Goal: Task Accomplishment & Management: Manage account settings

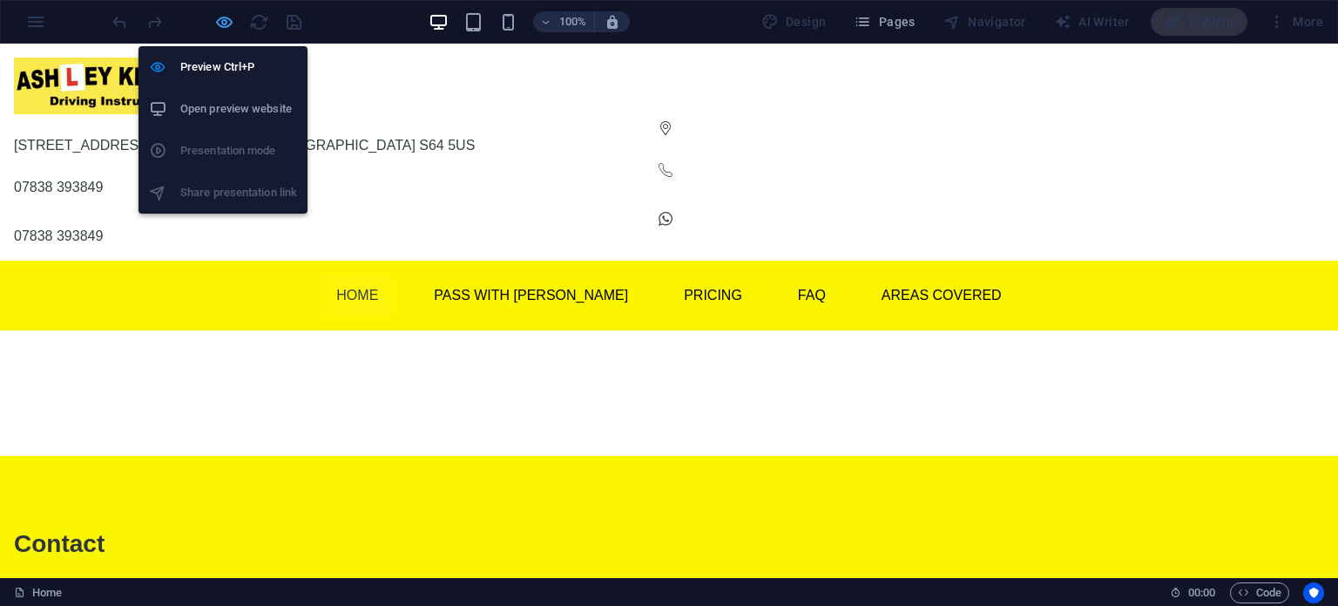
click at [222, 25] on icon "button" at bounding box center [224, 22] width 20 height 20
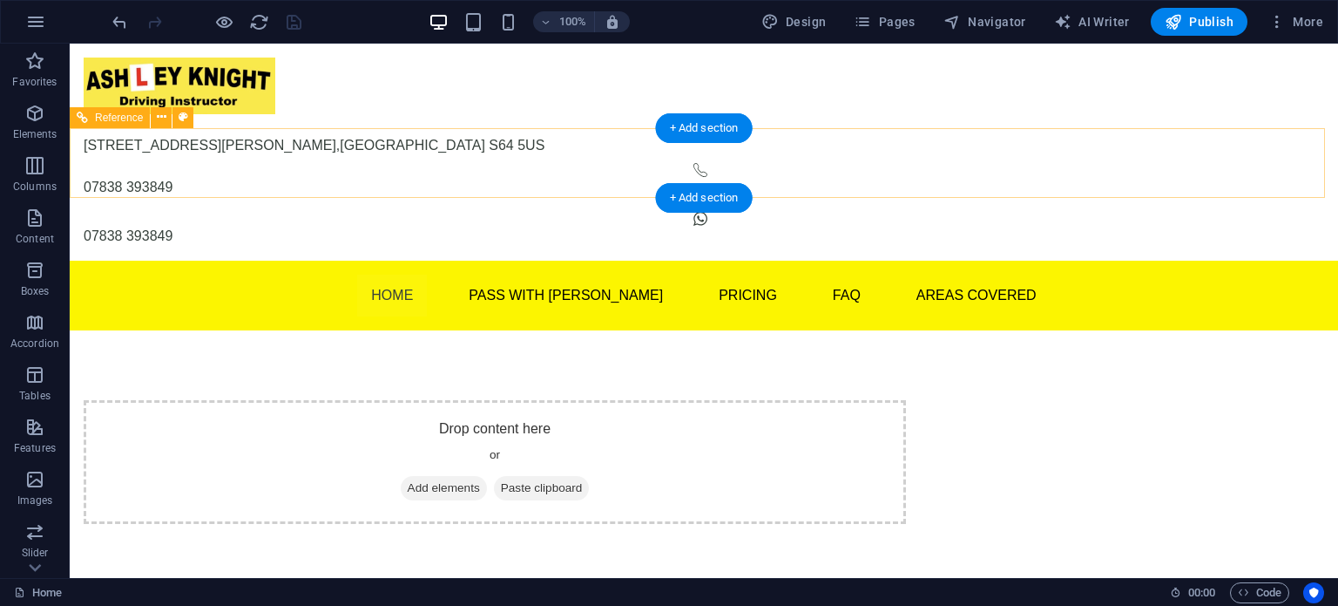
click at [181, 261] on div "Menu Home Pass With Ash Theory Test Pro Beginner Lessons Part Trained Refresher…" at bounding box center [704, 296] width 1269 height 70
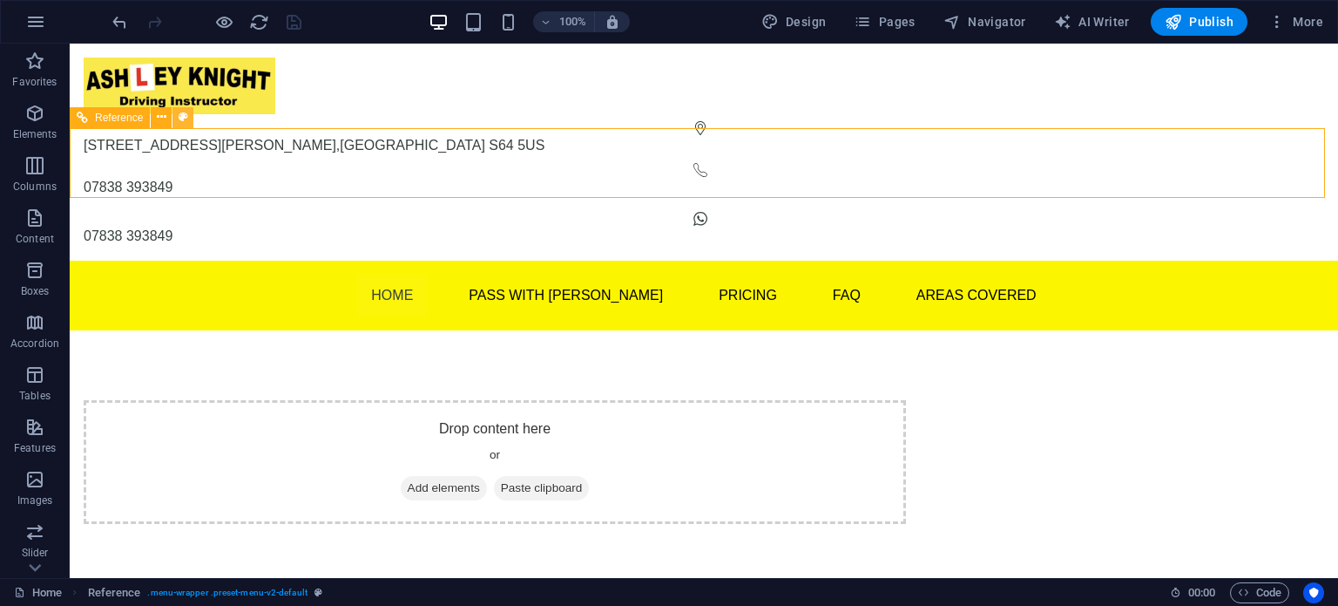
click at [182, 122] on icon at bounding box center [184, 117] width 10 height 18
select select "rem"
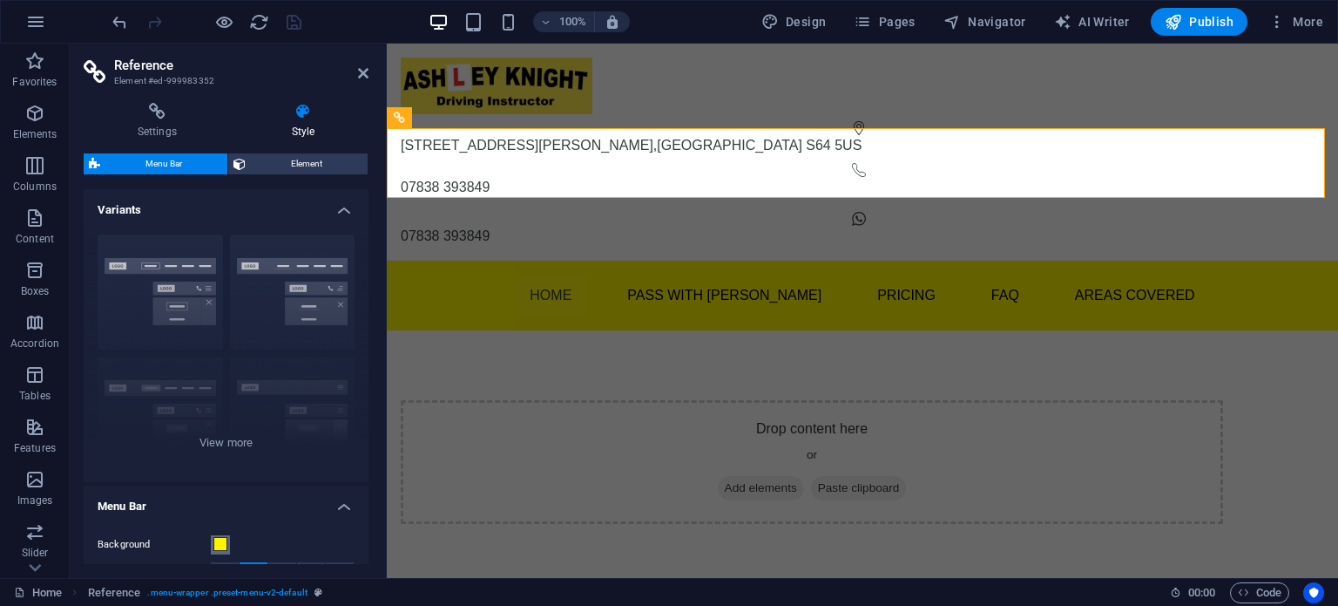
click at [222, 543] on span at bounding box center [220, 544] width 14 height 14
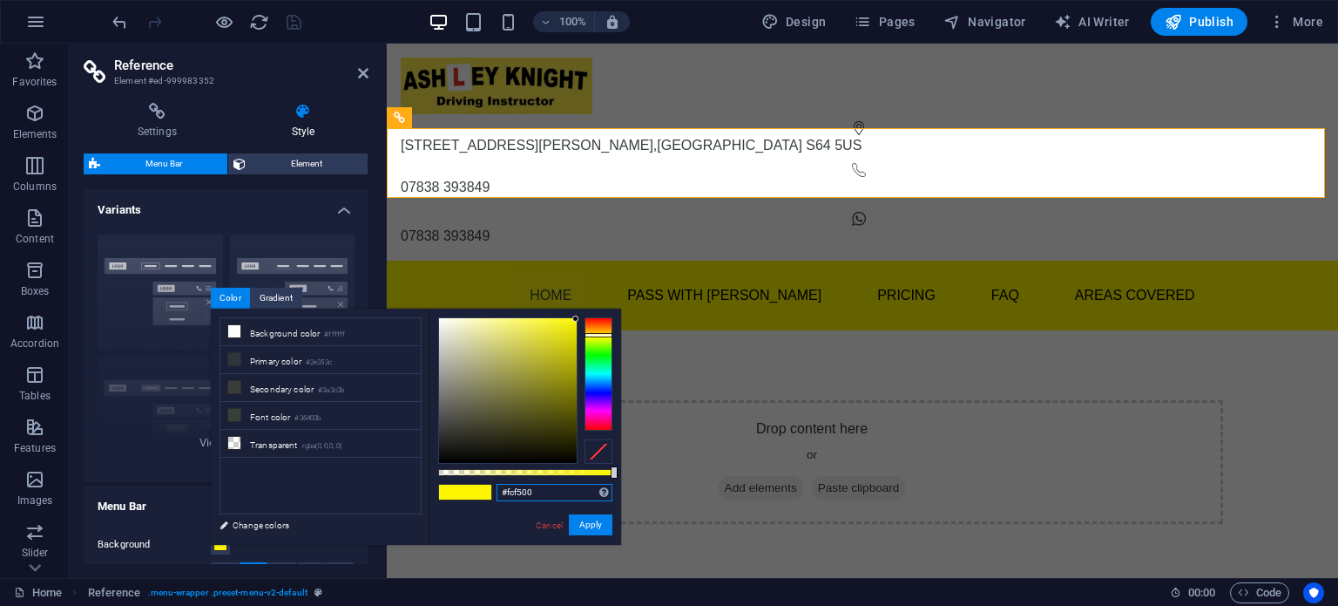
drag, startPoint x: 551, startPoint y: 494, endPoint x: 501, endPoint y: 491, distance: 49.8
click at [498, 491] on input "#fcf500" at bounding box center [555, 492] width 116 height 17
paste input "F9E94D"
type input "#f9e94d"
click at [584, 519] on button "Apply" at bounding box center [591, 524] width 44 height 21
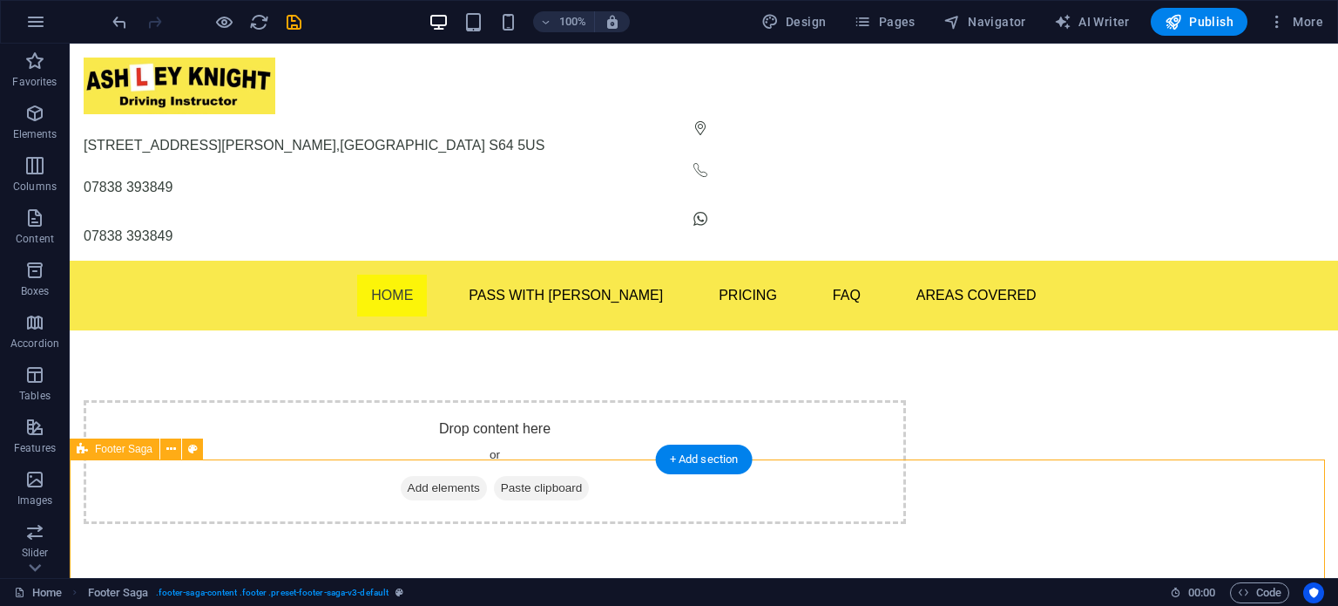
click at [192, 449] on icon at bounding box center [193, 449] width 10 height 18
select select "rem"
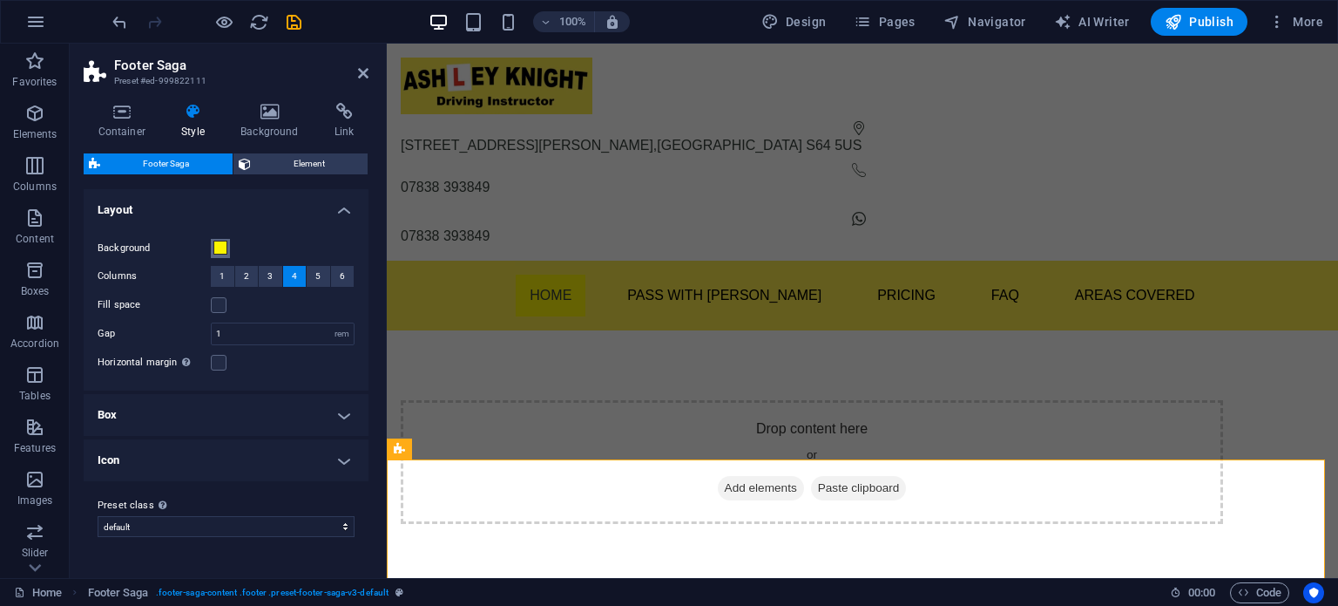
click at [211, 247] on button "Background" at bounding box center [220, 248] width 19 height 19
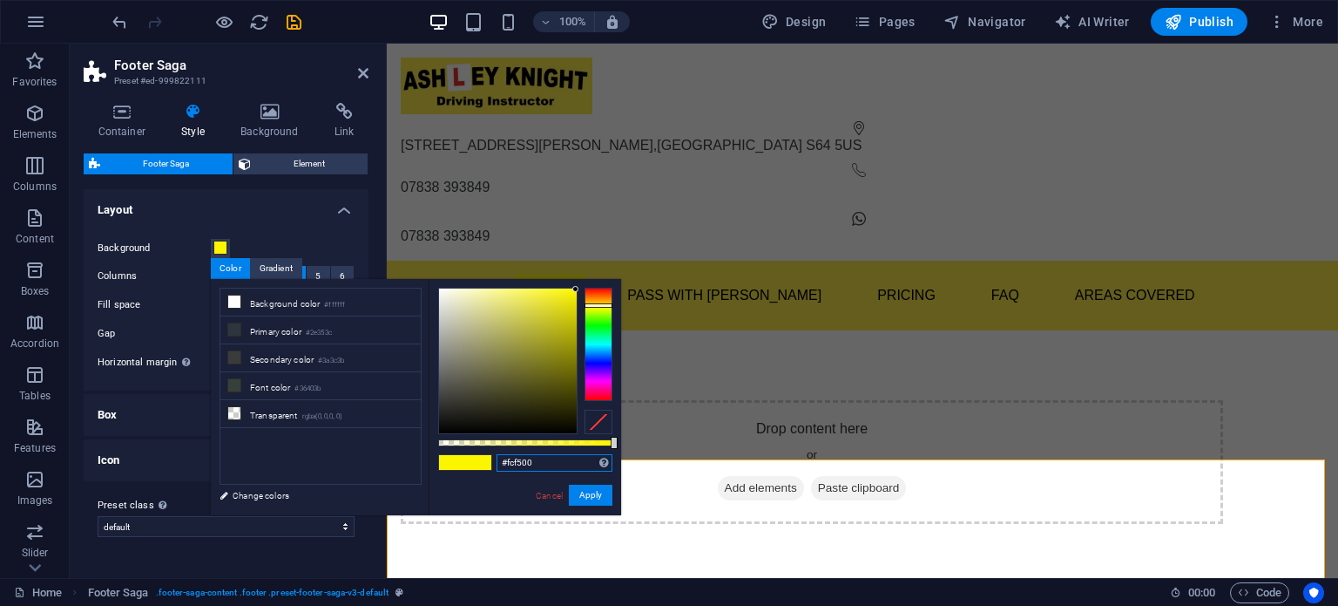
drag, startPoint x: 533, startPoint y: 462, endPoint x: 483, endPoint y: 459, distance: 50.6
click at [483, 459] on div "#fcf500 Supported formats #0852ed rgb(8, 82, 237) rgba(8, 82, 237, 90%) hsv(221…" at bounding box center [525, 523] width 193 height 489
paste input "F9E94D"
type input "#f9e94d"
click at [593, 496] on button "Apply" at bounding box center [591, 494] width 44 height 21
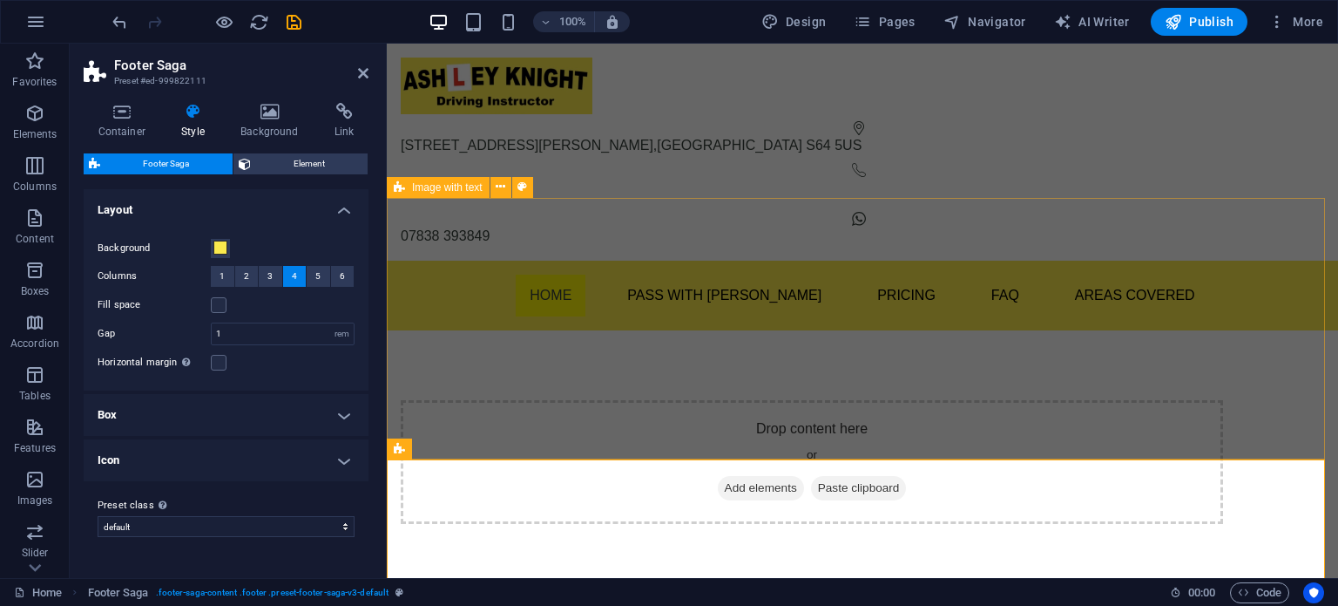
click at [500, 400] on div "Drop content here or Add elements Paste clipboard" at bounding box center [862, 461] width 951 height 263
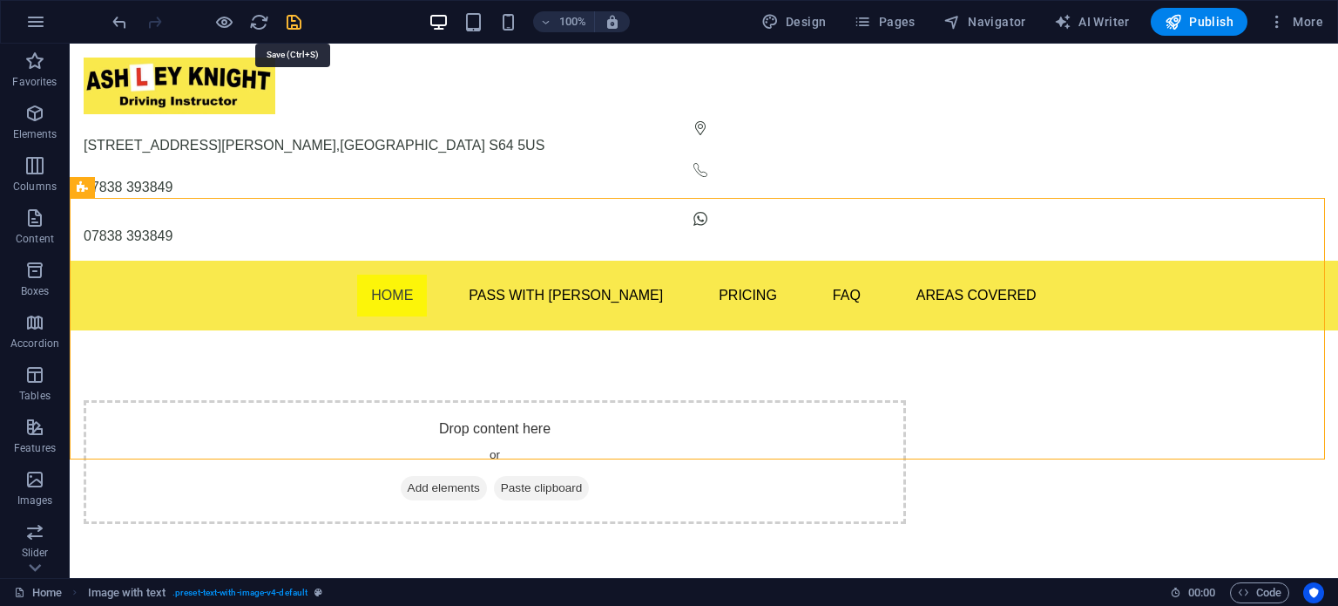
click at [285, 24] on icon "save" at bounding box center [294, 22] width 20 height 20
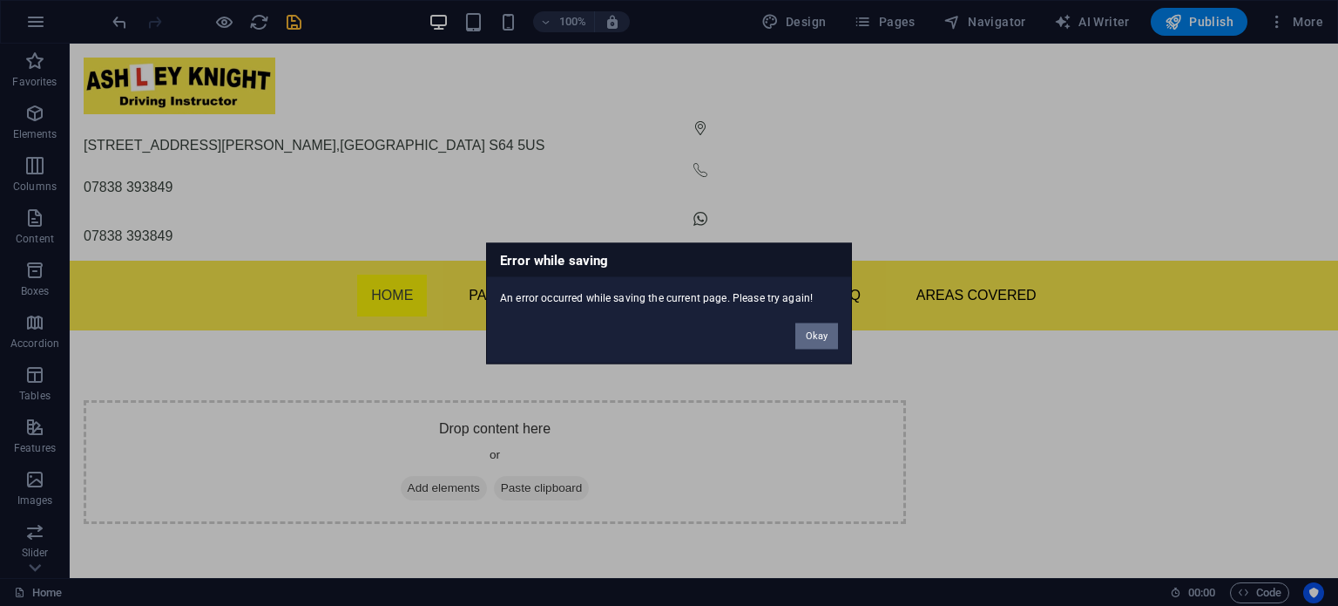
click at [811, 324] on button "Okay" at bounding box center [816, 335] width 43 height 26
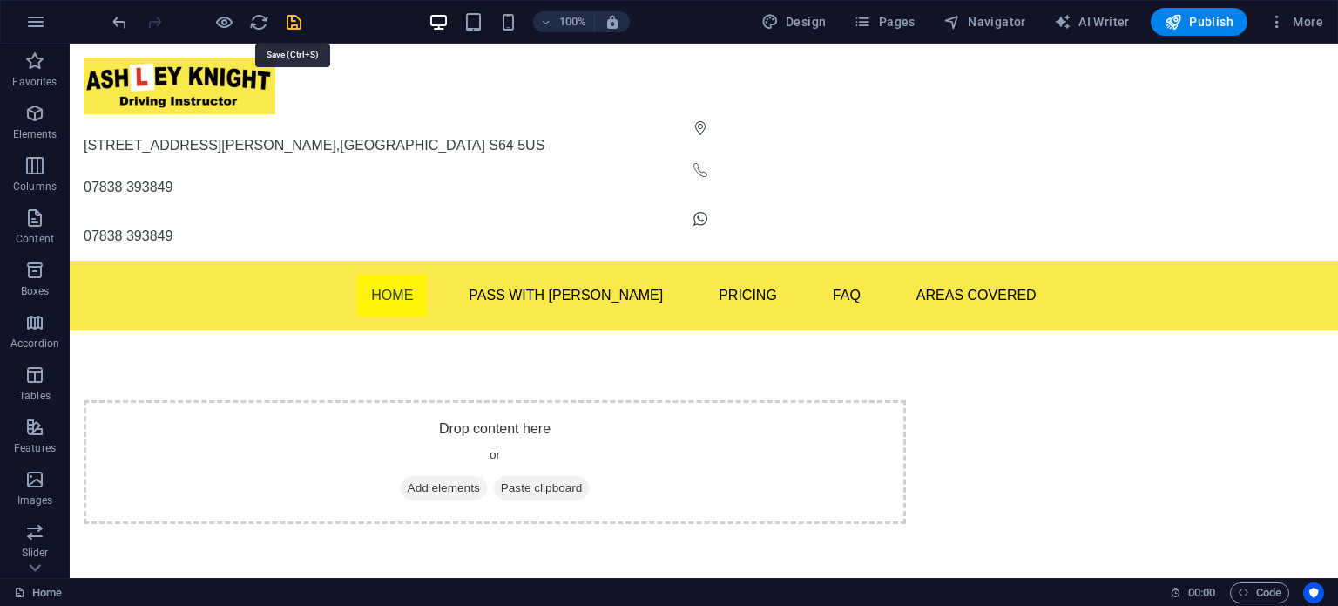
click at [294, 28] on icon "save" at bounding box center [294, 22] width 20 height 20
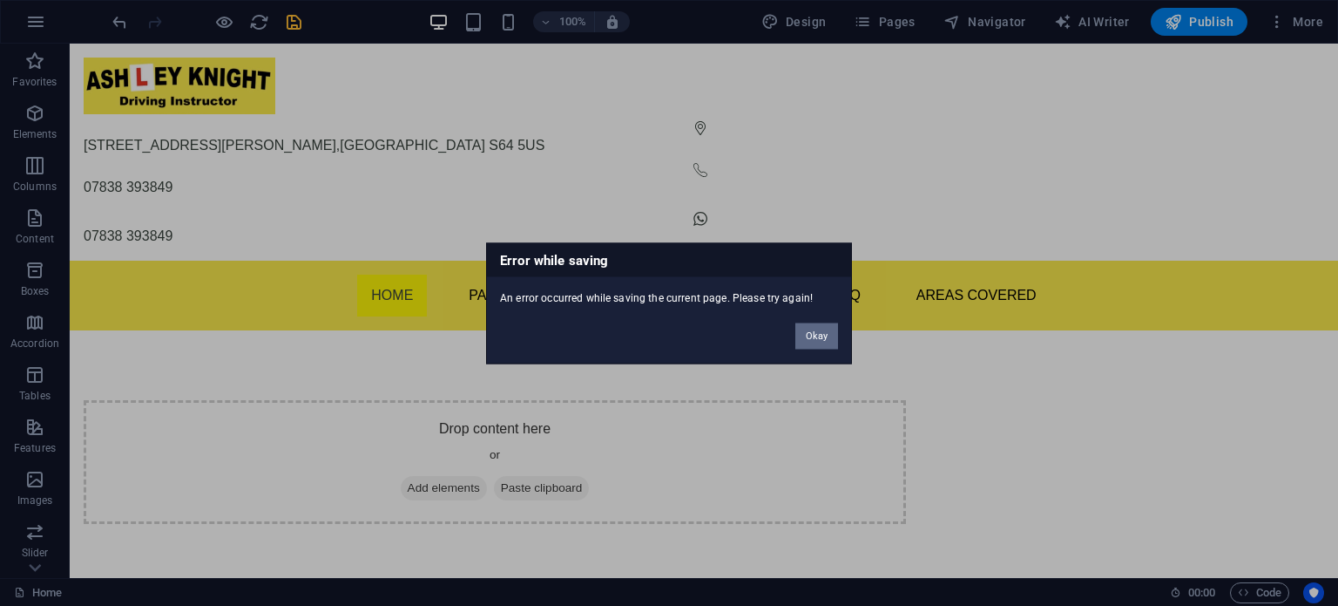
click at [820, 334] on button "Okay" at bounding box center [816, 335] width 43 height 26
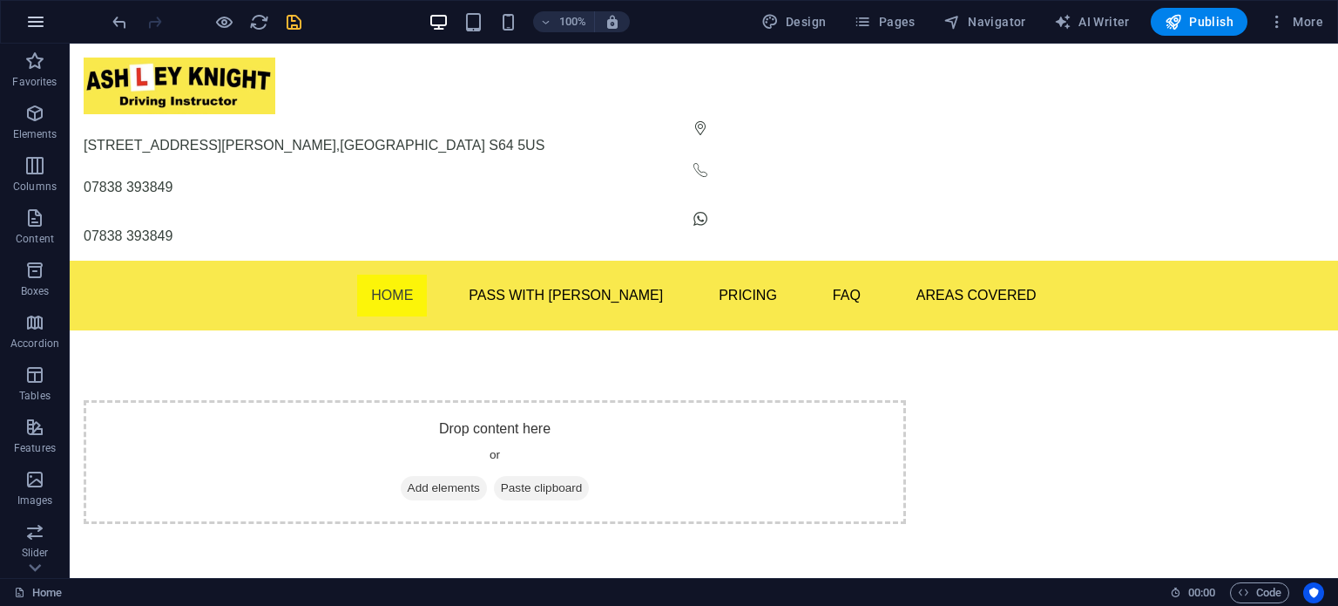
click at [38, 27] on icon "button" at bounding box center [35, 21] width 21 height 21
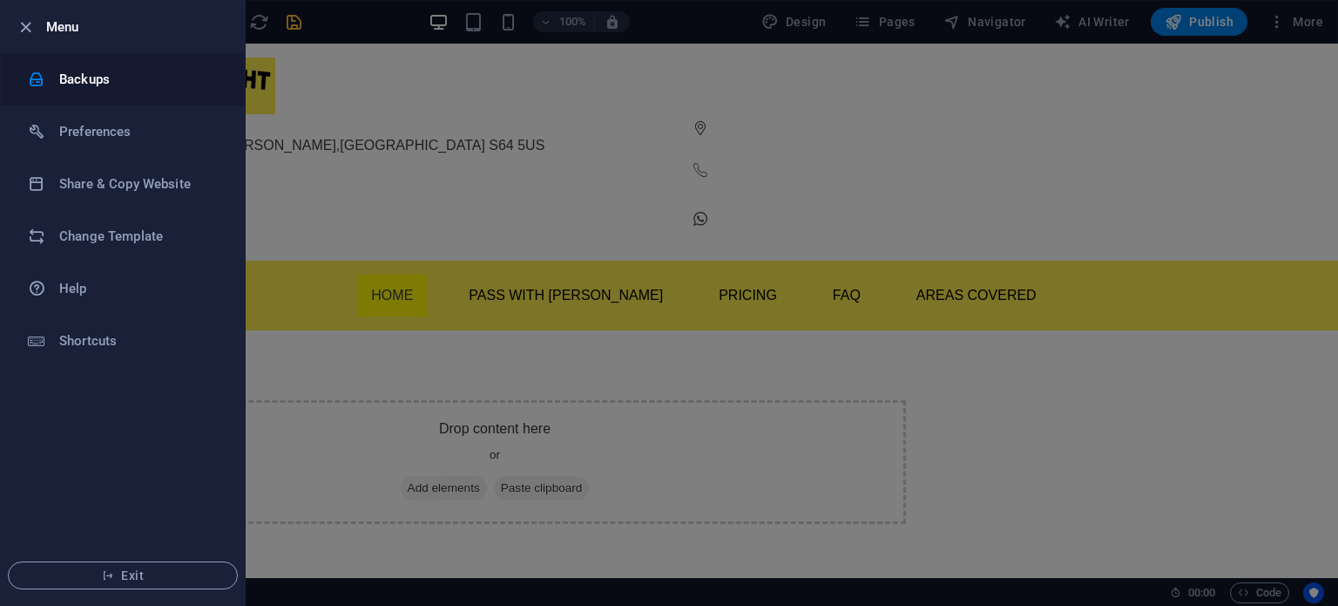
click at [64, 85] on h6 "Backups" at bounding box center [139, 79] width 161 height 21
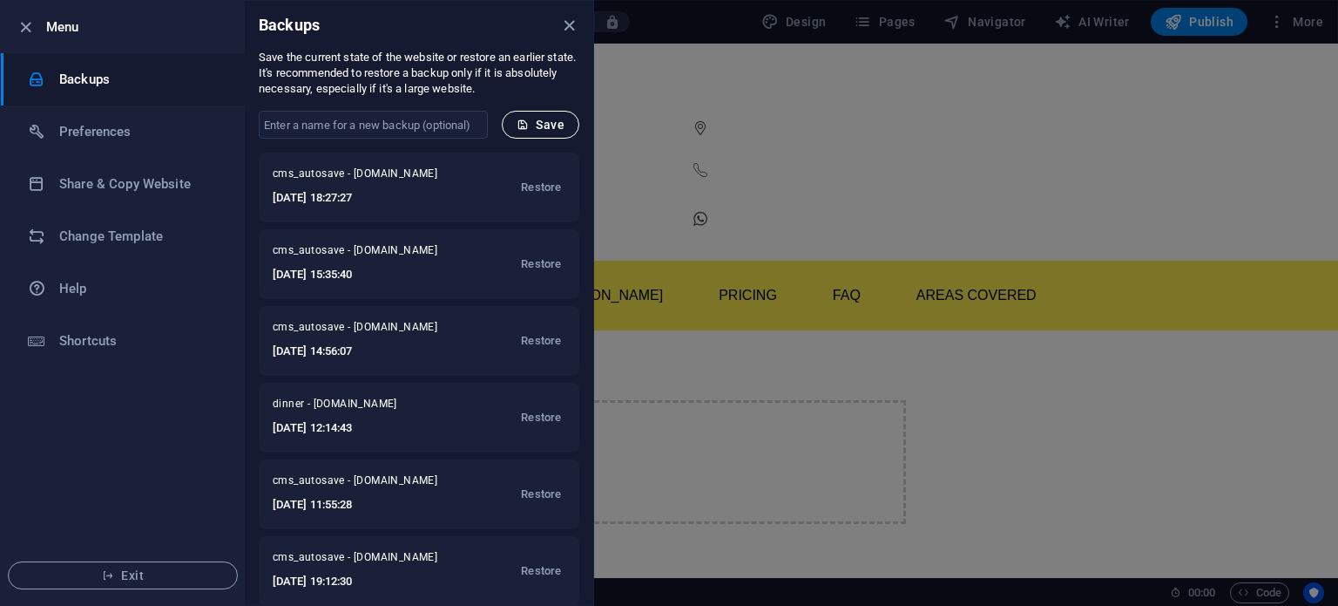
click at [527, 129] on icon "submit" at bounding box center [523, 124] width 12 height 12
click at [641, 227] on div at bounding box center [669, 303] width 1338 height 606
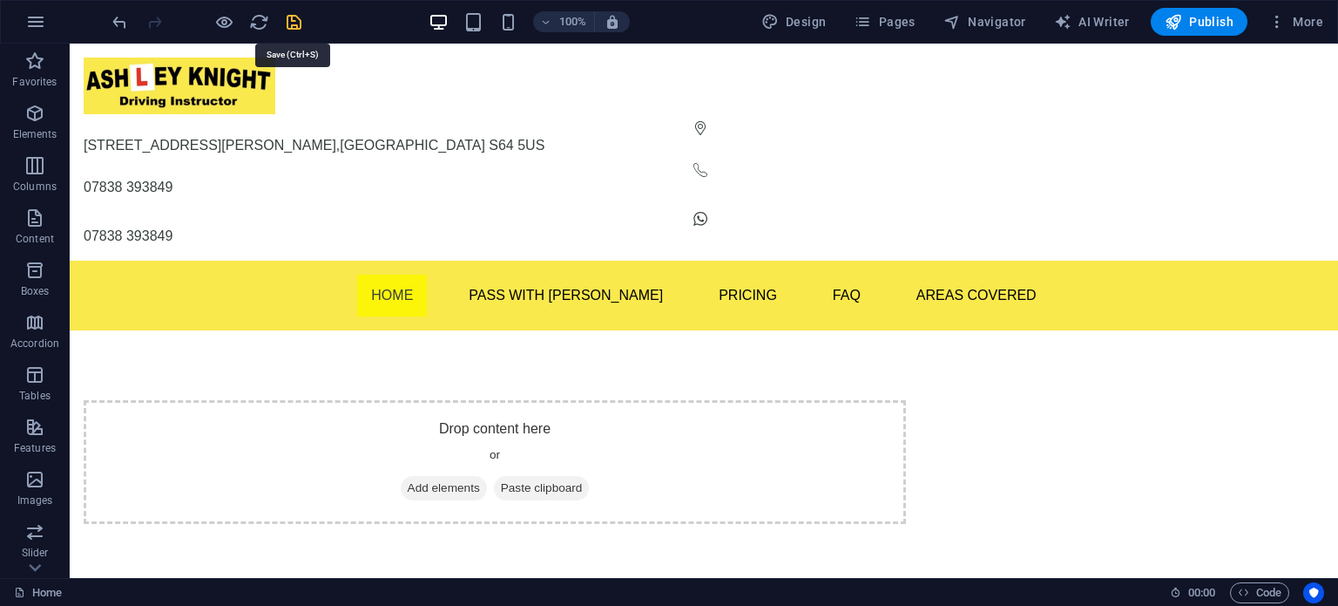
click at [286, 17] on icon "save" at bounding box center [294, 22] width 20 height 20
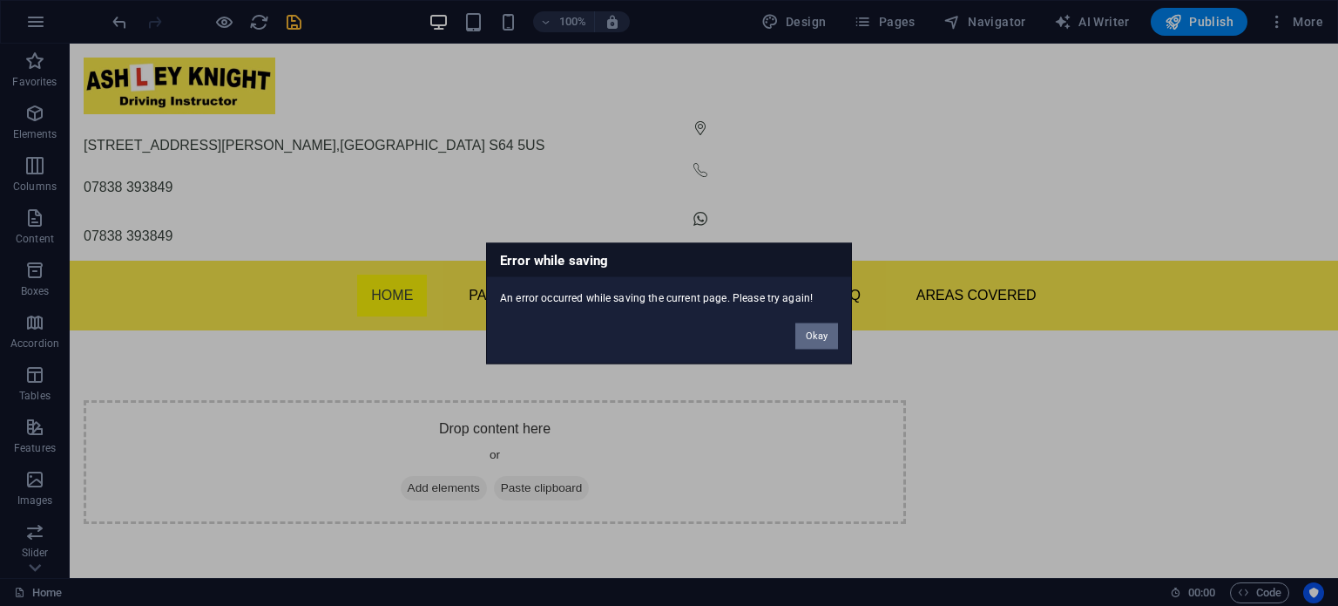
click at [822, 335] on button "Okay" at bounding box center [816, 335] width 43 height 26
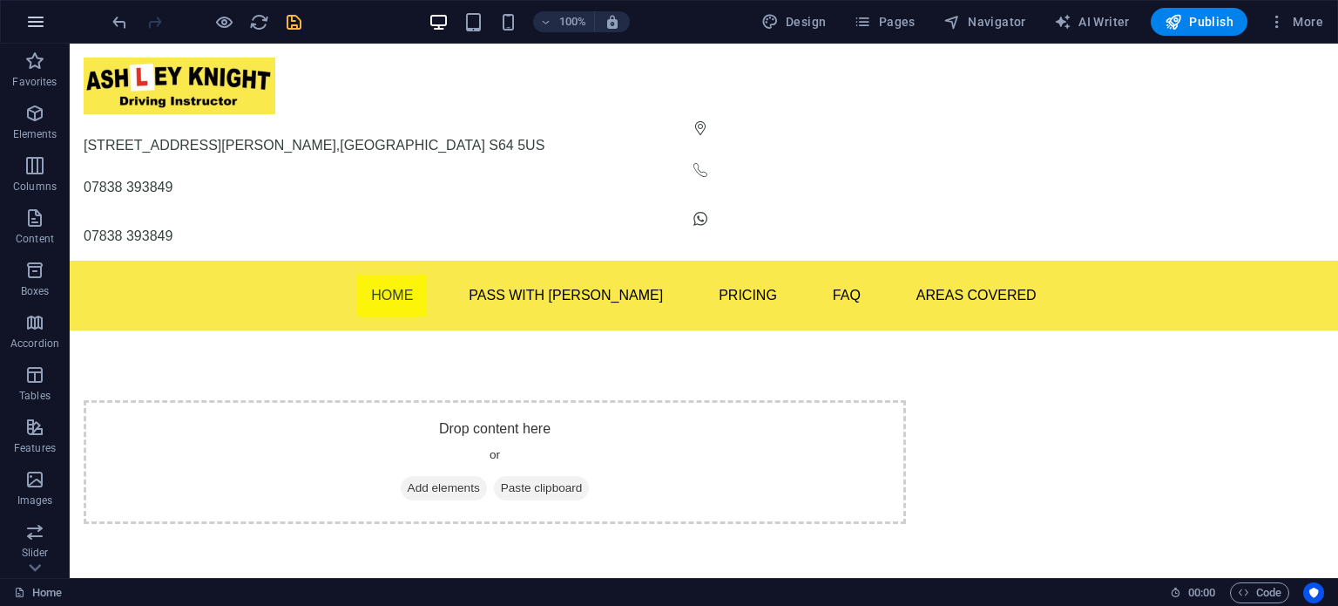
click at [44, 24] on icon "button" at bounding box center [35, 21] width 21 height 21
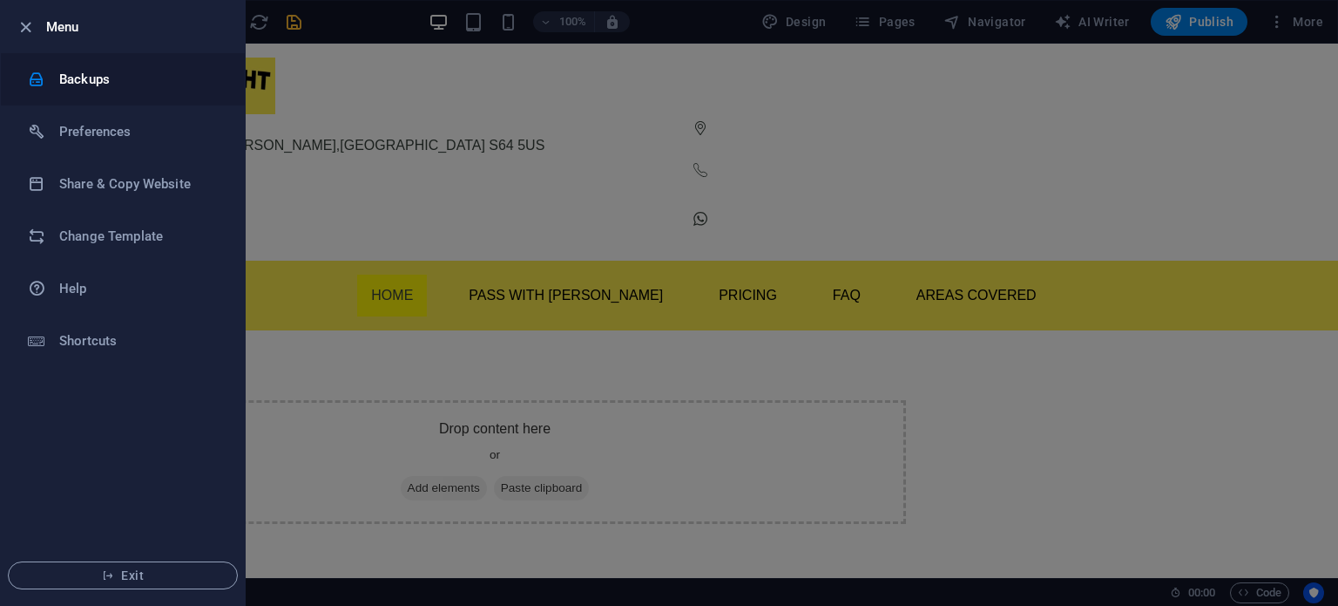
click at [112, 69] on h6 "Backups" at bounding box center [139, 79] width 161 height 21
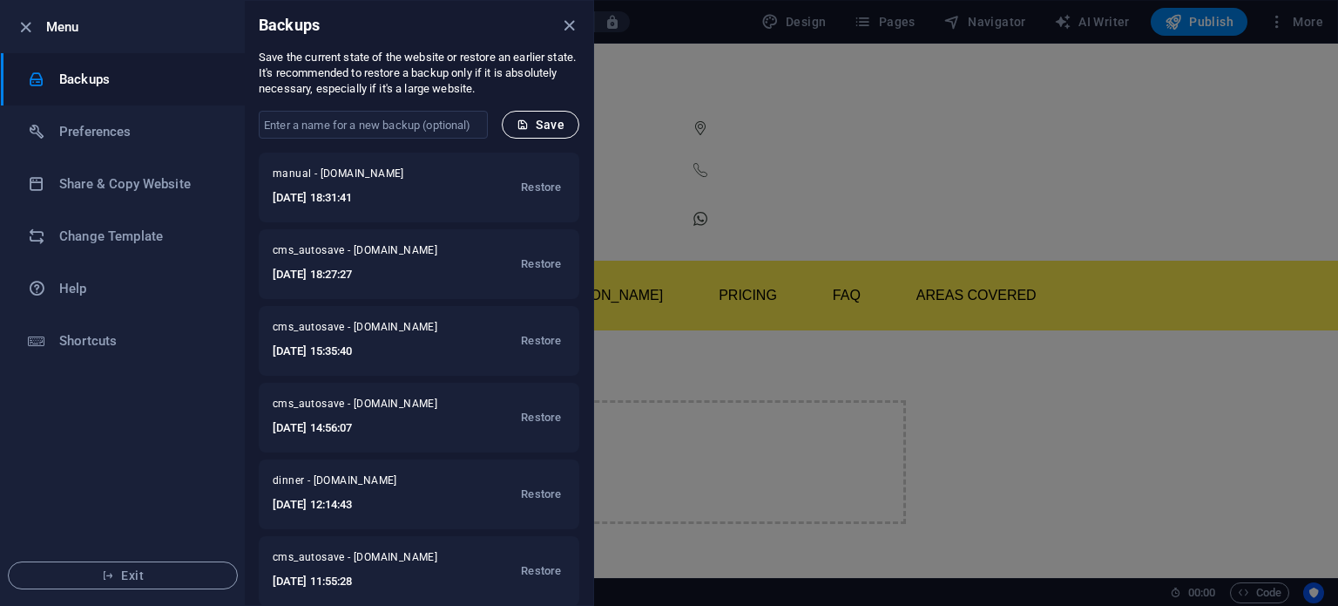
click at [533, 125] on span "Save" at bounding box center [541, 125] width 48 height 14
click at [569, 22] on icon "close" at bounding box center [569, 26] width 20 height 20
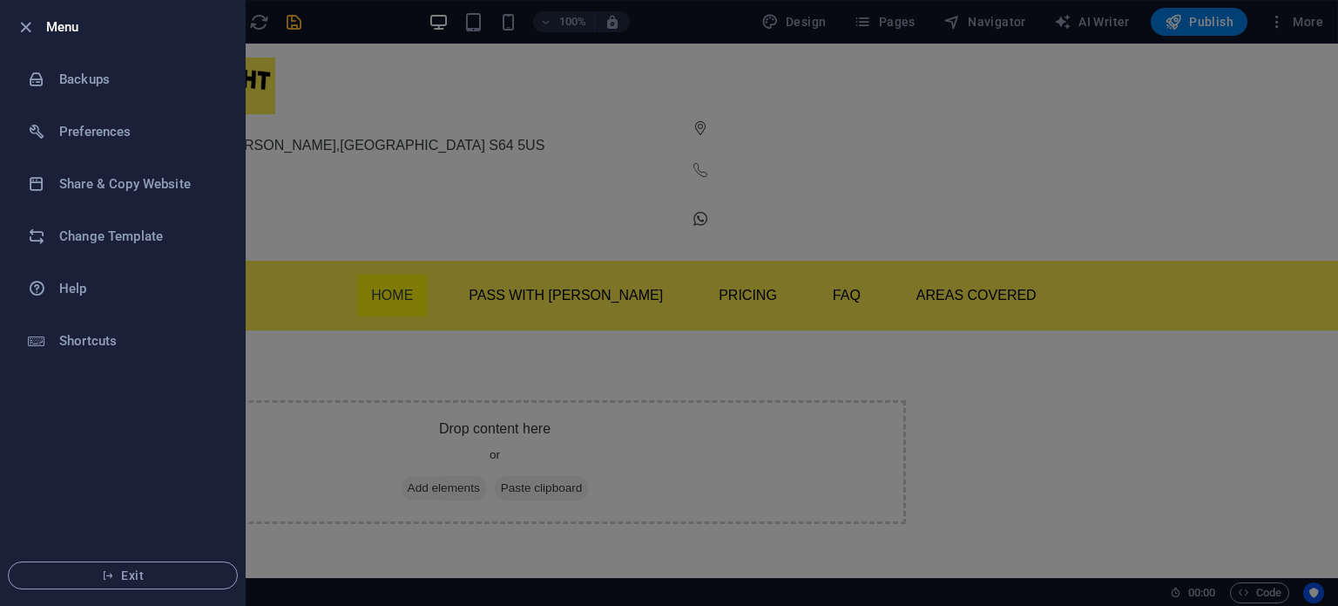
click at [272, 113] on div at bounding box center [669, 303] width 1338 height 606
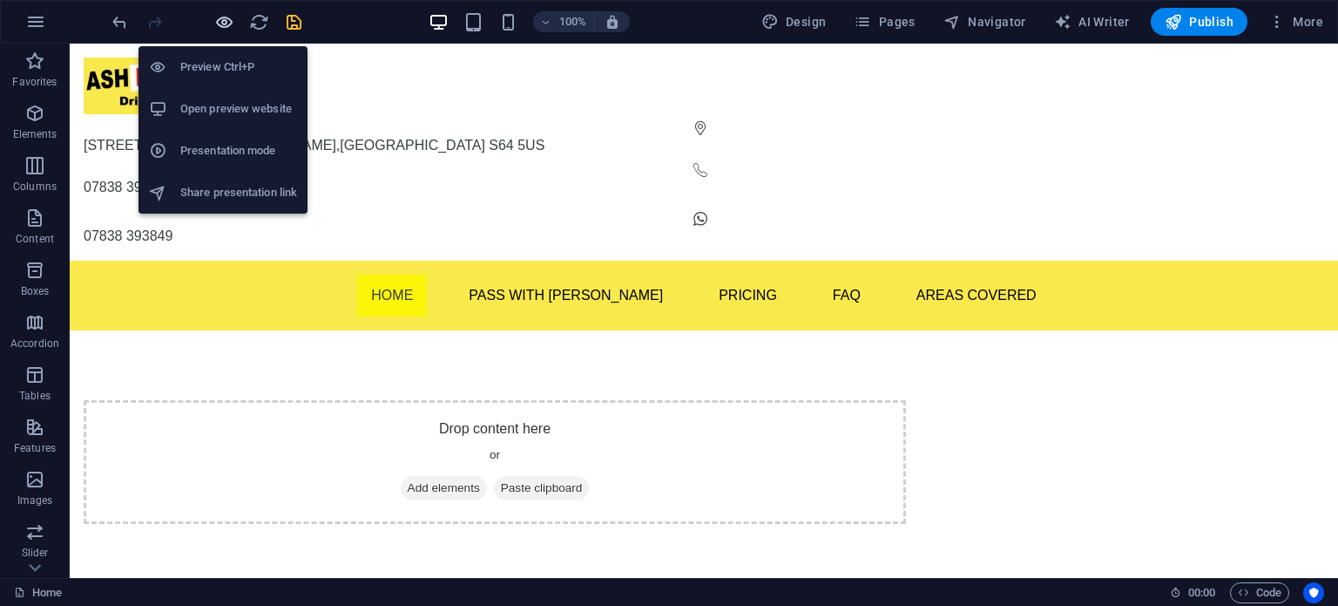
click at [220, 24] on icon "button" at bounding box center [224, 22] width 20 height 20
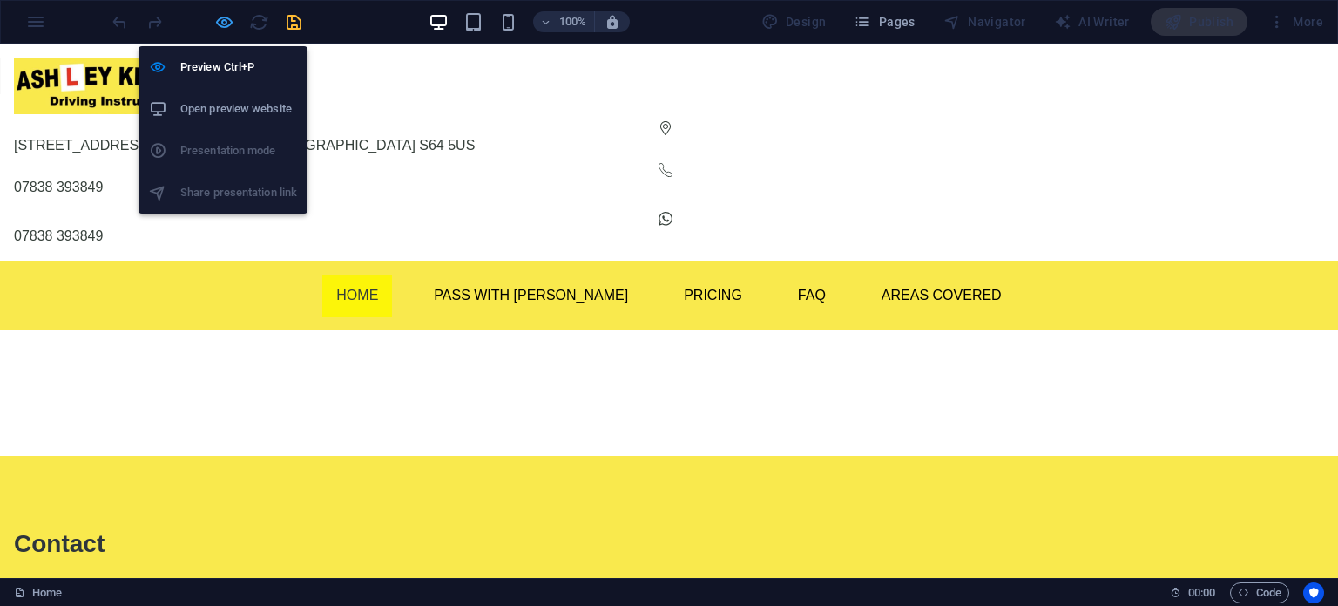
click at [219, 18] on icon "button" at bounding box center [224, 22] width 20 height 20
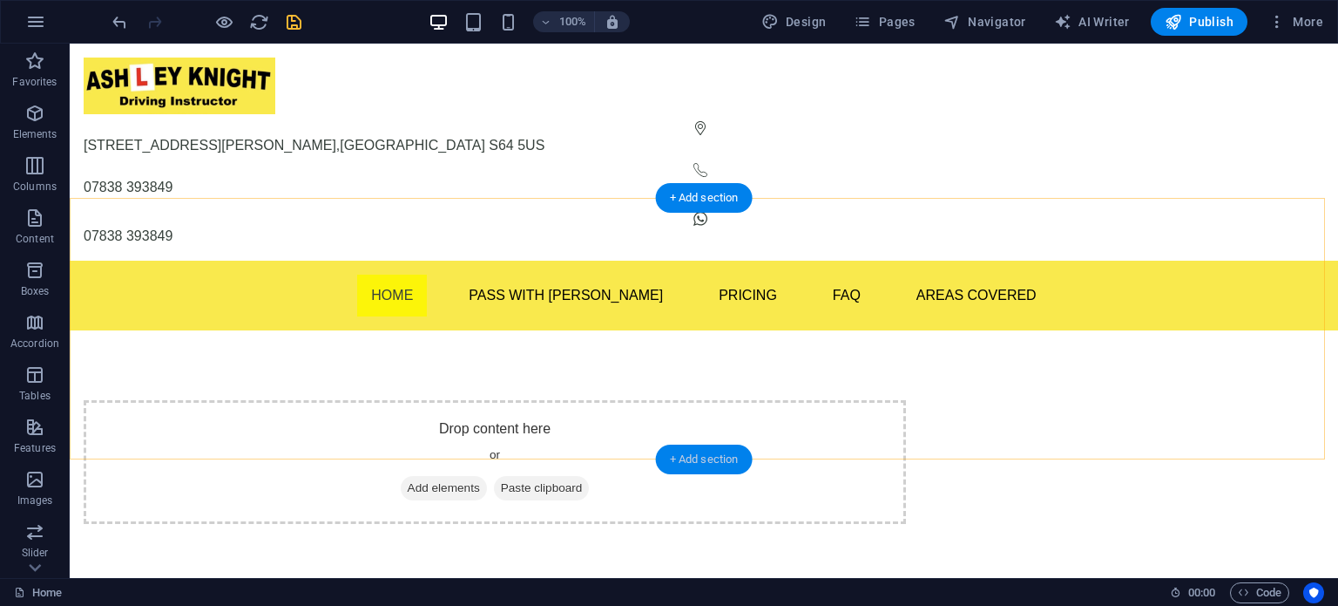
click at [689, 455] on div "+ Add section" at bounding box center [704, 459] width 97 height 30
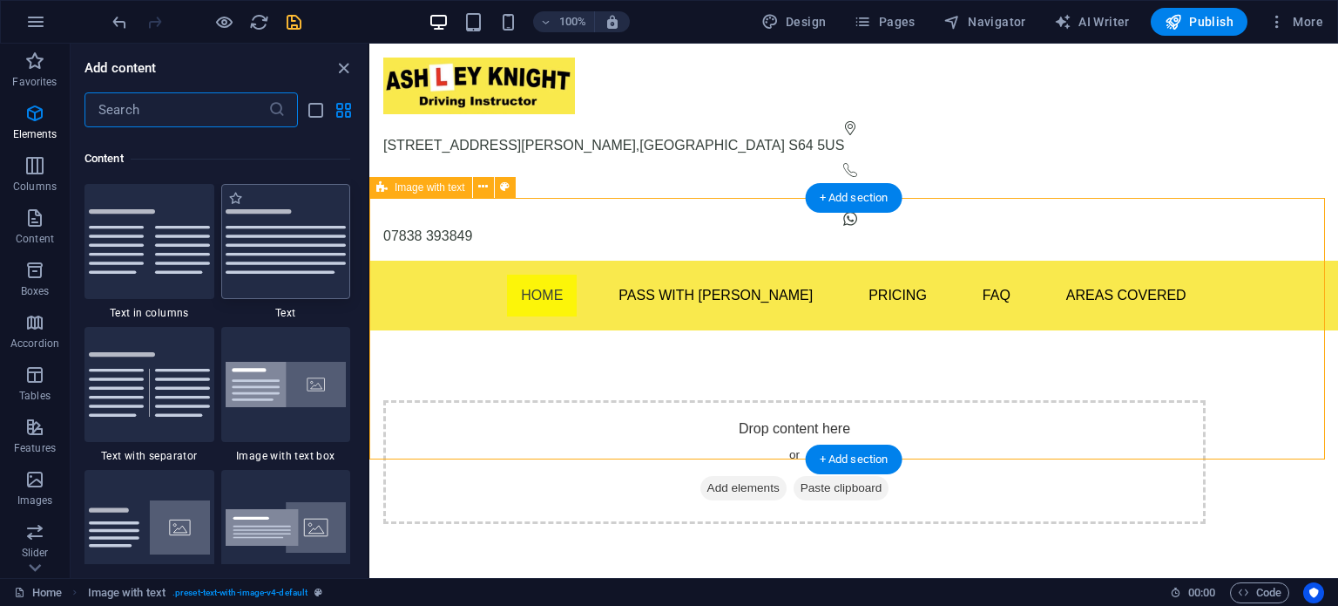
scroll to position [3049, 0]
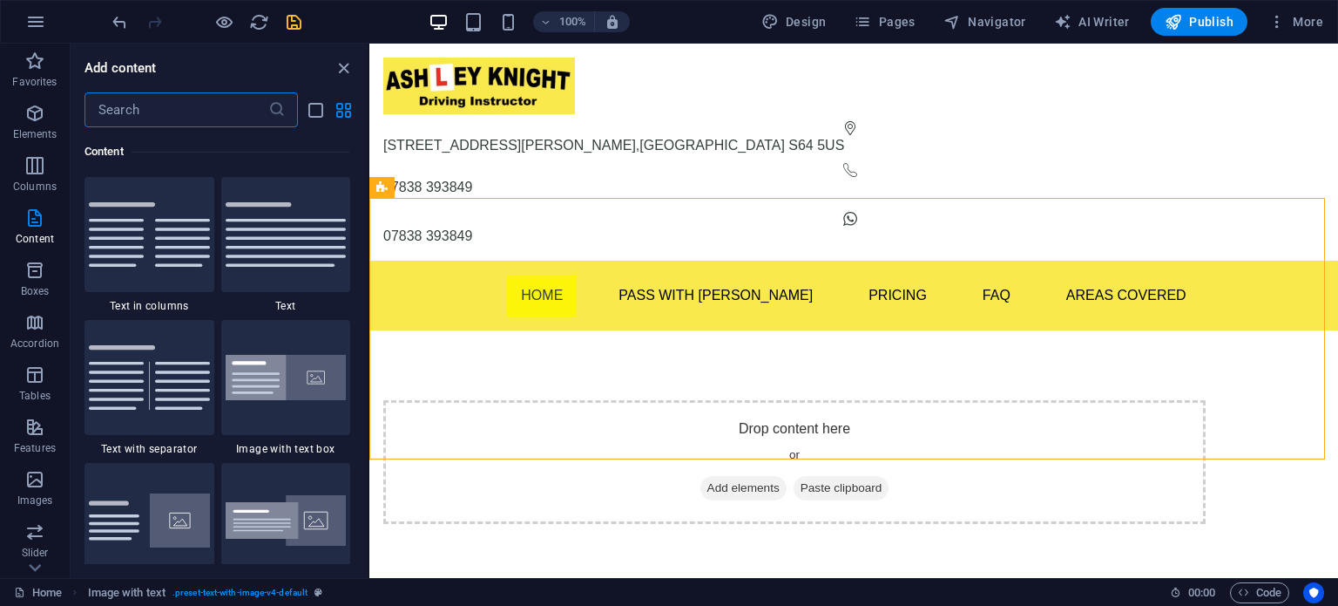
drag, startPoint x: 154, startPoint y: 385, endPoint x: 160, endPoint y: 378, distance: 9.3
click at [153, 385] on img at bounding box center [149, 377] width 121 height 64
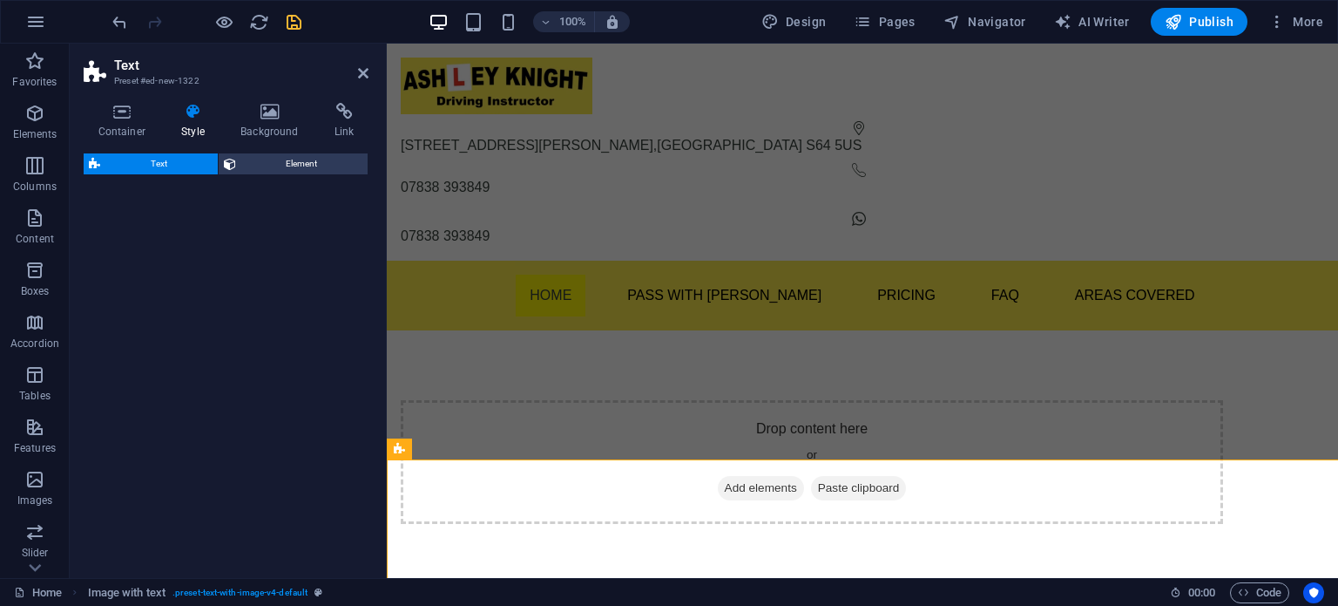
select select "rem"
select select "px"
select select "preset-text-v2-separator"
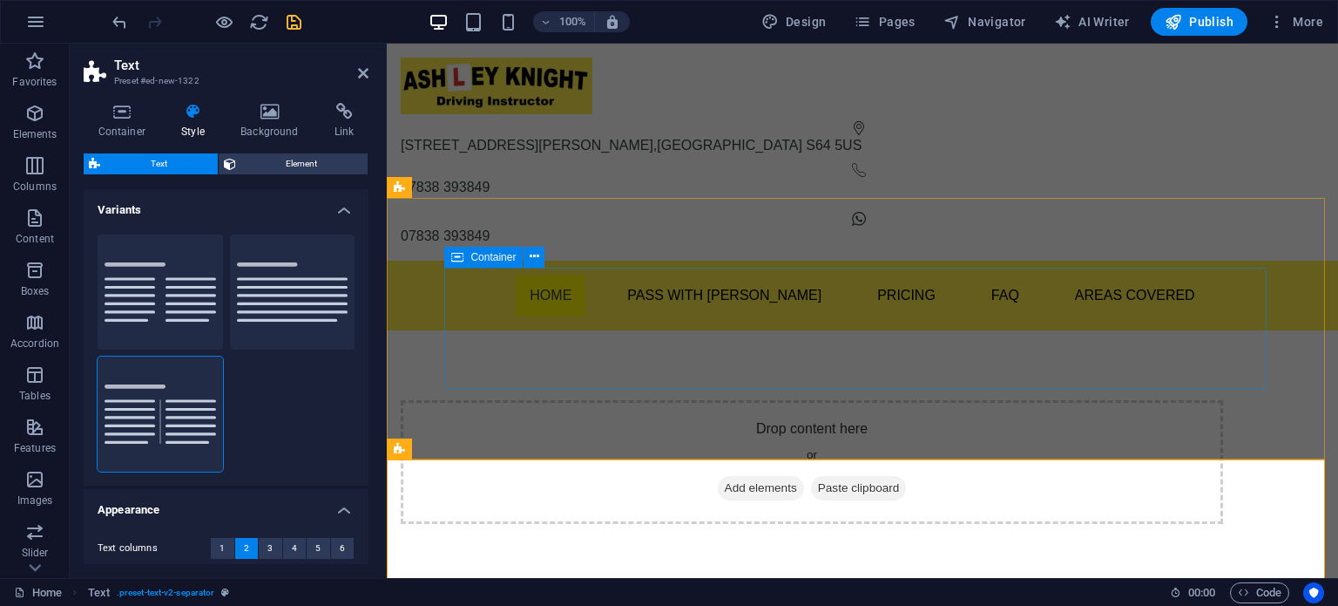
click at [559, 400] on div "Drop content here or Add elements Paste clipboard" at bounding box center [812, 462] width 822 height 124
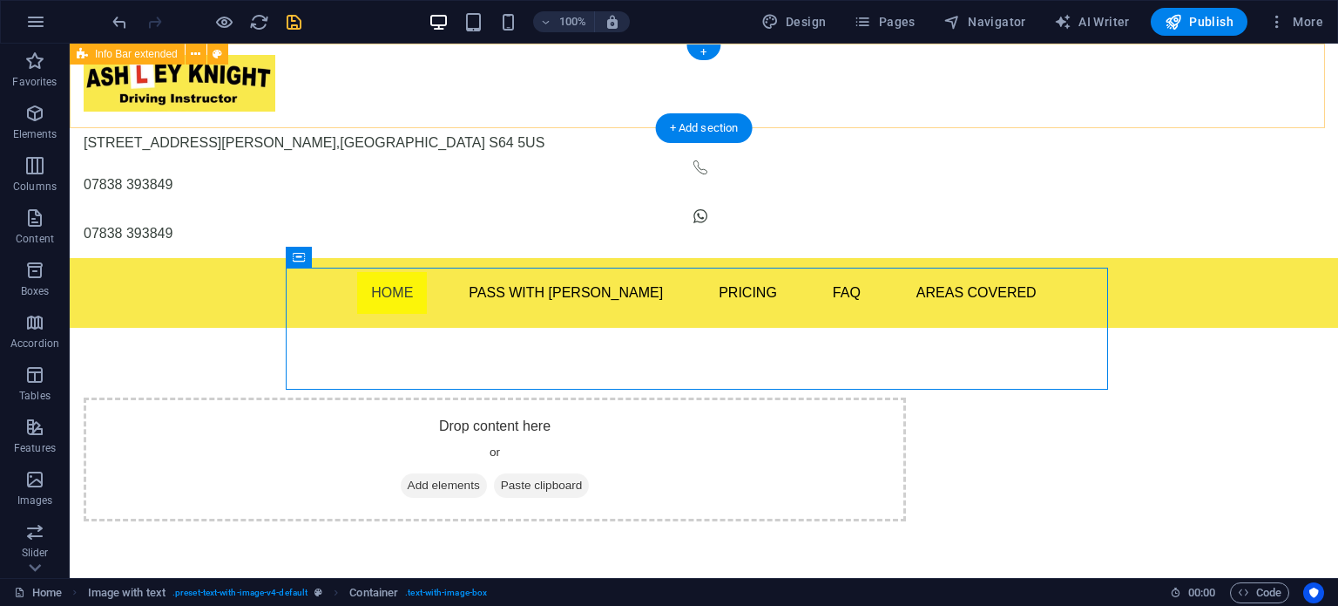
scroll to position [0, 0]
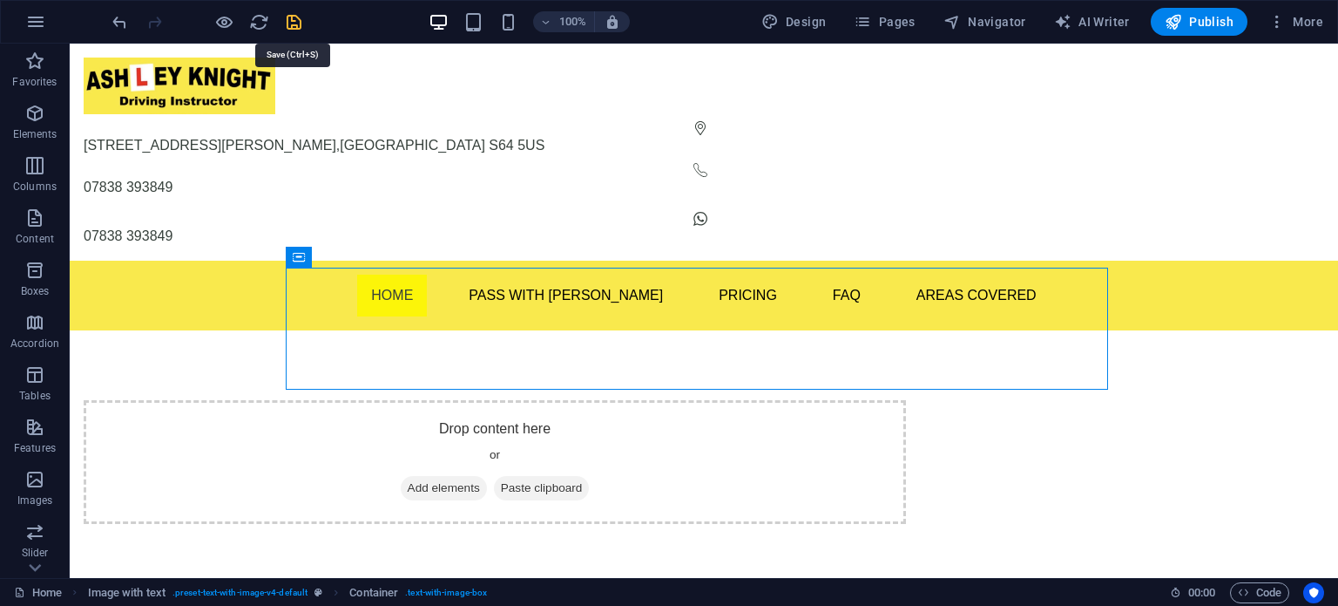
click at [291, 22] on icon "save" at bounding box center [294, 22] width 20 height 20
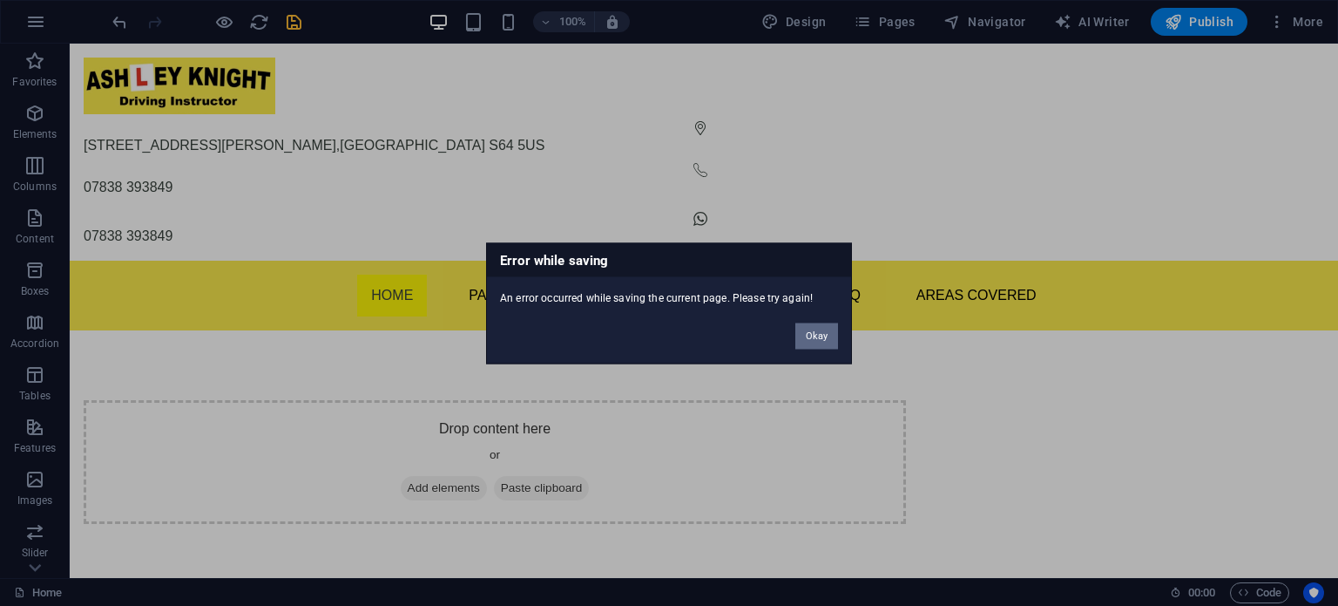
click at [822, 342] on button "Okay" at bounding box center [816, 335] width 43 height 26
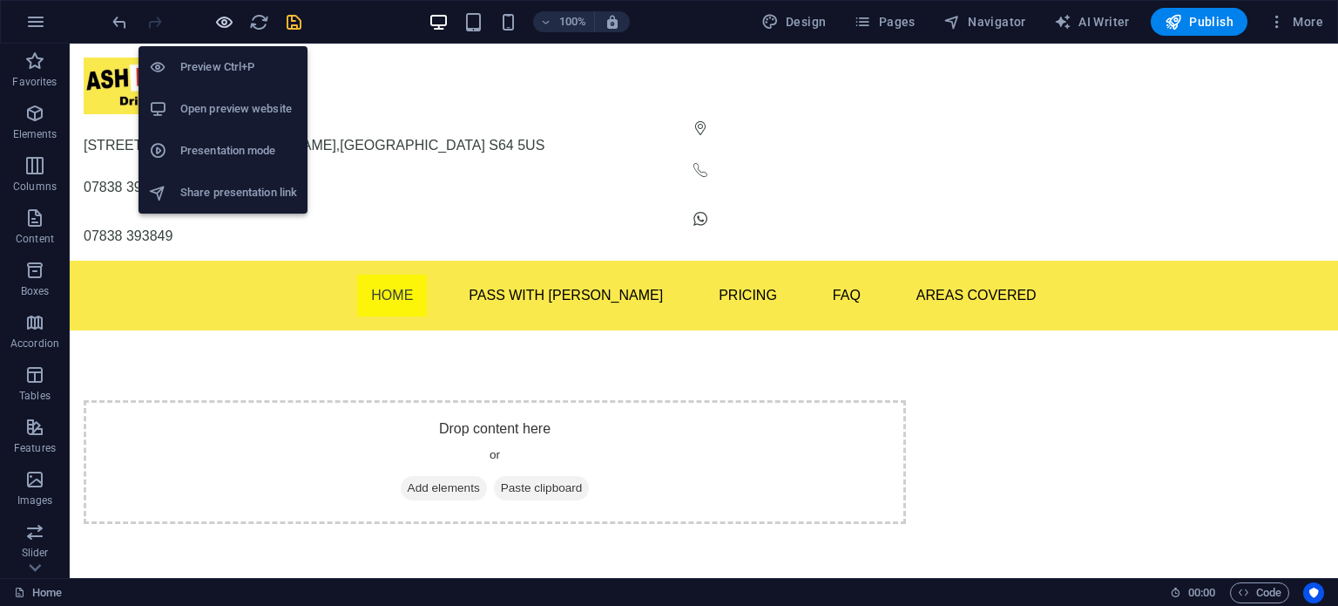
click at [226, 21] on icon "button" at bounding box center [224, 22] width 20 height 20
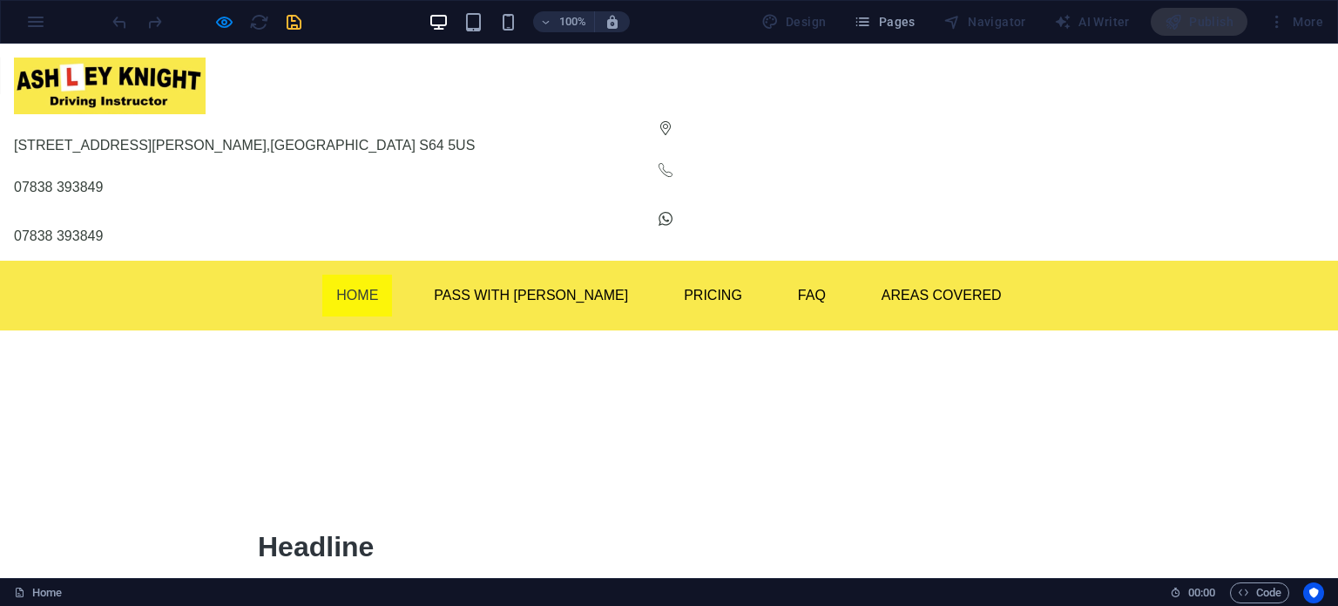
scroll to position [58, 0]
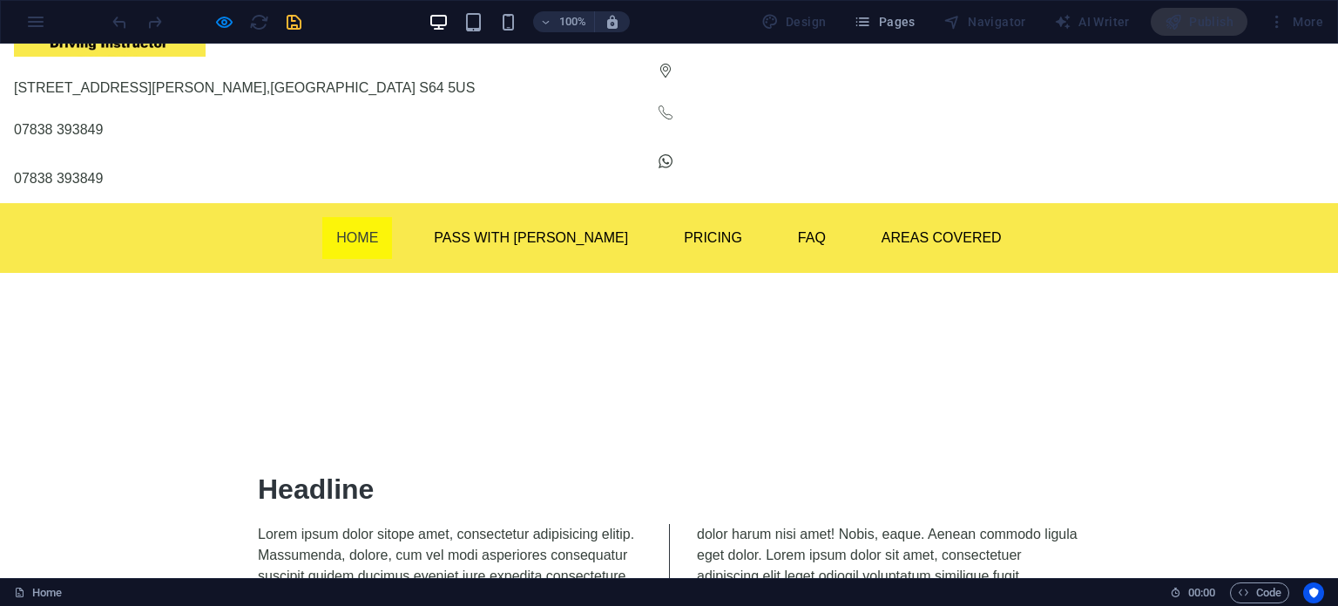
click at [58, 7] on div "100% Design Pages Navigator AI Writer Publish More" at bounding box center [669, 22] width 1337 height 42
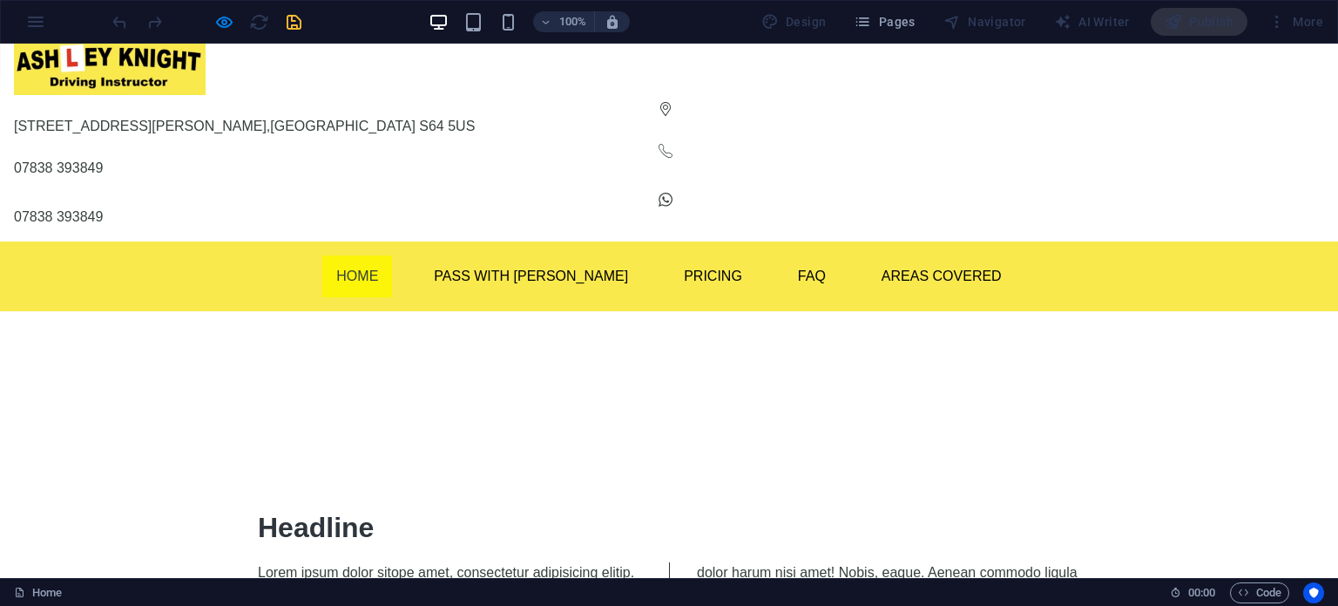
scroll to position [0, 0]
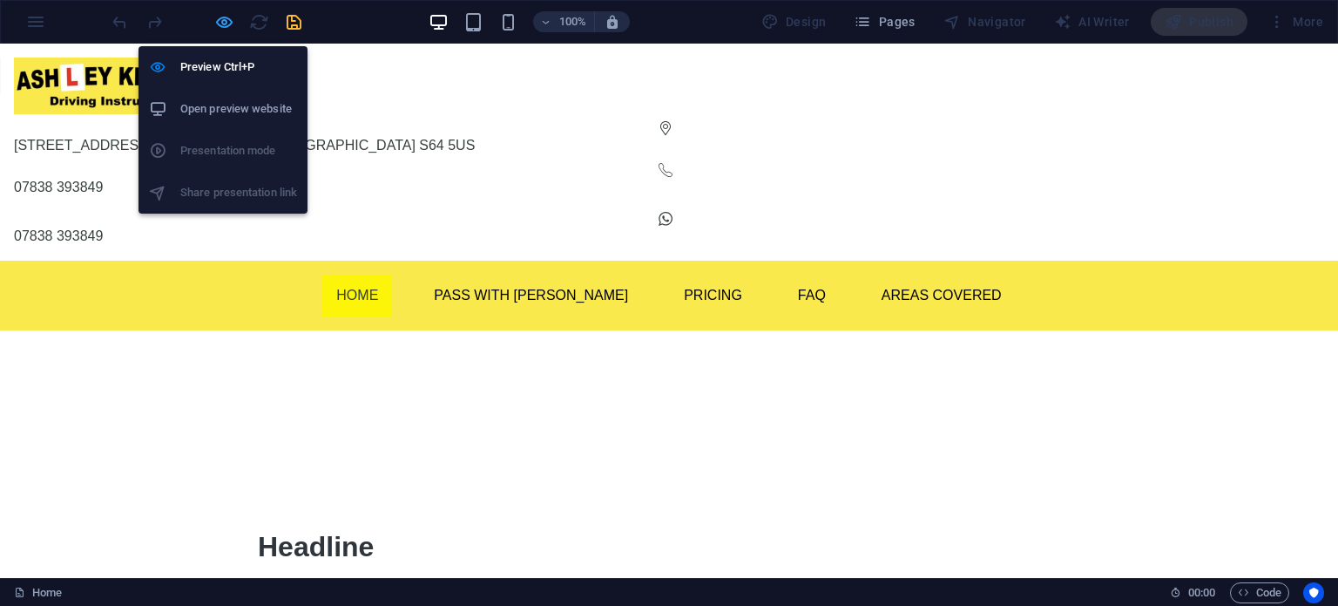
click at [227, 20] on icon "button" at bounding box center [224, 22] width 20 height 20
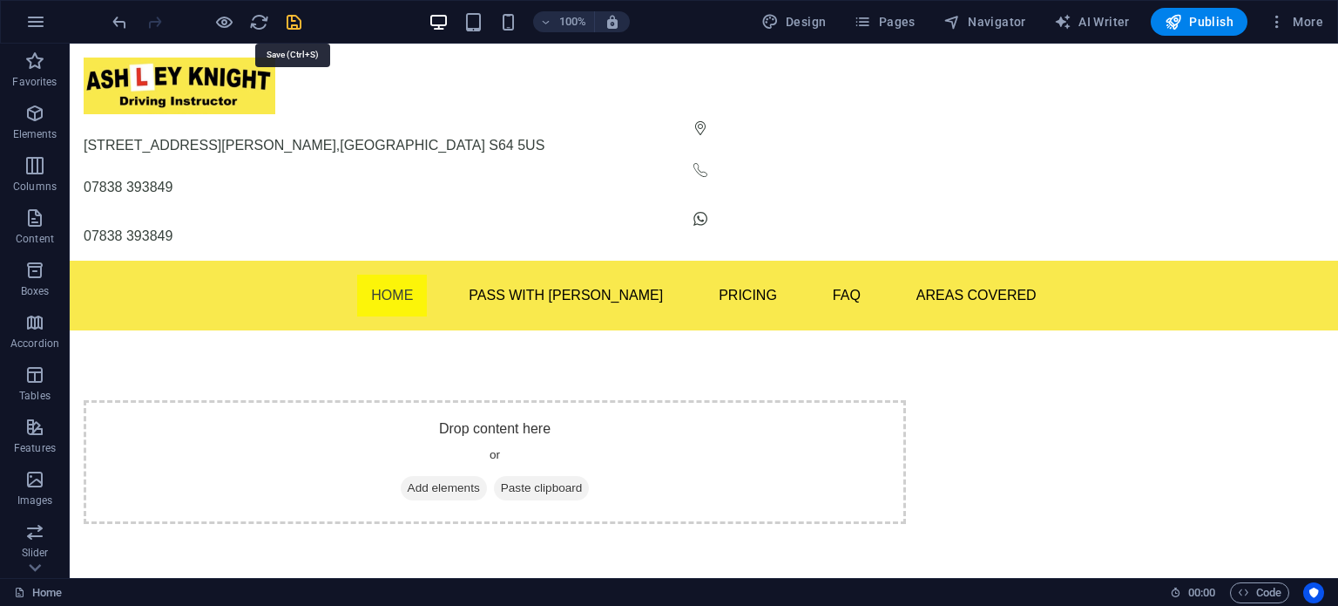
click at [295, 27] on icon "save" at bounding box center [294, 22] width 20 height 20
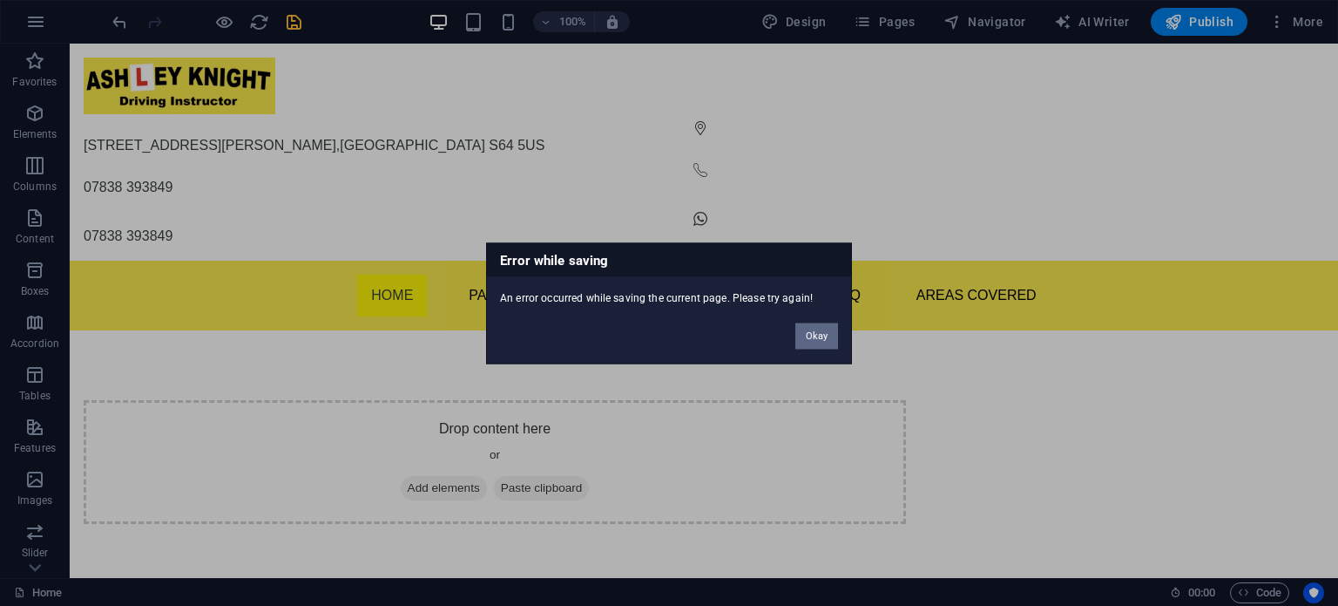
click at [822, 333] on button "Okay" at bounding box center [816, 335] width 43 height 26
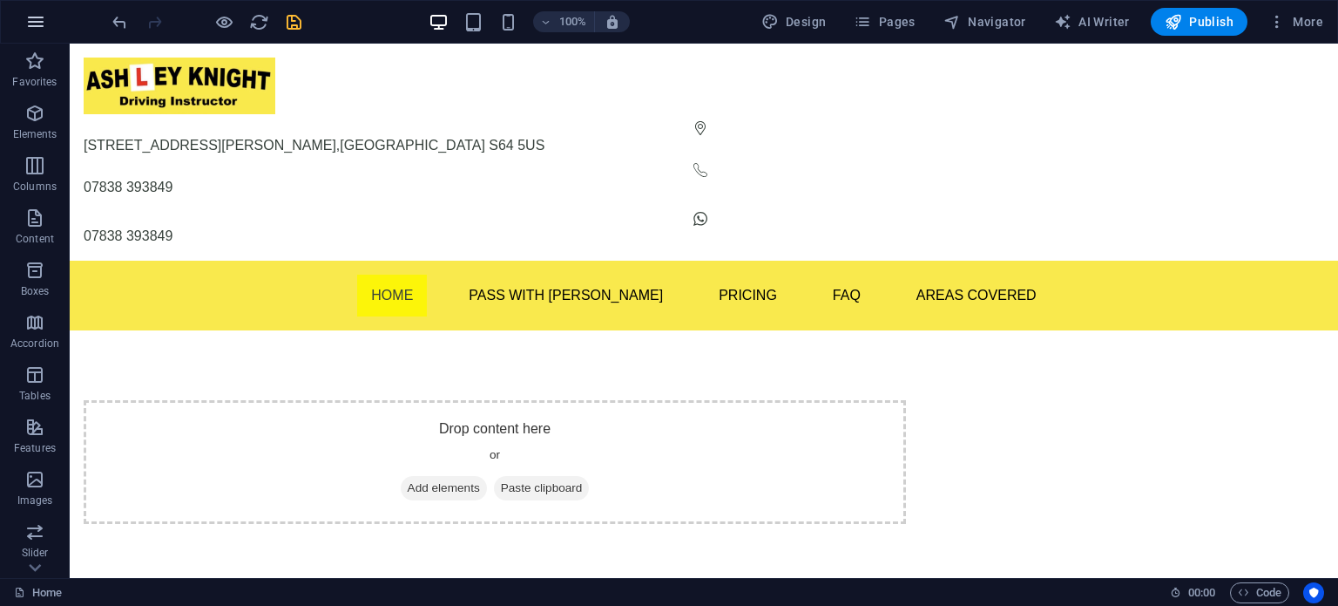
click at [42, 23] on icon "button" at bounding box center [35, 21] width 21 height 21
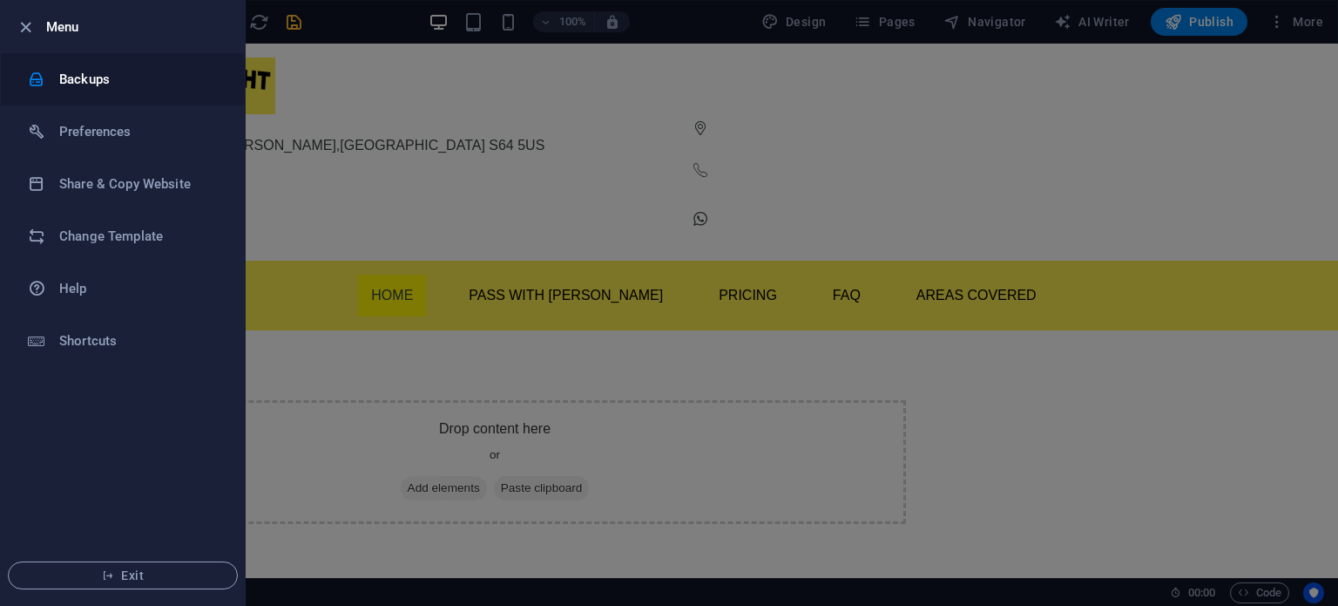
click at [100, 90] on li "Backups" at bounding box center [123, 79] width 244 height 52
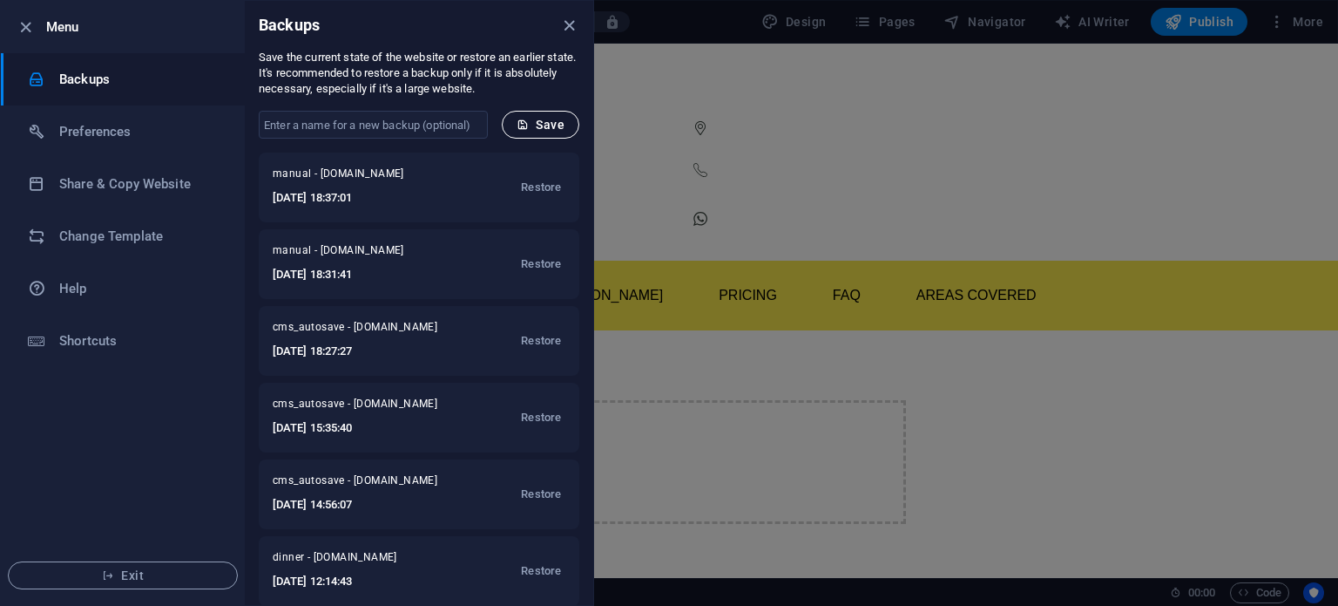
click at [525, 128] on icon "submit" at bounding box center [523, 124] width 12 height 12
click at [568, 21] on icon "close" at bounding box center [569, 26] width 20 height 20
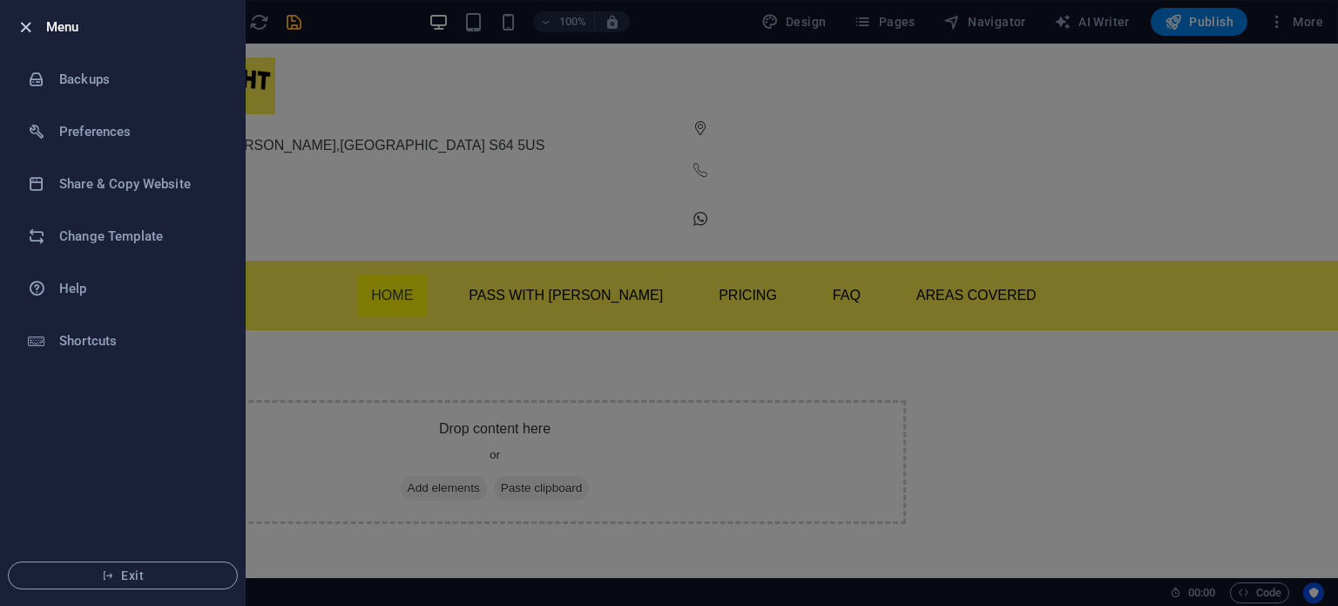
click at [31, 20] on icon "button" at bounding box center [26, 27] width 20 height 20
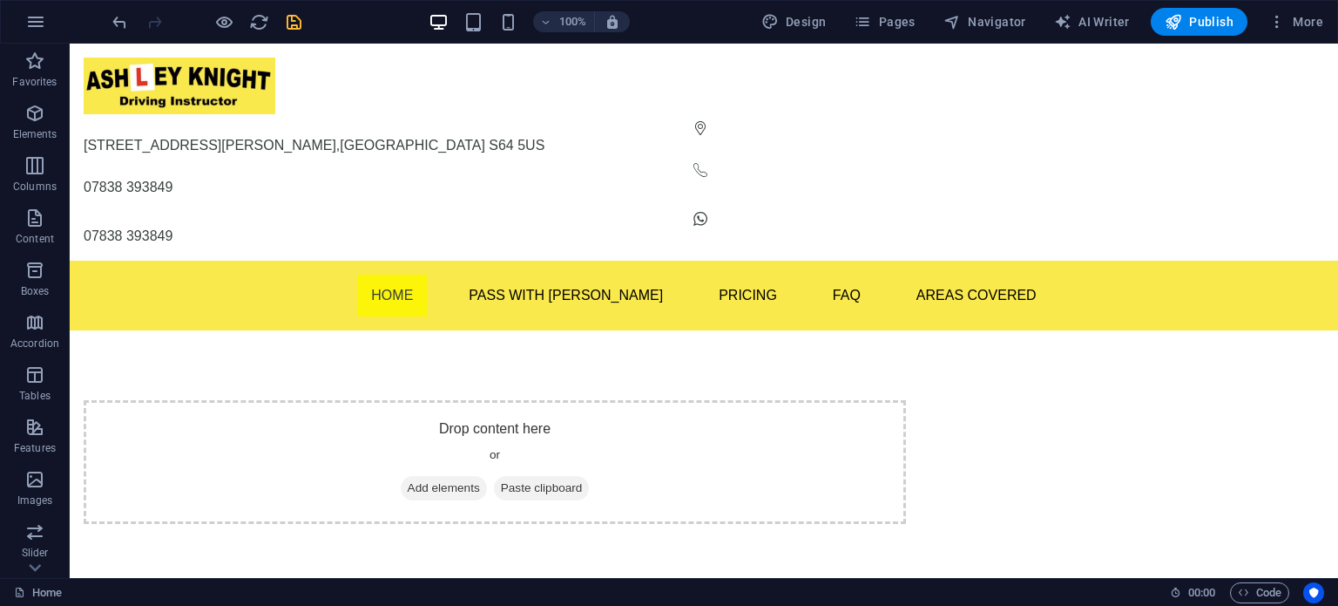
click at [294, 33] on div at bounding box center [206, 22] width 195 height 28
click at [296, 28] on icon "save" at bounding box center [294, 22] width 20 height 20
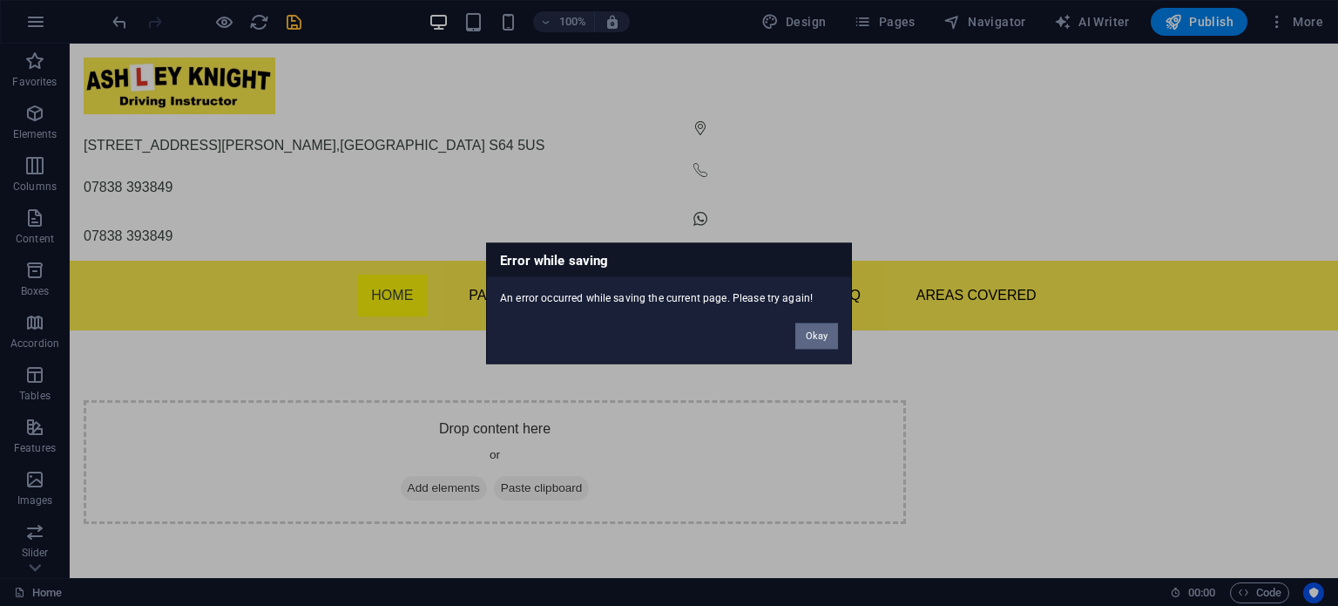
click at [805, 342] on button "Okay" at bounding box center [816, 335] width 43 height 26
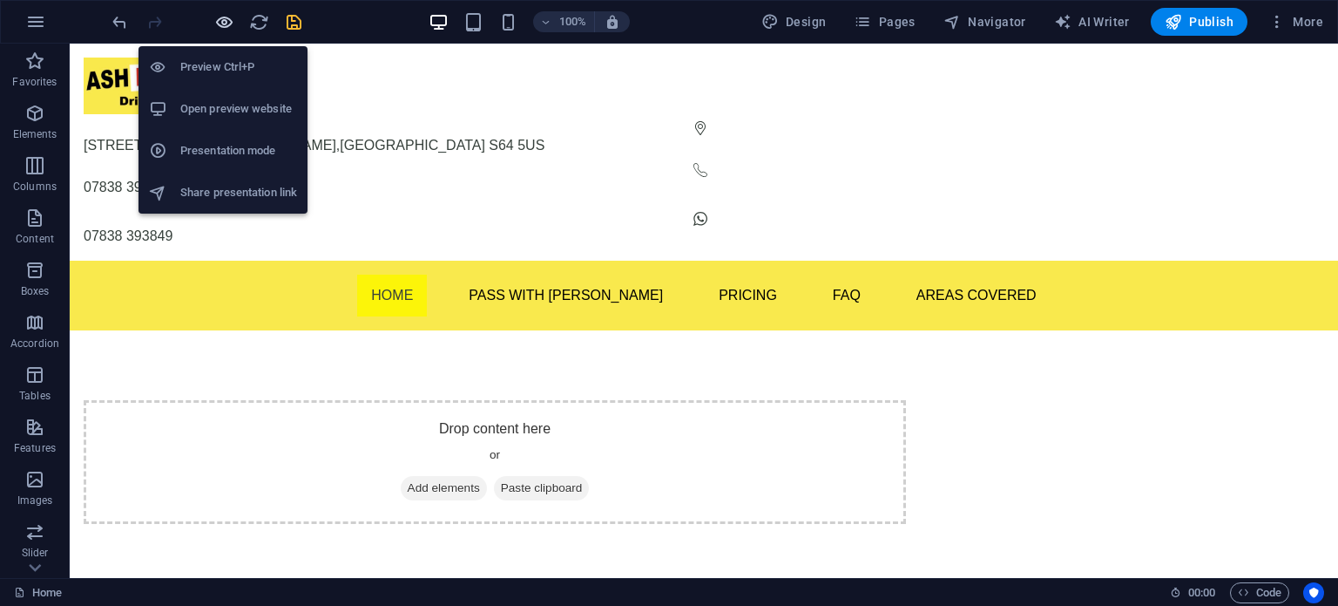
click at [220, 24] on icon "button" at bounding box center [224, 22] width 20 height 20
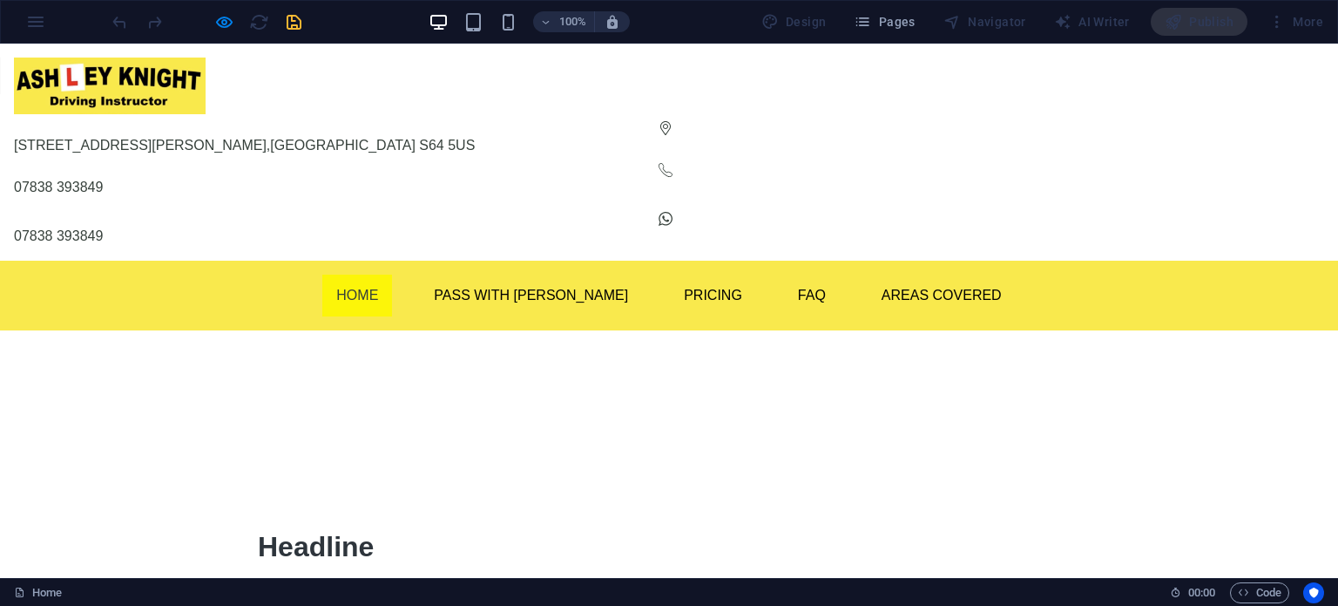
scroll to position [29, 0]
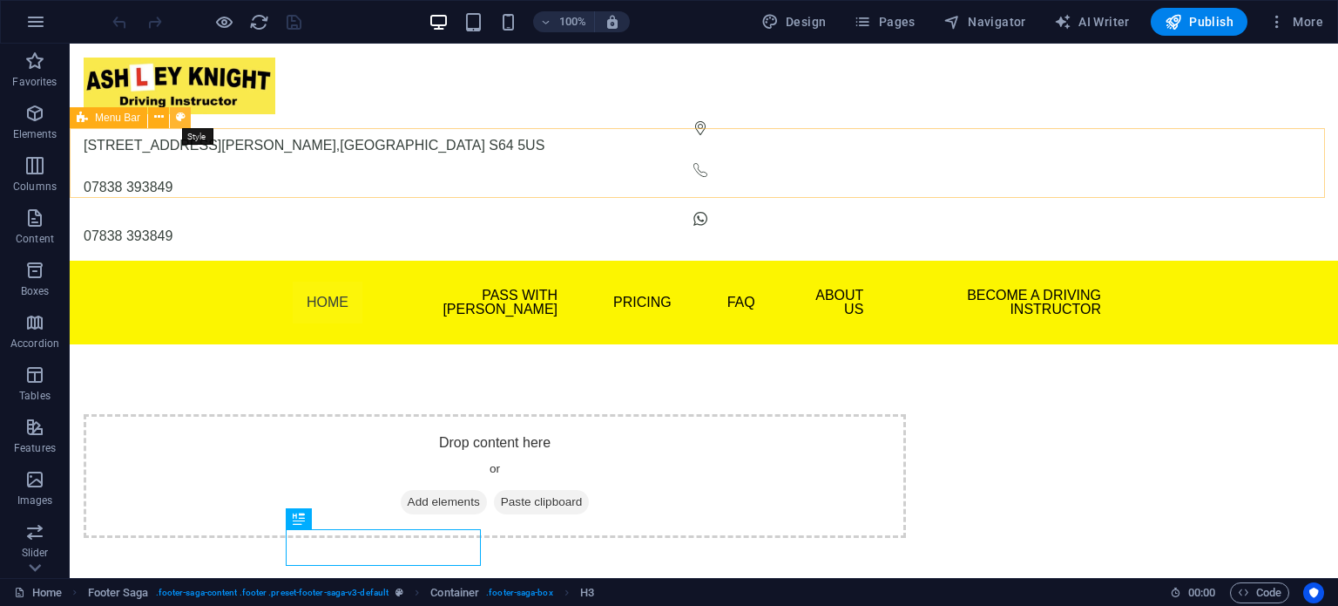
click at [176, 117] on icon at bounding box center [181, 117] width 10 height 18
select select "rem"
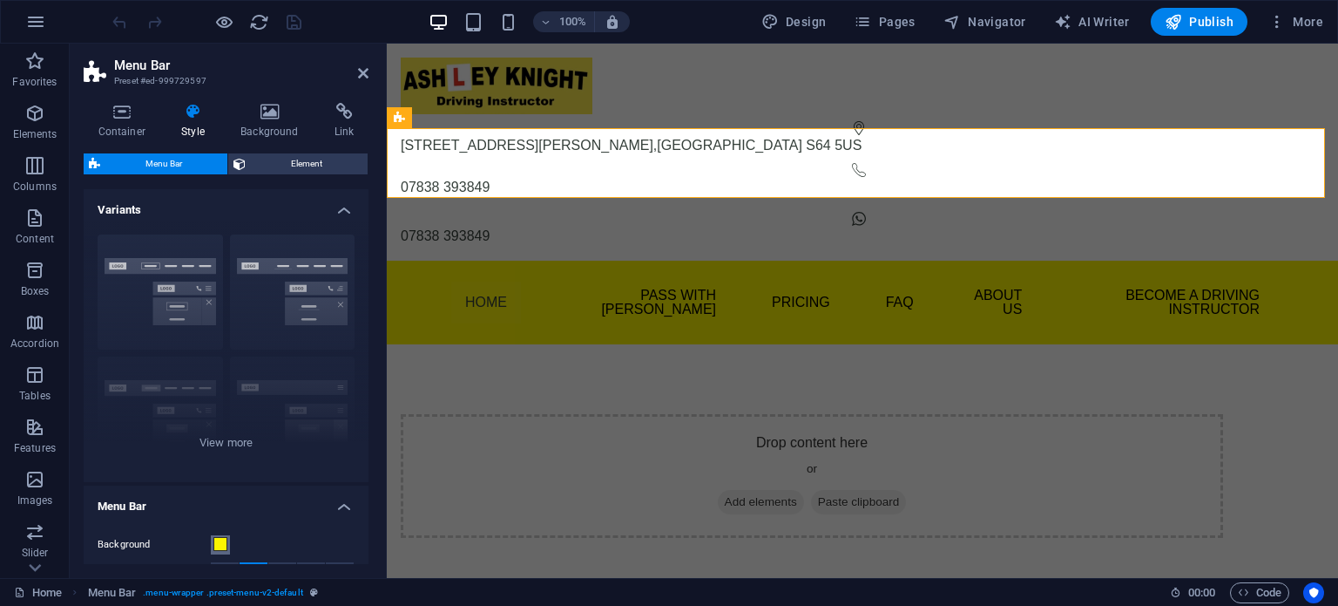
click at [224, 546] on span at bounding box center [220, 544] width 14 height 14
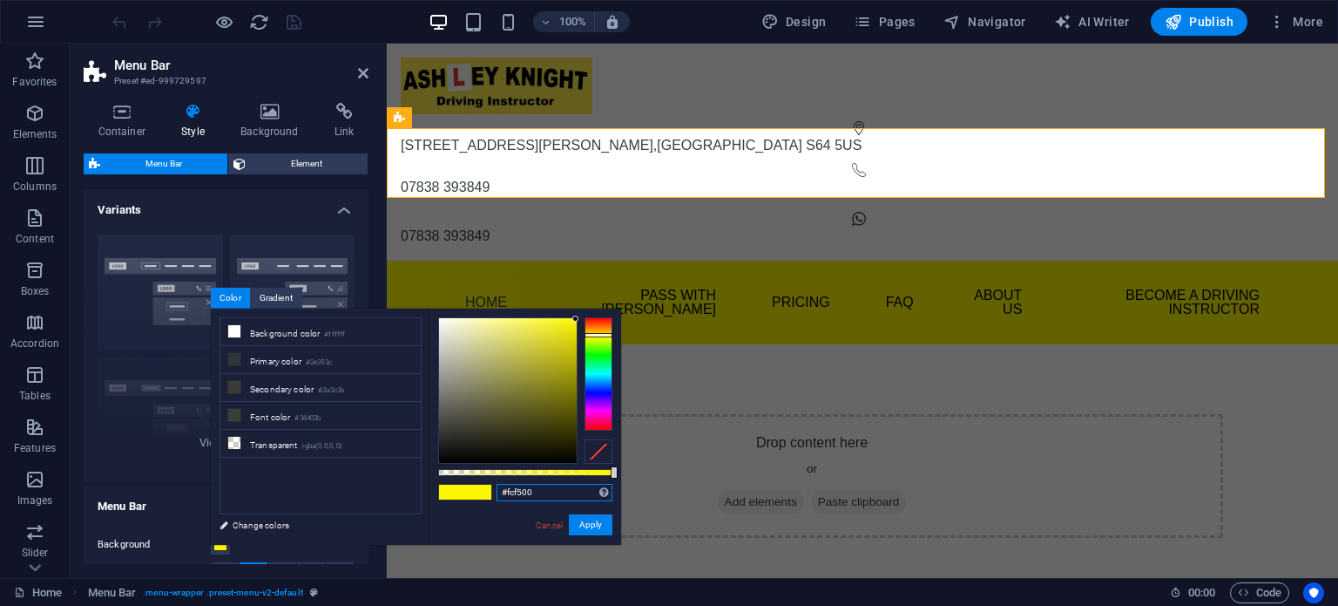
drag, startPoint x: 540, startPoint y: 487, endPoint x: 501, endPoint y: 483, distance: 39.4
click at [501, 484] on input "#fcf500" at bounding box center [555, 492] width 116 height 17
drag, startPoint x: 497, startPoint y: 485, endPoint x: 544, endPoint y: 498, distance: 48.8
click at [544, 499] on input "#fcf500" at bounding box center [555, 492] width 116 height 17
paste input "F9E94D"
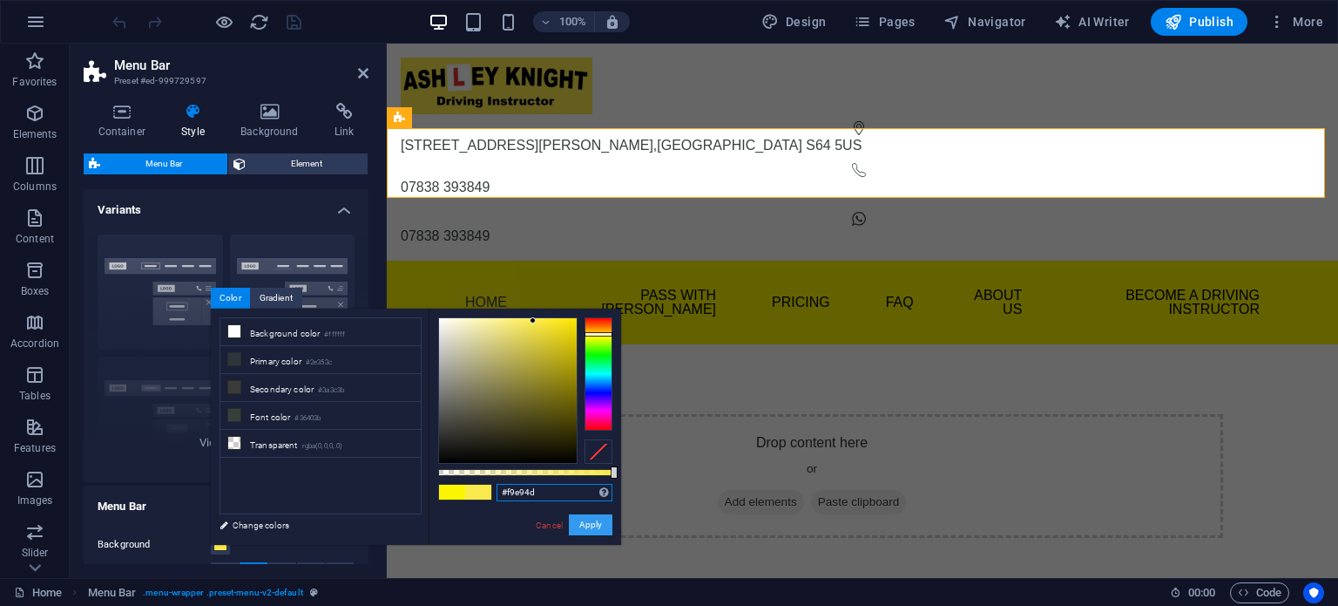
type input "#f9e94d"
click at [598, 519] on button "Apply" at bounding box center [591, 524] width 44 height 21
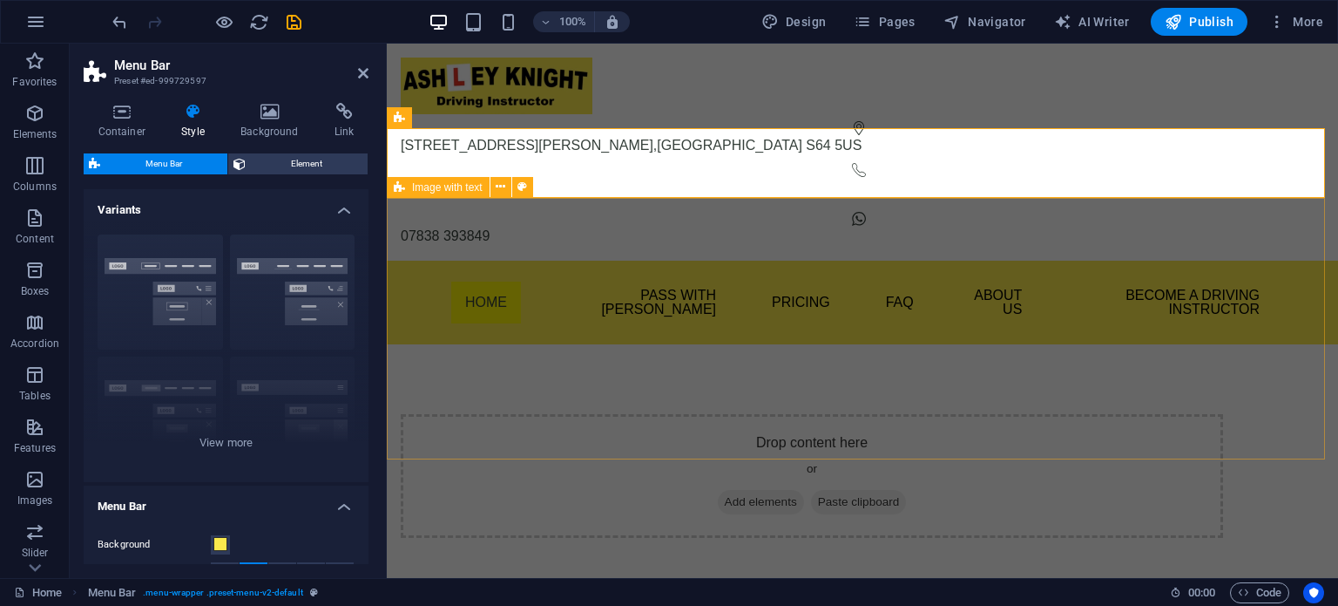
click at [508, 344] on div "Drop content here or Add elements Paste clipboard" at bounding box center [862, 475] width 951 height 263
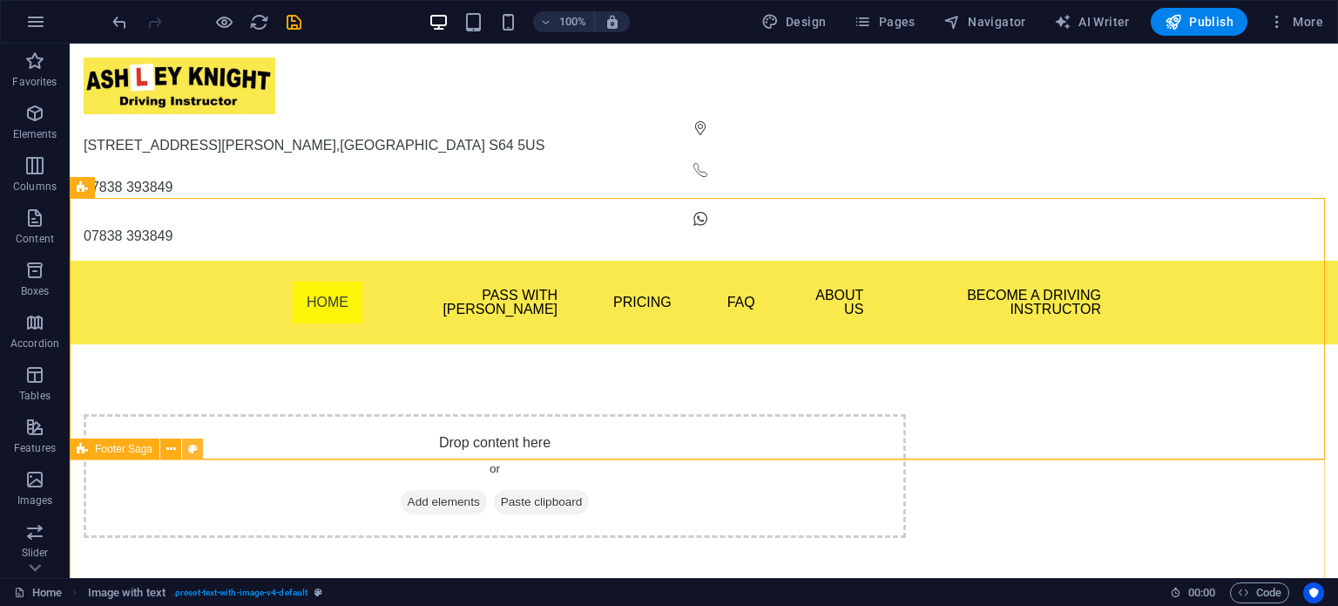
click at [193, 453] on icon at bounding box center [193, 449] width 10 height 18
select select "rem"
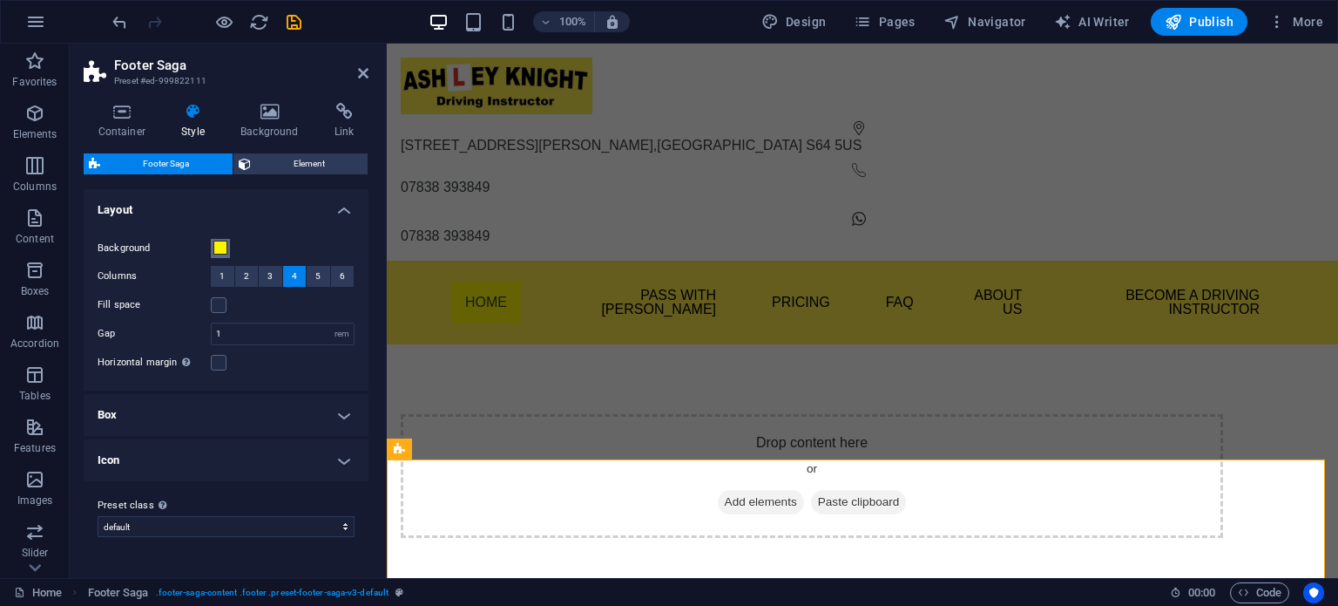
click at [216, 250] on span at bounding box center [220, 247] width 14 height 14
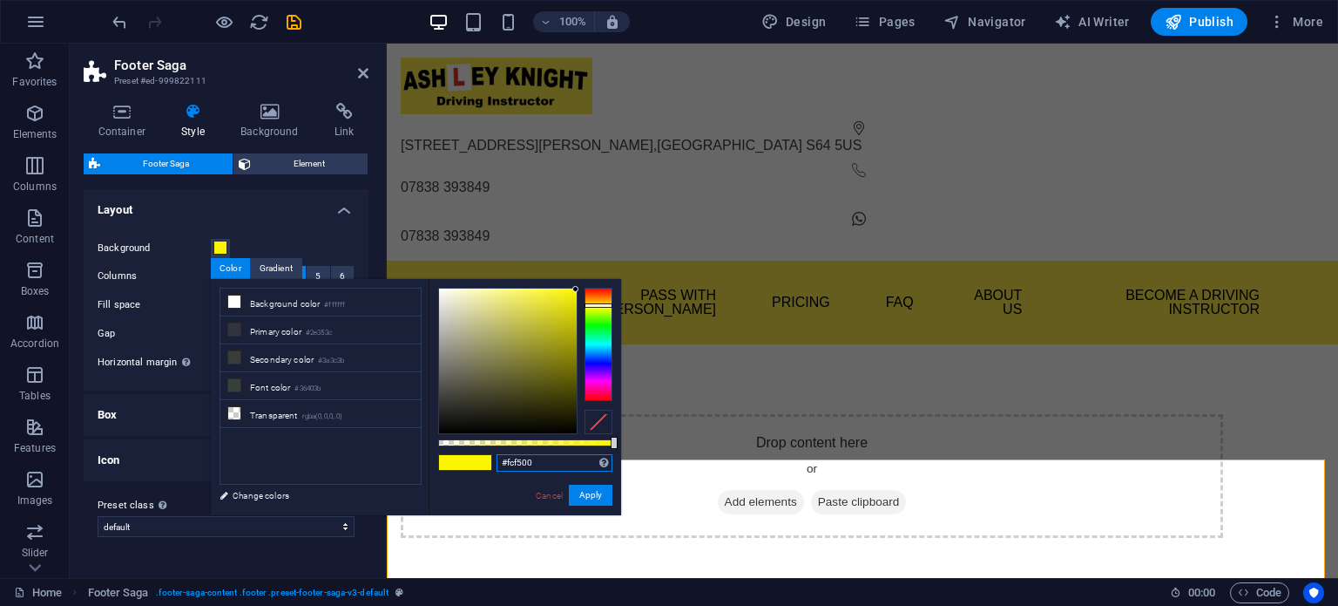
drag, startPoint x: 545, startPoint y: 463, endPoint x: 497, endPoint y: 457, distance: 48.2
click at [497, 457] on input "#fcf500" at bounding box center [555, 462] width 116 height 17
paste input "F9E94D"
type input "#f9e94d"
click at [584, 490] on button "Apply" at bounding box center [591, 494] width 44 height 21
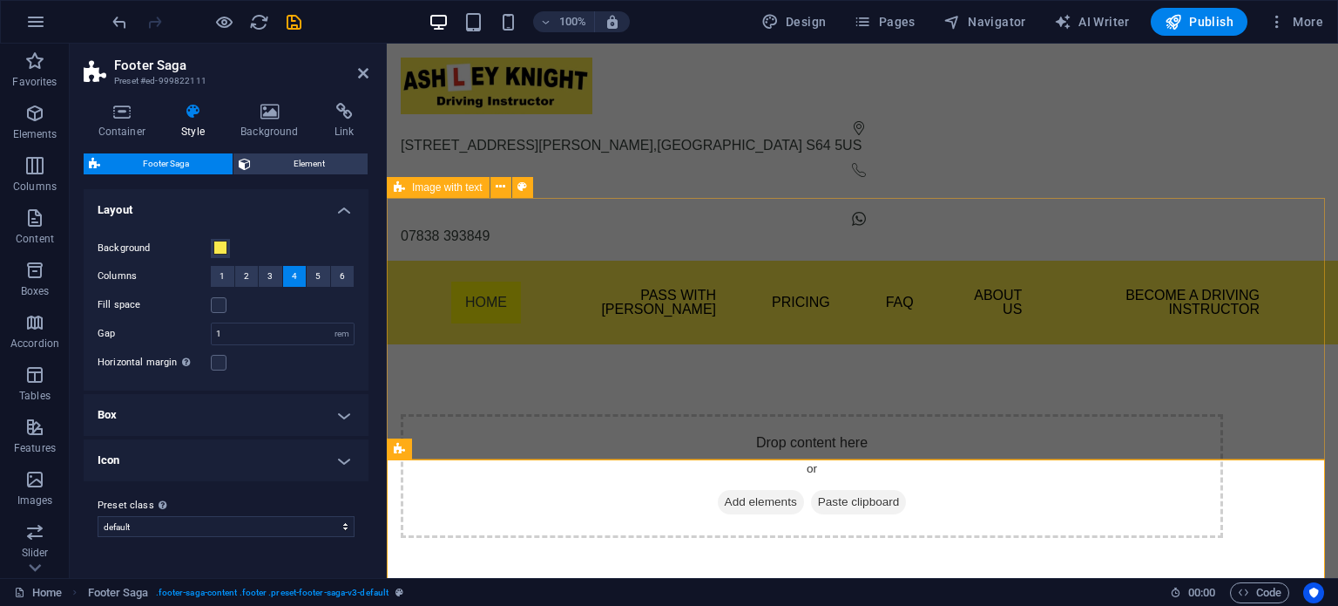
click at [456, 429] on div "Drop content here or Add elements Paste clipboard" at bounding box center [862, 475] width 951 height 263
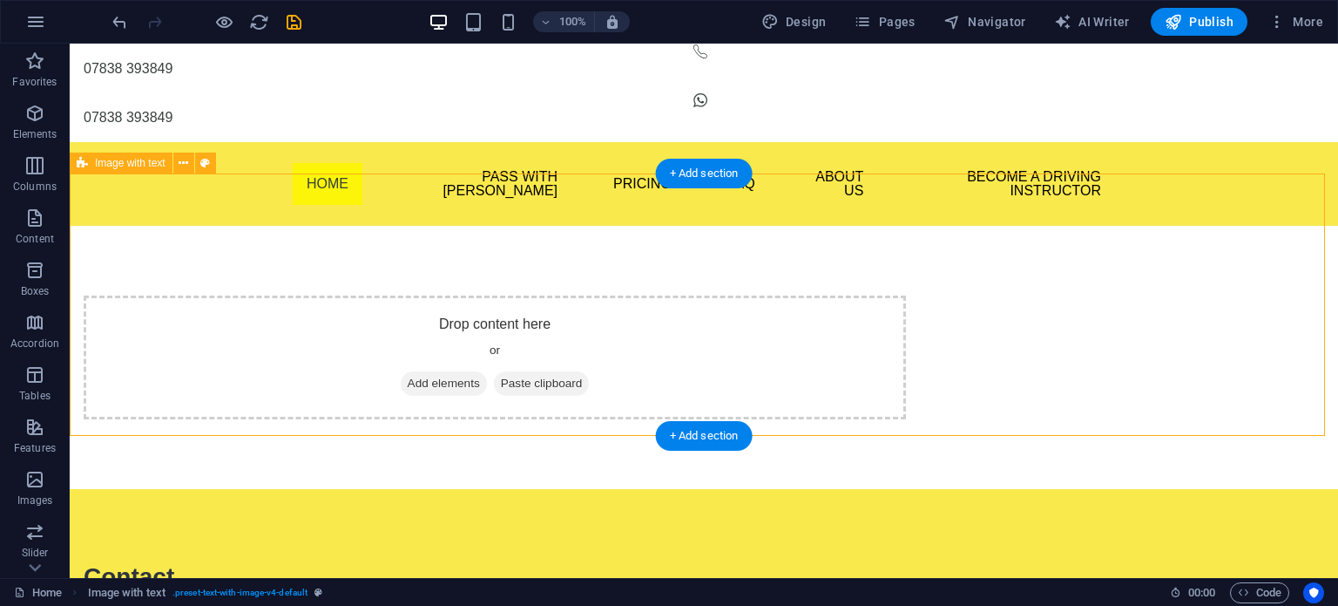
scroll to position [145, 0]
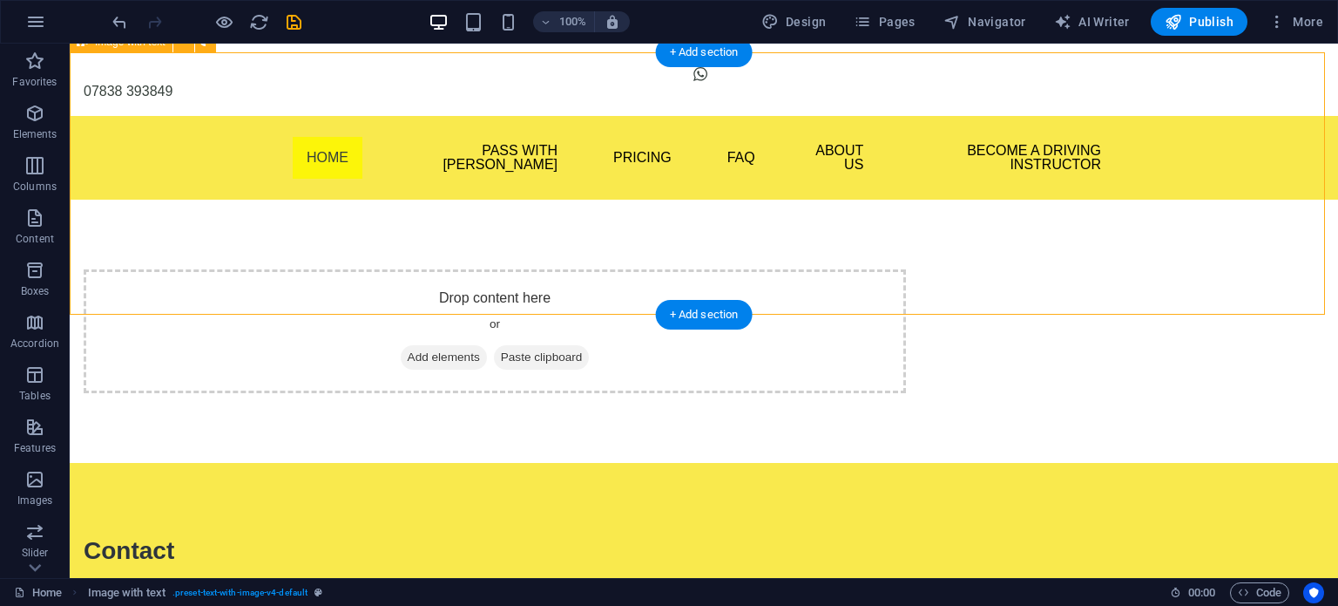
click at [169, 210] on div "Drop content here or Add elements Paste clipboard" at bounding box center [704, 331] width 1269 height 263
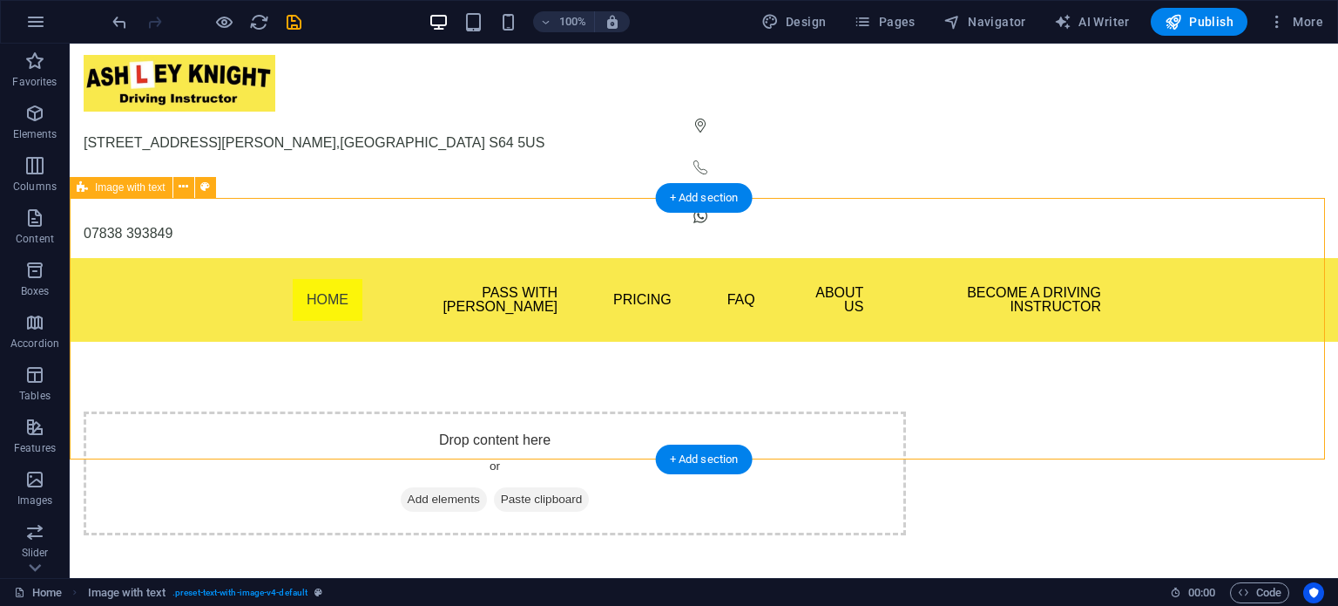
scroll to position [0, 0]
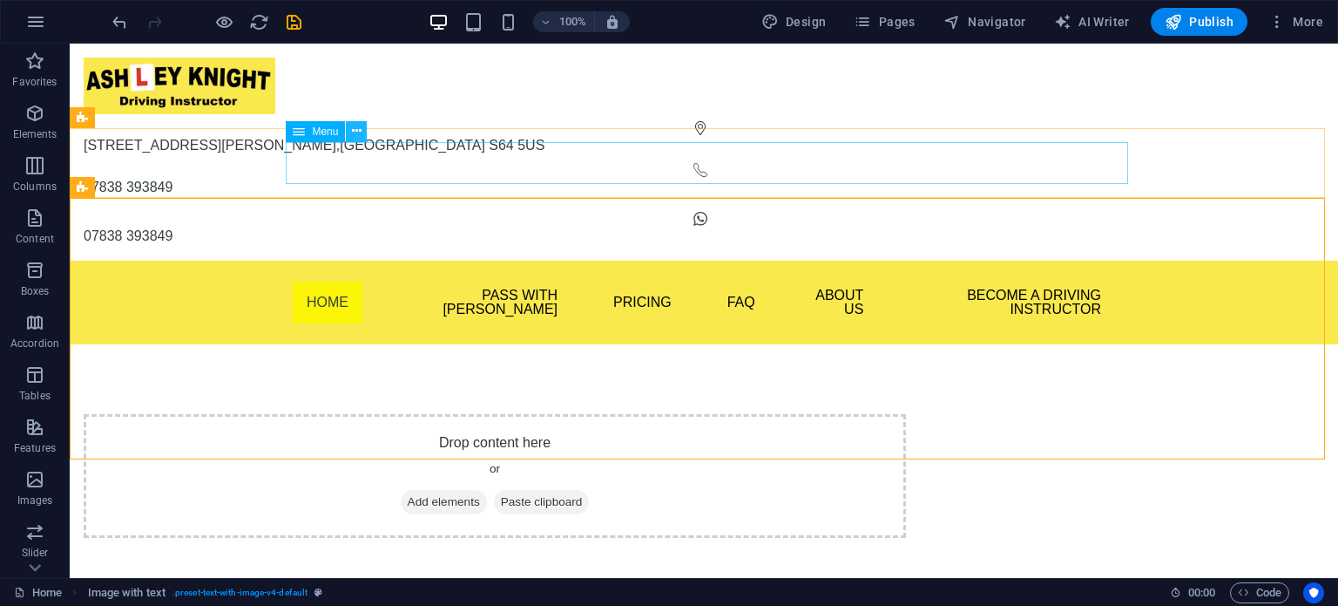
click at [357, 133] on icon at bounding box center [357, 131] width 10 height 18
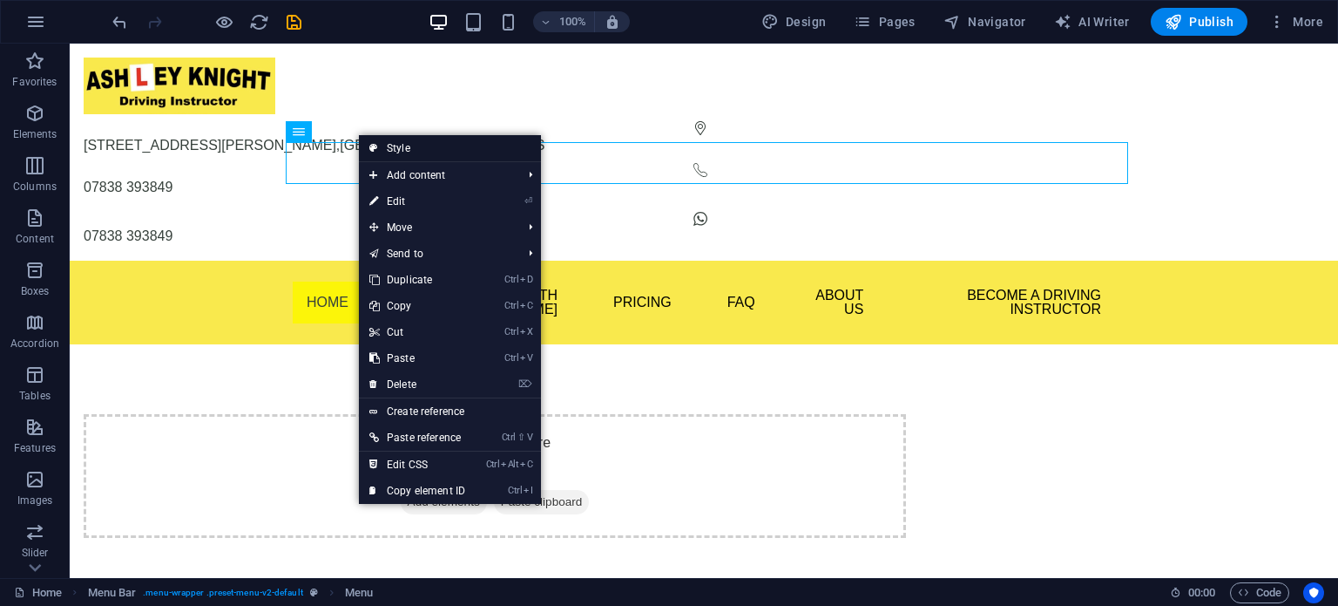
click at [406, 145] on link "Style" at bounding box center [450, 148] width 182 height 26
select select "rem"
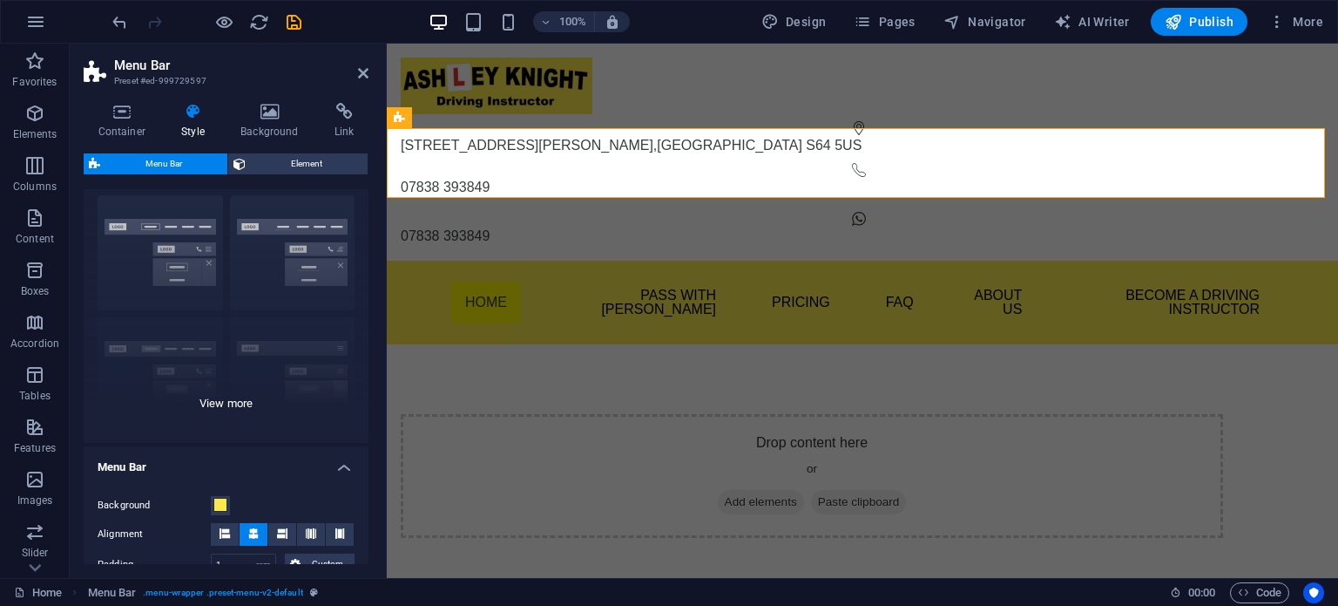
scroll to position [145, 0]
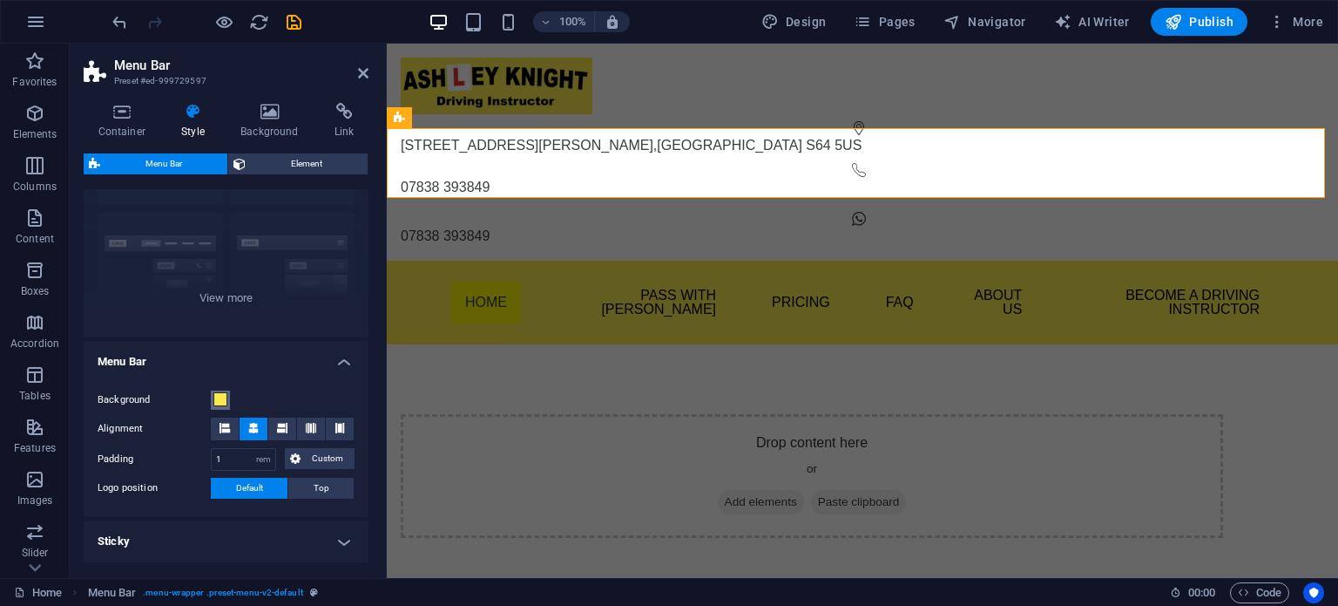
click at [216, 400] on span at bounding box center [220, 399] width 14 height 14
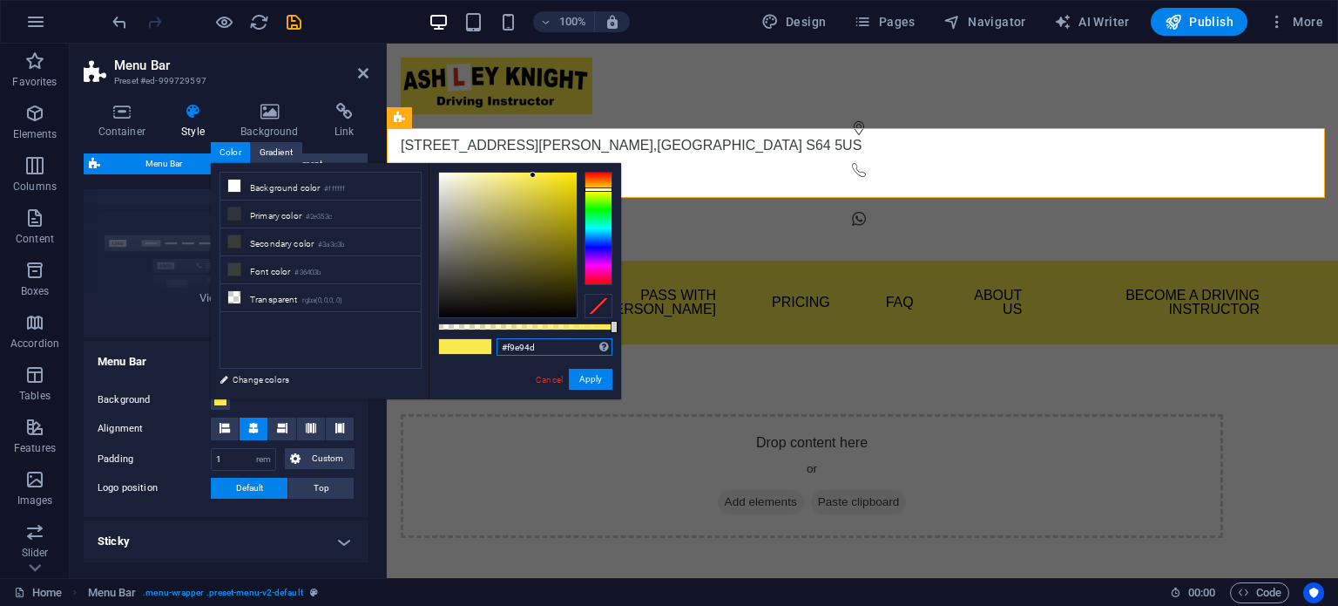
drag, startPoint x: 554, startPoint y: 347, endPoint x: 501, endPoint y: 340, distance: 53.6
click at [501, 340] on input "#f9e94d" at bounding box center [555, 346] width 116 height 17
click at [550, 381] on link "Cancel" at bounding box center [549, 379] width 30 height 13
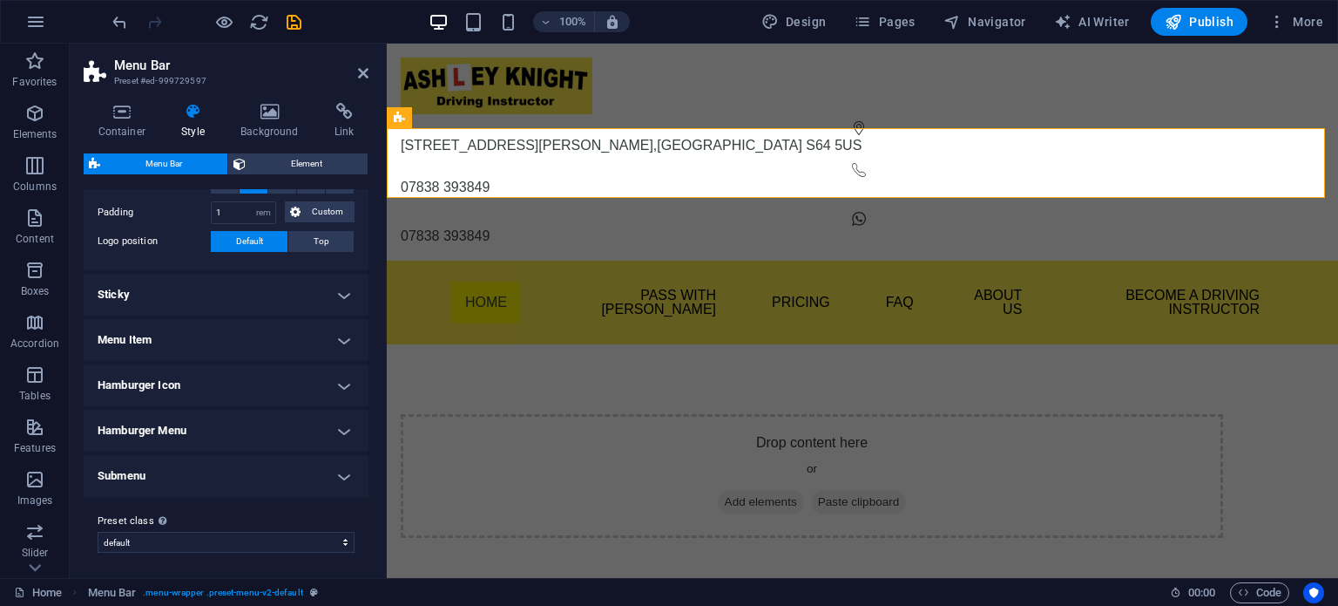
scroll to position [392, 0]
click at [159, 332] on h4 "Menu Item" at bounding box center [226, 339] width 285 height 42
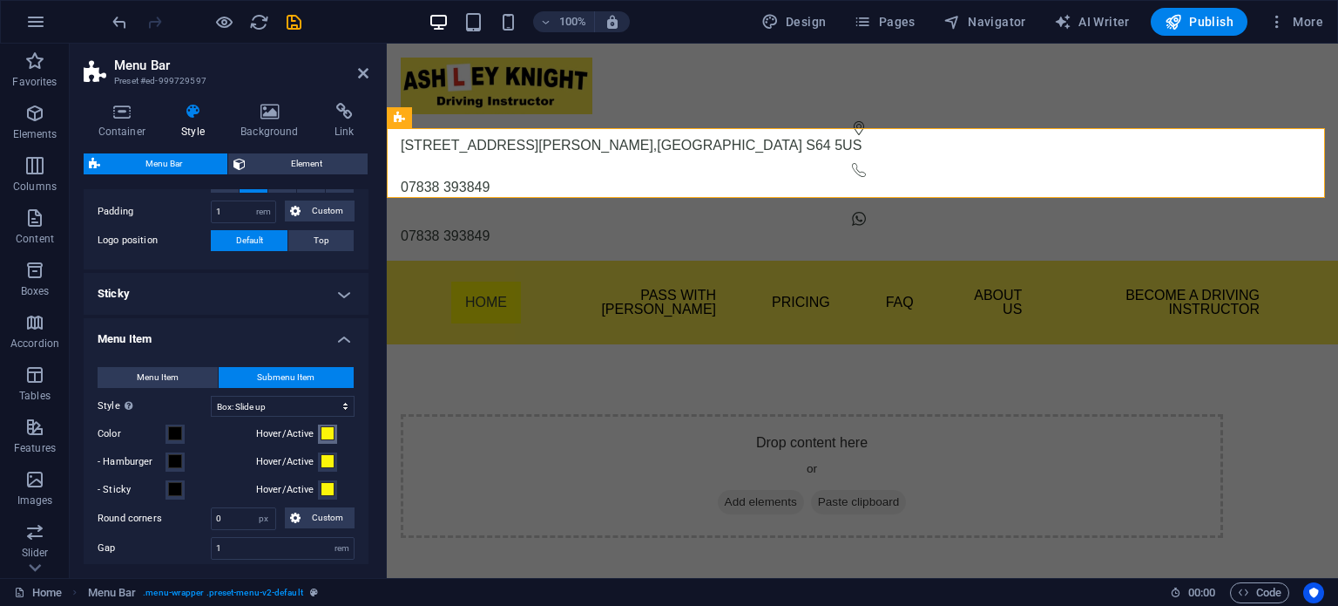
click at [322, 430] on span at bounding box center [328, 433] width 14 height 14
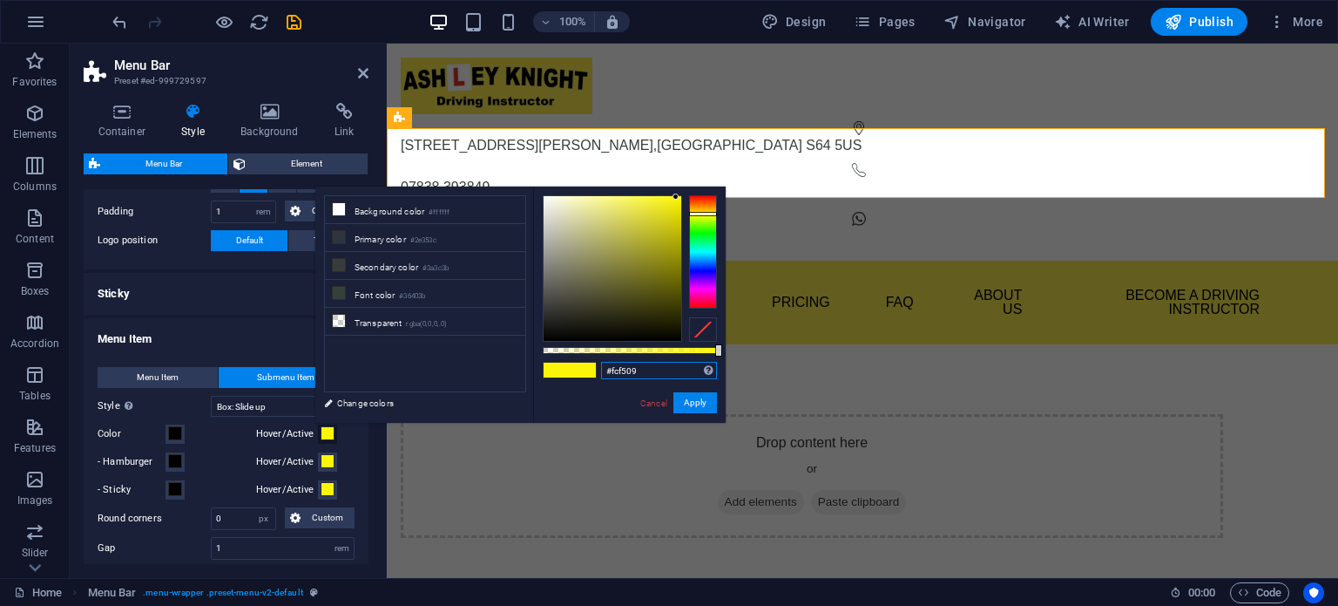
drag, startPoint x: 613, startPoint y: 374, endPoint x: 624, endPoint y: 374, distance: 11.3
click at [595, 374] on div "#fcf509 Supported formats #0852ed rgb(8, 82, 237) rgba(8, 82, 237, 90%) hsv(221…" at bounding box center [629, 430] width 193 height 489
paste input "F9E94D"
type input "#f9e94d"
select select
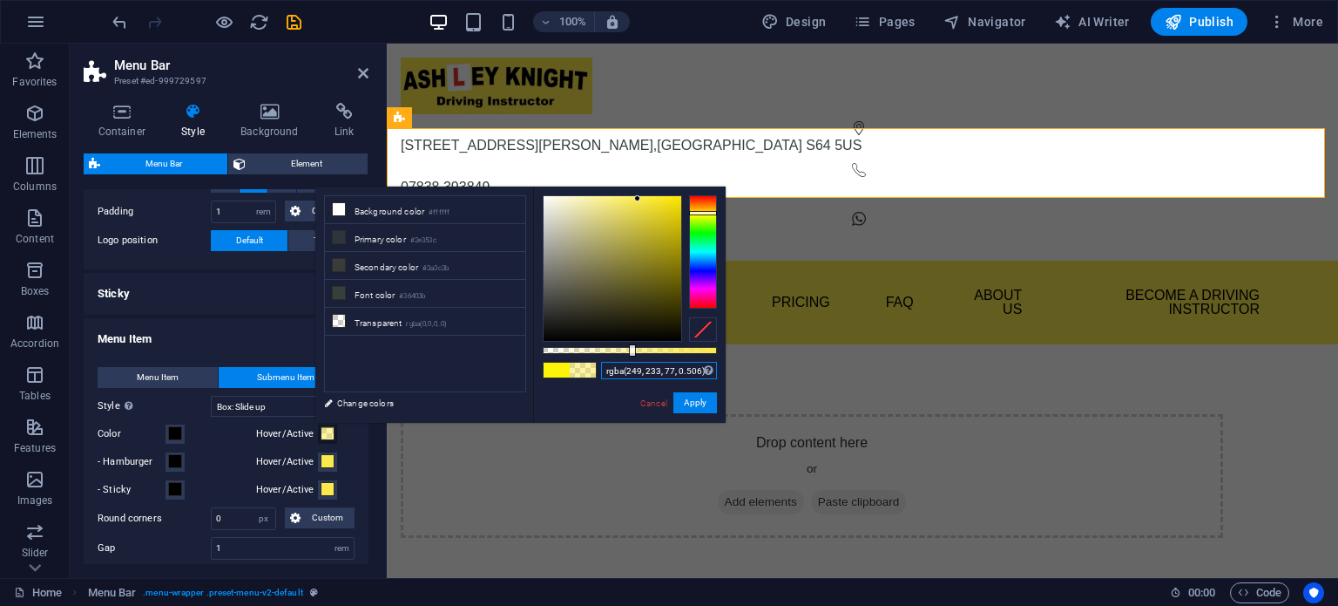
drag, startPoint x: 718, startPoint y: 349, endPoint x: 667, endPoint y: 376, distance: 58.1
click at [631, 351] on div at bounding box center [632, 350] width 7 height 12
type input "rgba(249, 233, 77, 0.506)"
click at [697, 400] on button "Apply" at bounding box center [696, 402] width 44 height 21
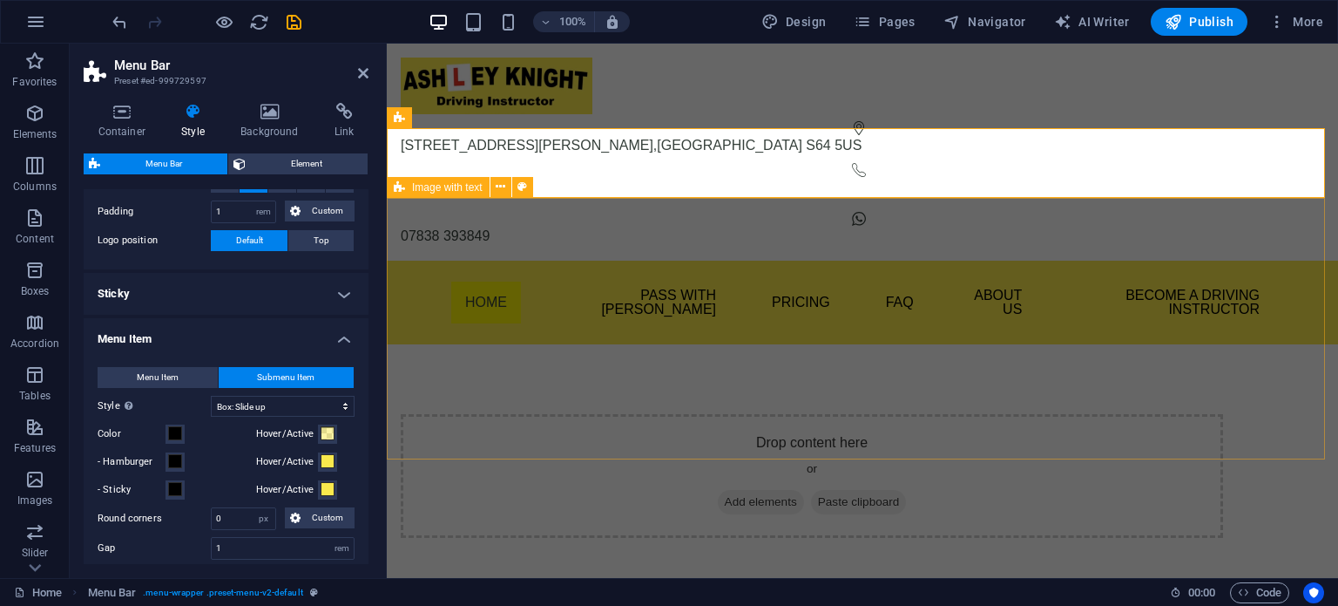
select select
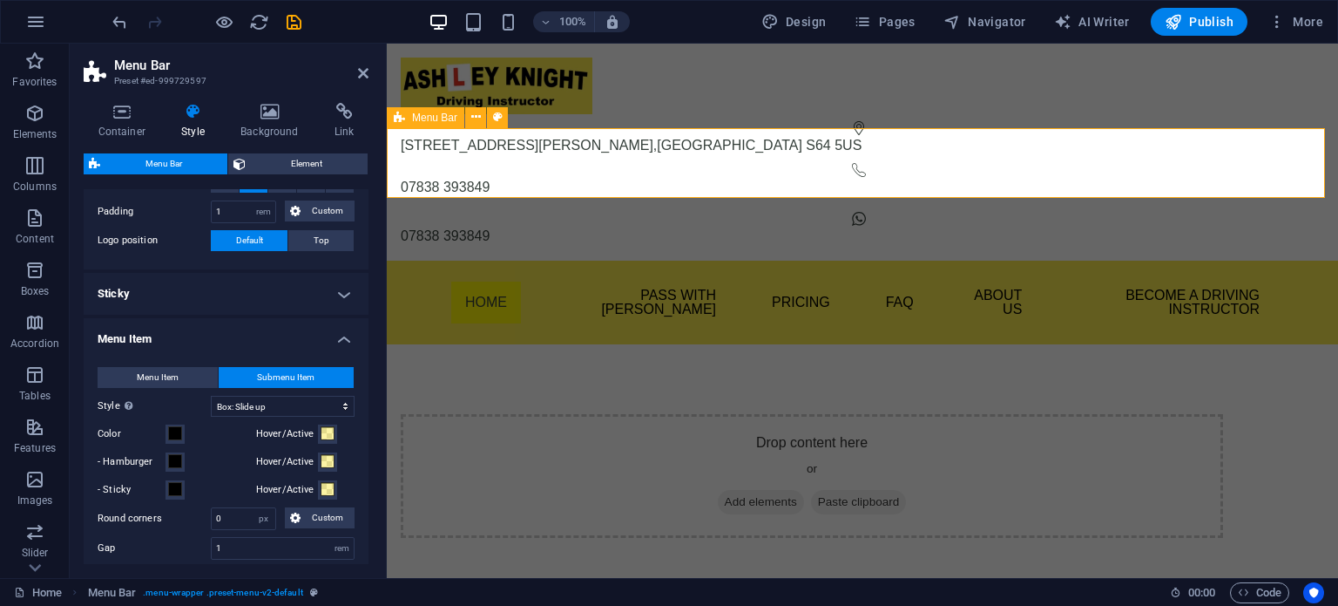
click at [415, 261] on div "Menu Home Pass With Ash Theory Test Pro Beginner Lessons Part Trained Refresher…" at bounding box center [862, 303] width 951 height 84
click at [562, 274] on nav "Home Pass With Ash Theory Test Pro Beginner Lessons Part Trained Refresher Less…" at bounding box center [862, 302] width 822 height 56
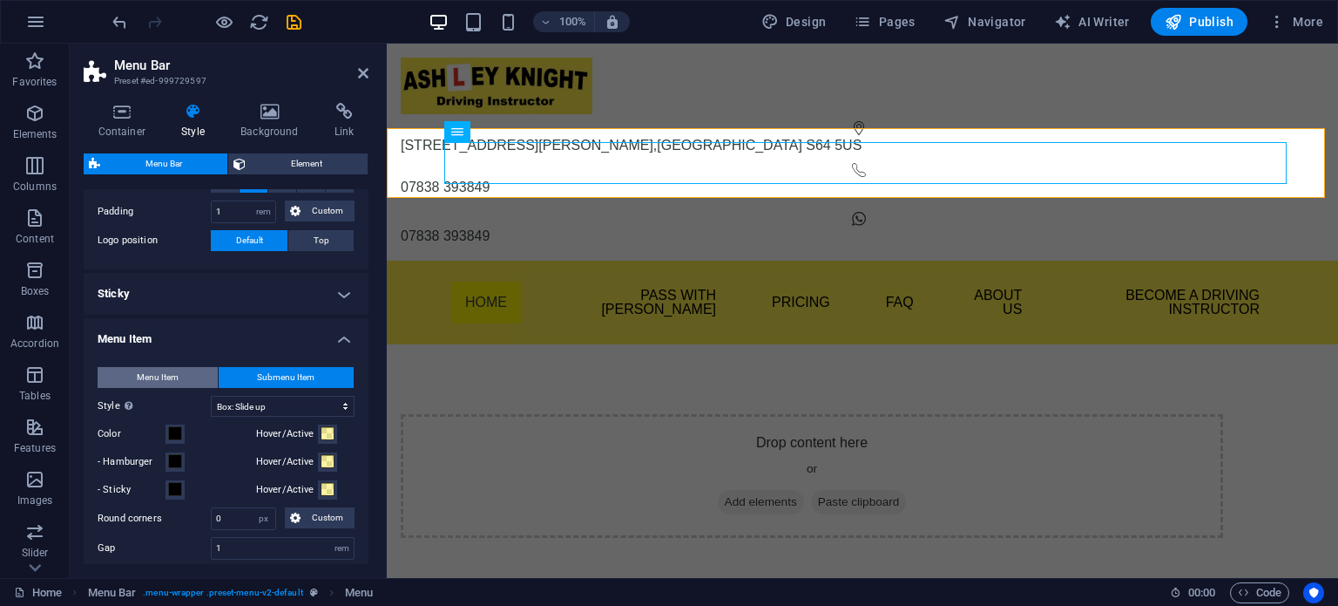
click at [157, 367] on span "Menu Item" at bounding box center [158, 377] width 42 height 21
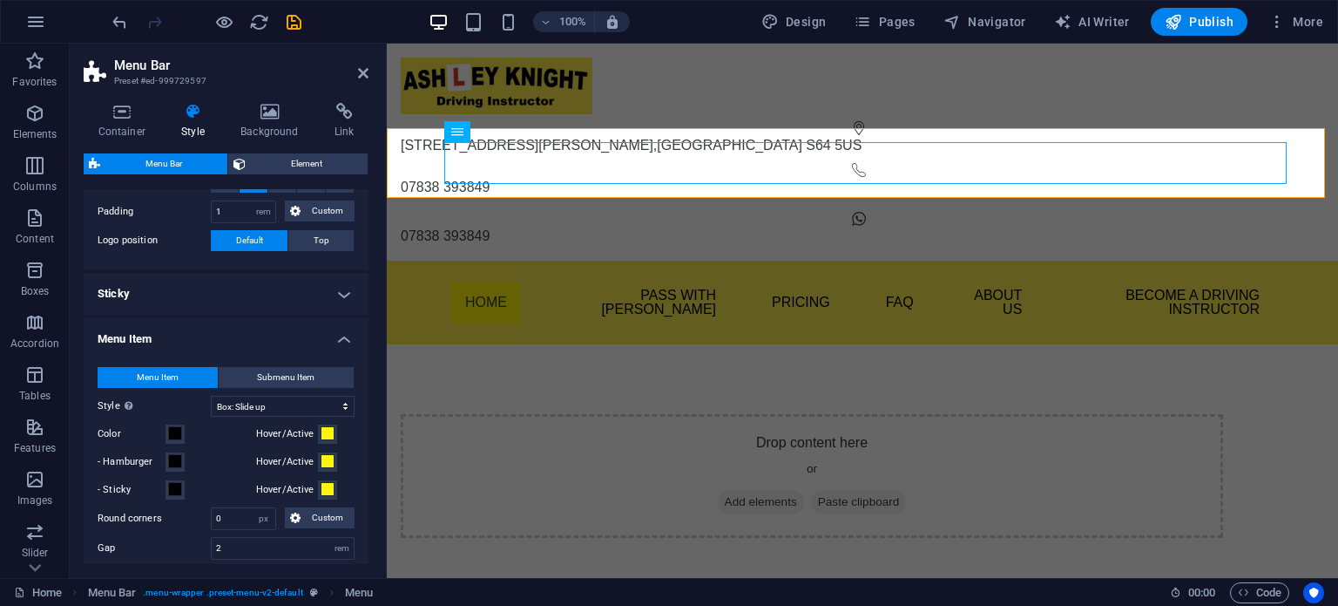
select select
click at [322, 433] on span at bounding box center [328, 433] width 14 height 14
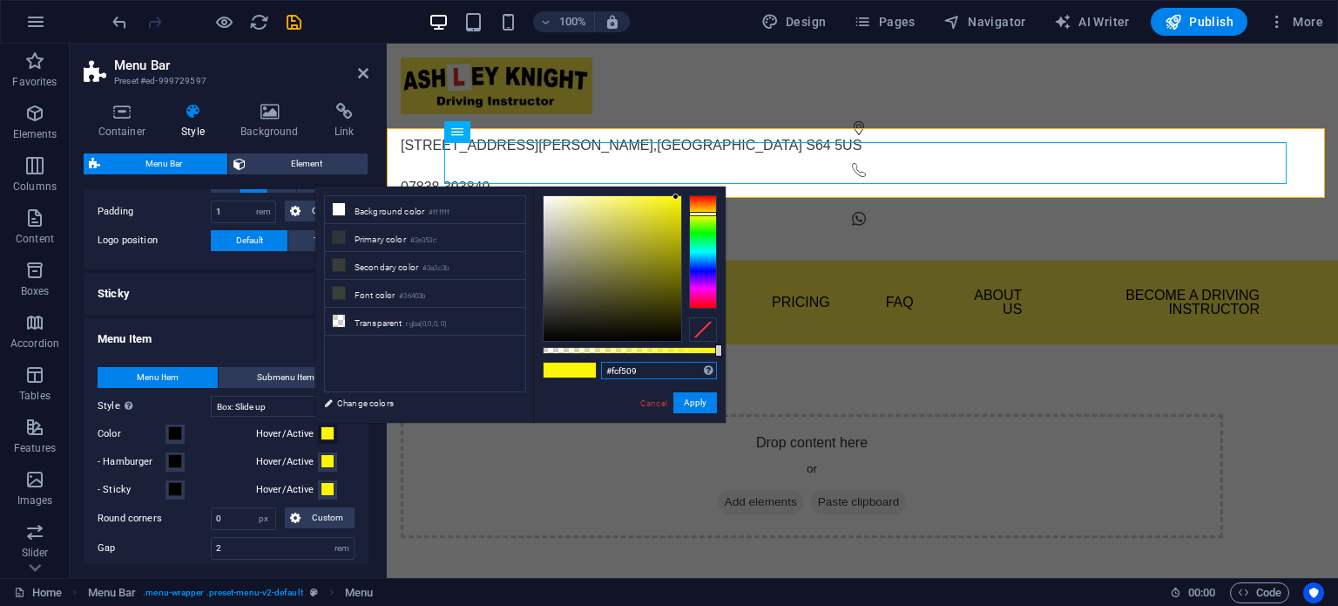
drag, startPoint x: 638, startPoint y: 370, endPoint x: 626, endPoint y: 373, distance: 11.6
click at [609, 370] on input "#fcf509" at bounding box center [659, 370] width 116 height 17
drag, startPoint x: 620, startPoint y: 368, endPoint x: 650, endPoint y: 374, distance: 30.2
click at [651, 376] on input "#fcf509" at bounding box center [659, 370] width 116 height 17
type input "#"
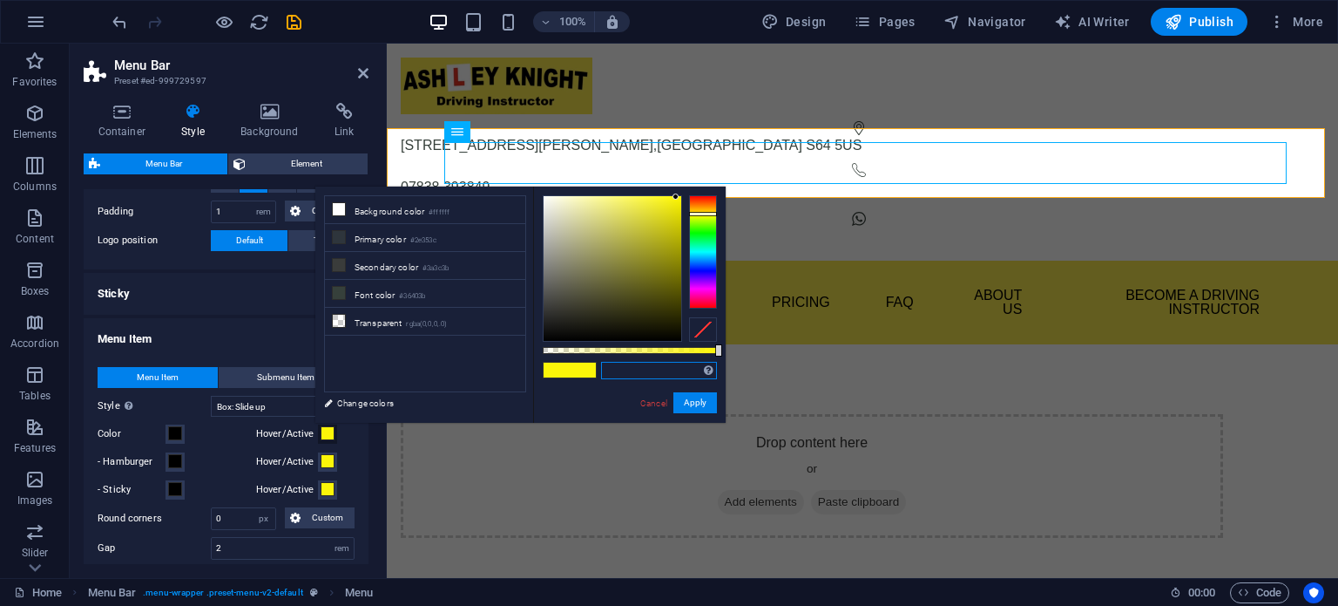
paste input "#F9E94D"
type input "#f9e94d"
select select
type input "#f9e94d"
click at [703, 401] on button "Apply" at bounding box center [696, 402] width 44 height 21
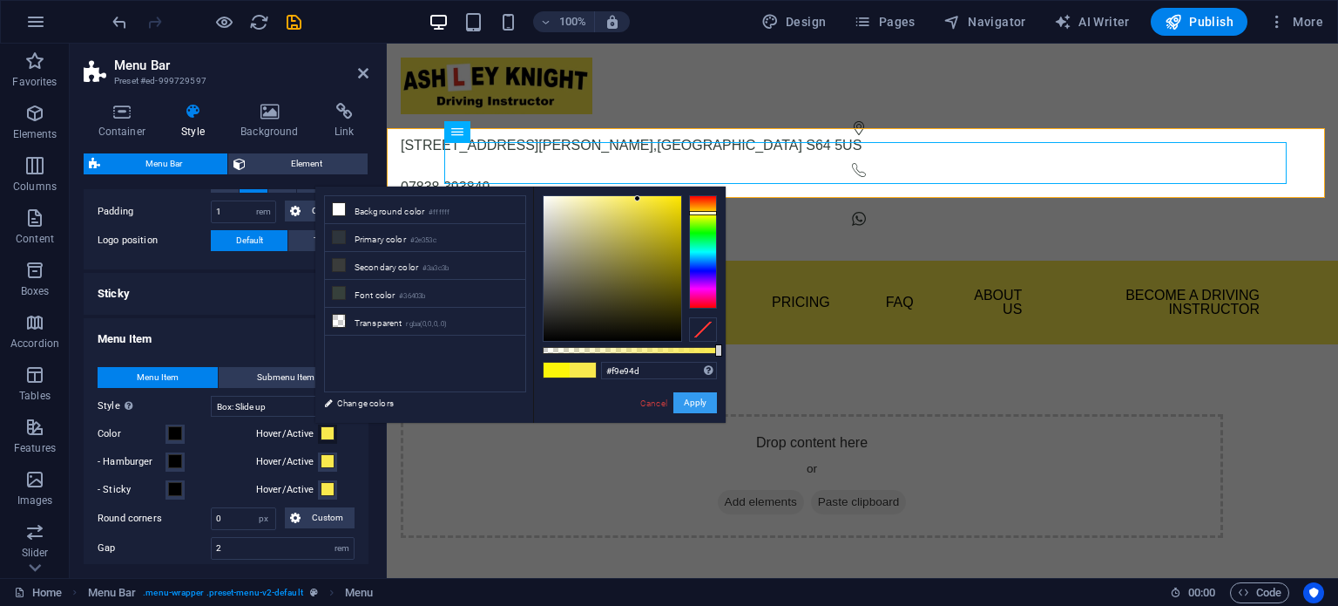
select select
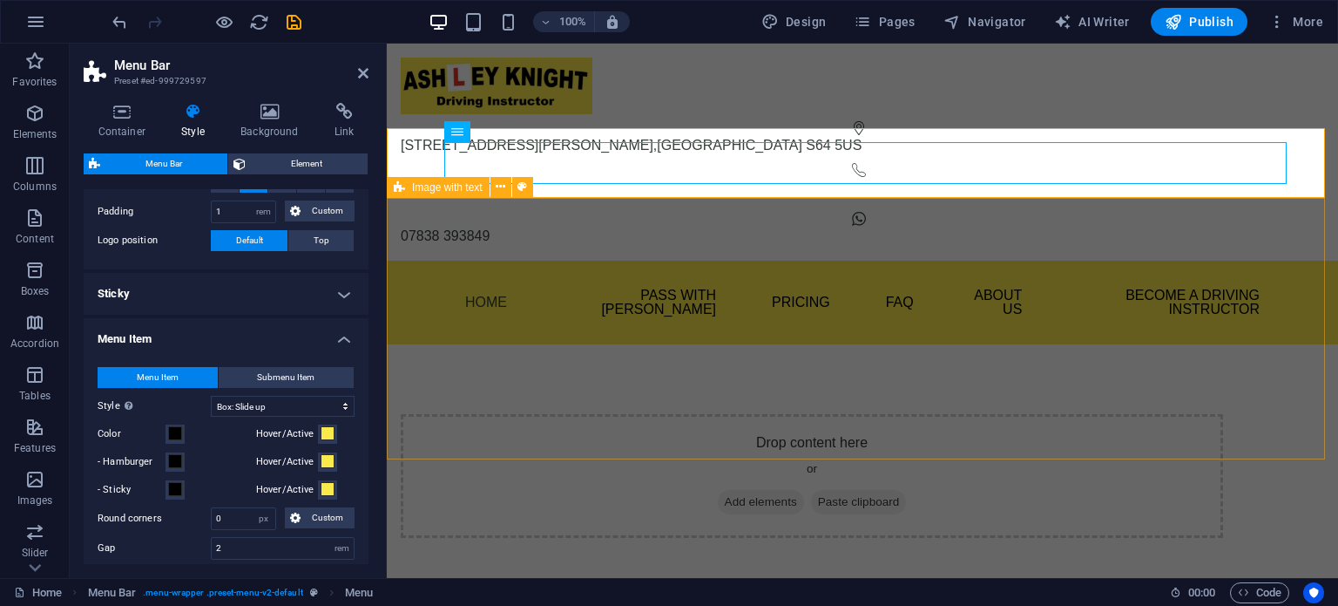
select select
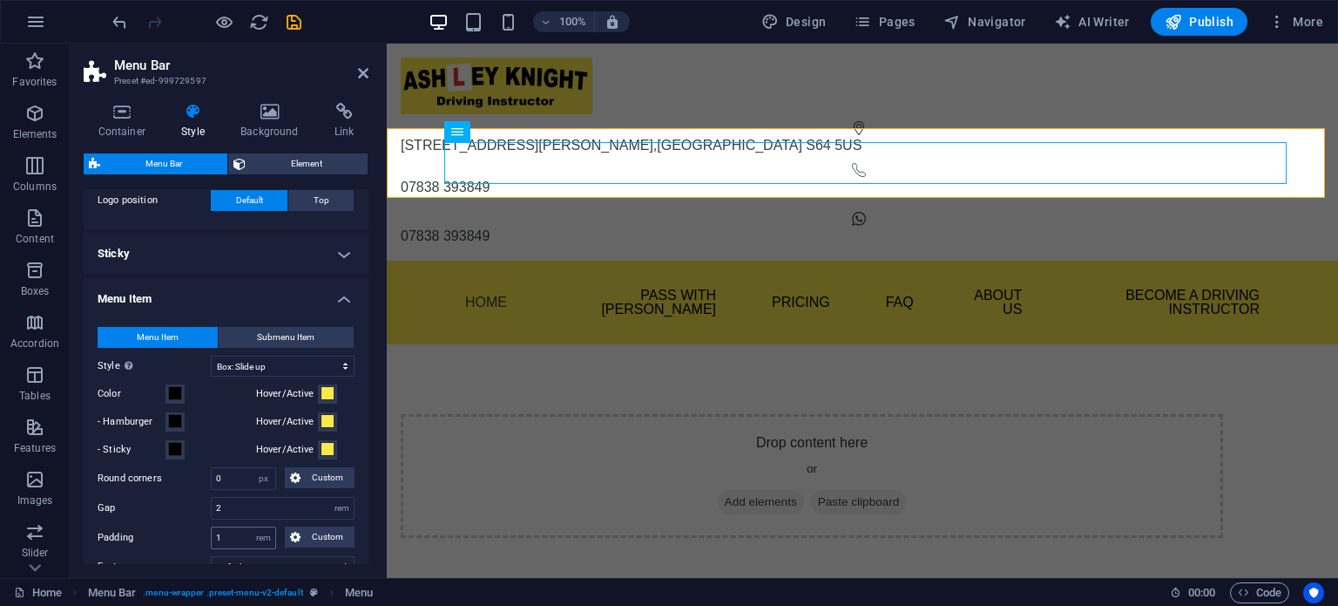
scroll to position [479, 0]
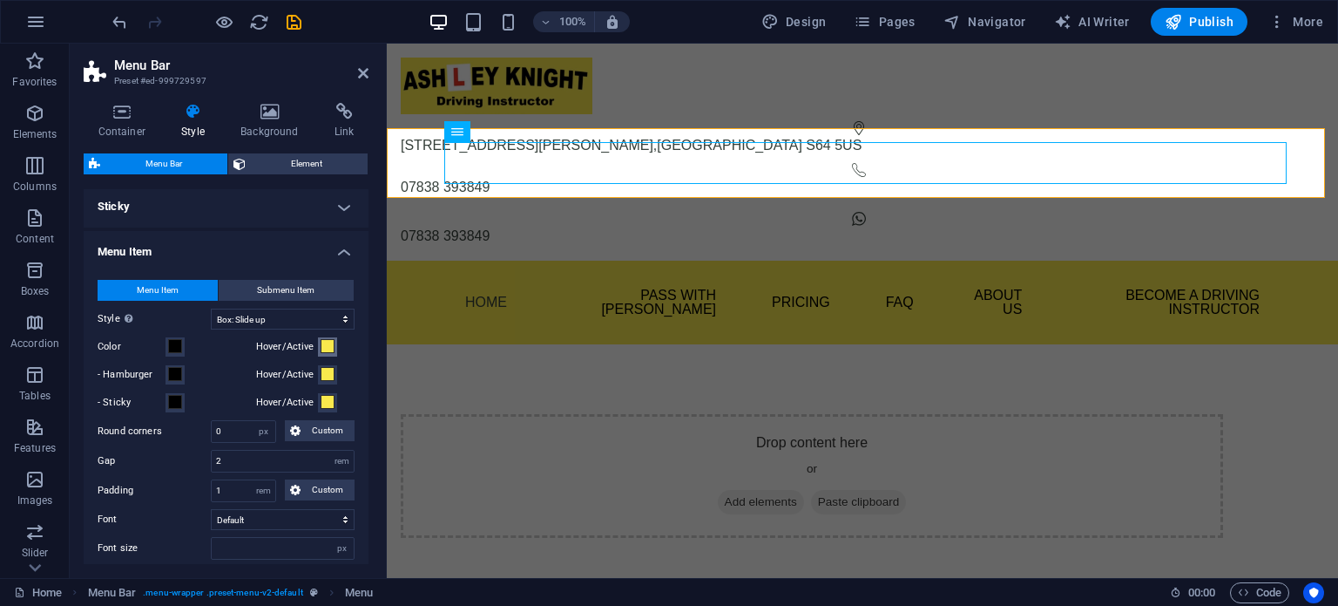
click at [324, 342] on span at bounding box center [328, 346] width 14 height 14
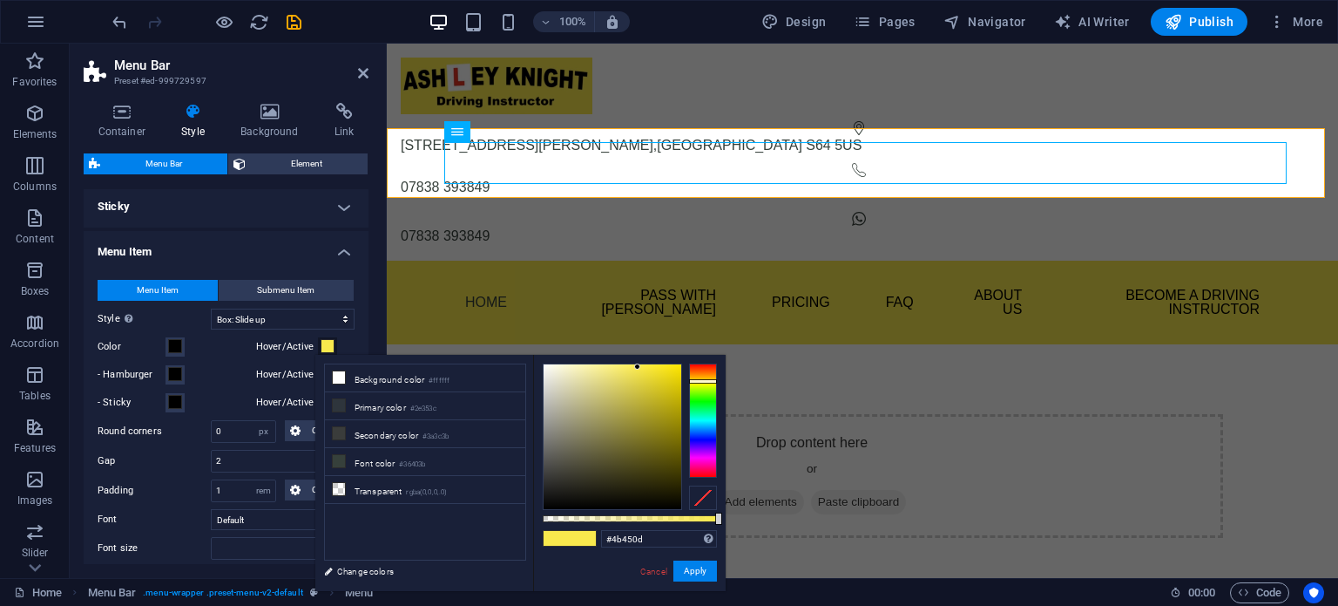
type input "#4c460e"
click at [656, 465] on div at bounding box center [613, 436] width 138 height 145
select select
click at [653, 444] on div at bounding box center [613, 436] width 138 height 145
click at [654, 437] on div at bounding box center [613, 436] width 138 height 145
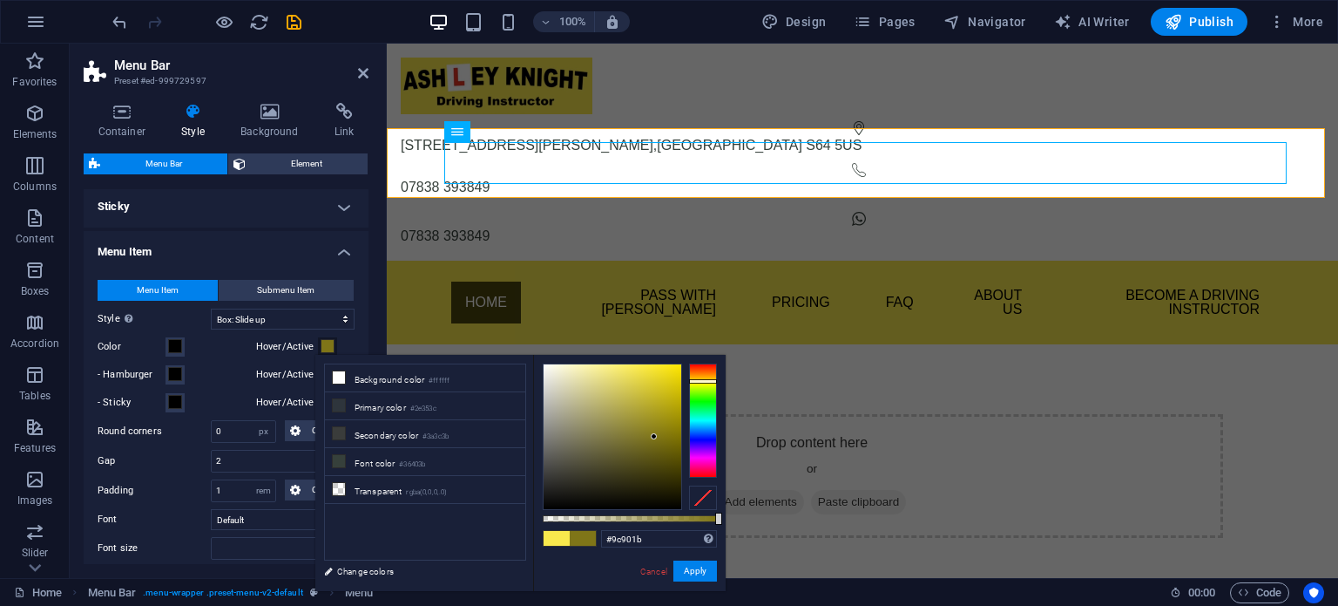
drag, startPoint x: 657, startPoint y: 420, endPoint x: 660, endPoint y: 408, distance: 12.5
click at [658, 418] on div at bounding box center [613, 436] width 138 height 145
type input "#7f7518"
select select
click at [663, 405] on div at bounding box center [613, 436] width 138 height 145
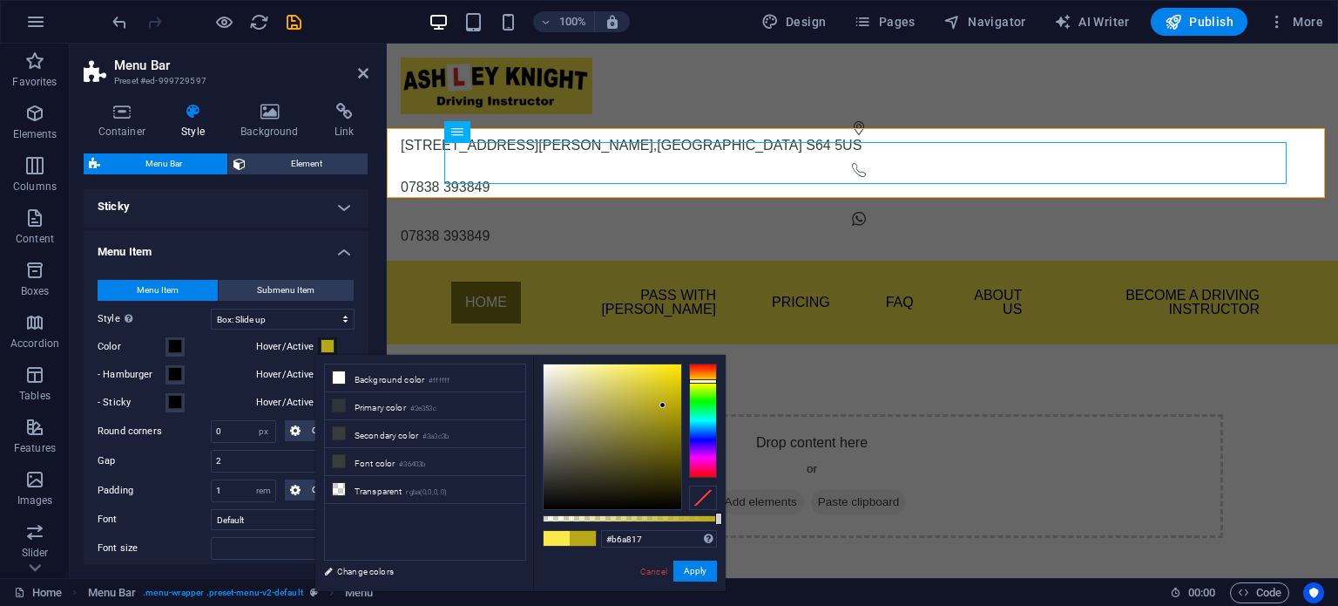
type input "#9f931a"
select select
click at [666, 396] on div at bounding box center [613, 436] width 138 height 145
type input "#b6a817"
select select
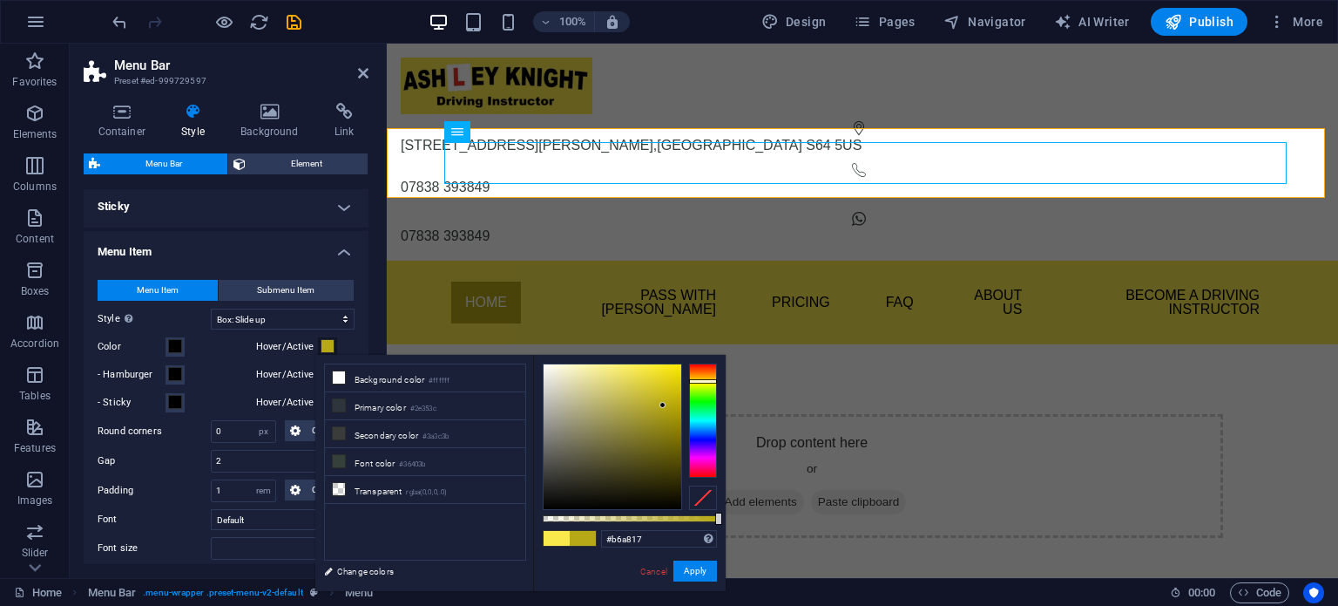
type input "#c5b615"
select select
click at [686, 570] on button "Apply" at bounding box center [696, 570] width 44 height 21
select select
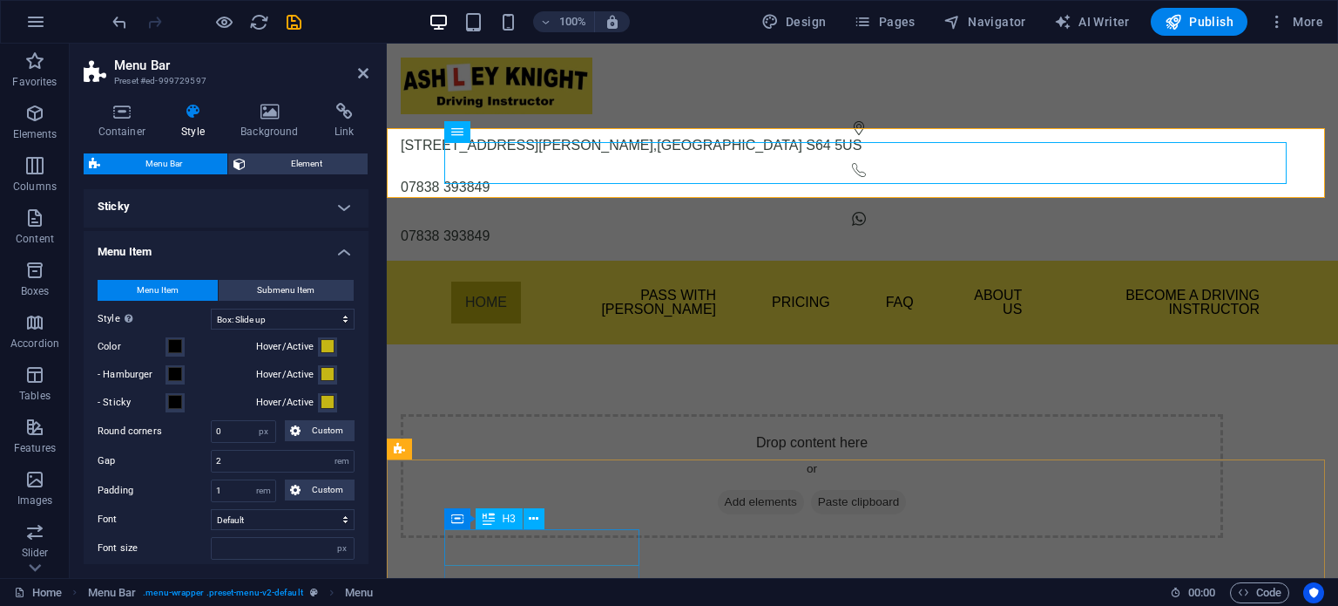
select select
click at [294, 17] on icon "save" at bounding box center [294, 22] width 20 height 20
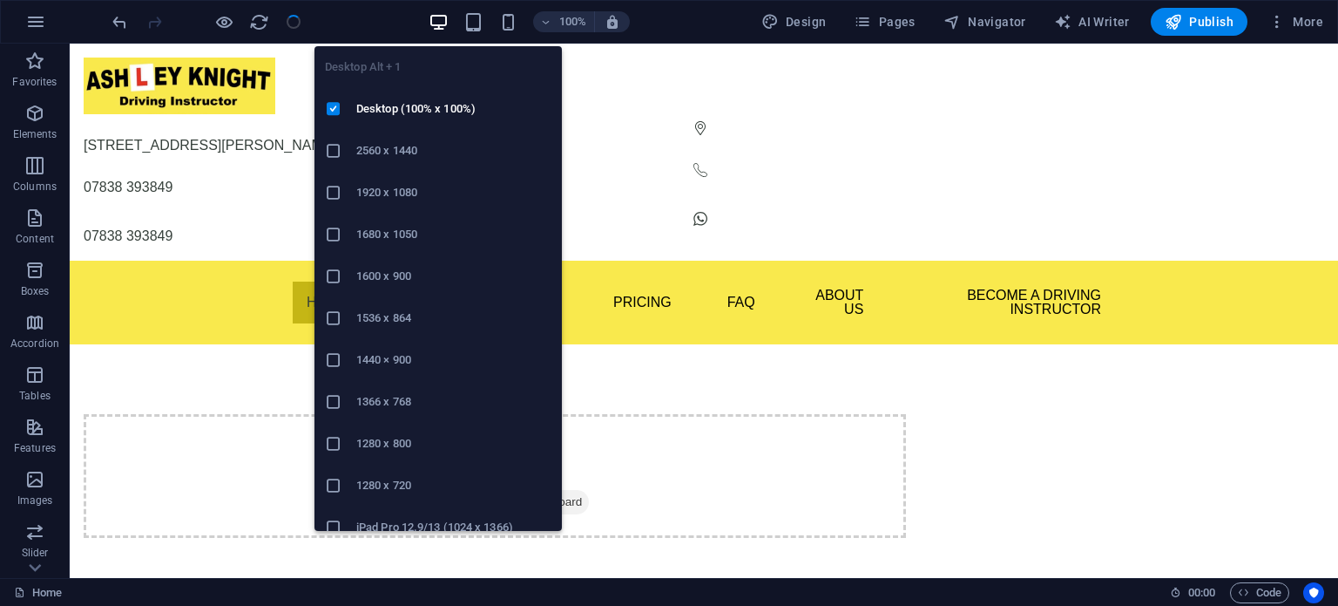
click at [447, 19] on icon "button" at bounding box center [439, 22] width 20 height 20
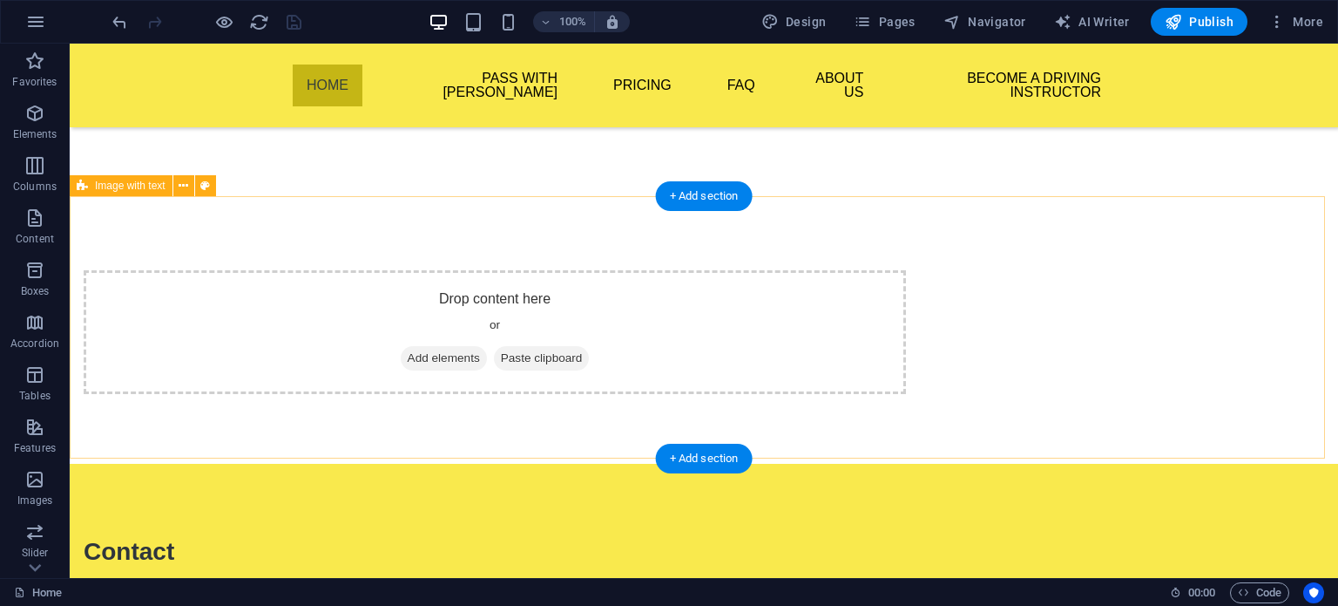
scroll to position [0, 0]
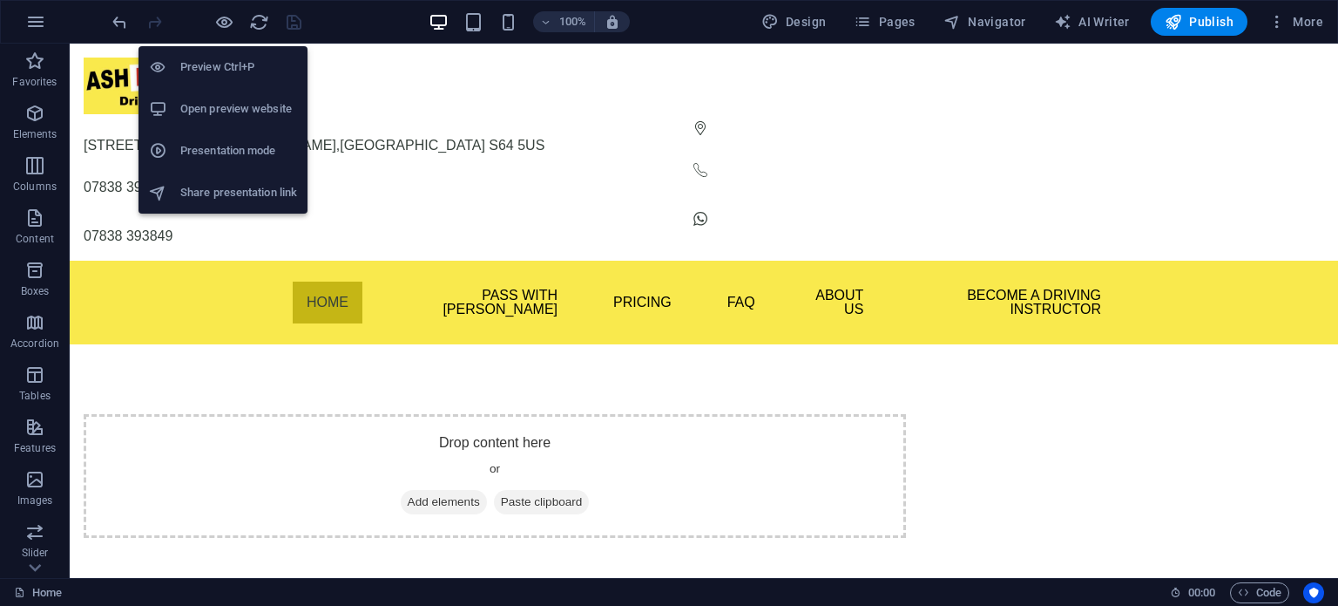
click at [220, 107] on h6 "Open preview website" at bounding box center [238, 108] width 117 height 21
click at [217, 17] on icon "button" at bounding box center [224, 22] width 20 height 20
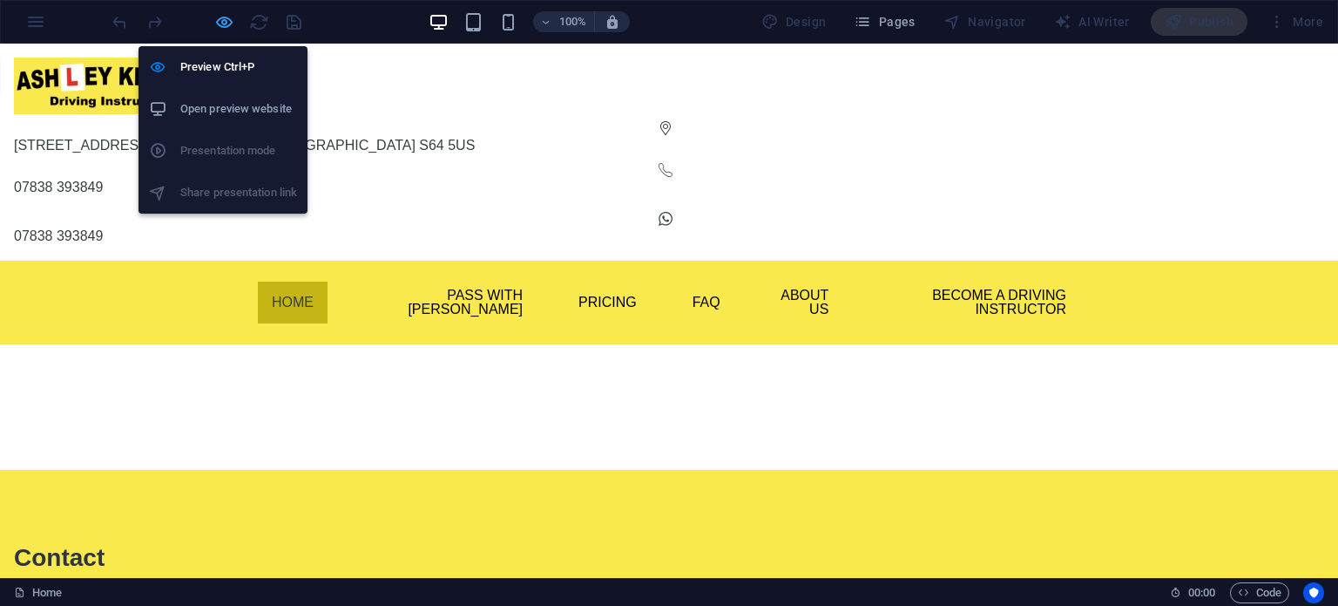
click at [218, 17] on icon "button" at bounding box center [224, 22] width 20 height 20
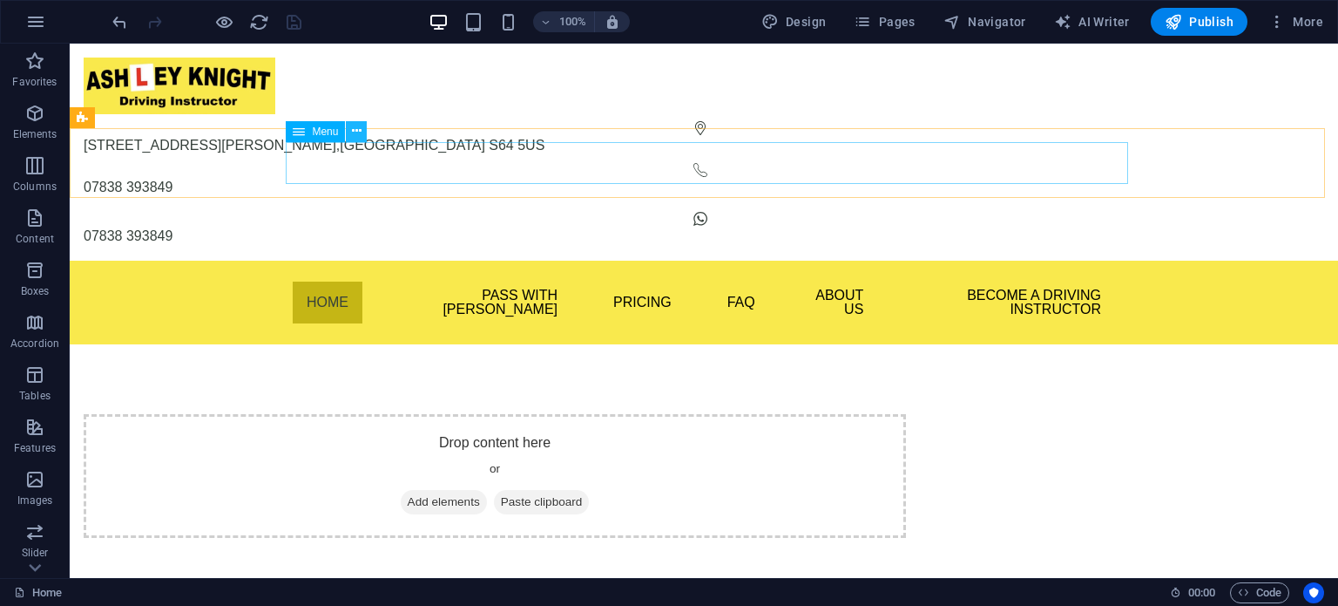
click at [357, 131] on icon at bounding box center [357, 131] width 10 height 18
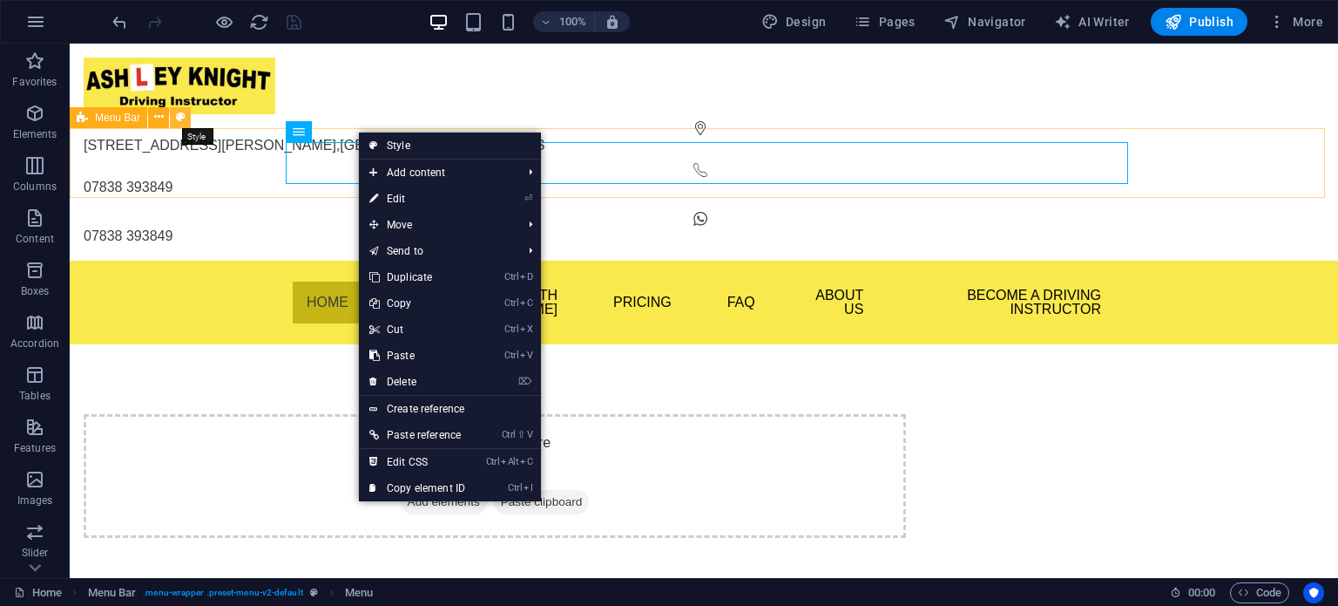
click at [181, 120] on icon at bounding box center [181, 117] width 10 height 18
select select "rem"
select select "hover_box_bottom"
select select "px"
select select "rem"
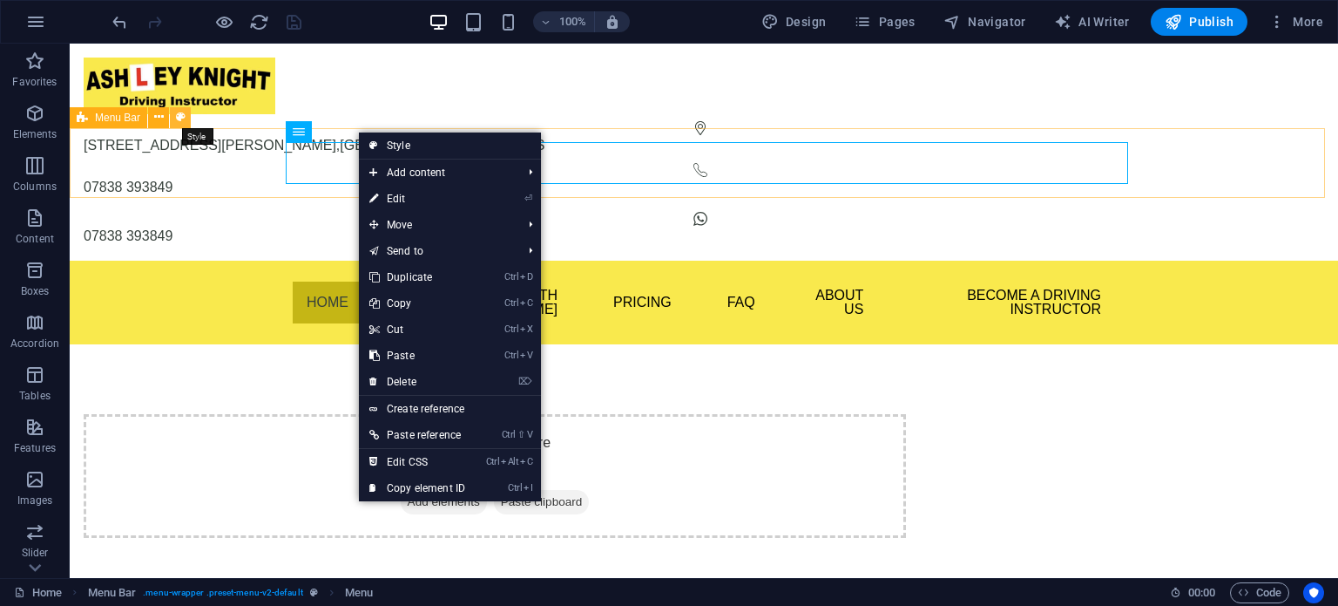
select select "rem"
select select "px"
select select
select select "px"
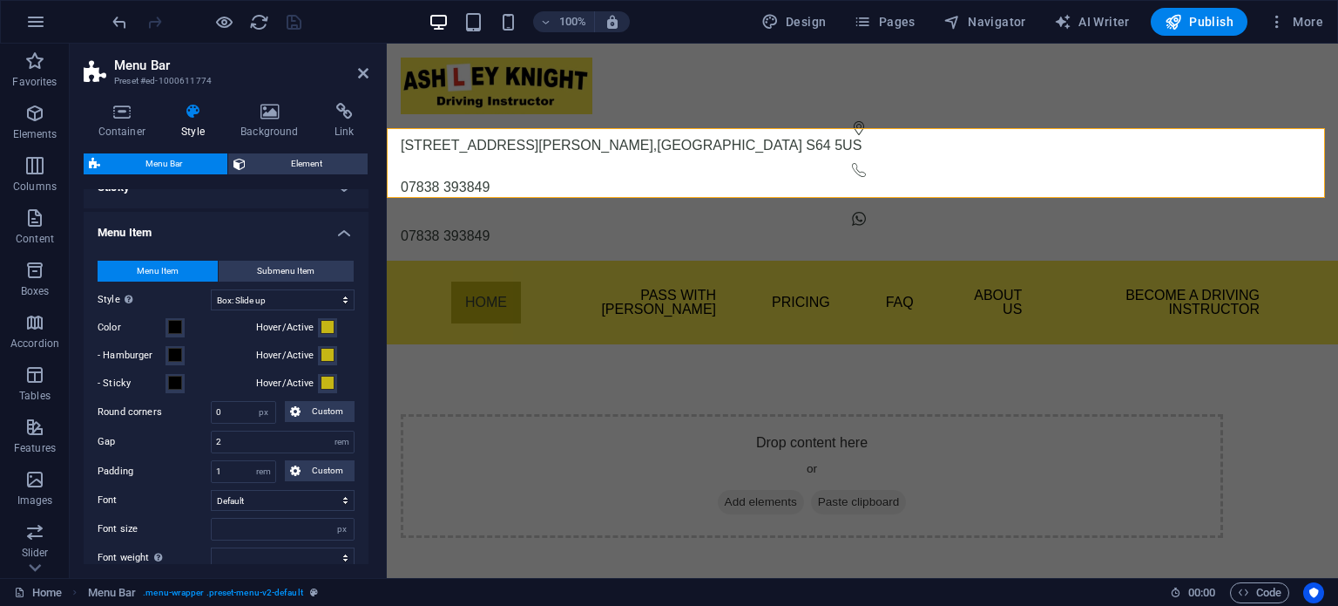
scroll to position [493, 0]
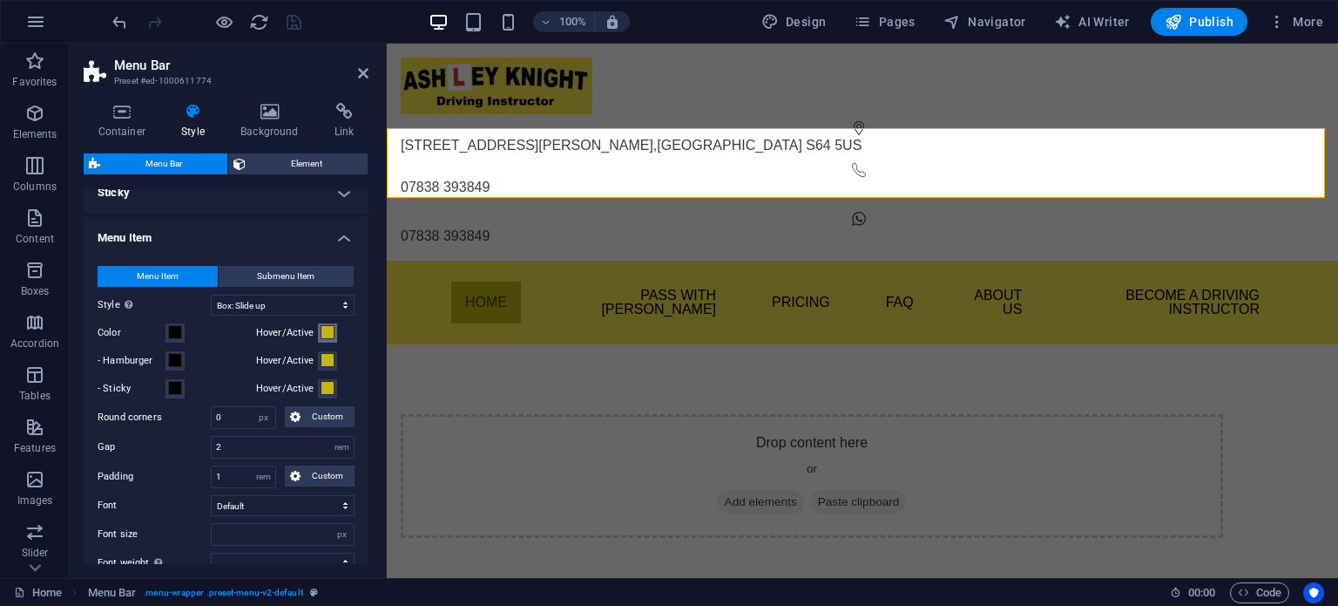
click at [321, 328] on span at bounding box center [328, 332] width 14 height 14
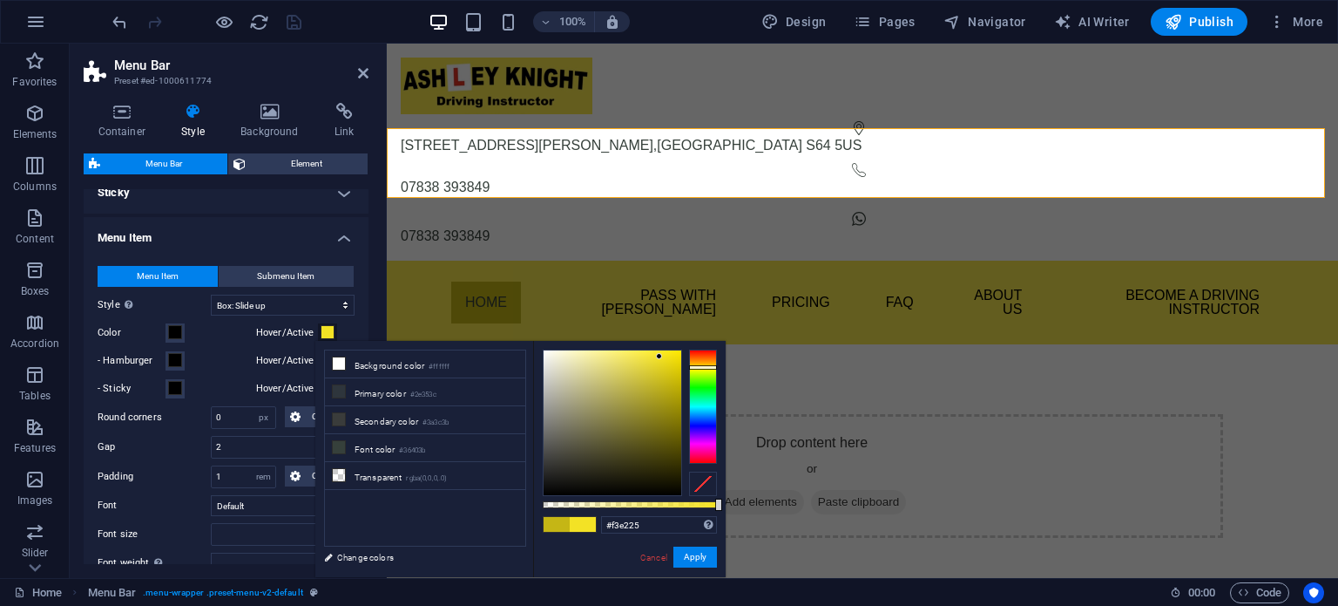
type input "#f5e325"
click at [660, 355] on div at bounding box center [613, 422] width 138 height 145
select select
drag, startPoint x: 640, startPoint y: 525, endPoint x: 598, endPoint y: 525, distance: 41.8
click at [598, 525] on div "#f5e325 Supported formats #0852ed rgb(8, 82, 237) rgba(8, 82, 237, 90%) hsv(221…" at bounding box center [629, 585] width 193 height 489
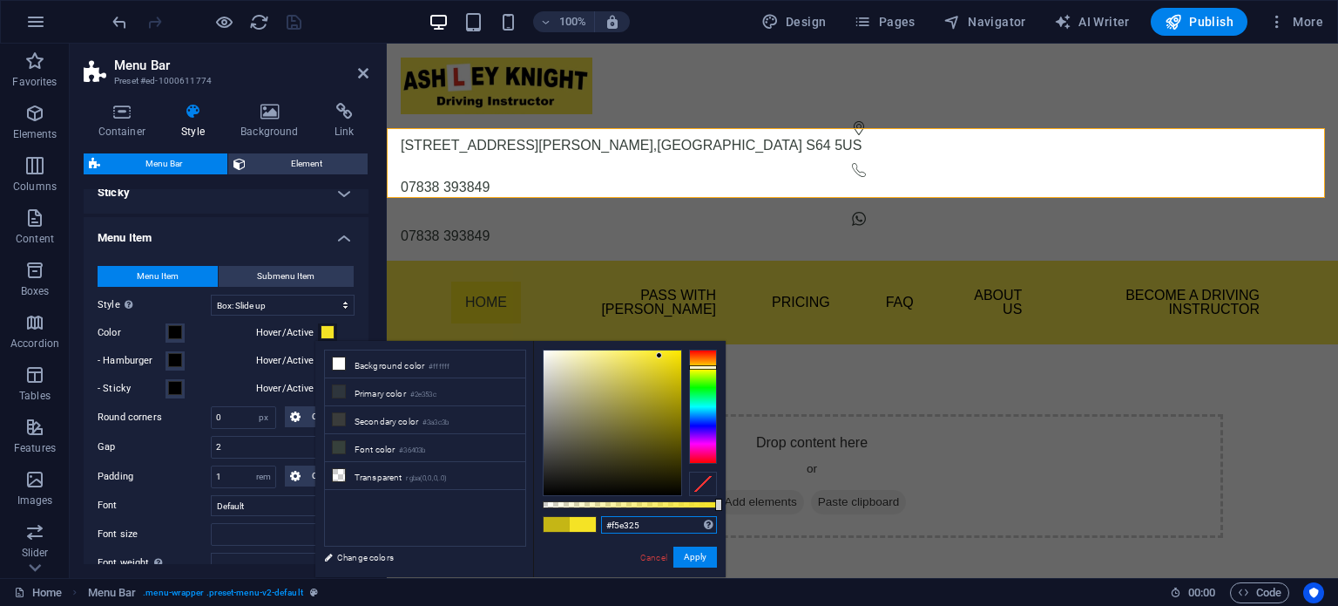
paste input "F9E94D"
type input "#f9e94d"
select select
type input "#f9e94d"
click at [683, 551] on button "Apply" at bounding box center [696, 556] width 44 height 21
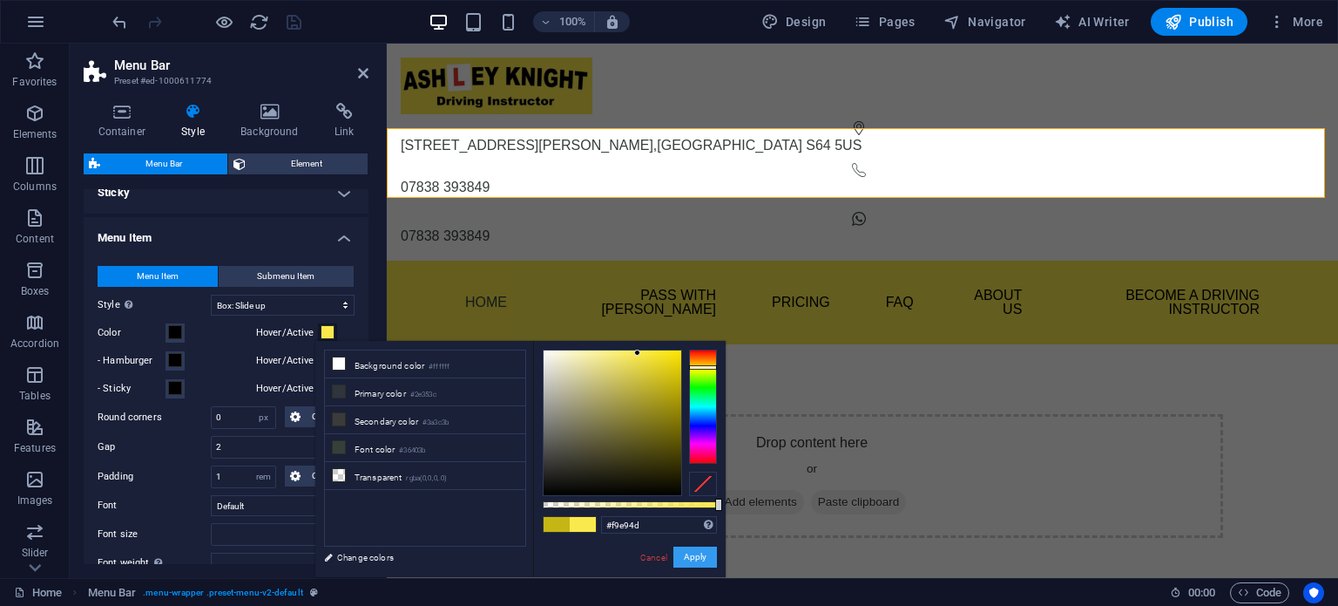
select select
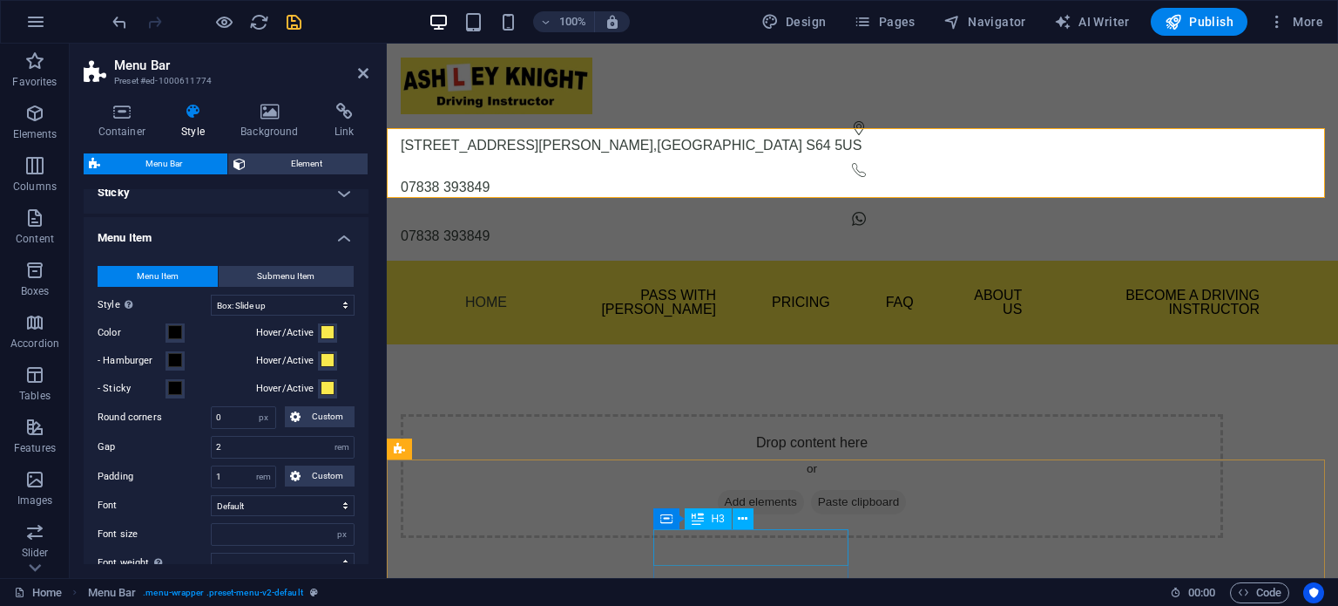
select select
click at [326, 330] on span at bounding box center [328, 332] width 14 height 14
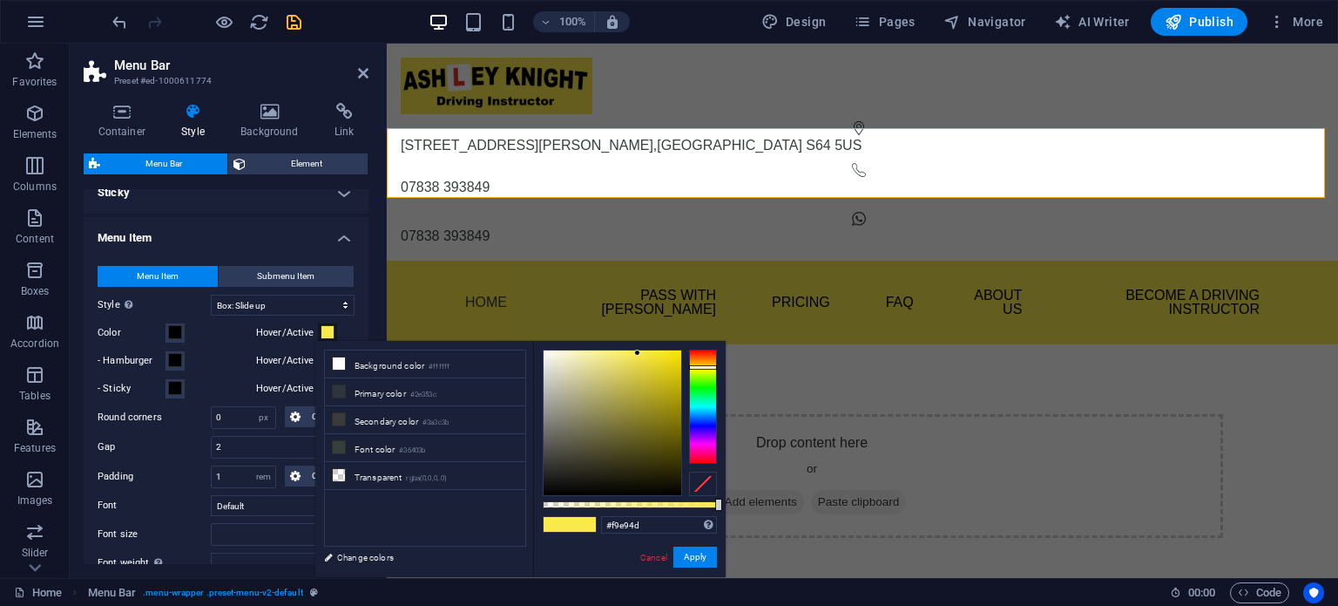
click at [232, 374] on div "Menu Item Submenu Item Style Switch to preview mode and move the mouse over men…" at bounding box center [226, 464] width 292 height 433
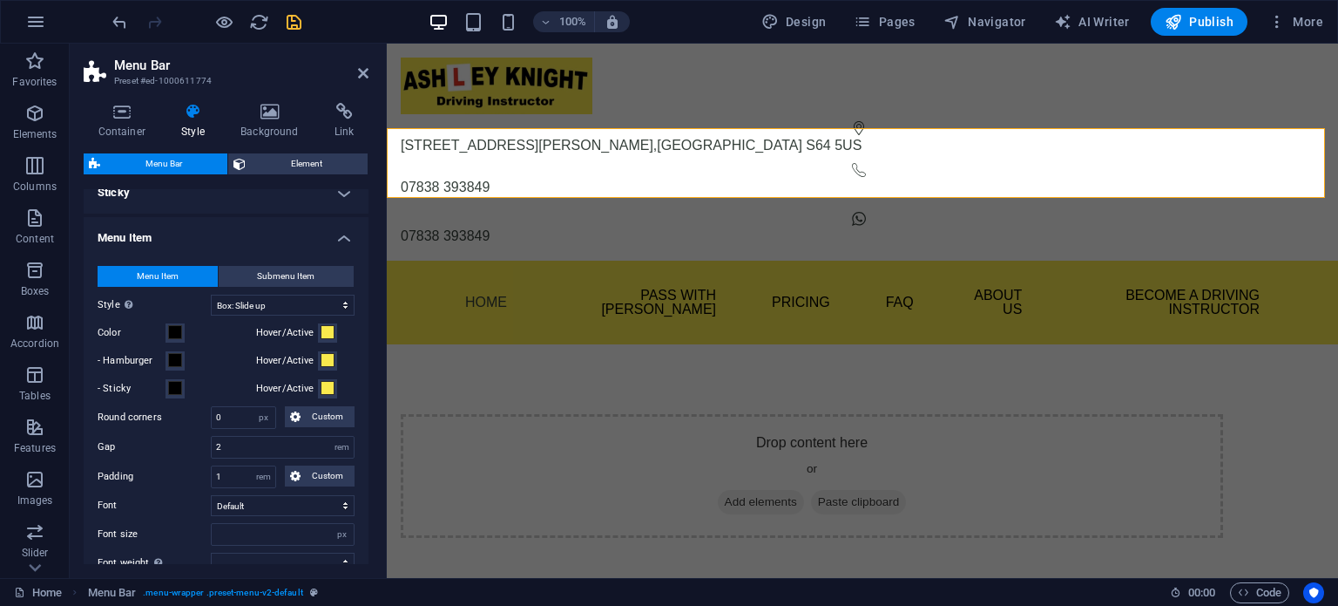
select select
click at [321, 327] on span at bounding box center [328, 332] width 14 height 14
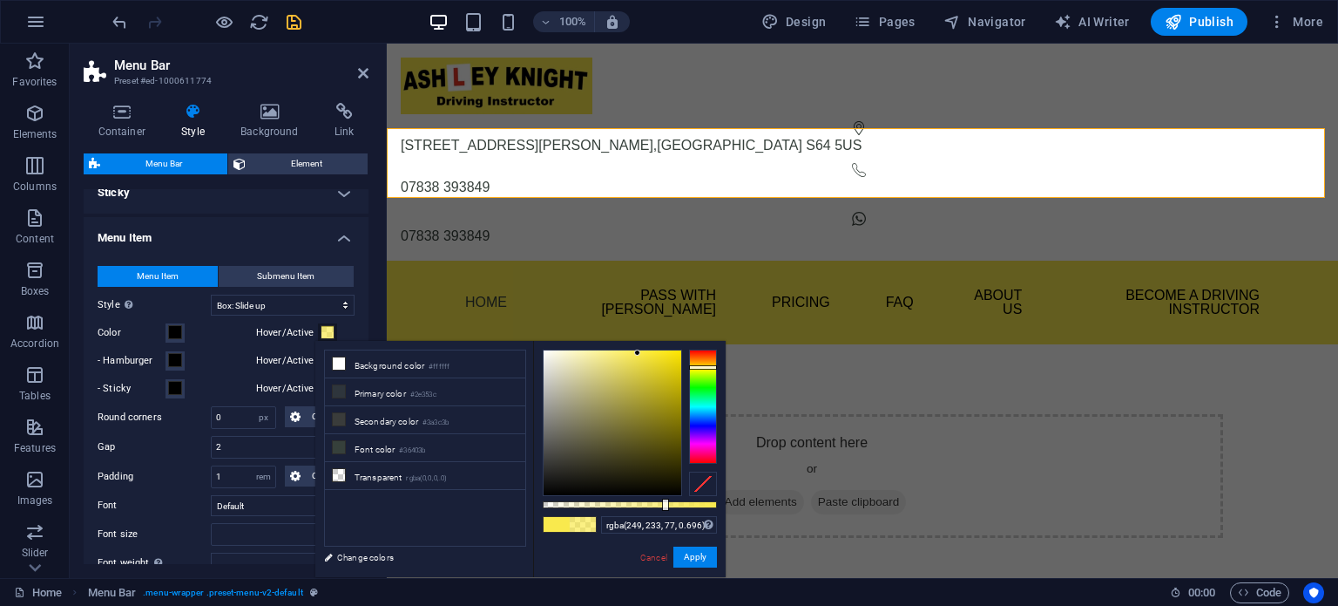
type input "rgba(249, 233, 77, 0.686)"
drag, startPoint x: 707, startPoint y: 504, endPoint x: 662, endPoint y: 508, distance: 45.4
click at [662, 508] on div at bounding box center [663, 504] width 7 height 12
select select
click at [688, 562] on button "Apply" at bounding box center [696, 556] width 44 height 21
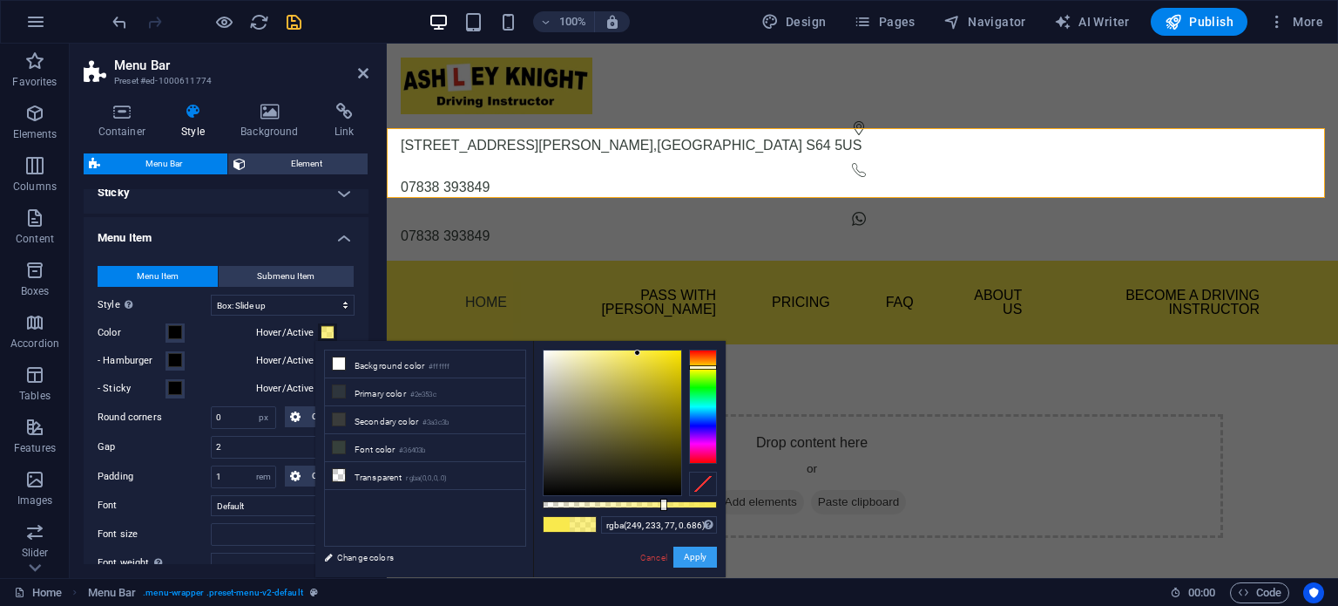
select select
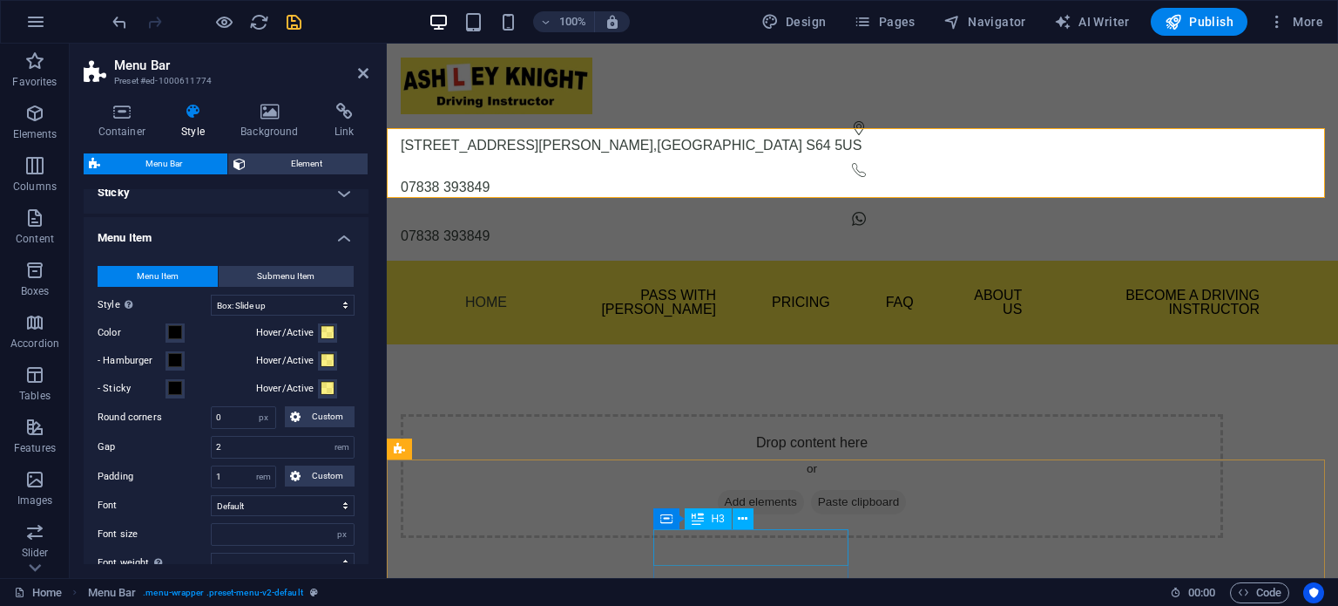
select select
click at [324, 331] on span at bounding box center [328, 332] width 14 height 14
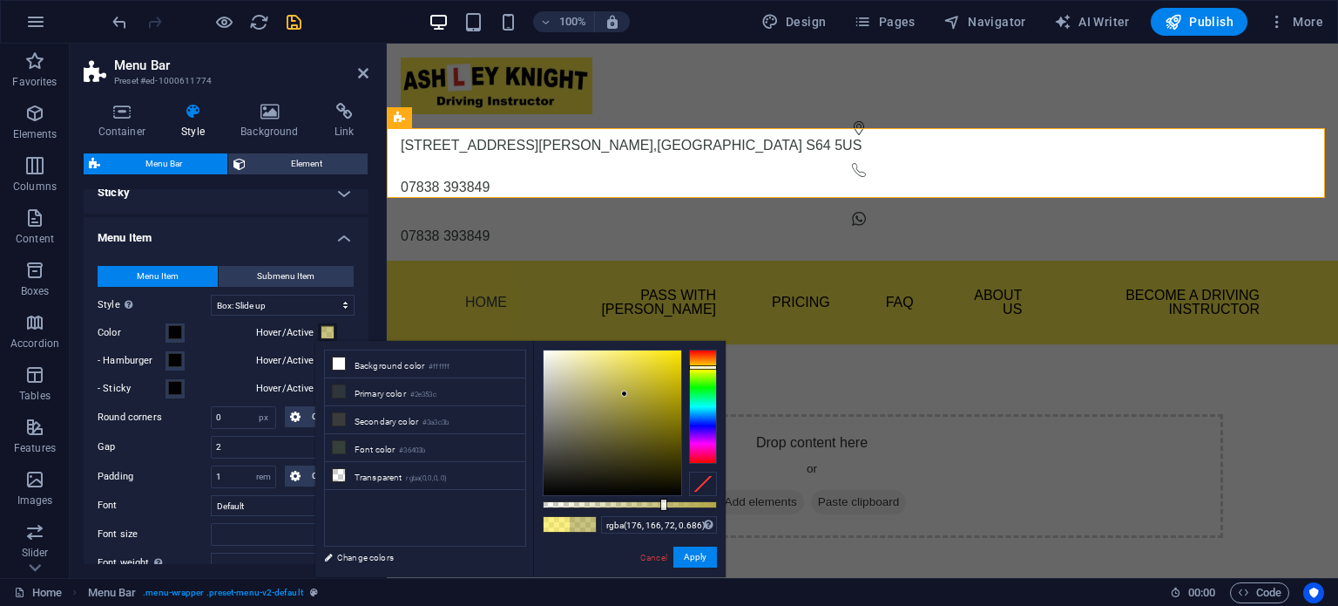
drag, startPoint x: 632, startPoint y: 376, endPoint x: 624, endPoint y: 395, distance: 20.7
click at [624, 395] on div at bounding box center [613, 422] width 138 height 145
type input "rgba(118, 110, 38, 0.686)"
select select
type input "rgba(115, 107, 36, 0.686)"
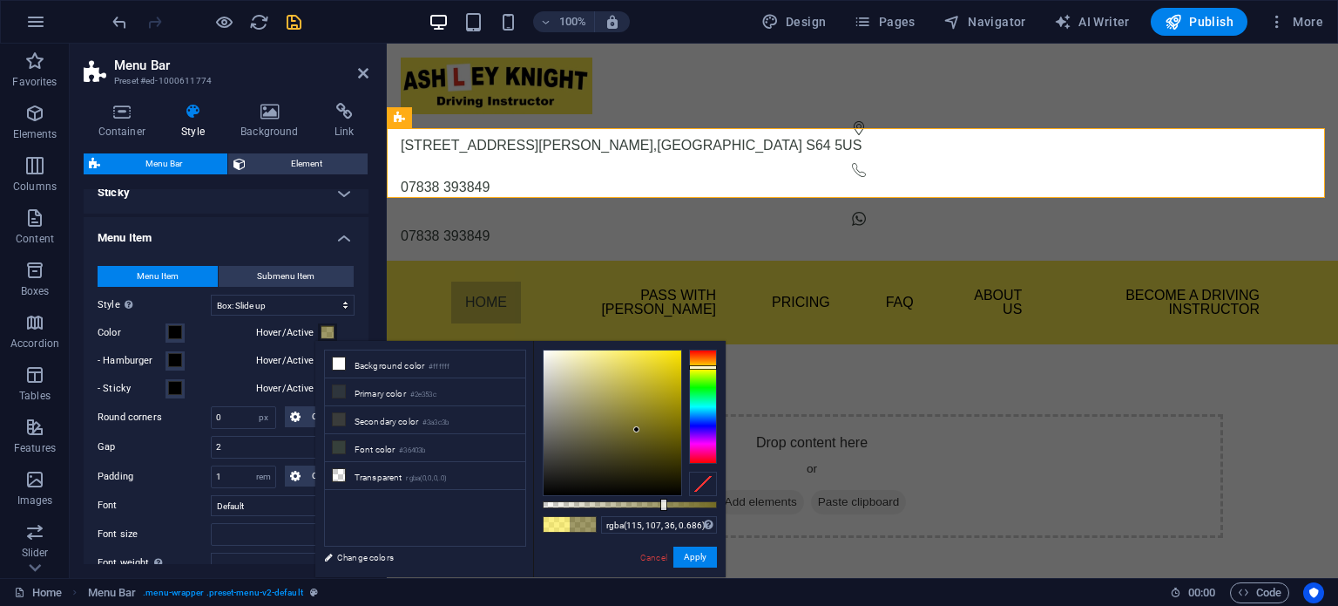
drag, startPoint x: 631, startPoint y: 409, endPoint x: 637, endPoint y: 430, distance: 21.8
click at [637, 430] on div at bounding box center [613, 422] width 138 height 145
select select
type input "rgba(176, 166, 73, 0.686)"
drag, startPoint x: 633, startPoint y: 426, endPoint x: 623, endPoint y: 395, distance: 32.8
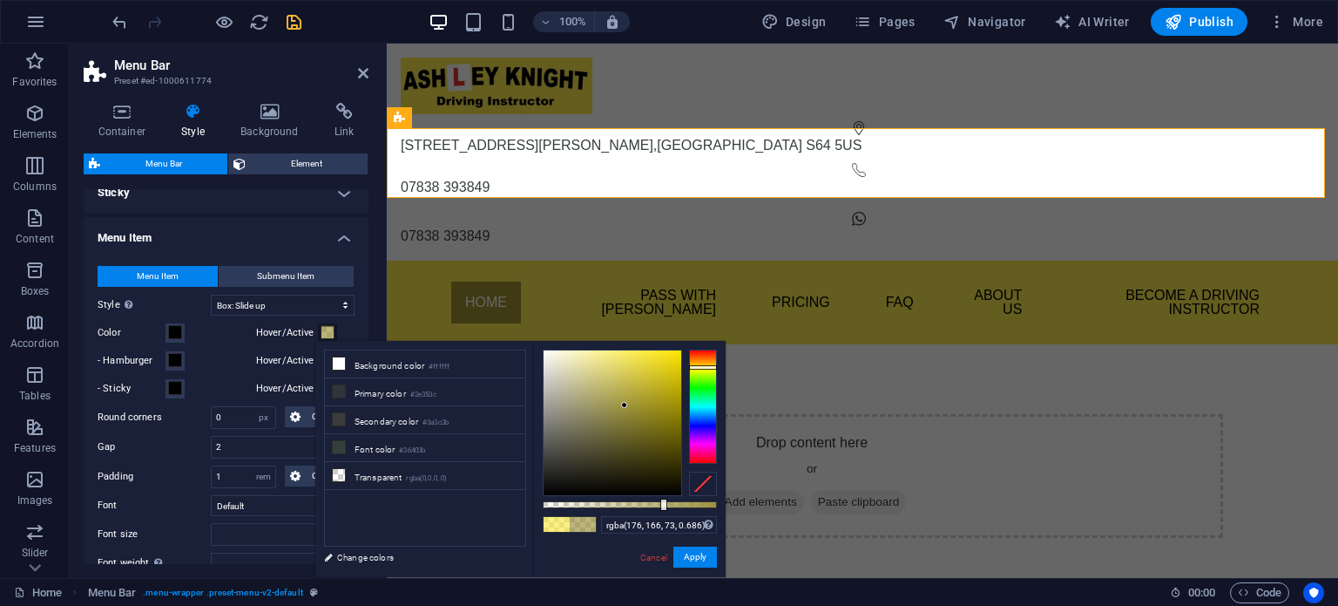
click at [623, 402] on div at bounding box center [624, 405] width 6 height 6
select select
type input "rgba(176, 166, 73, 0.076)"
drag, startPoint x: 662, startPoint y: 505, endPoint x: 556, endPoint y: 501, distance: 106.4
click at [556, 501] on div at bounding box center [557, 504] width 7 height 12
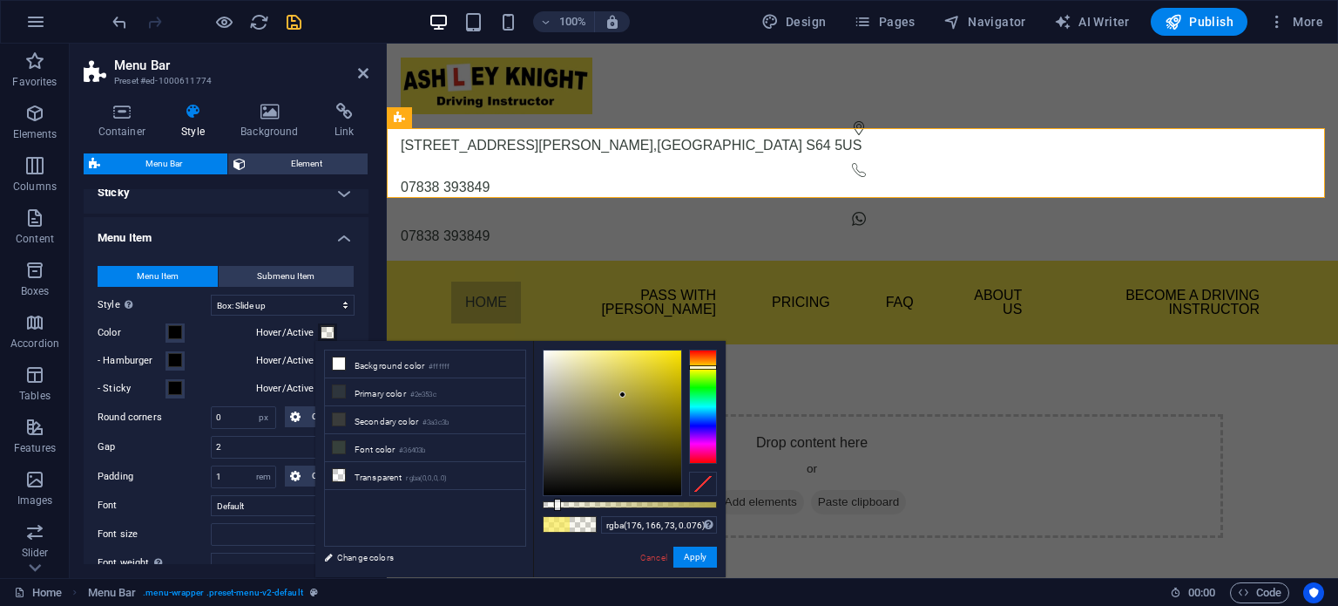
select select
type input "rgba(176, 166, 73, 0.211)"
drag, startPoint x: 558, startPoint y: 504, endPoint x: 579, endPoint y: 505, distance: 21.8
click at [579, 505] on div at bounding box center [581, 504] width 7 height 12
select select
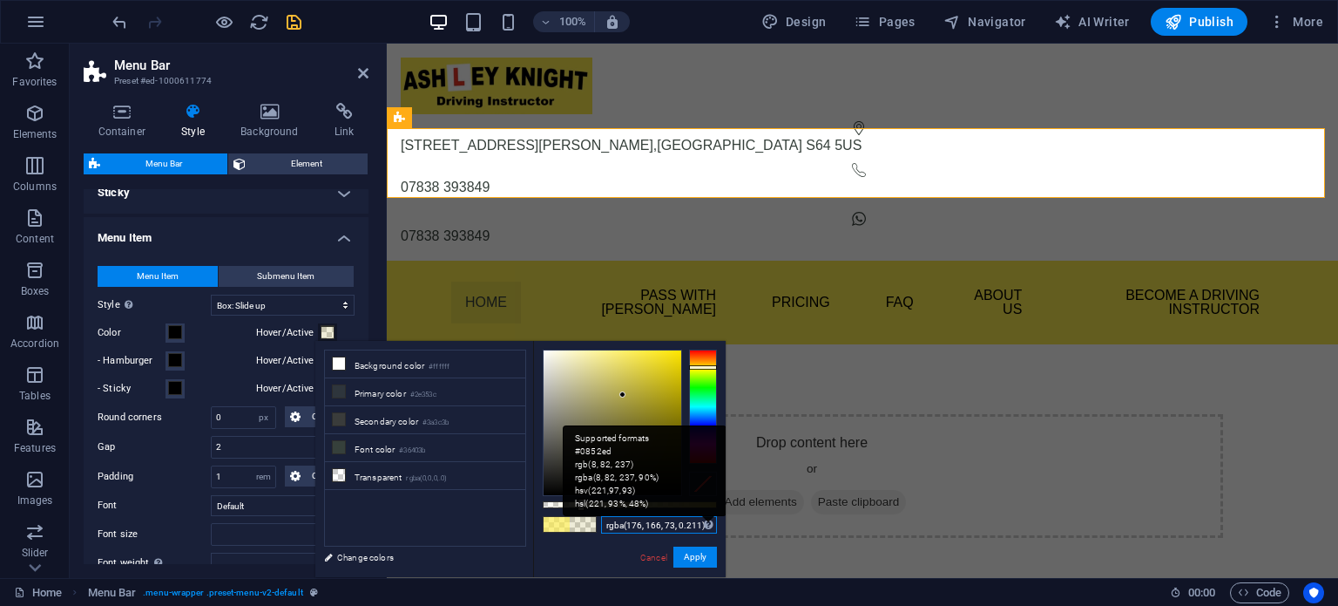
drag, startPoint x: 606, startPoint y: 523, endPoint x: 705, endPoint y: 525, distance: 99.3
click at [705, 525] on div "rgba(176, 166, 73, 0.211) Supported formats #0852ed rgb(8, 82, 237) rgba(8, 82,…" at bounding box center [659, 525] width 116 height 18
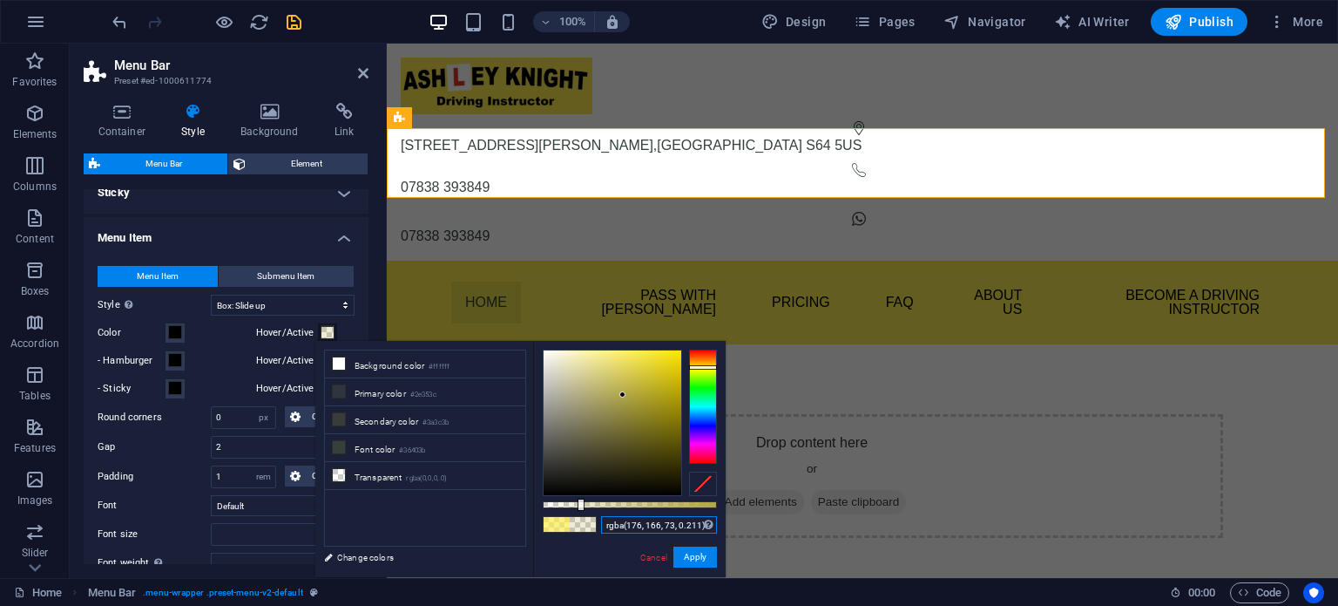
type input "11)"
drag, startPoint x: 623, startPoint y: 525, endPoint x: 573, endPoint y: 523, distance: 49.7
click at [573, 523] on div "11) Supported formats #0852ed rgb(8, 82, 237) rgba(8, 82, 237, 90%) hsv(221,97,…" at bounding box center [629, 585] width 193 height 489
paste input "#F9E94D"
type input "#f9e94d"
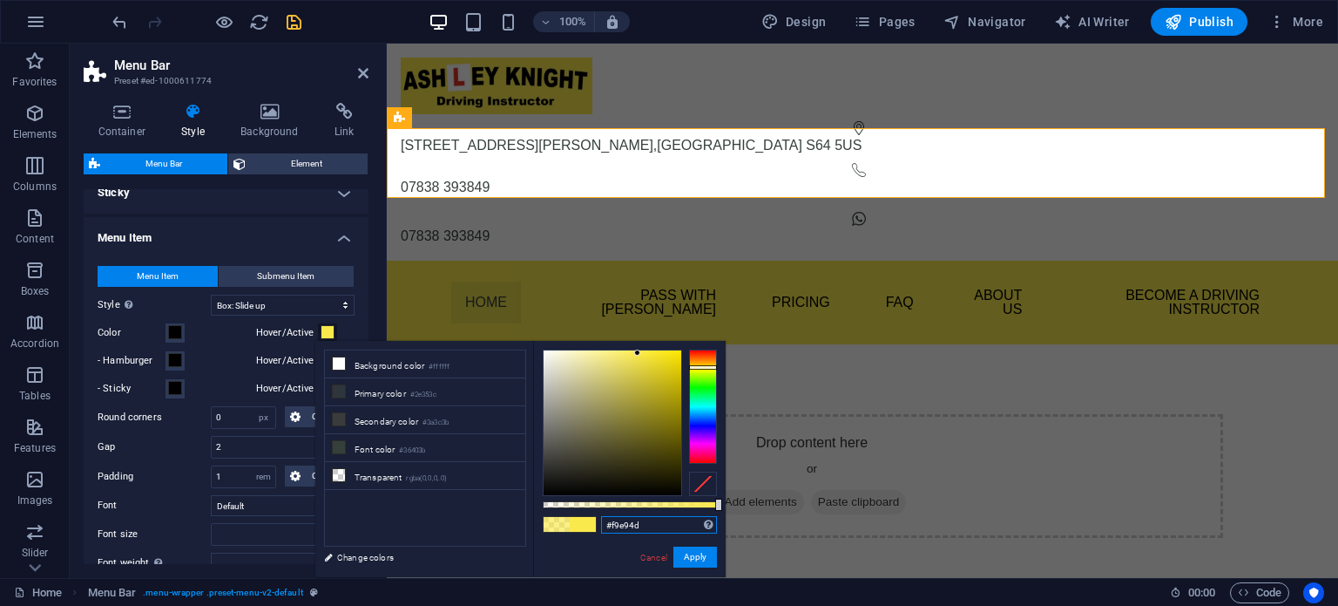
select select
type input "rgba(249, 233, 77, 0.216)"
drag, startPoint x: 707, startPoint y: 503, endPoint x: 582, endPoint y: 515, distance: 126.1
click at [580, 516] on div "rgba(249, 233, 77, 0.216) Supported formats #0852ed rgb(8, 82, 237) rgba(8, 82,…" at bounding box center [629, 585] width 193 height 489
select select
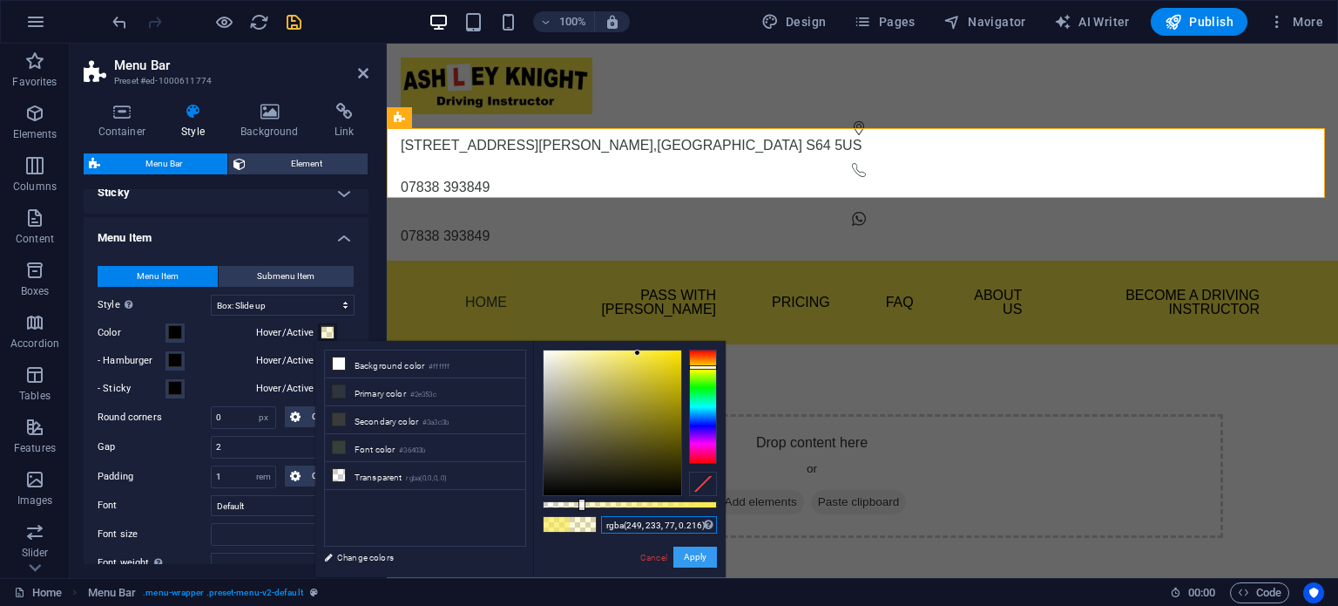
type input "rgba(249, 233, 77, 0.216)"
click at [691, 556] on button "Apply" at bounding box center [696, 556] width 44 height 21
select select
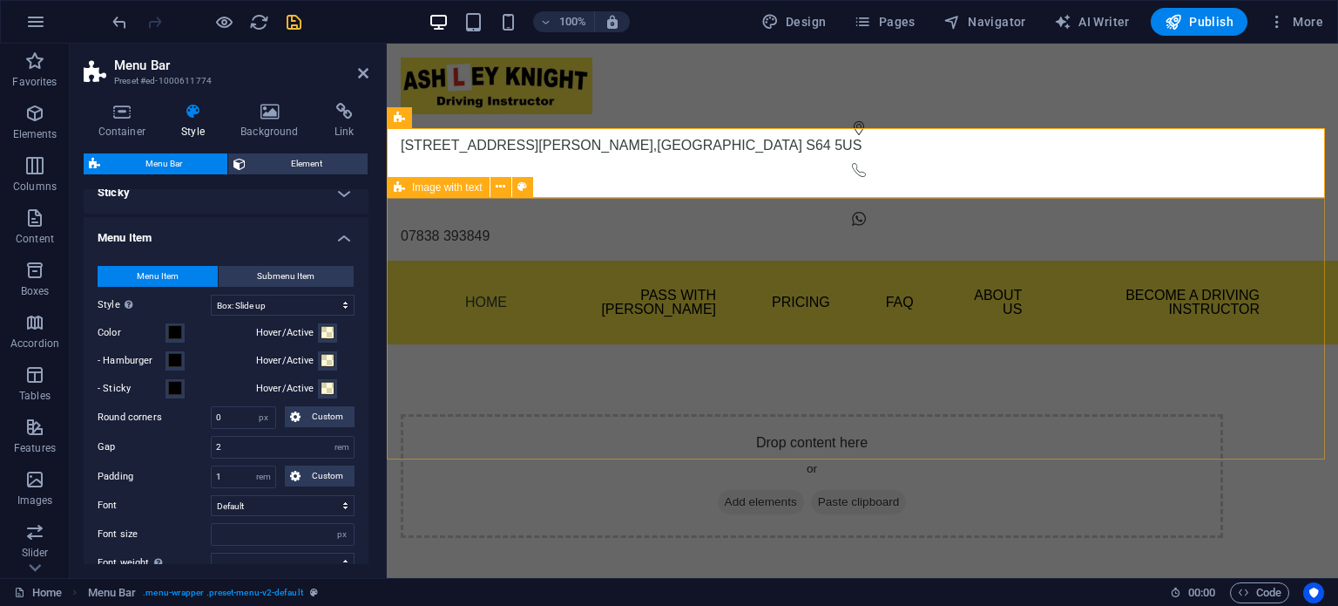
select select
click at [296, 26] on icon "save" at bounding box center [294, 22] width 20 height 20
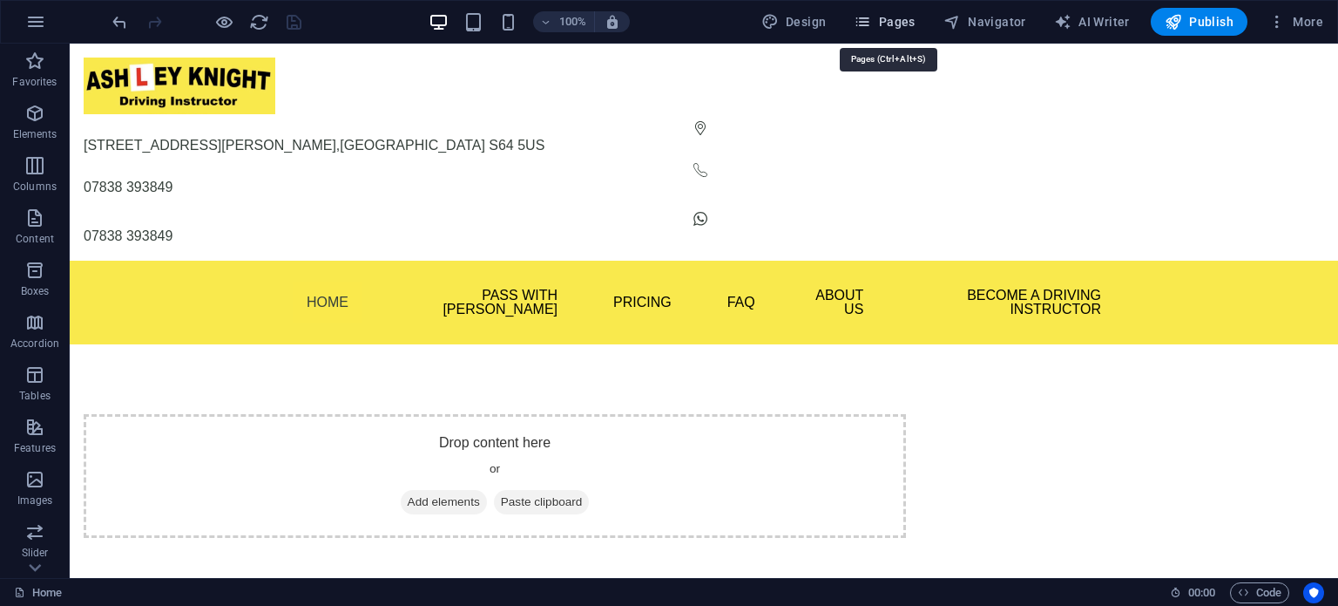
click at [913, 24] on span "Pages" at bounding box center [884, 21] width 61 height 17
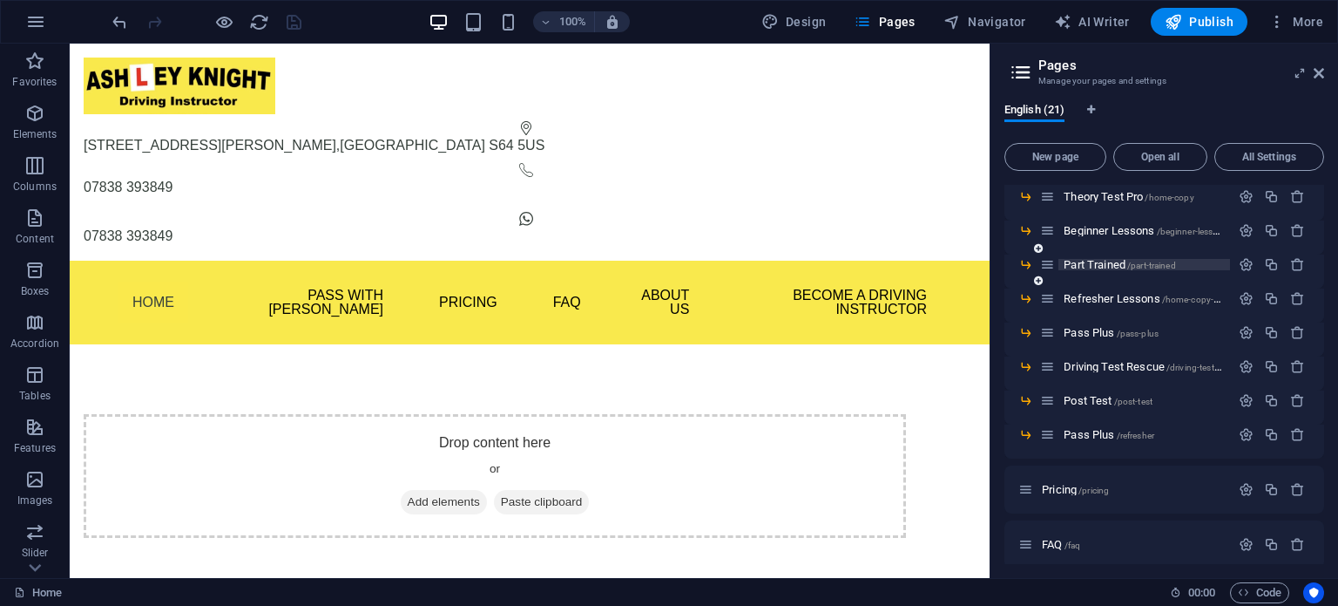
scroll to position [0, 0]
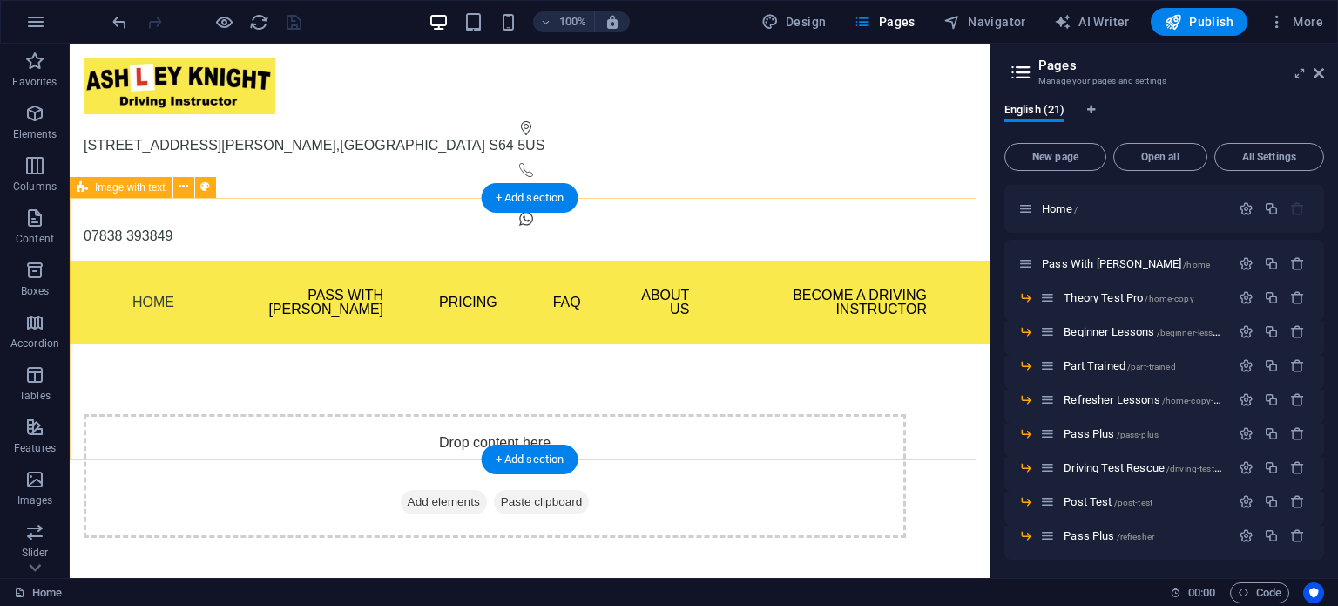
click at [254, 344] on div "Drop content here or Add elements Paste clipboard" at bounding box center [530, 475] width 920 height 263
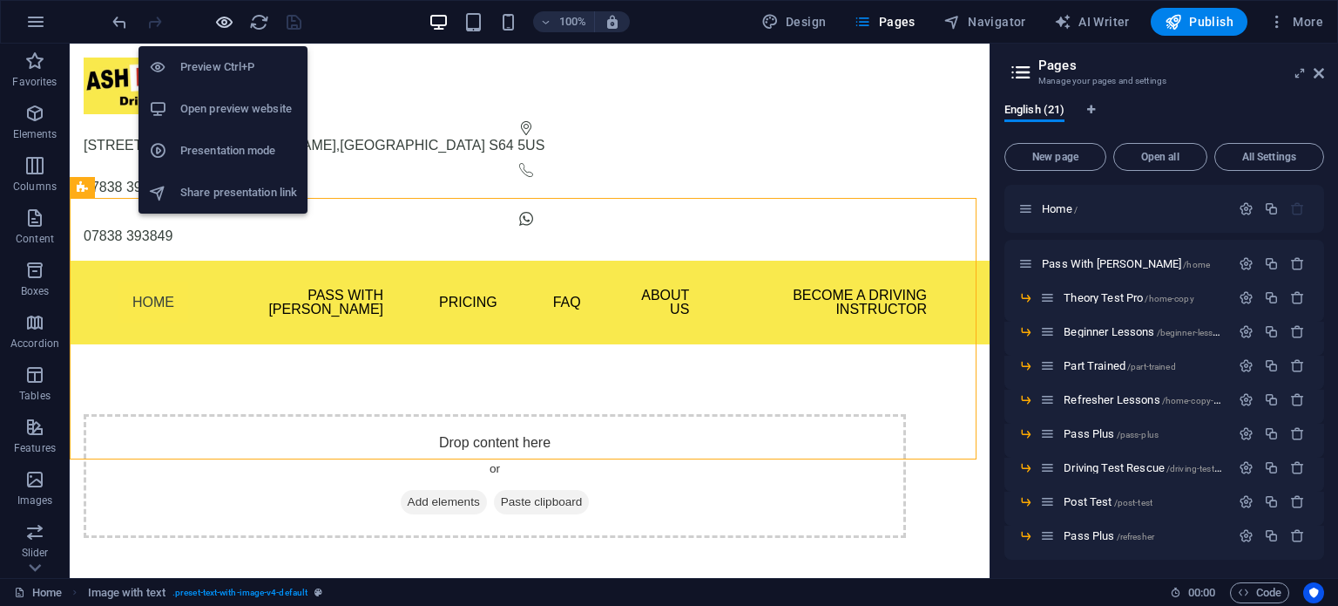
click at [215, 20] on icon "button" at bounding box center [224, 22] width 20 height 20
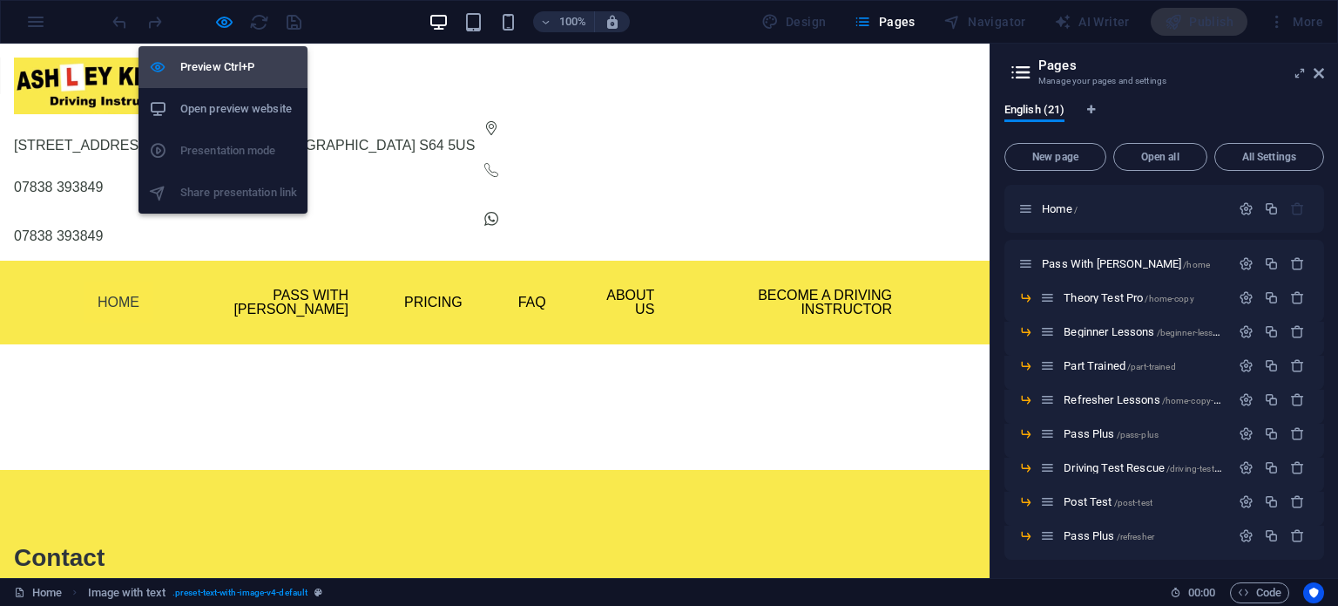
click at [223, 63] on h6 "Preview Ctrl+P" at bounding box center [238, 67] width 117 height 21
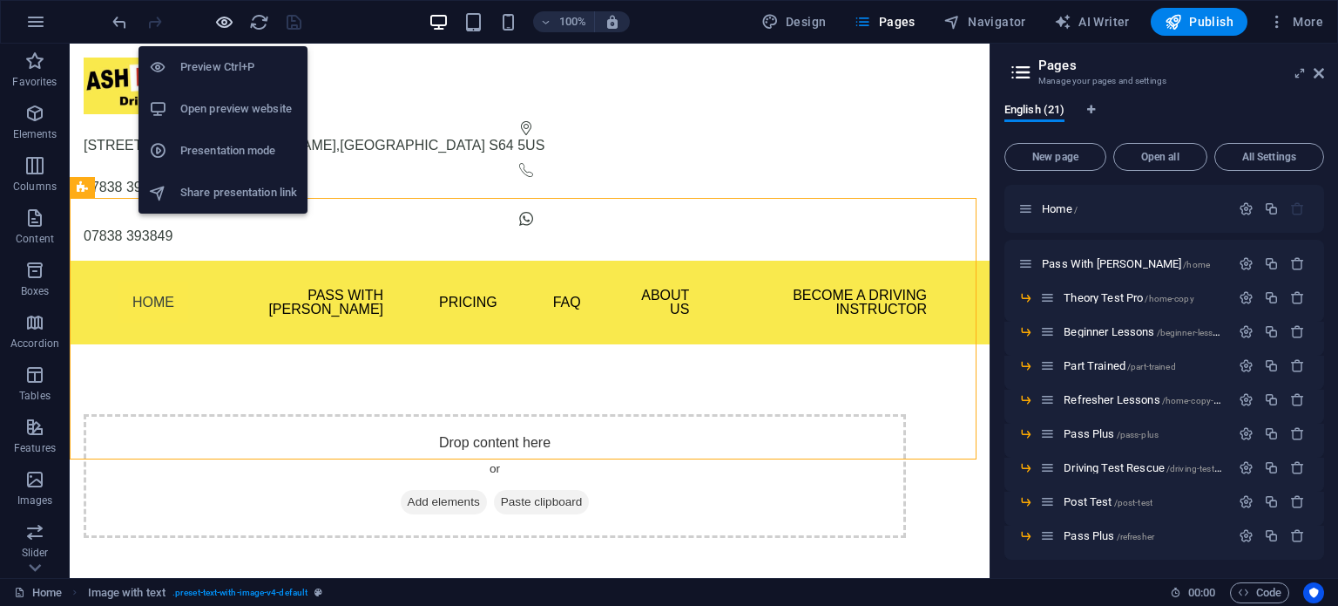
click at [224, 20] on icon "button" at bounding box center [224, 22] width 20 height 20
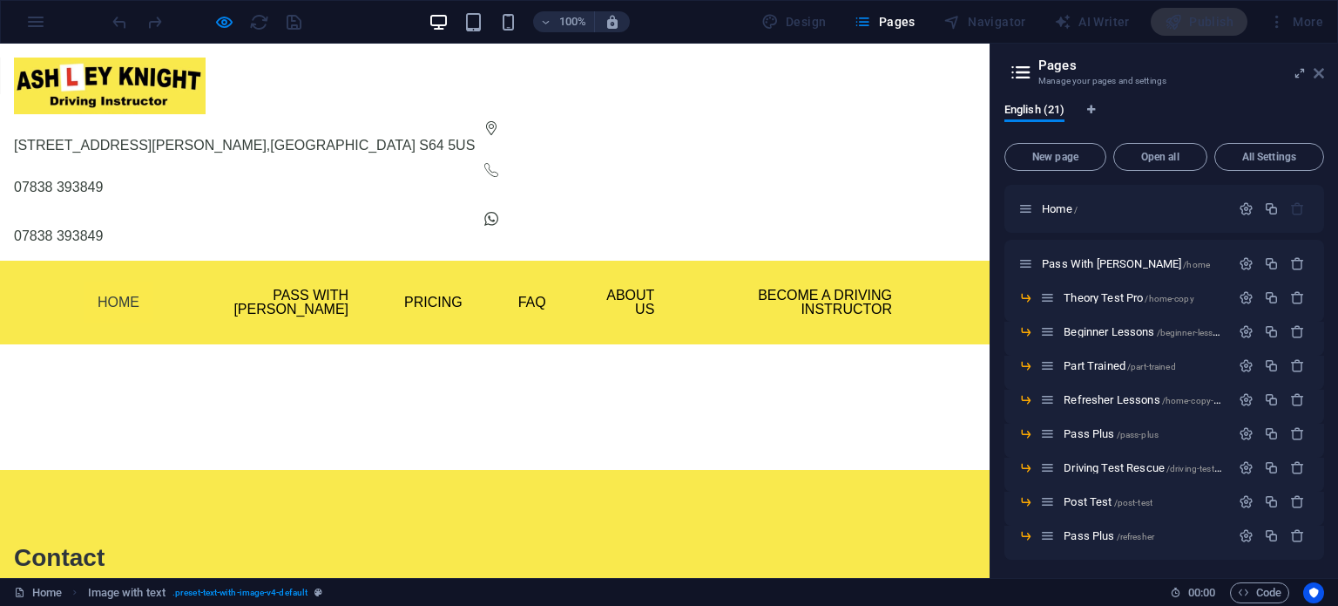
click at [1314, 72] on icon at bounding box center [1319, 73] width 10 height 14
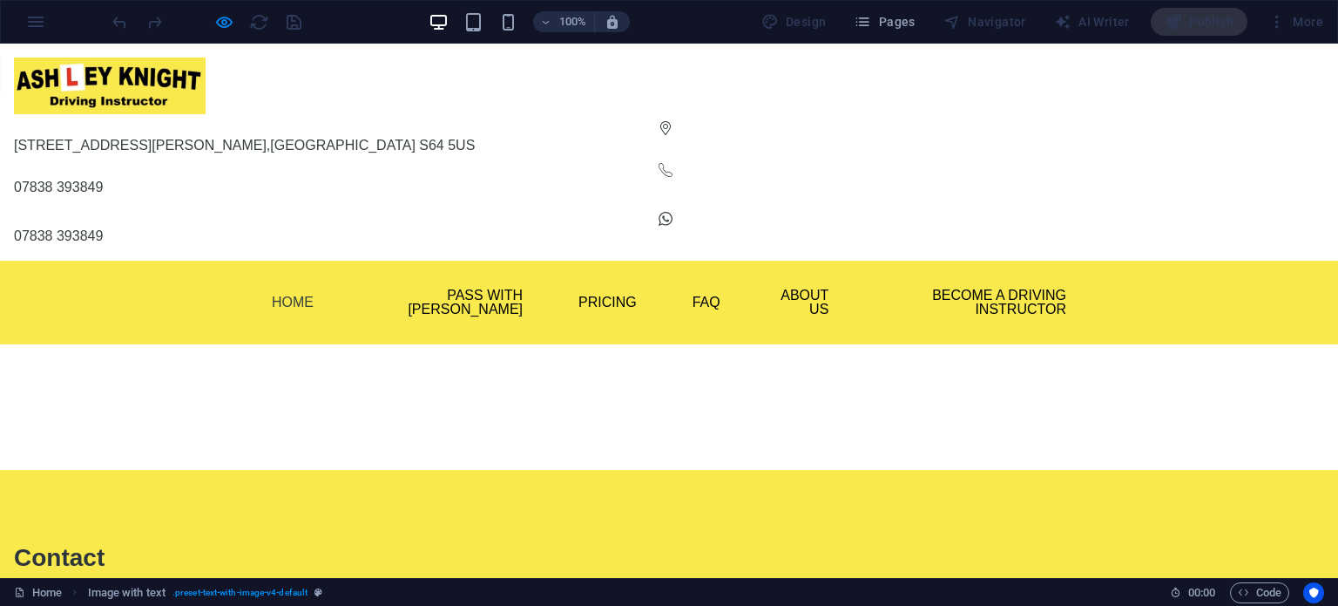
click at [28, 21] on div "100% Design Pages Navigator AI Writer Publish More" at bounding box center [669, 22] width 1337 height 42
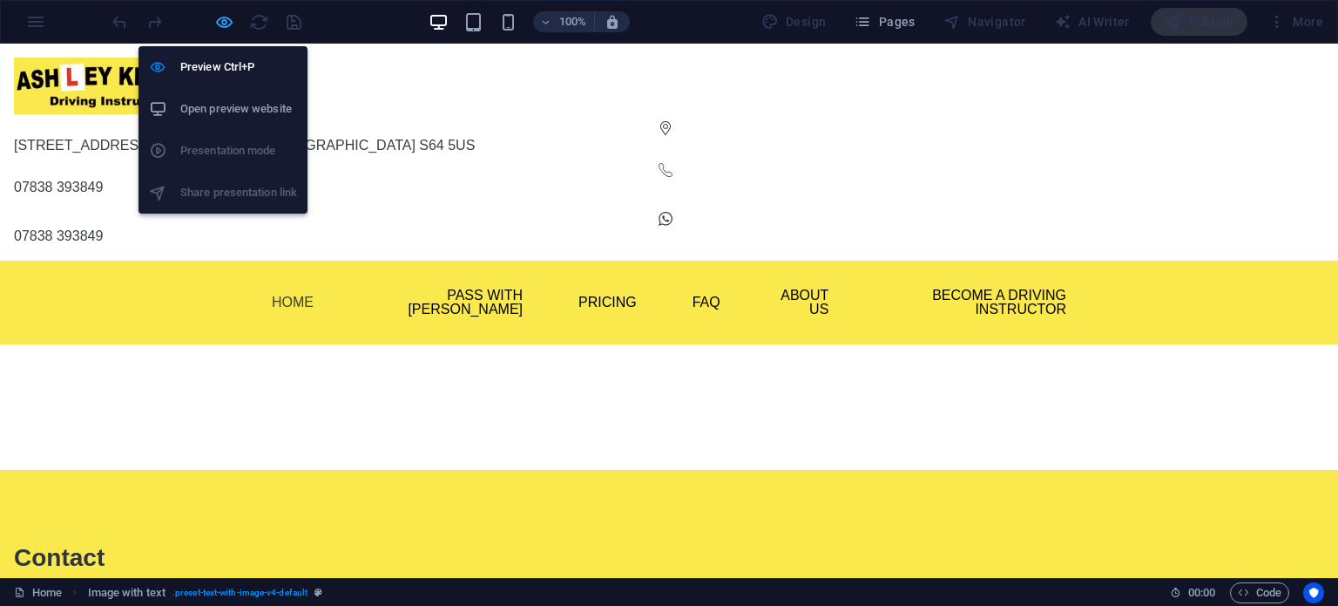
click at [214, 17] on icon "button" at bounding box center [224, 22] width 20 height 20
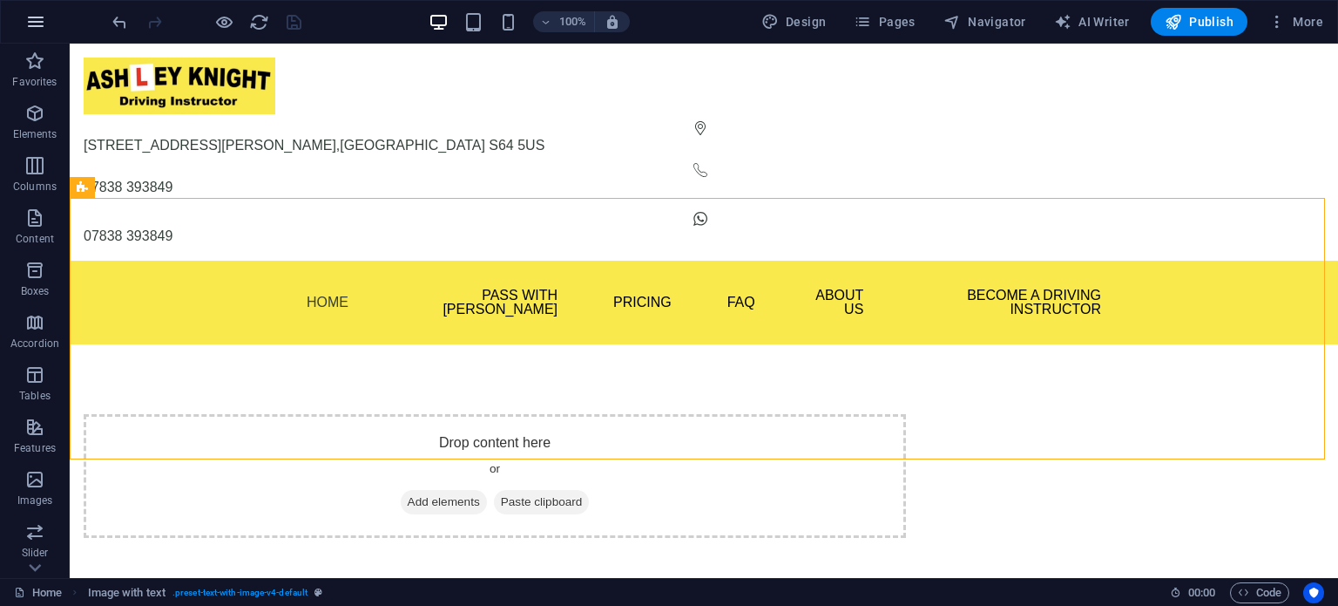
click at [31, 20] on icon "button" at bounding box center [35, 21] width 21 height 21
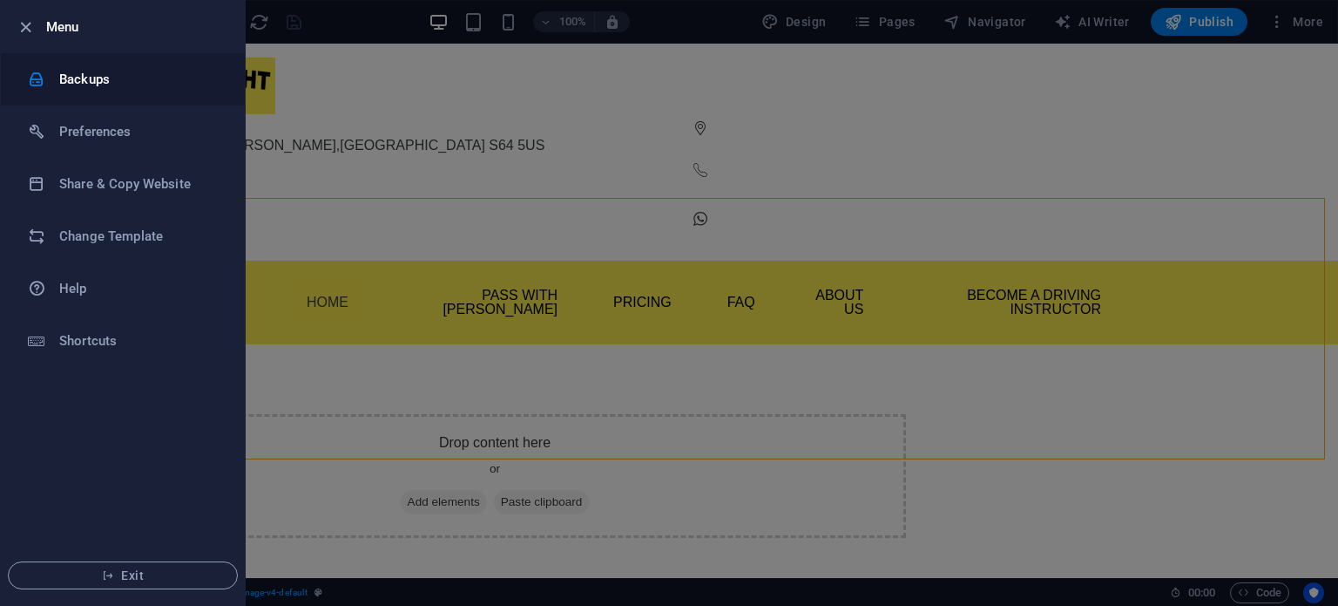
click at [64, 73] on h6 "Backups" at bounding box center [139, 79] width 161 height 21
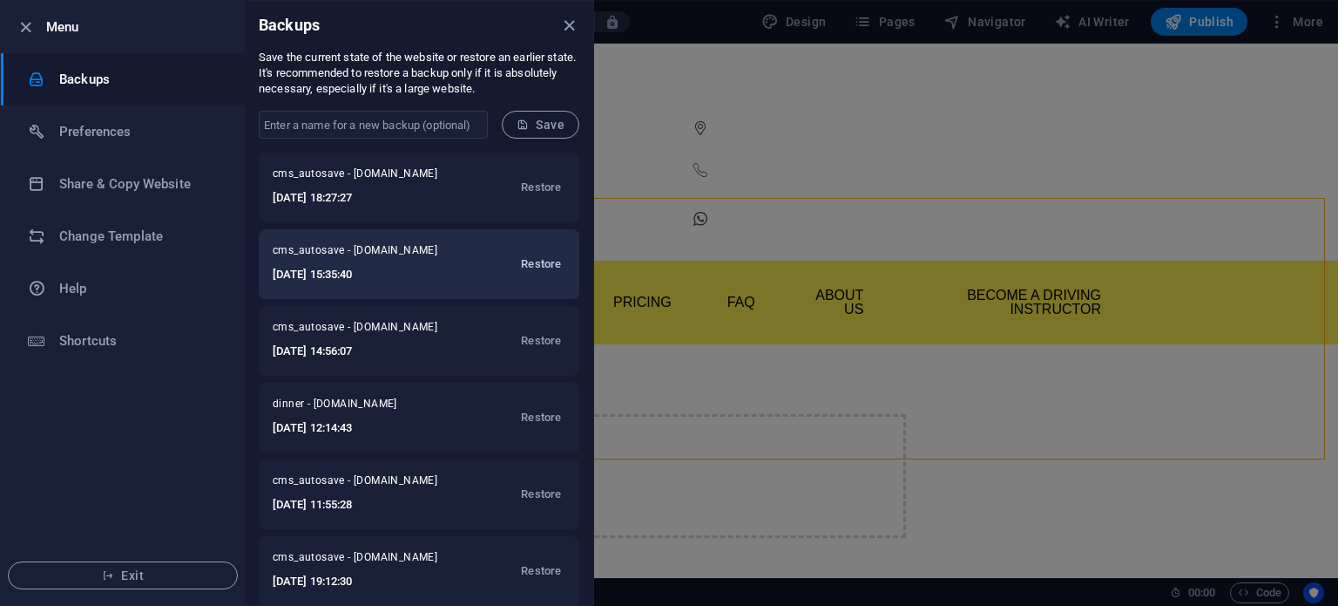
click at [530, 257] on span "Restore" at bounding box center [541, 264] width 40 height 21
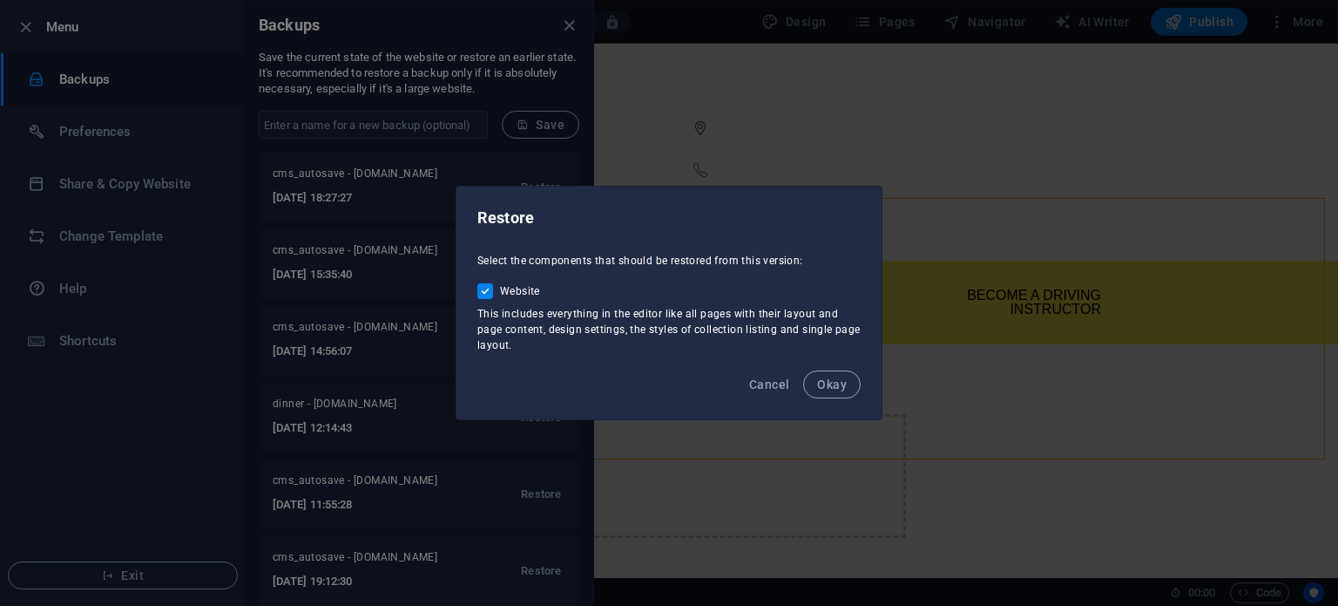
drag, startPoint x: 822, startPoint y: 382, endPoint x: 819, endPoint y: 369, distance: 12.7
click at [822, 378] on span "Okay" at bounding box center [832, 384] width 30 height 14
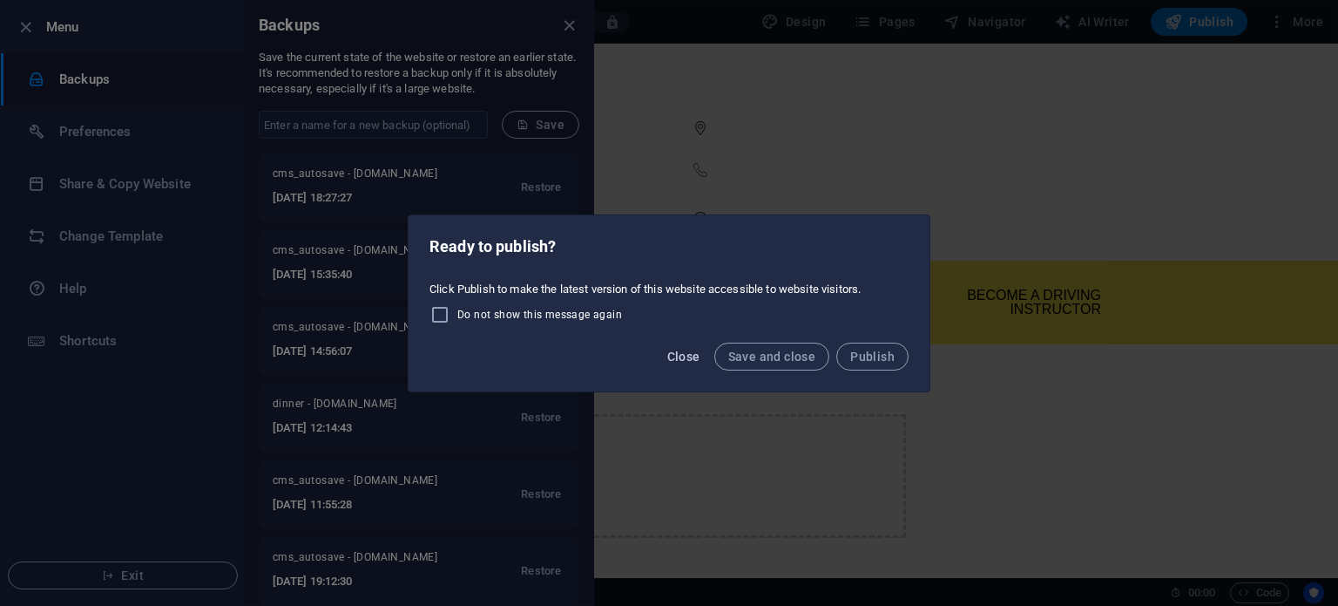
click at [691, 358] on span "Close" at bounding box center [683, 356] width 33 height 14
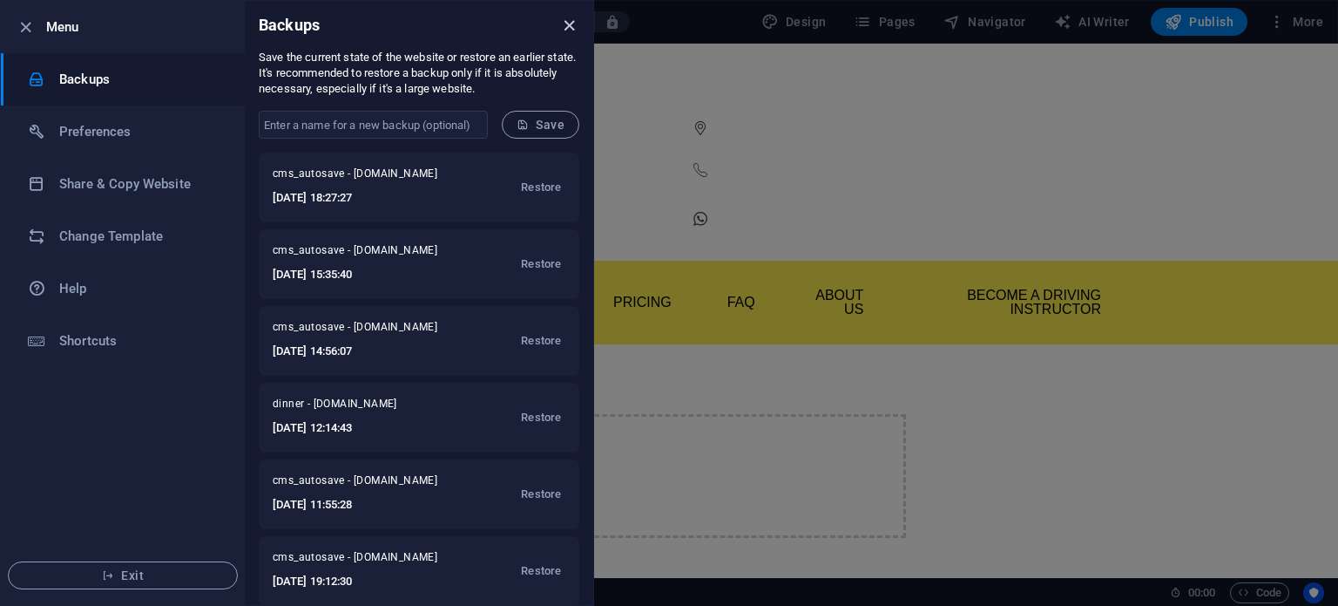
click at [563, 21] on icon "close" at bounding box center [569, 26] width 20 height 20
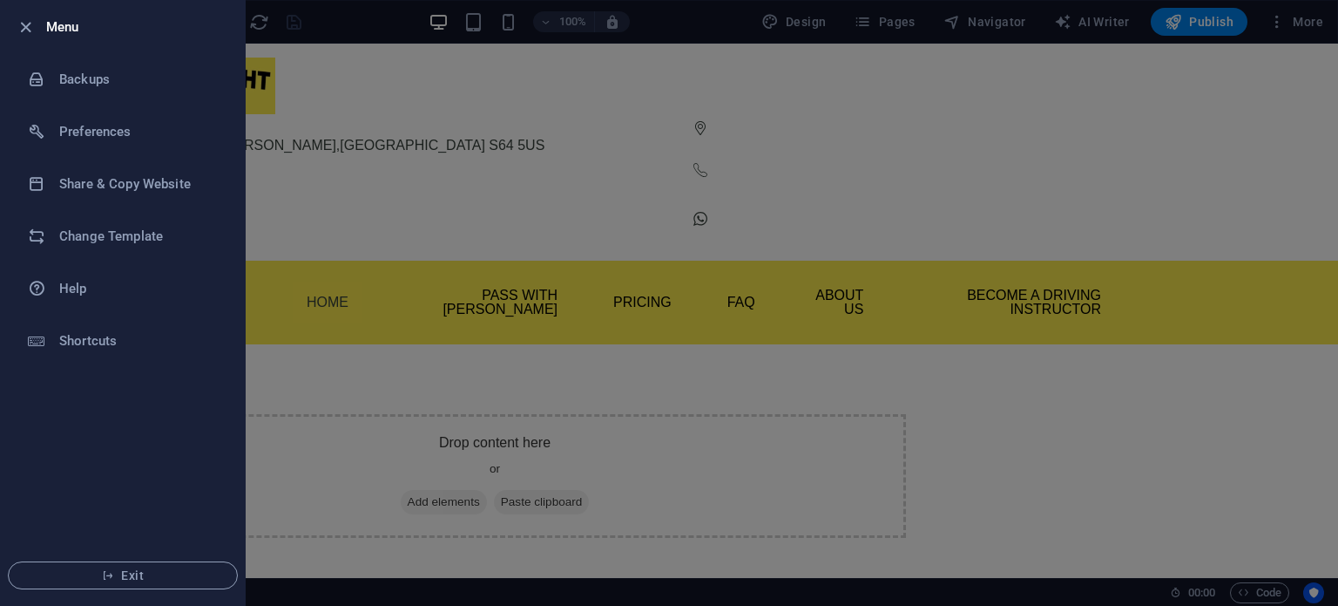
drag, startPoint x: 289, startPoint y: 253, endPoint x: 289, endPoint y: 240, distance: 12.2
click at [289, 246] on div at bounding box center [669, 303] width 1338 height 606
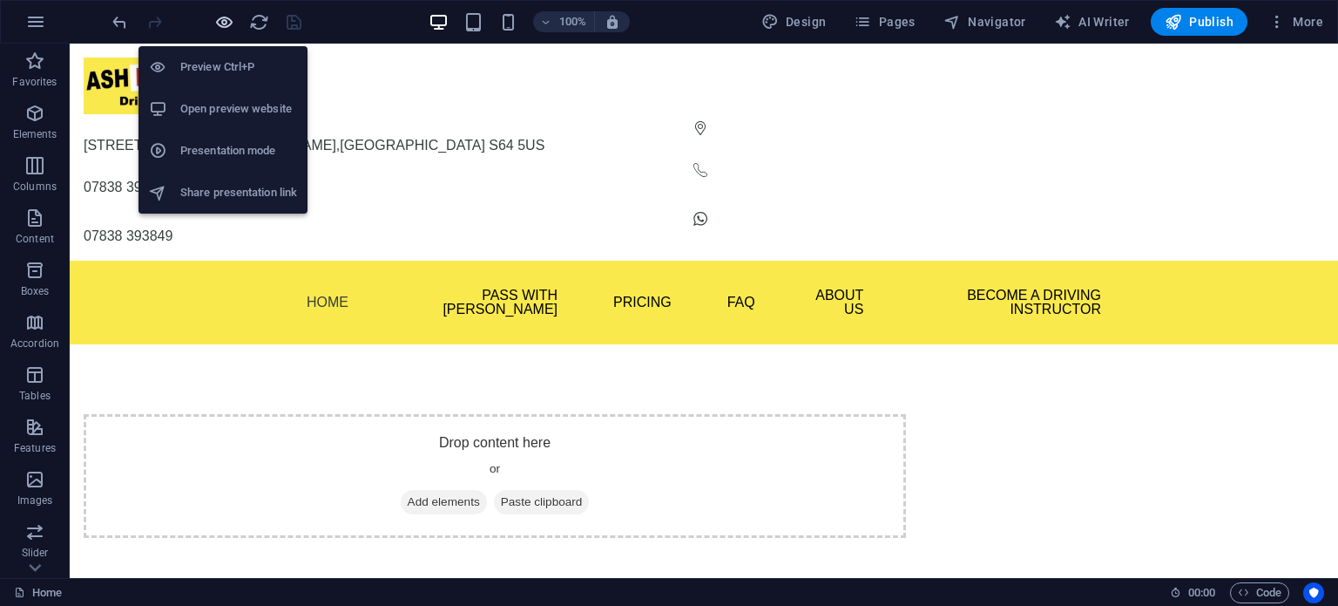
click at [223, 21] on icon "button" at bounding box center [224, 22] width 20 height 20
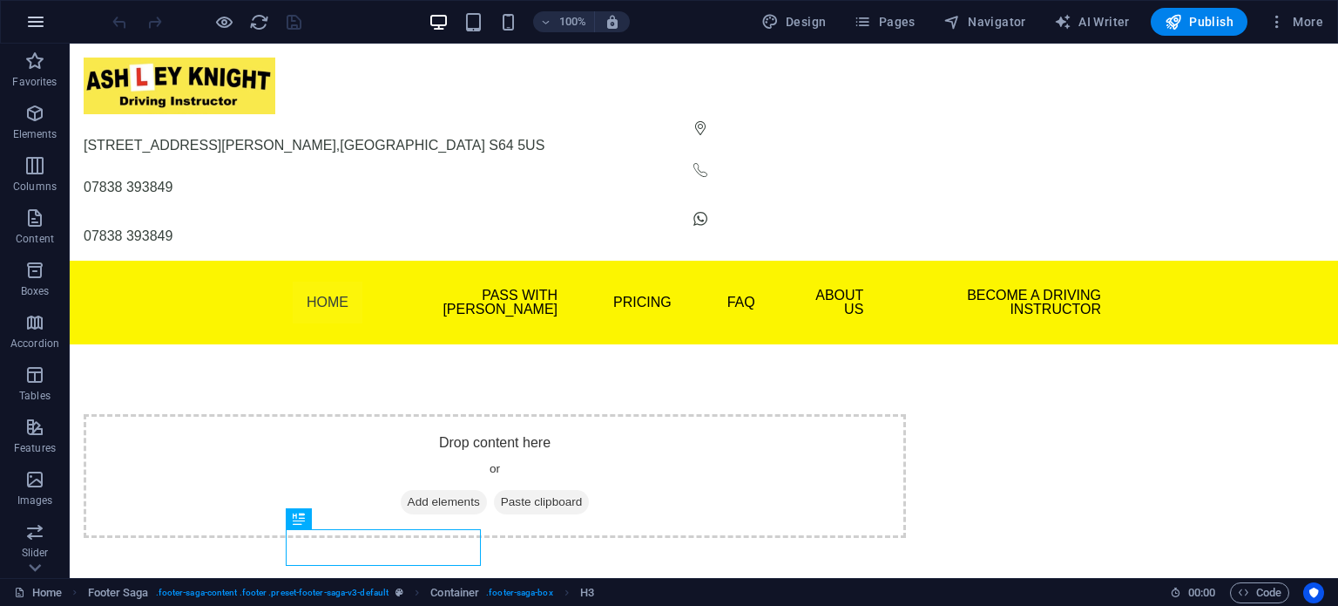
click at [30, 23] on icon "button" at bounding box center [35, 21] width 21 height 21
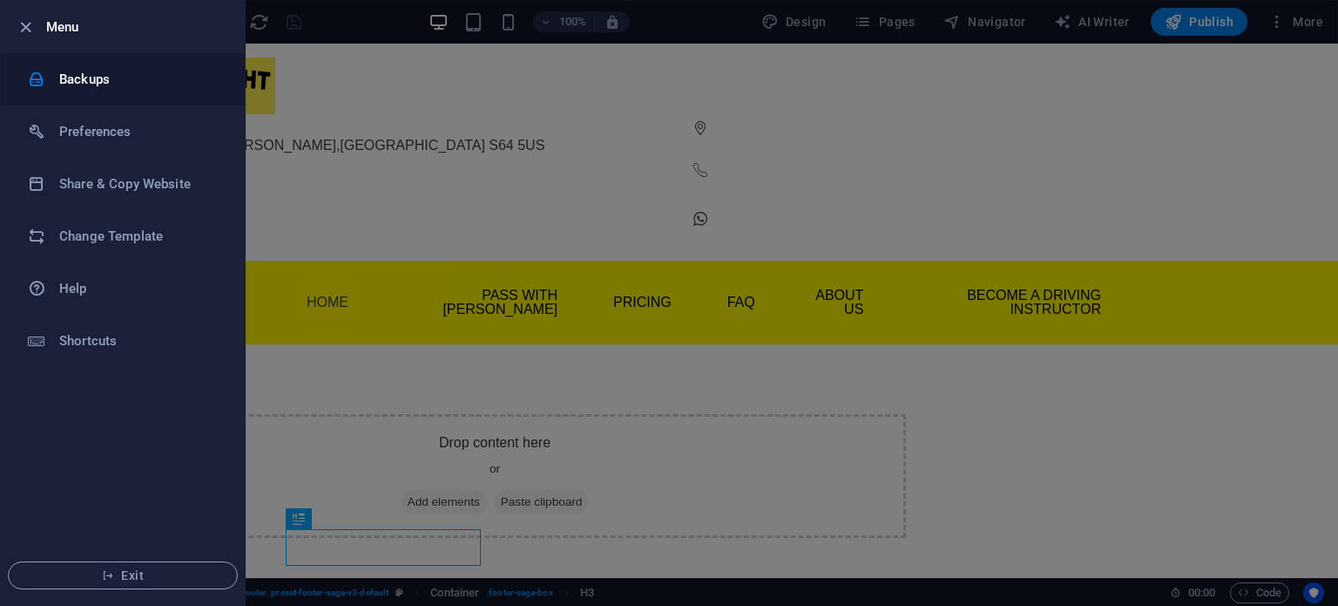
click at [105, 72] on h6 "Backups" at bounding box center [139, 79] width 161 height 21
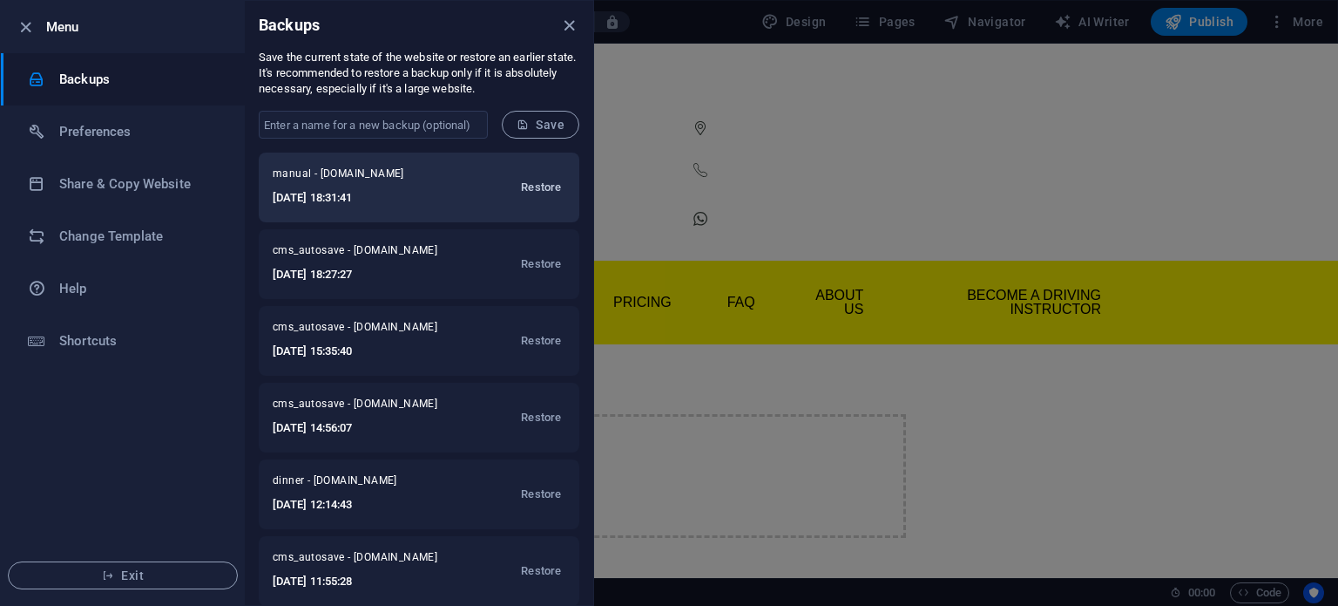
click at [521, 185] on span "Restore" at bounding box center [541, 187] width 40 height 21
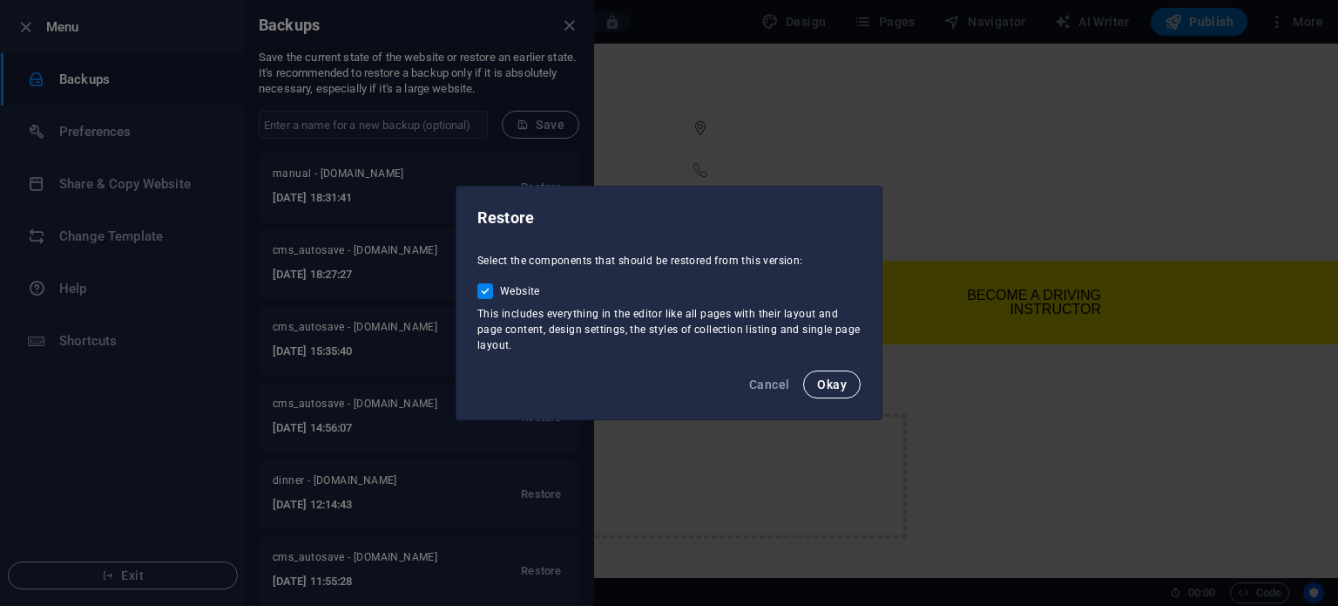
click at [827, 385] on span "Okay" at bounding box center [832, 384] width 30 height 14
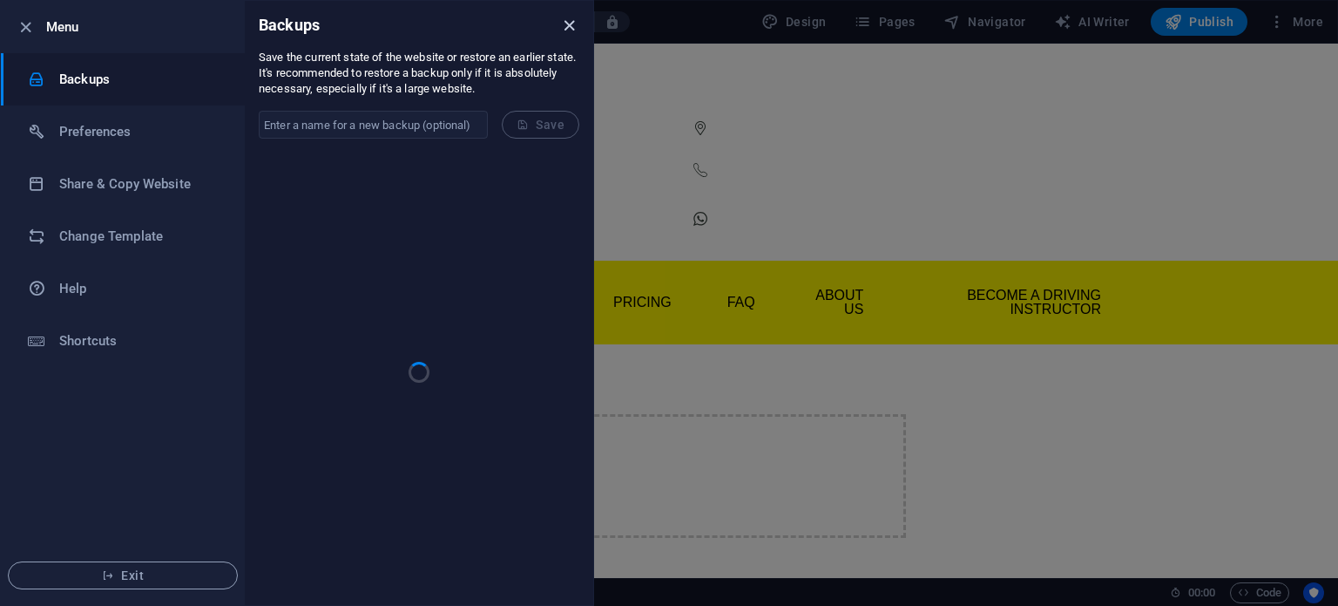
click at [565, 22] on icon "close" at bounding box center [569, 26] width 20 height 20
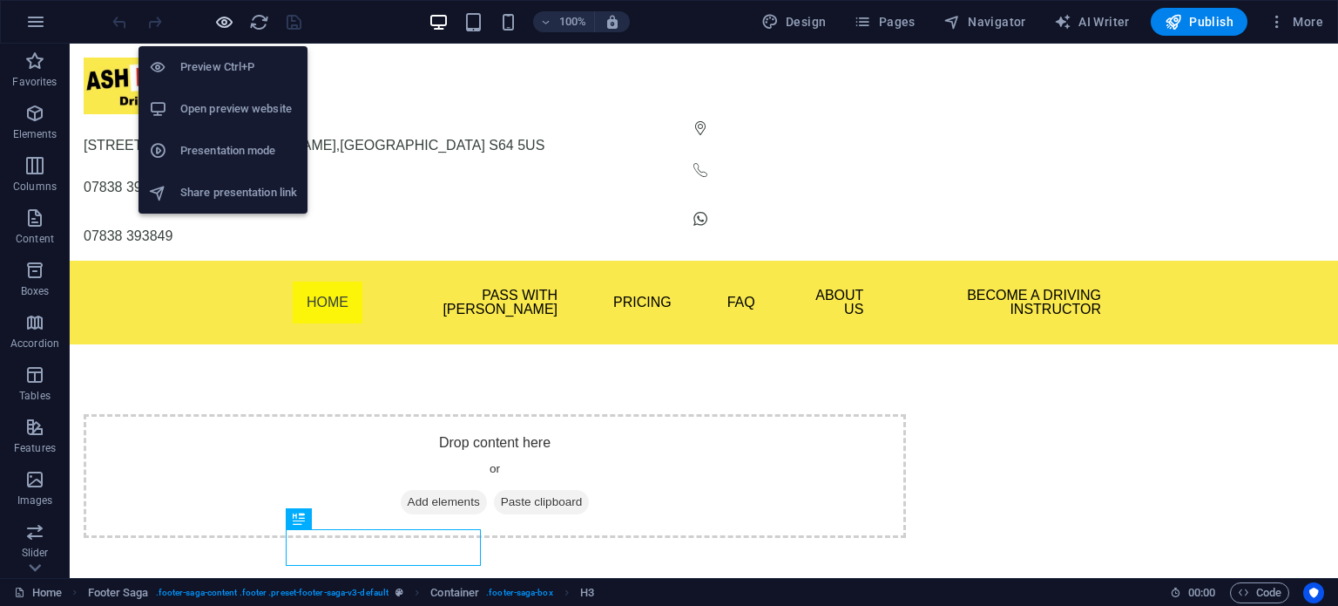
click at [230, 20] on icon "button" at bounding box center [224, 22] width 20 height 20
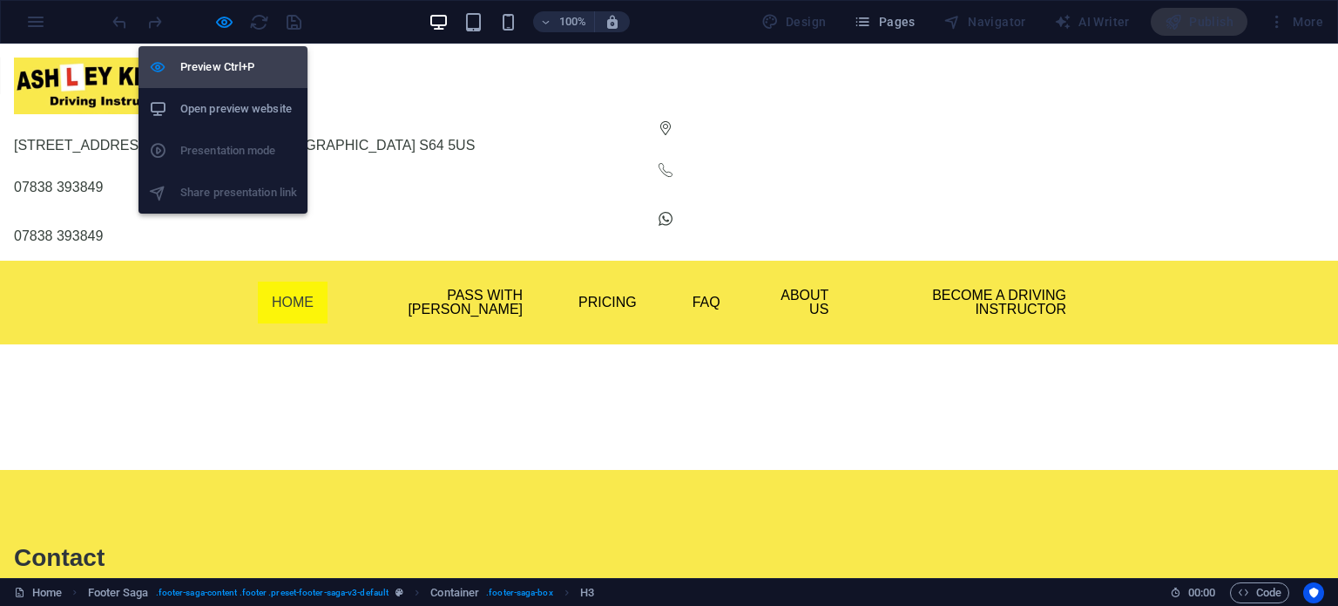
click at [223, 63] on h6 "Preview Ctrl+P" at bounding box center [238, 67] width 117 height 21
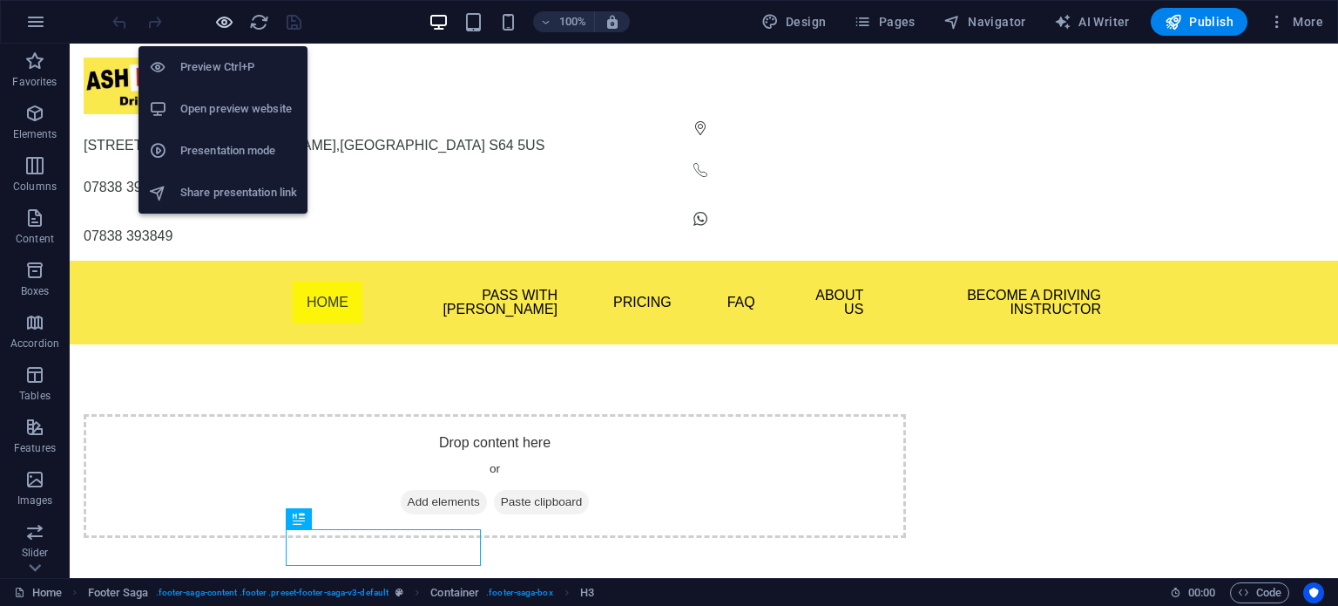
click at [223, 18] on icon "button" at bounding box center [224, 22] width 20 height 20
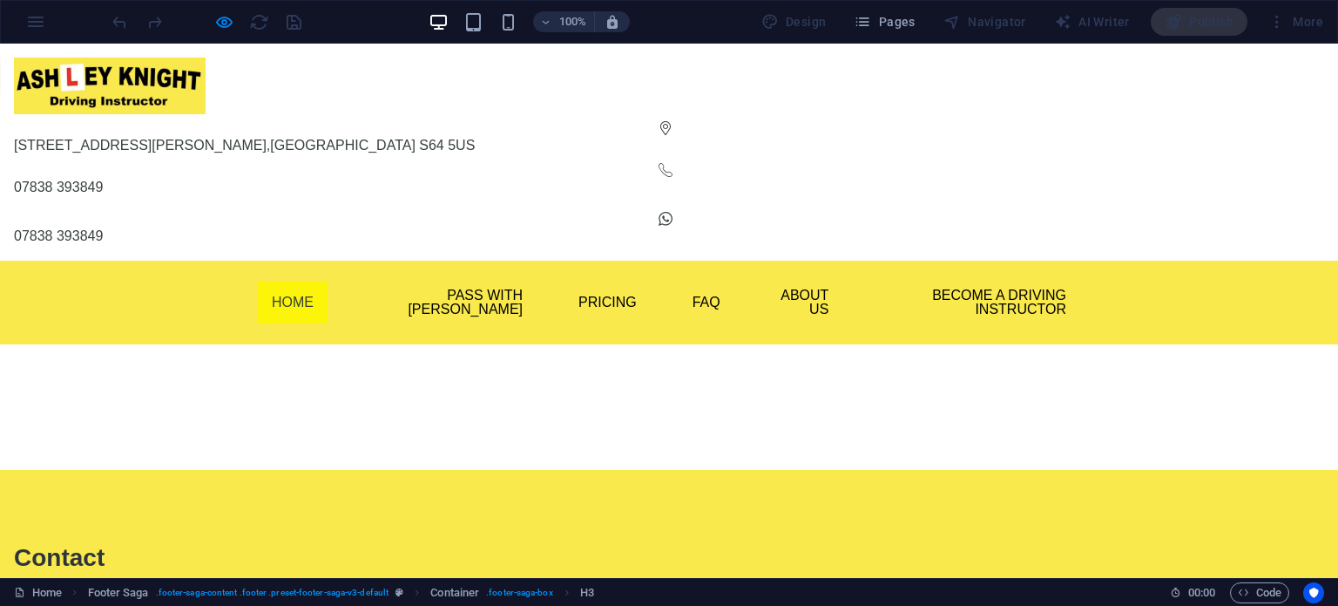
click at [213, 20] on div at bounding box center [206, 22] width 195 height 28
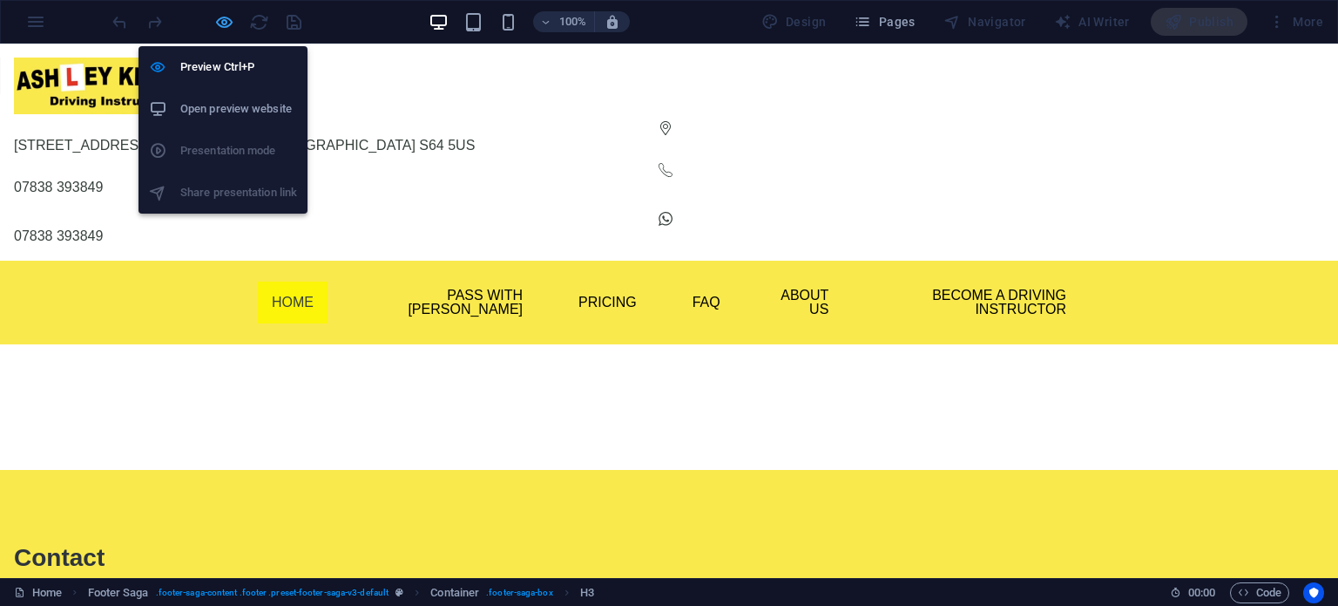
click at [218, 18] on icon "button" at bounding box center [224, 22] width 20 height 20
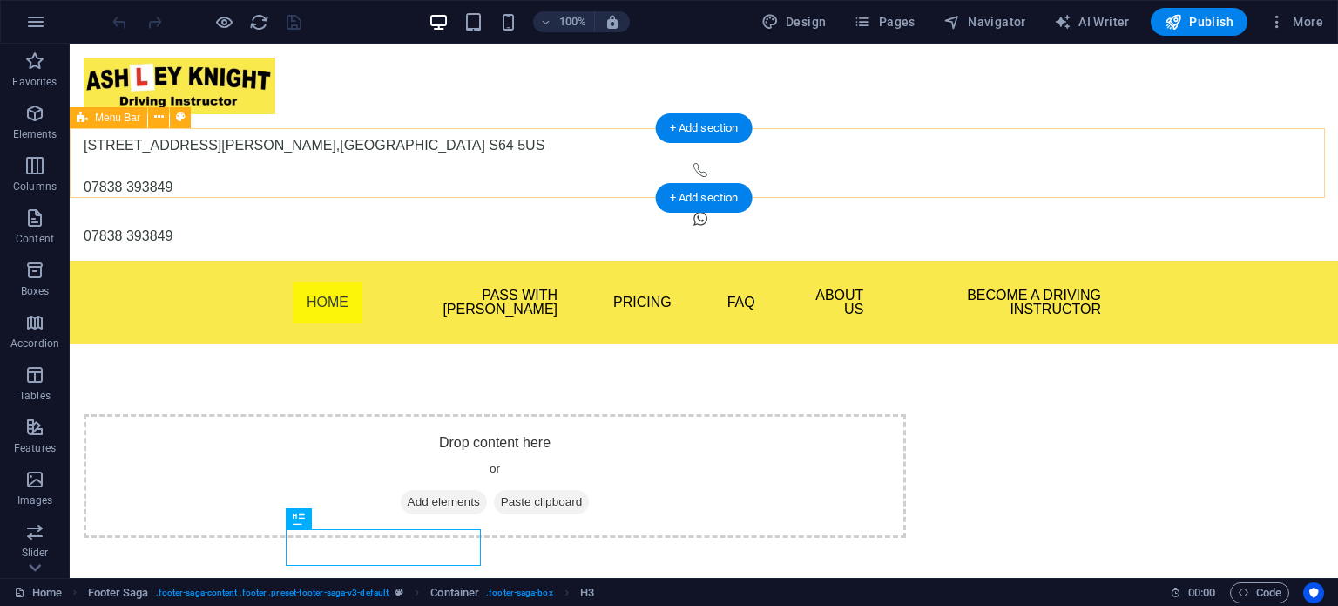
click at [156, 261] on div "Menu Home Pass With Ash Theory Test Pro Beginner Lessons Part Trained Refresher…" at bounding box center [704, 303] width 1269 height 84
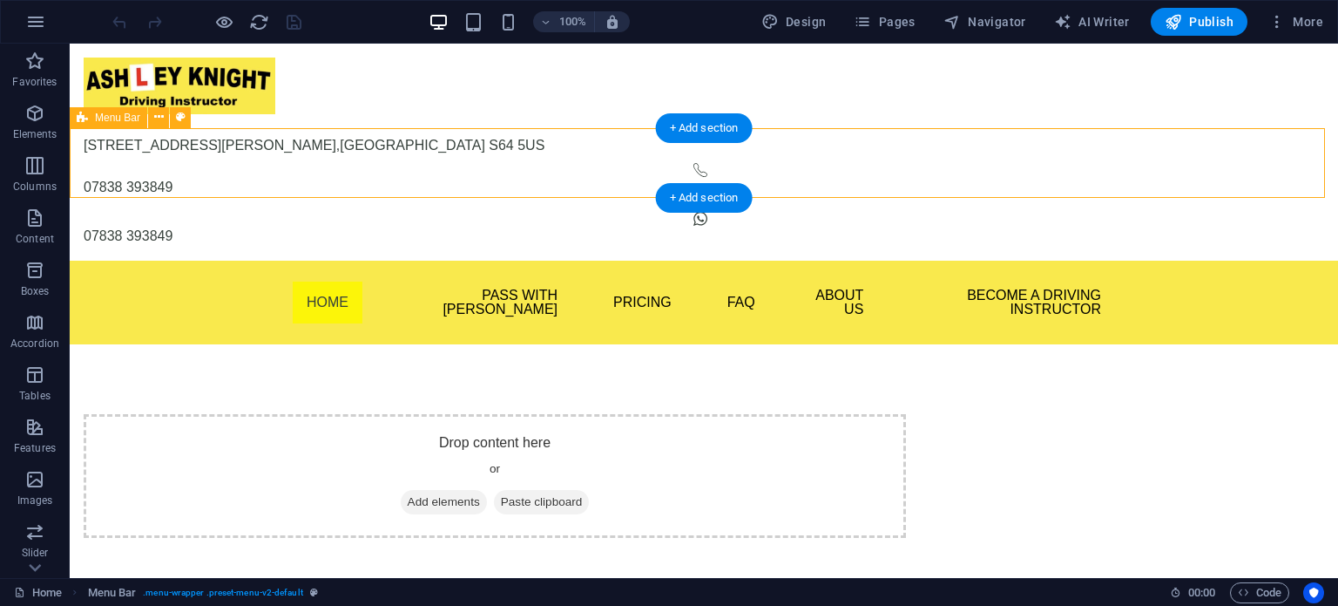
click at [156, 261] on div "Menu Home Pass With Ash Theory Test Pro Beginner Lessons Part Trained Refresher…" at bounding box center [704, 303] width 1269 height 84
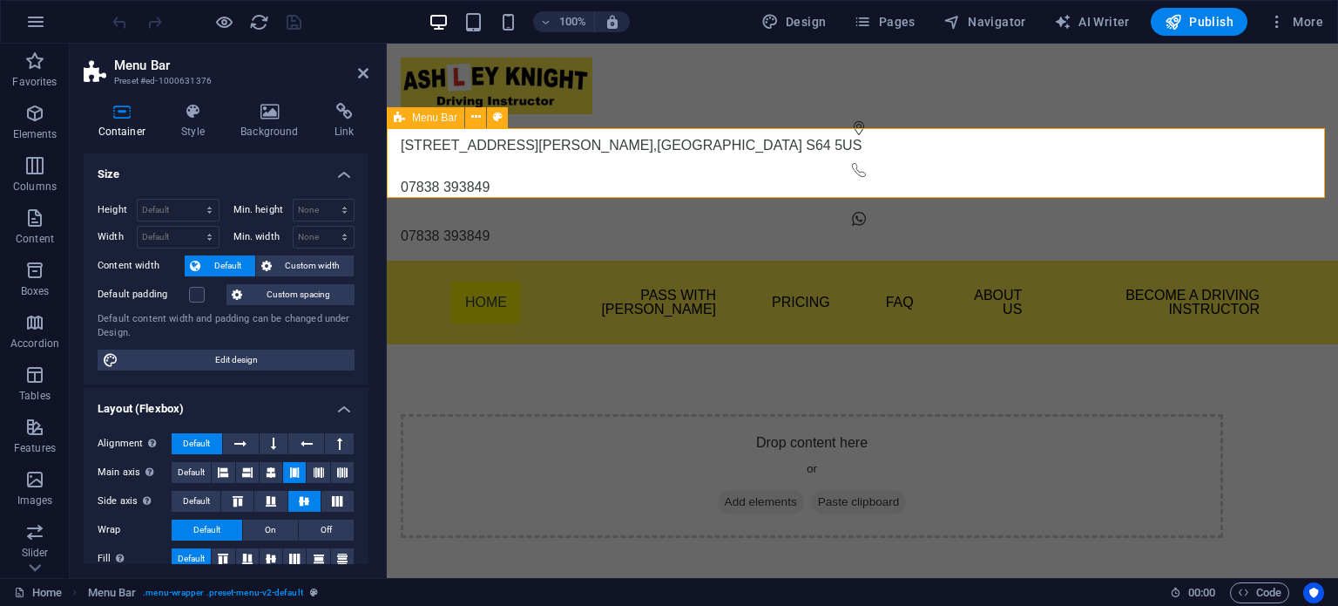
click at [392, 261] on div "Menu Home Pass With Ash Theory Test Pro Beginner Lessons Part Trained Refresher…" at bounding box center [862, 303] width 951 height 84
click at [493, 114] on icon at bounding box center [498, 117] width 10 height 18
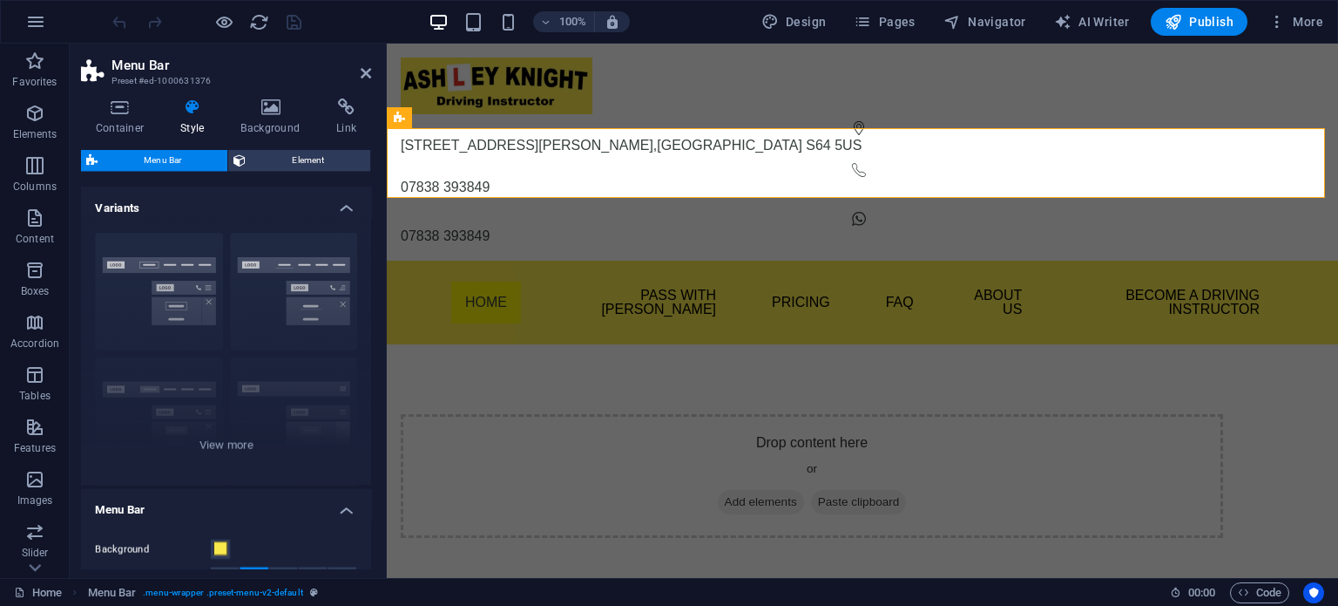
click at [369, 76] on aside "Menu Bar Preset #ed-1000631376 Container Style Background Link Size Height Defa…" at bounding box center [228, 311] width 317 height 534
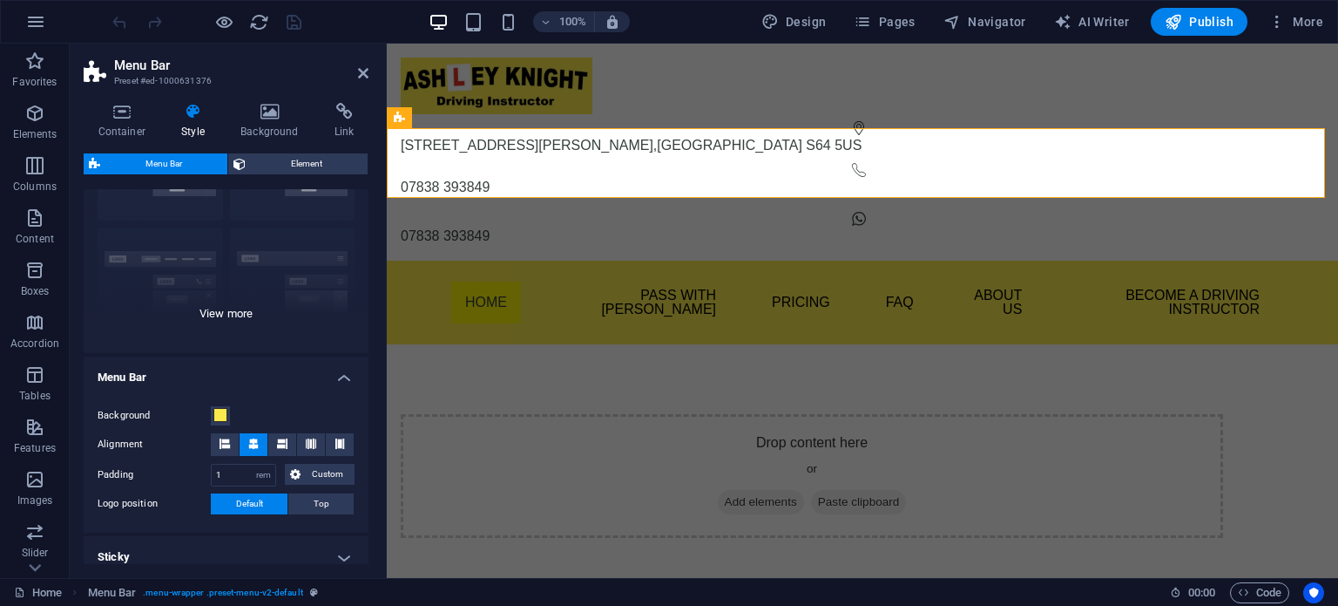
scroll to position [145, 0]
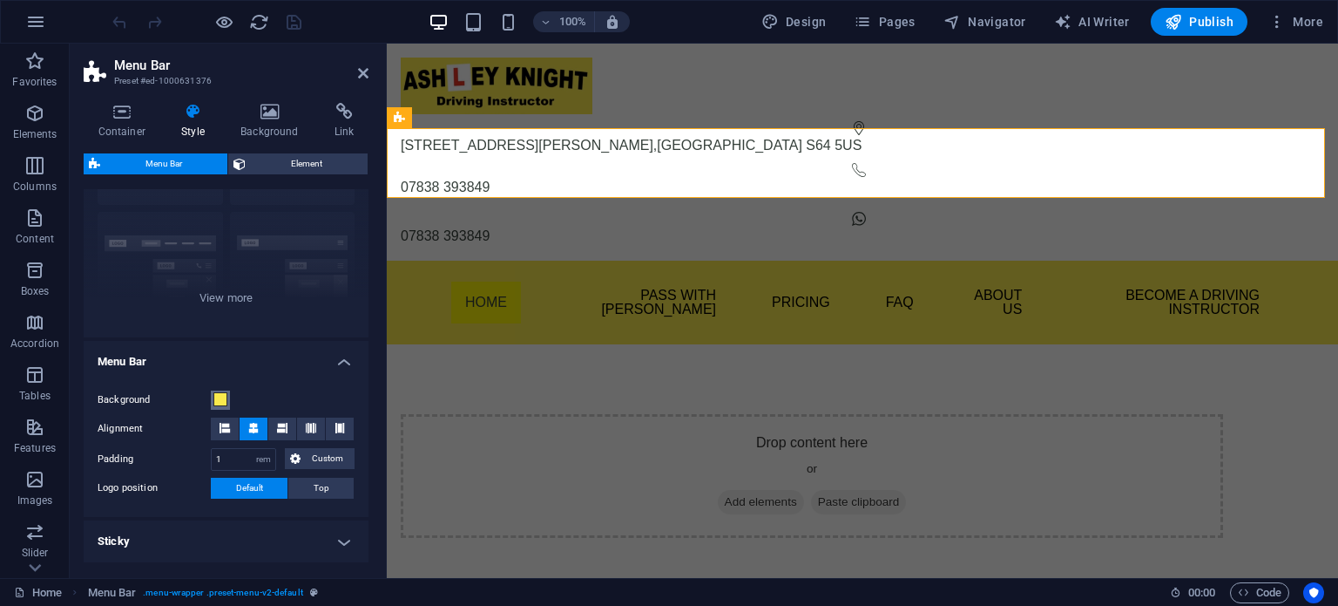
click at [220, 404] on span at bounding box center [220, 399] width 14 height 14
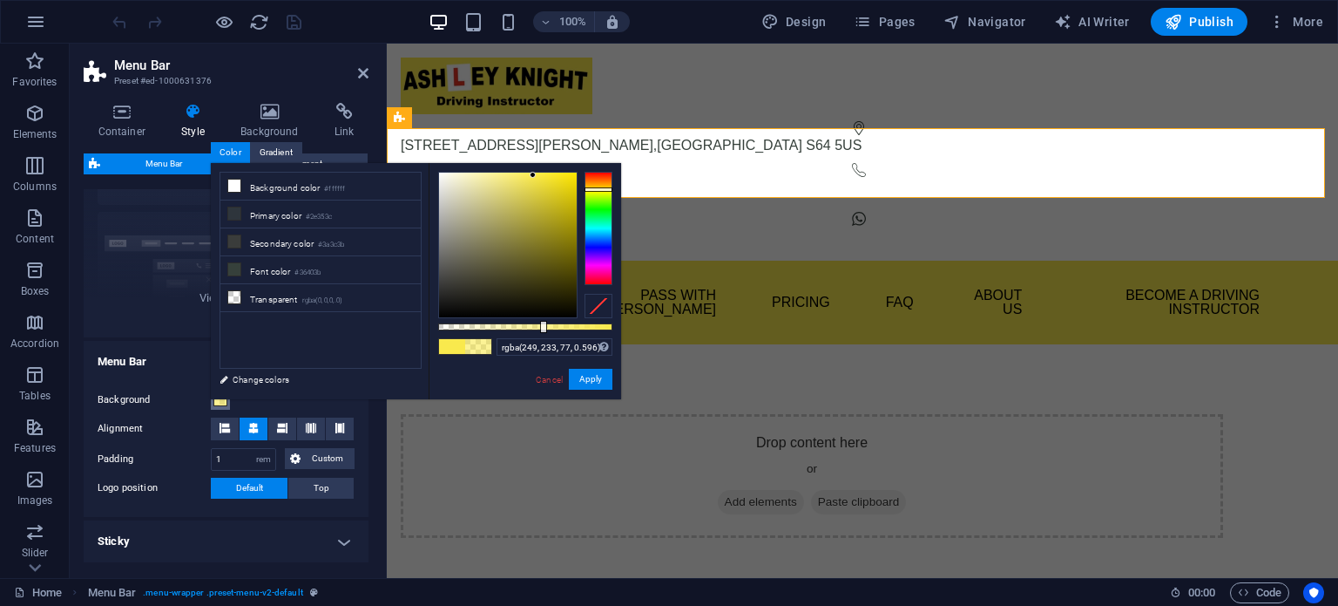
type input "rgba(249, 233, 77, 0.591)"
drag, startPoint x: 610, startPoint y: 328, endPoint x: 541, endPoint y: 331, distance: 68.9
click at [541, 331] on div at bounding box center [542, 327] width 7 height 12
click at [589, 380] on button "Apply" at bounding box center [591, 379] width 44 height 21
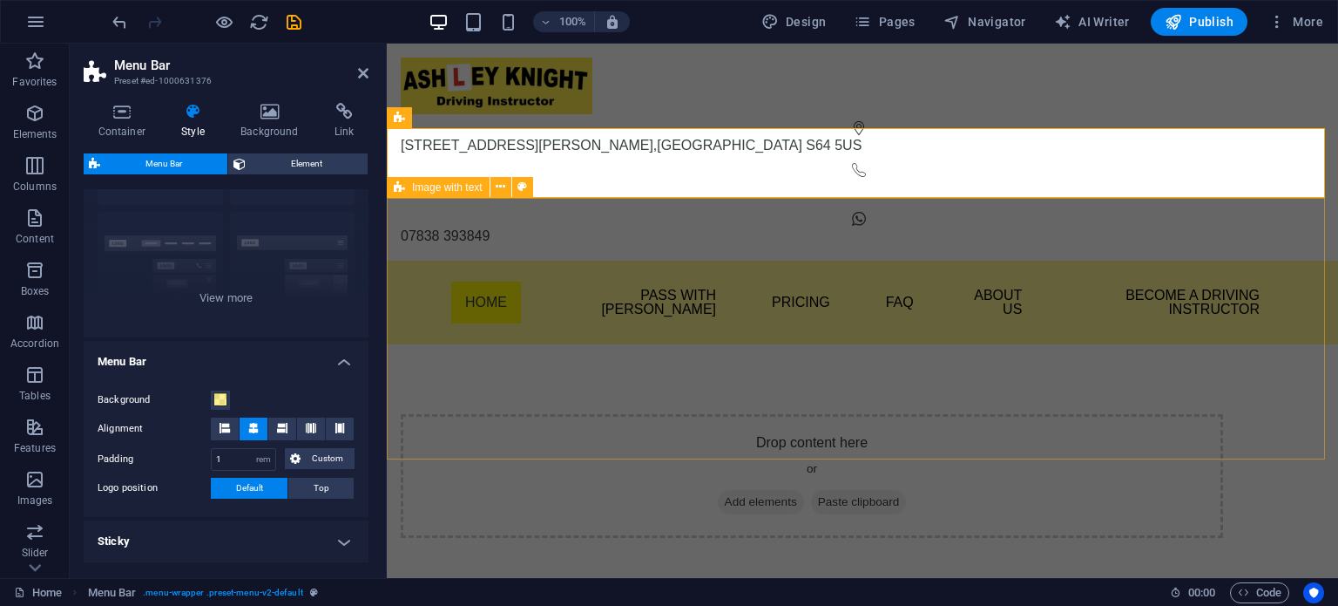
click at [411, 348] on div "Drop content here or Add elements Paste clipboard" at bounding box center [862, 475] width 951 height 263
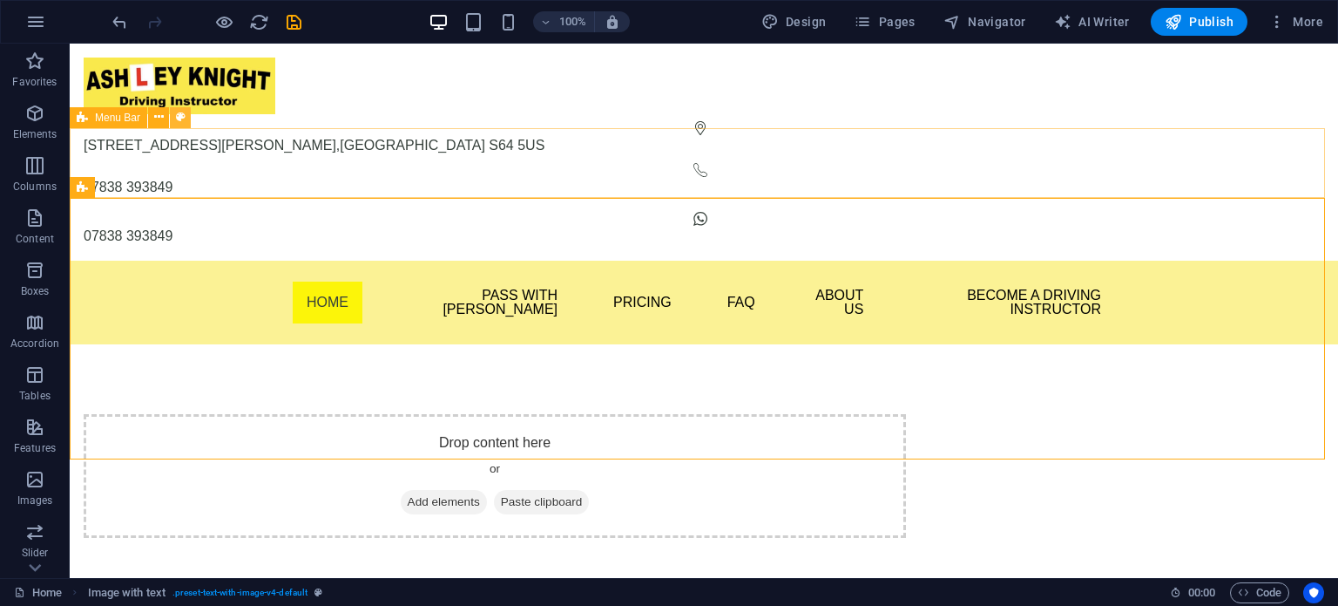
click at [181, 120] on icon at bounding box center [181, 117] width 10 height 18
select select "rem"
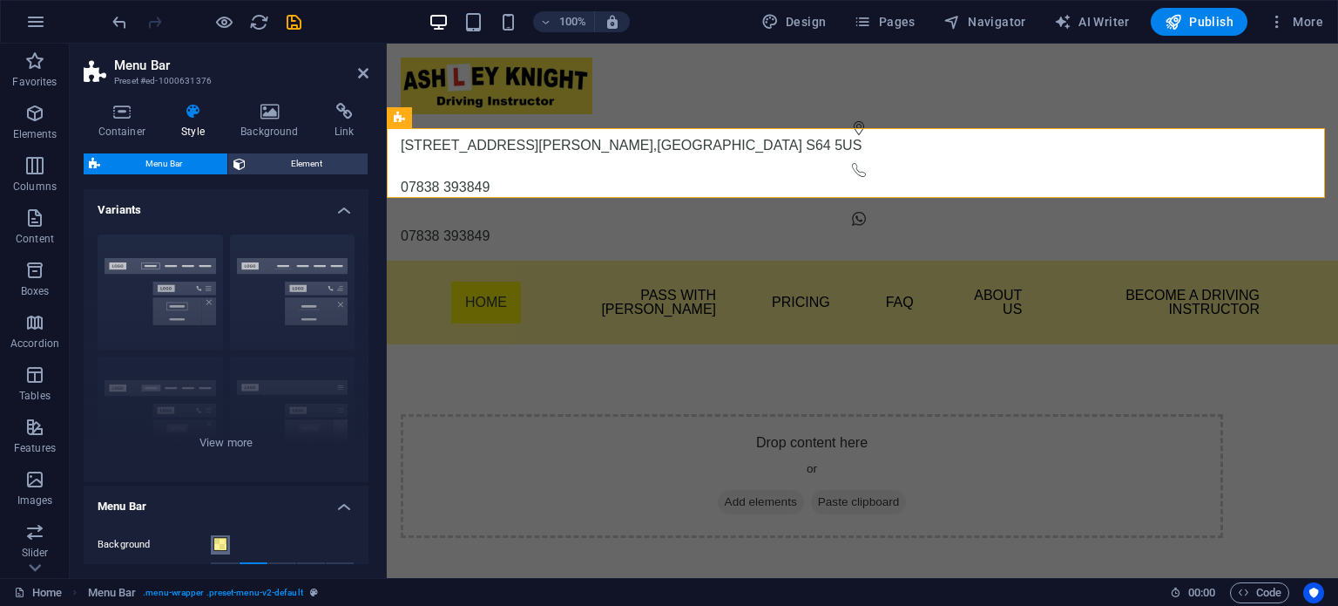
click at [227, 548] on span at bounding box center [220, 544] width 14 height 14
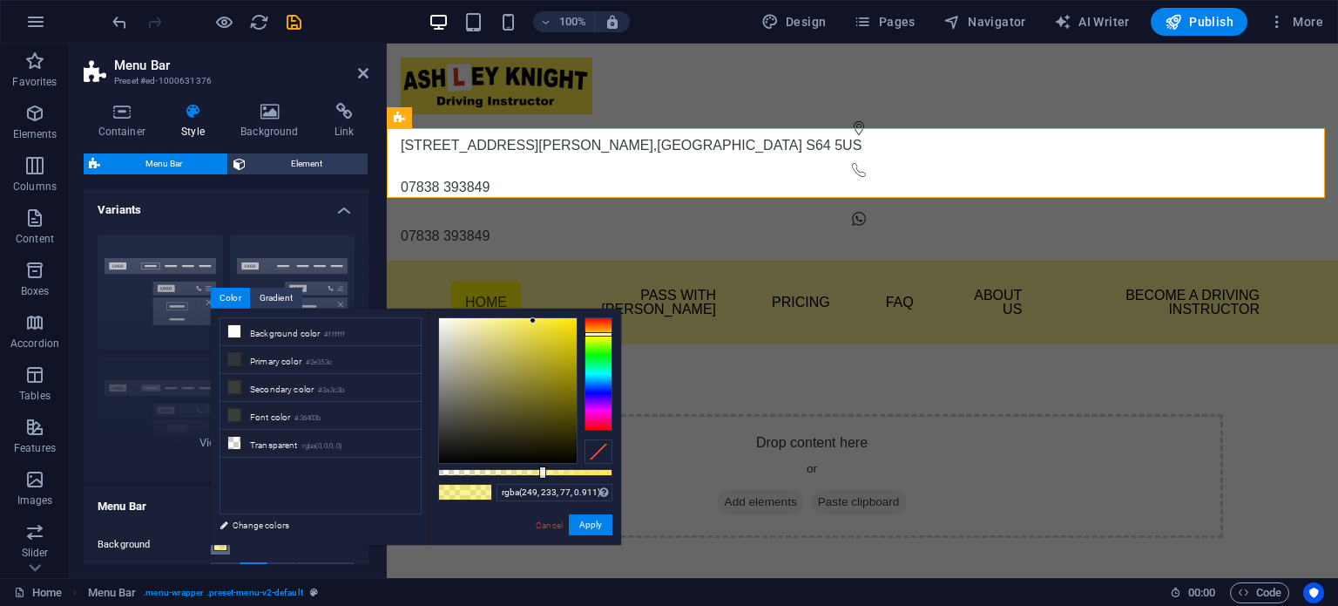
type input "#f9e94d"
drag, startPoint x: 541, startPoint y: 470, endPoint x: 663, endPoint y: 491, distance: 123.6
click at [663, 491] on body "Ashley Knight Driving Instructor Home Favorites Elements Columns Content Boxes …" at bounding box center [669, 303] width 1338 height 606
click at [586, 522] on button "Apply" at bounding box center [591, 524] width 44 height 21
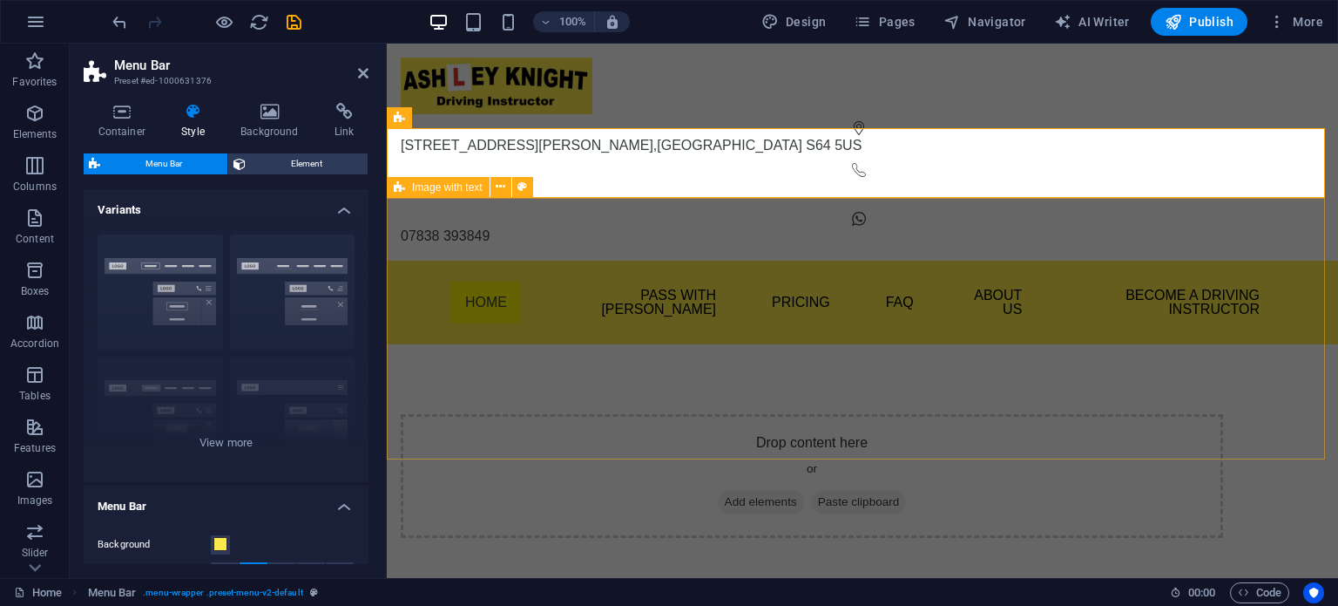
click at [416, 379] on div "Drop content here or Add elements Paste clipboard" at bounding box center [862, 475] width 951 height 263
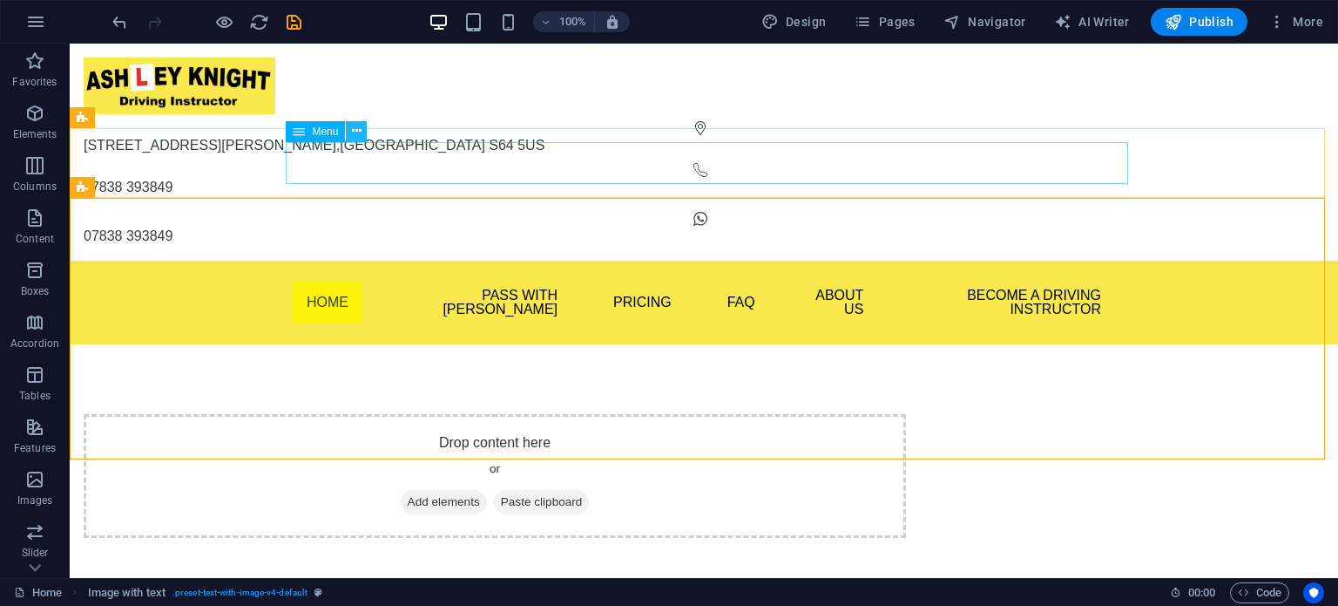
click at [355, 132] on icon at bounding box center [357, 131] width 10 height 18
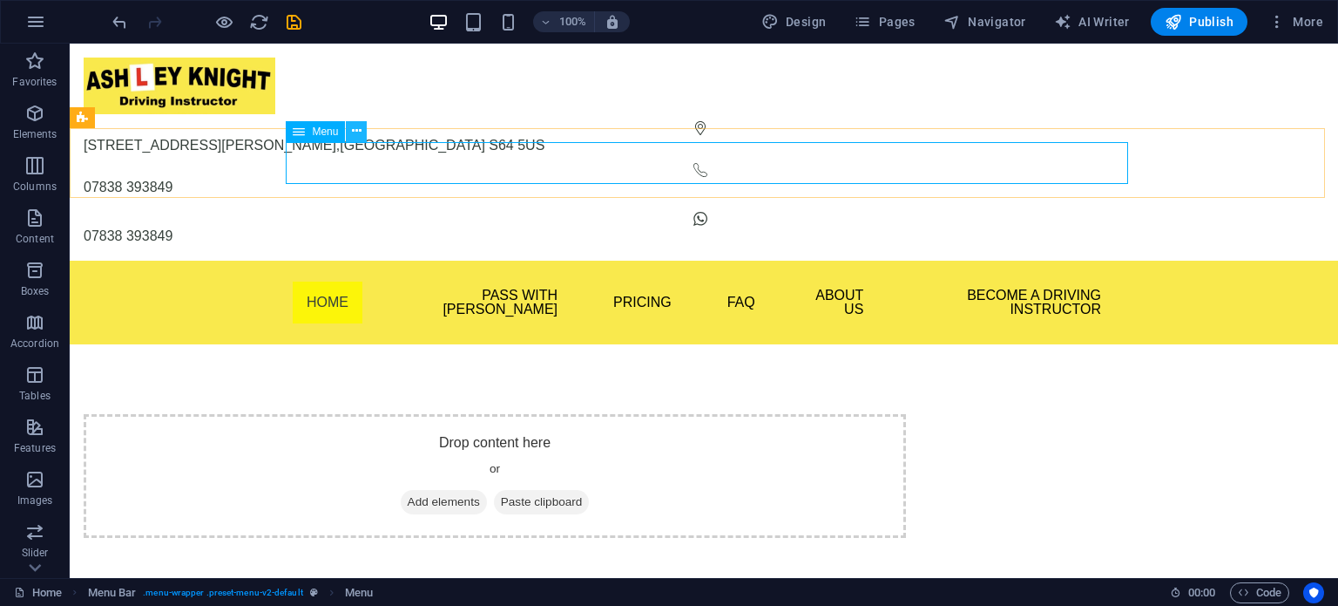
click at [357, 136] on icon at bounding box center [357, 131] width 10 height 18
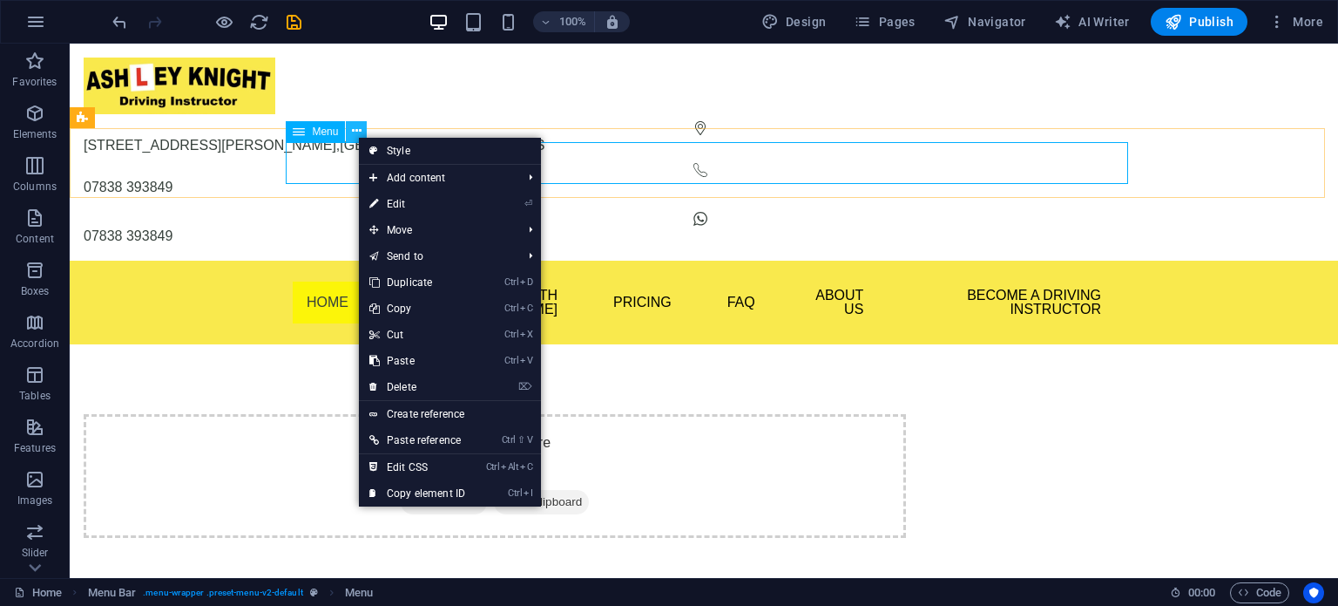
click at [357, 135] on icon at bounding box center [357, 131] width 10 height 18
click at [317, 135] on span "Menu" at bounding box center [325, 131] width 26 height 10
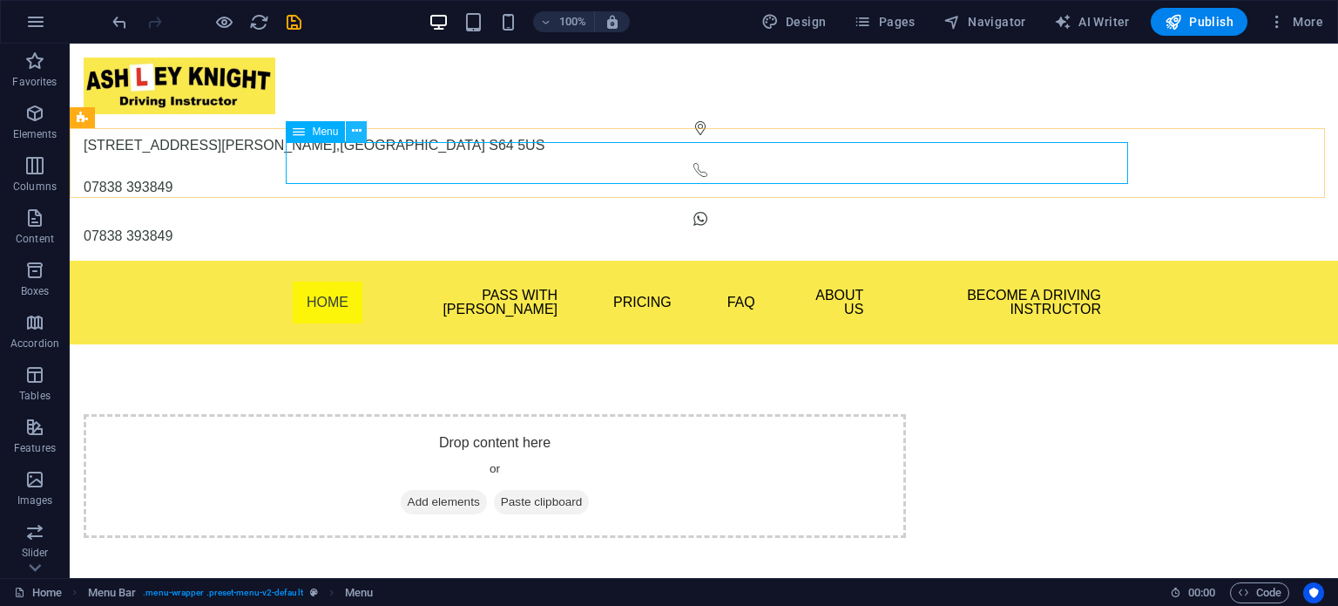
click at [362, 131] on button at bounding box center [356, 131] width 21 height 21
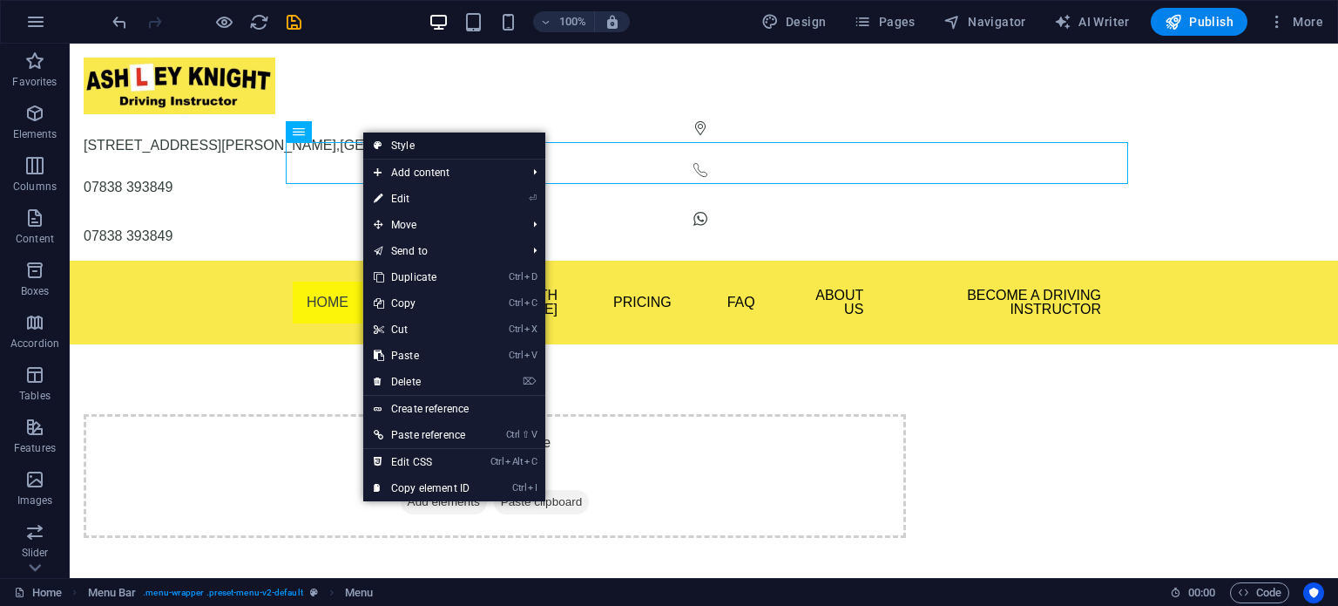
click at [395, 149] on link "Style" at bounding box center [454, 145] width 182 height 26
select select "rem"
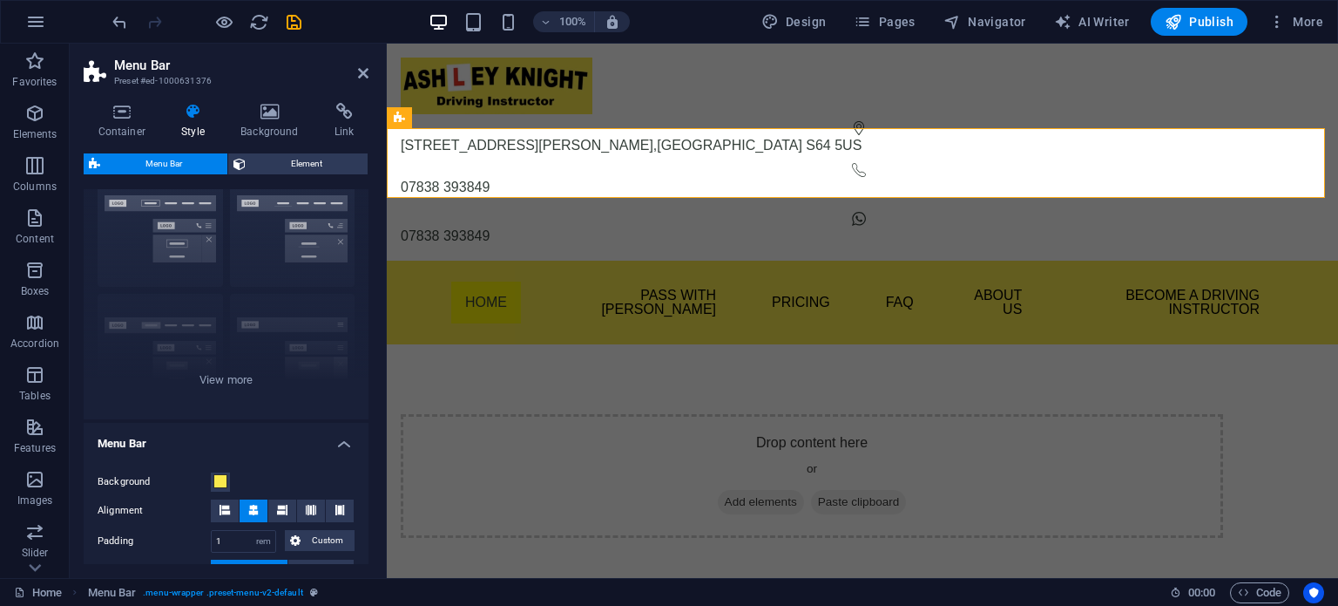
scroll to position [174, 0]
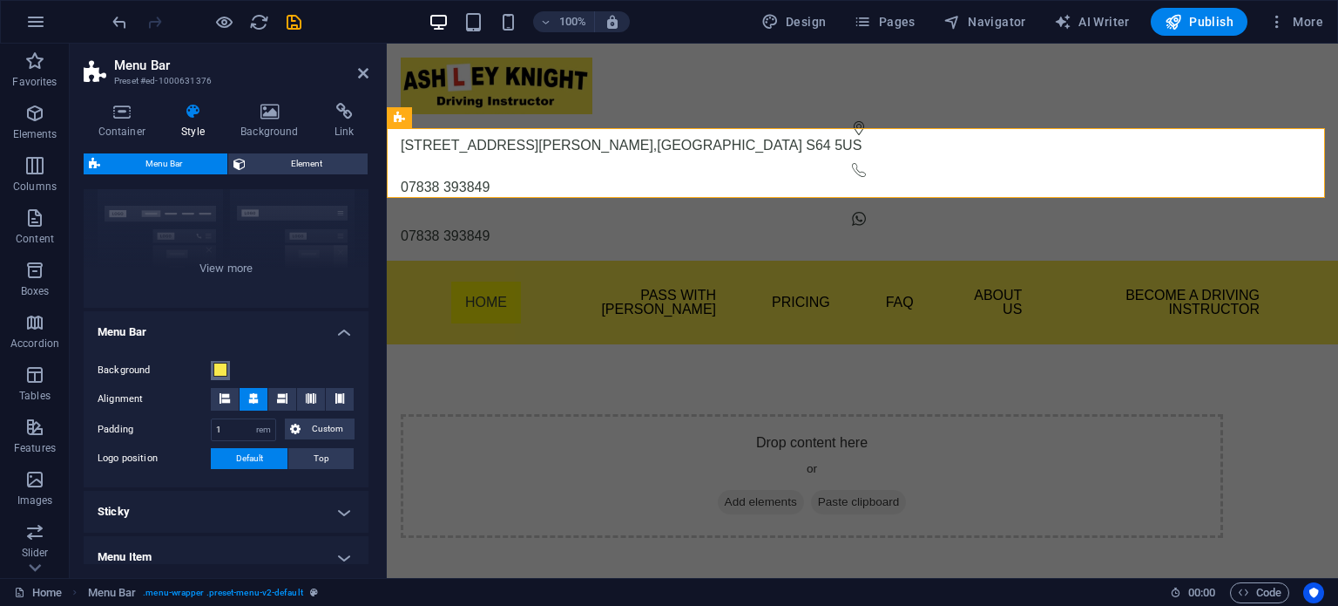
click at [220, 366] on span at bounding box center [220, 369] width 14 height 14
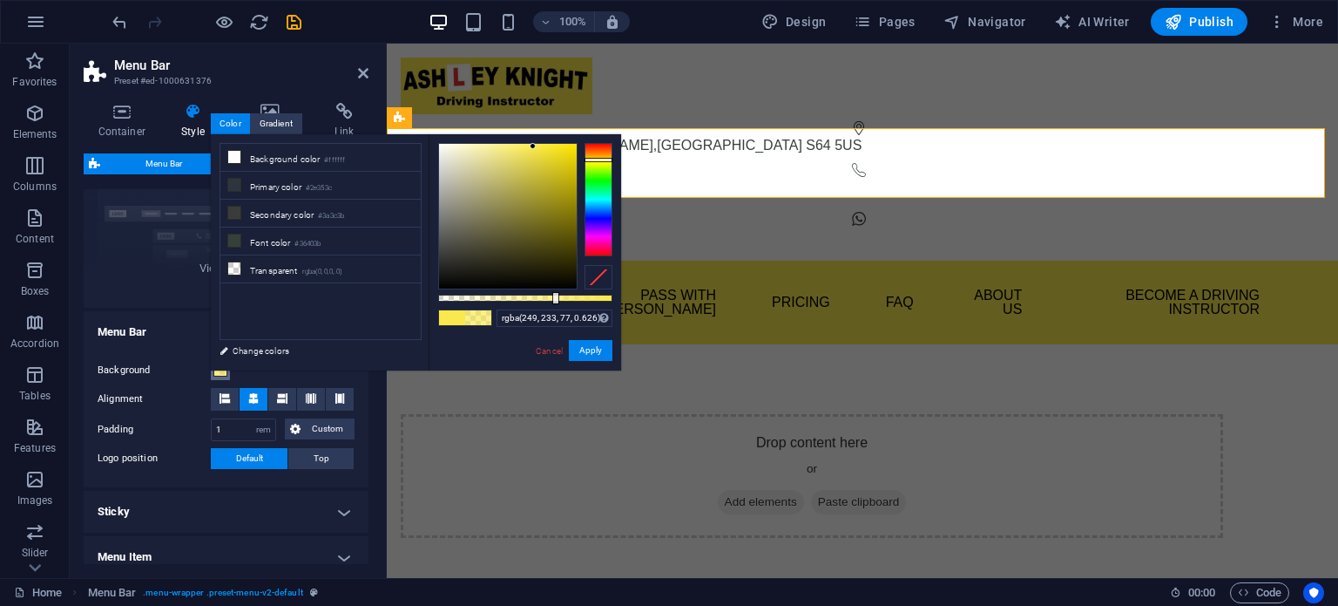
type input "rgba(249, 233, 77, 0.621)"
drag, startPoint x: 585, startPoint y: 299, endPoint x: 546, endPoint y: 299, distance: 38.3
click at [546, 299] on div at bounding box center [548, 298] width 7 height 12
click at [586, 356] on button "Apply" at bounding box center [591, 350] width 44 height 21
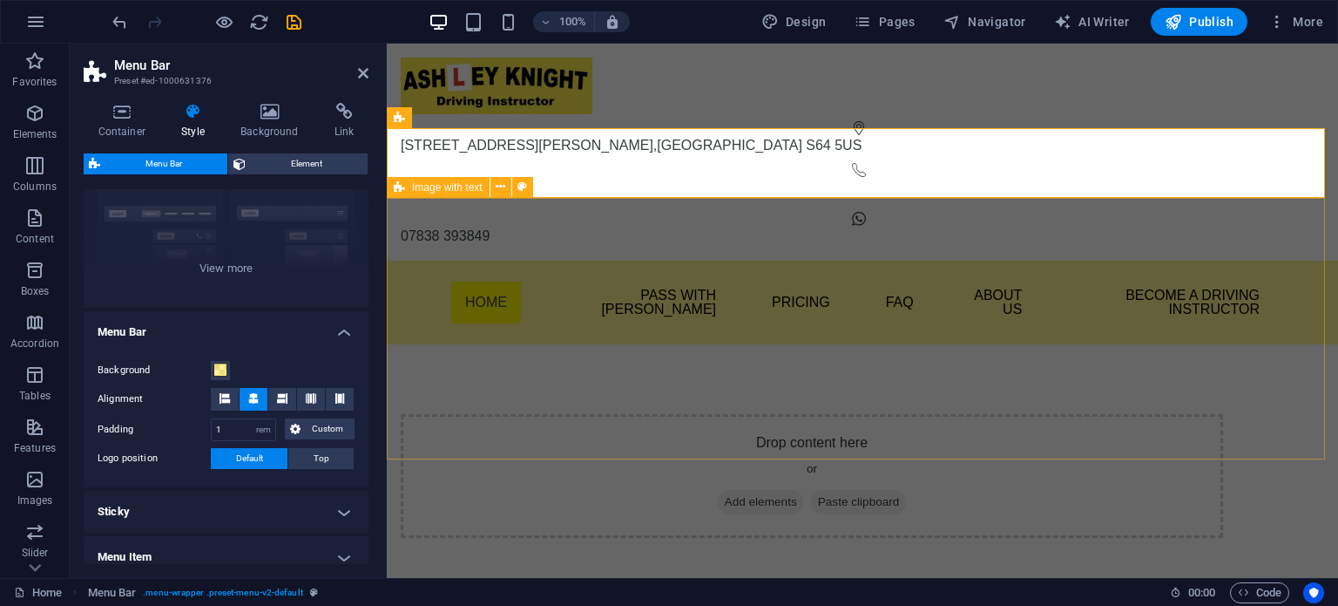
click at [414, 344] on div "Drop content here or Add elements Paste clipboard" at bounding box center [862, 475] width 951 height 263
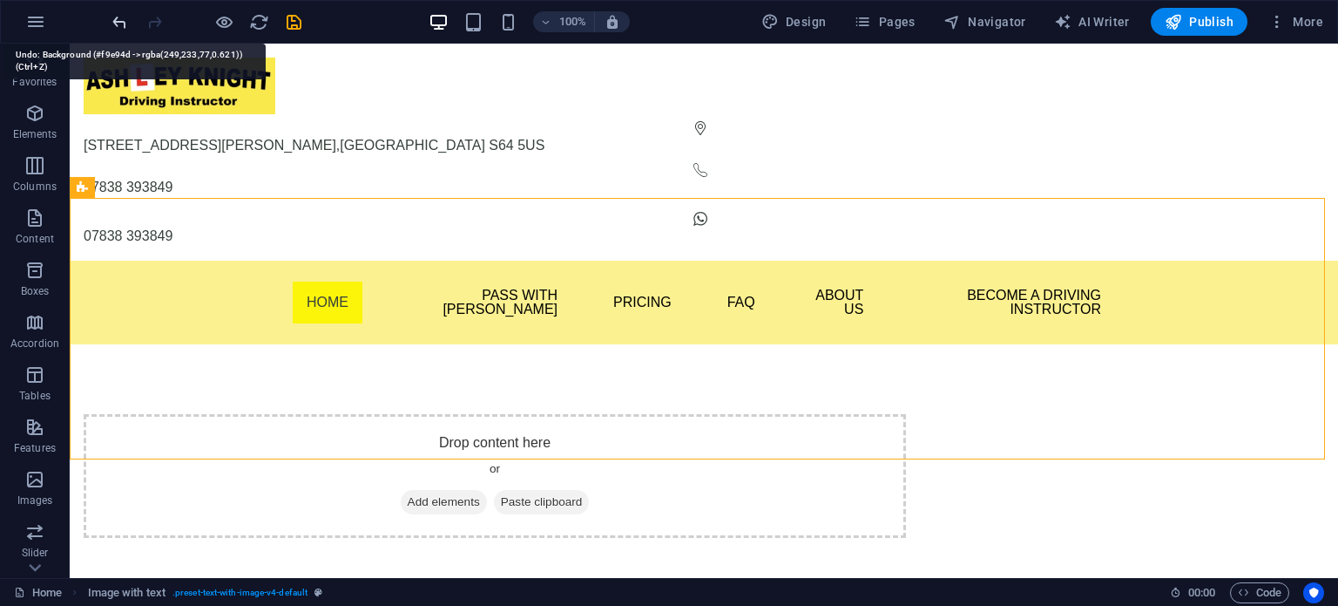
click at [112, 20] on icon "undo" at bounding box center [120, 22] width 20 height 20
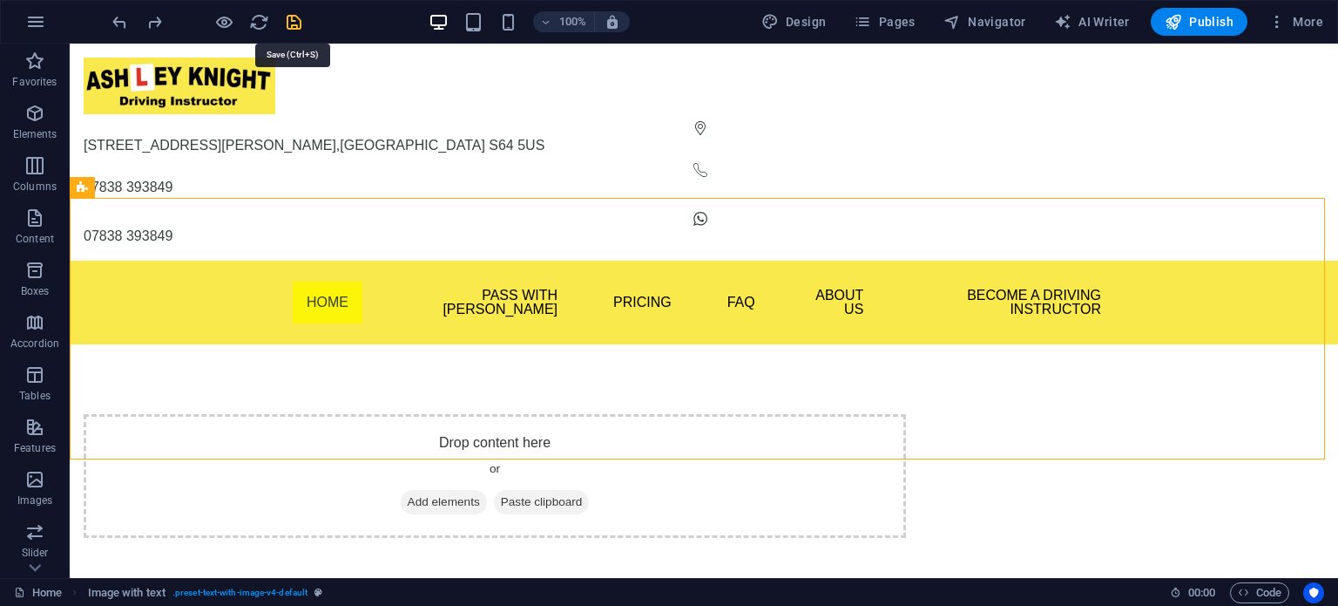
drag, startPoint x: 295, startPoint y: 21, endPoint x: 233, endPoint y: 11, distance: 63.5
click at [295, 21] on icon "save" at bounding box center [294, 22] width 20 height 20
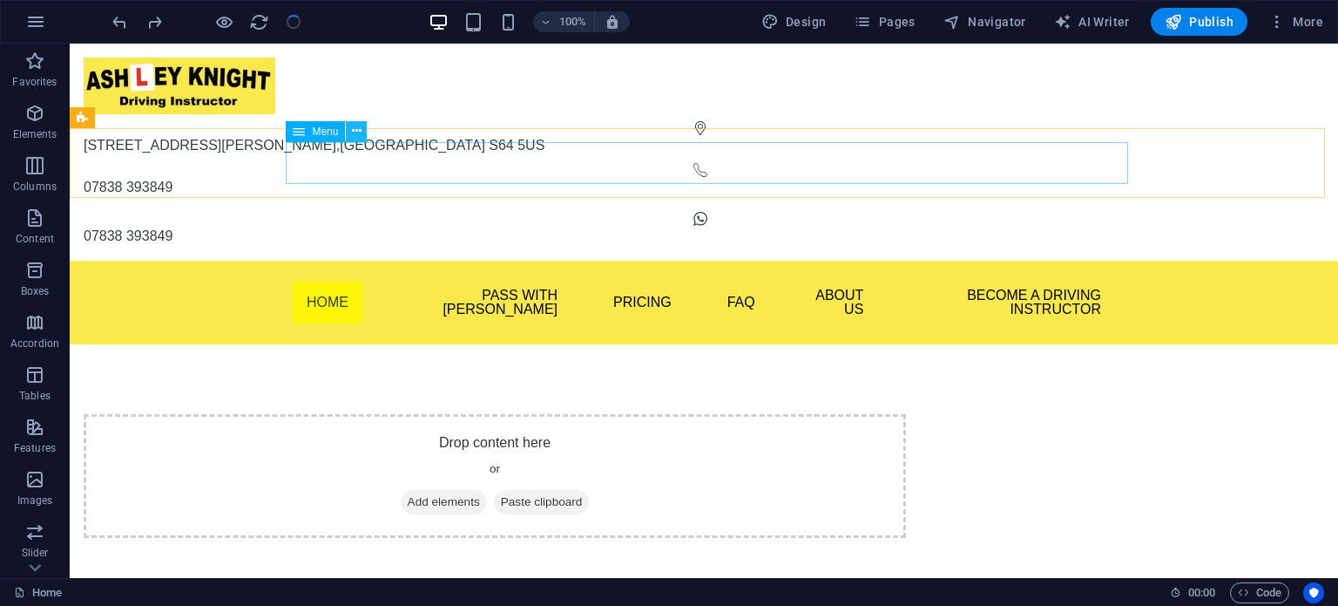
click at [353, 133] on icon at bounding box center [357, 131] width 10 height 18
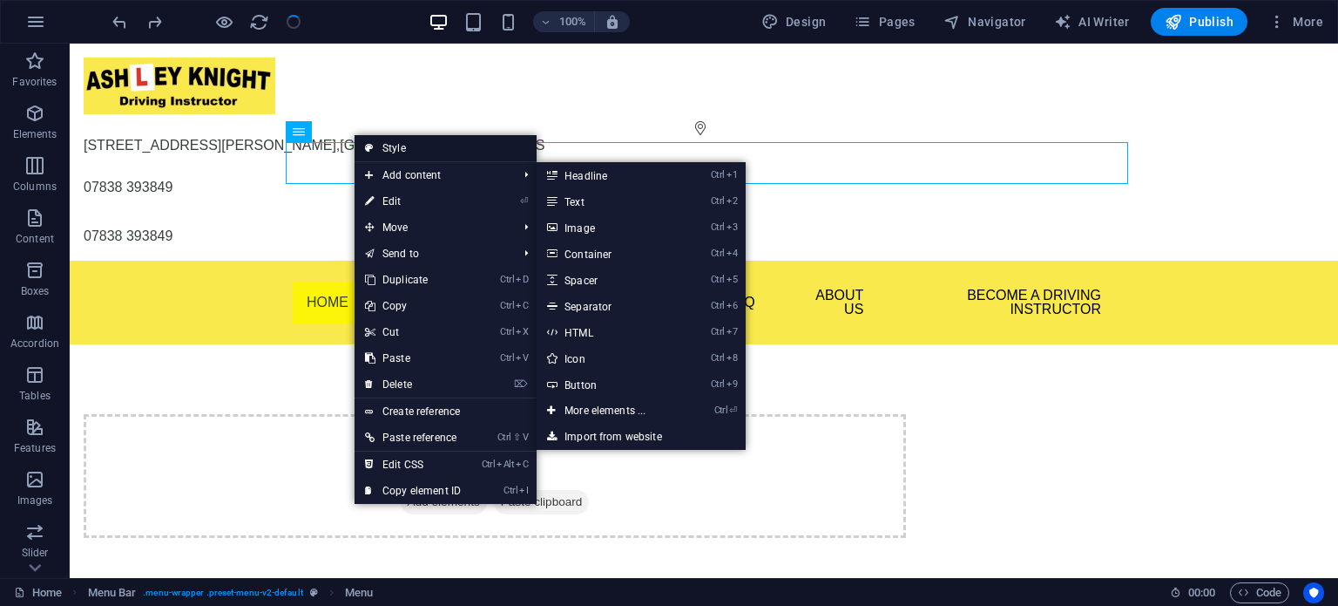
click at [382, 152] on link "Style" at bounding box center [446, 148] width 182 height 26
select select "rem"
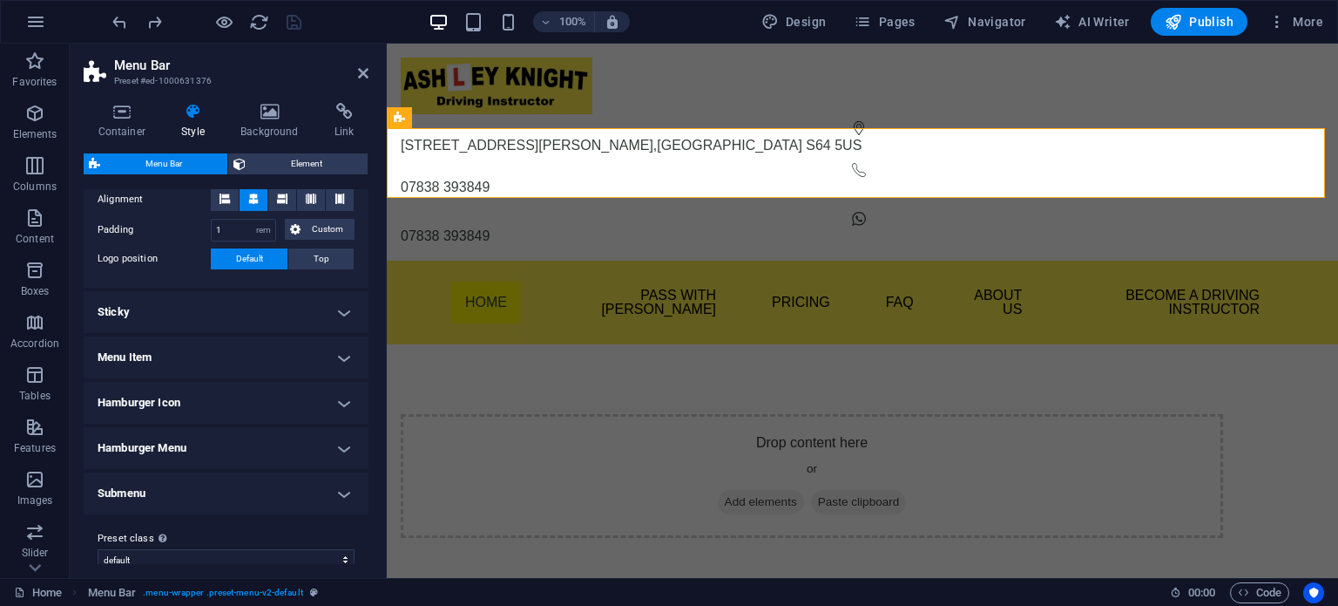
scroll to position [392, 0]
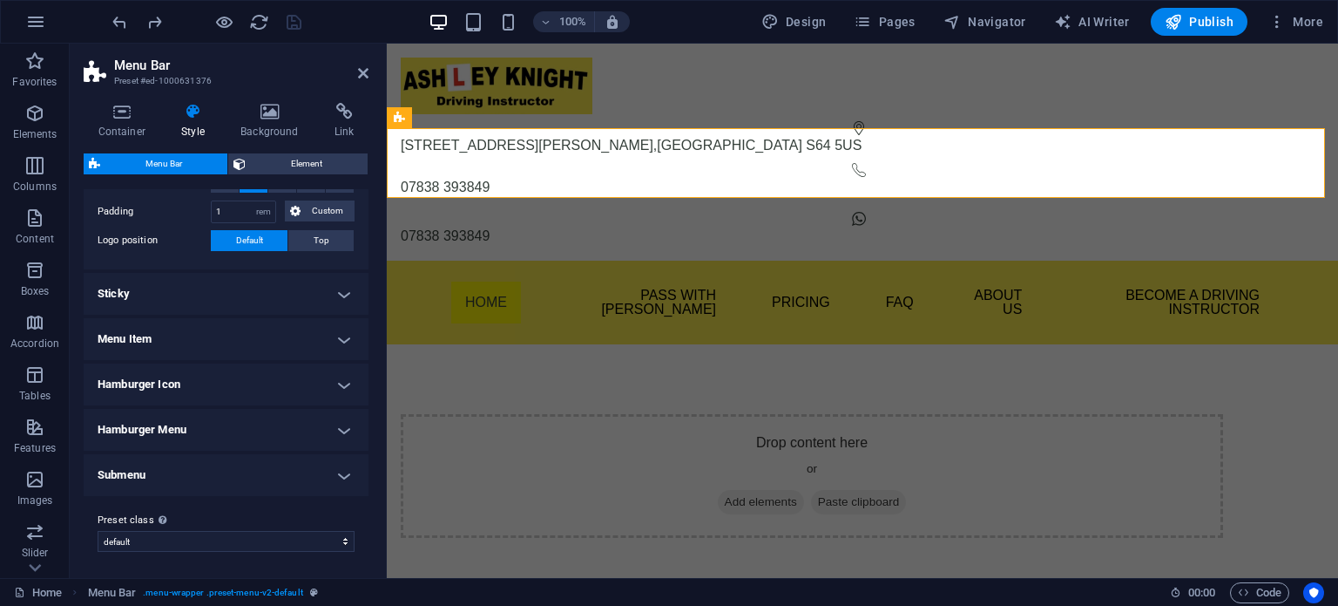
click at [294, 335] on h4 "Menu Item" at bounding box center [226, 339] width 285 height 42
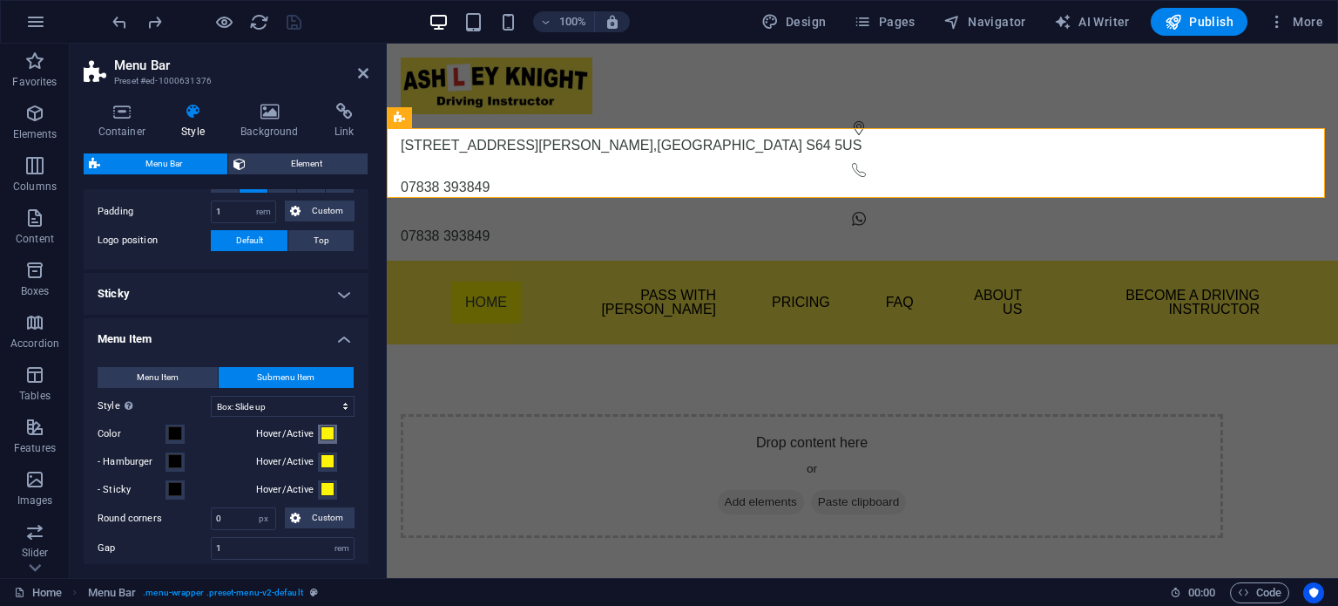
click at [326, 431] on span at bounding box center [328, 433] width 14 height 14
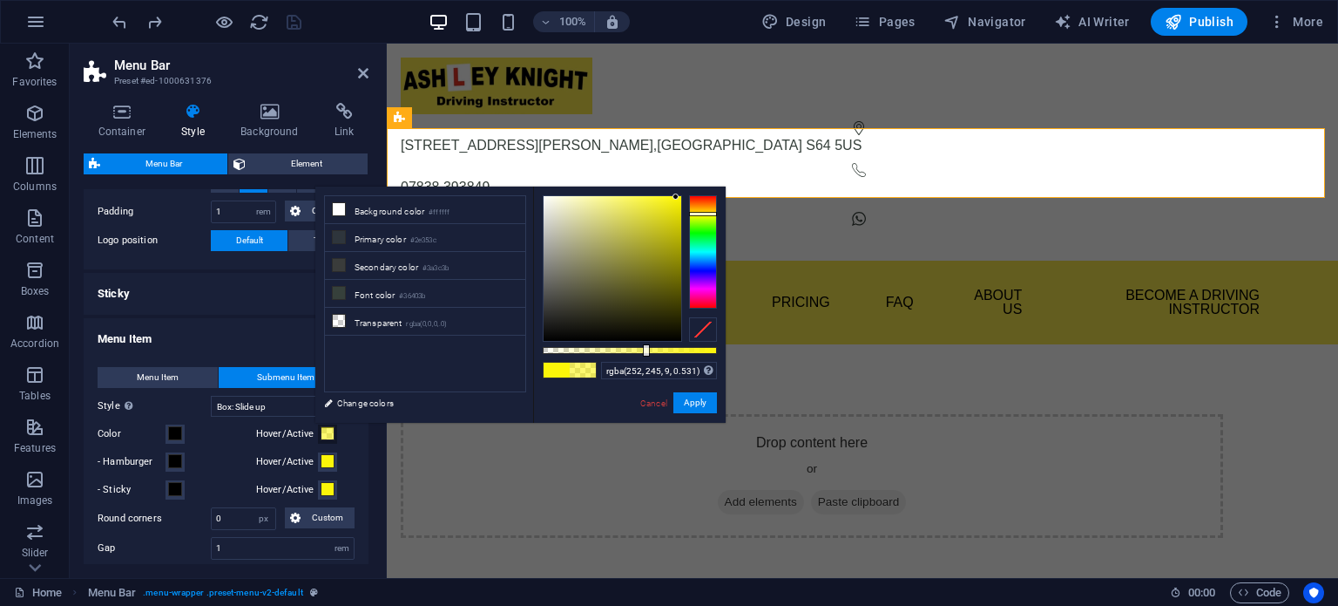
type input "rgba(252, 245, 9, 0.526)"
drag, startPoint x: 717, startPoint y: 349, endPoint x: 634, endPoint y: 348, distance: 82.8
click at [634, 348] on div at bounding box center [636, 350] width 7 height 12
drag, startPoint x: 701, startPoint y: 403, endPoint x: 293, endPoint y: 356, distance: 410.5
click at [701, 403] on button "Apply" at bounding box center [696, 402] width 44 height 21
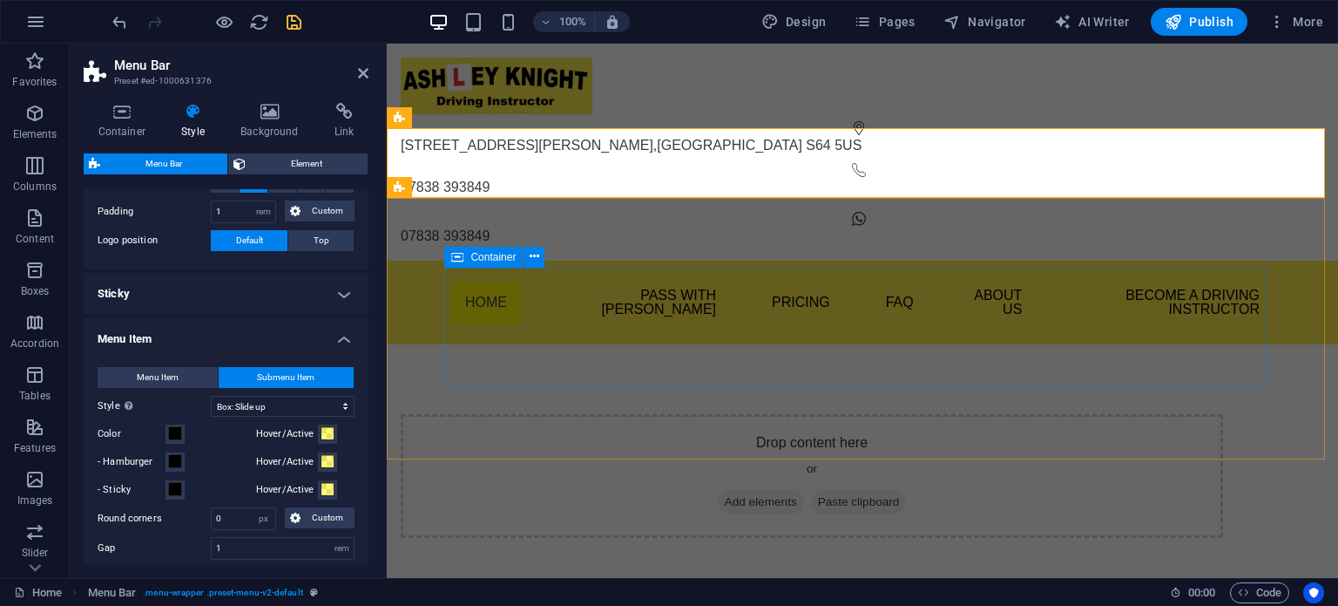
select select
click at [553, 396] on div "Drop content here or Add elements Paste clipboard" at bounding box center [862, 475] width 951 height 263
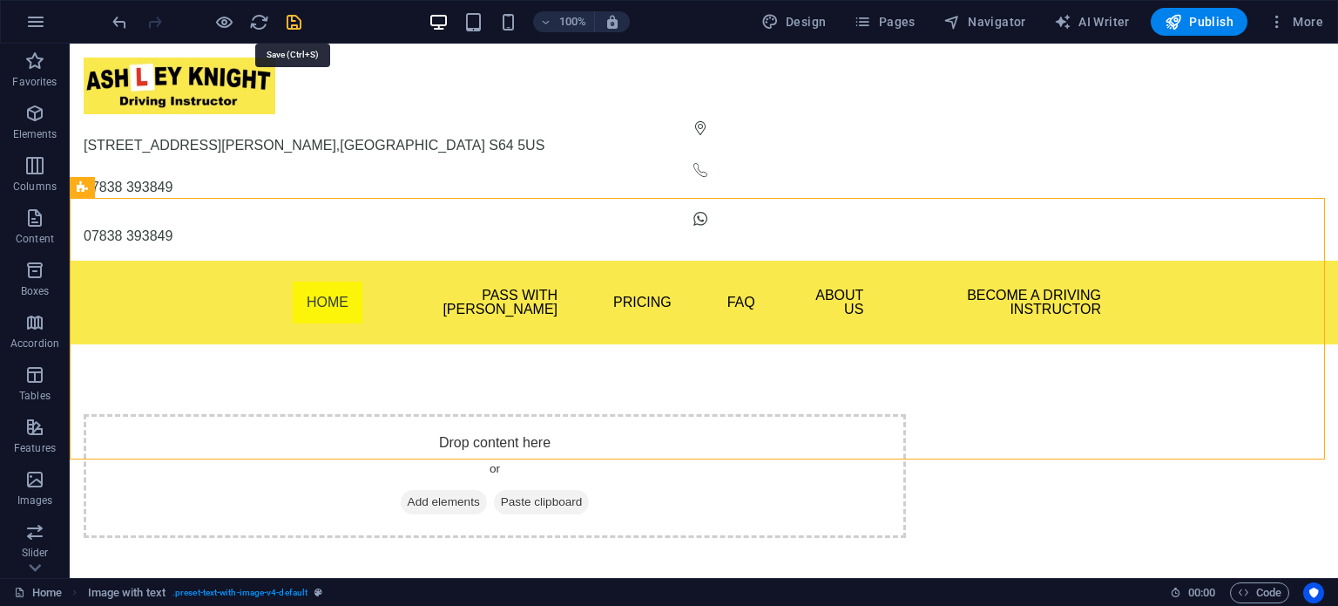
click at [289, 26] on icon "save" at bounding box center [294, 22] width 20 height 20
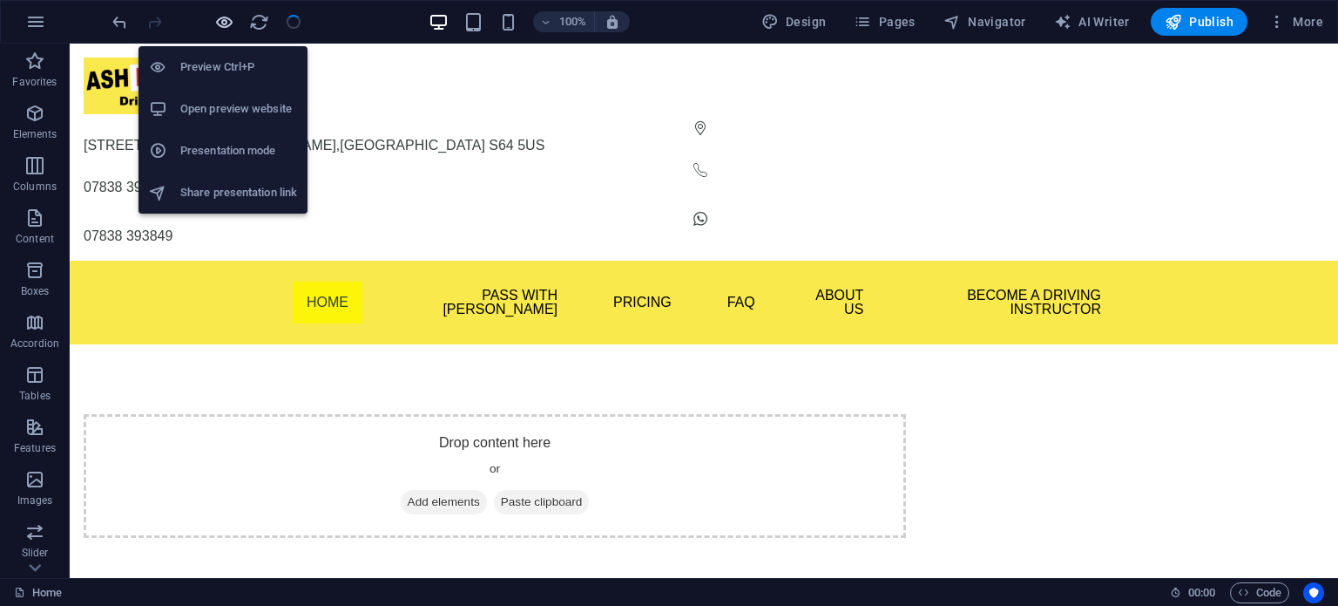
click at [225, 22] on icon "button" at bounding box center [224, 22] width 20 height 20
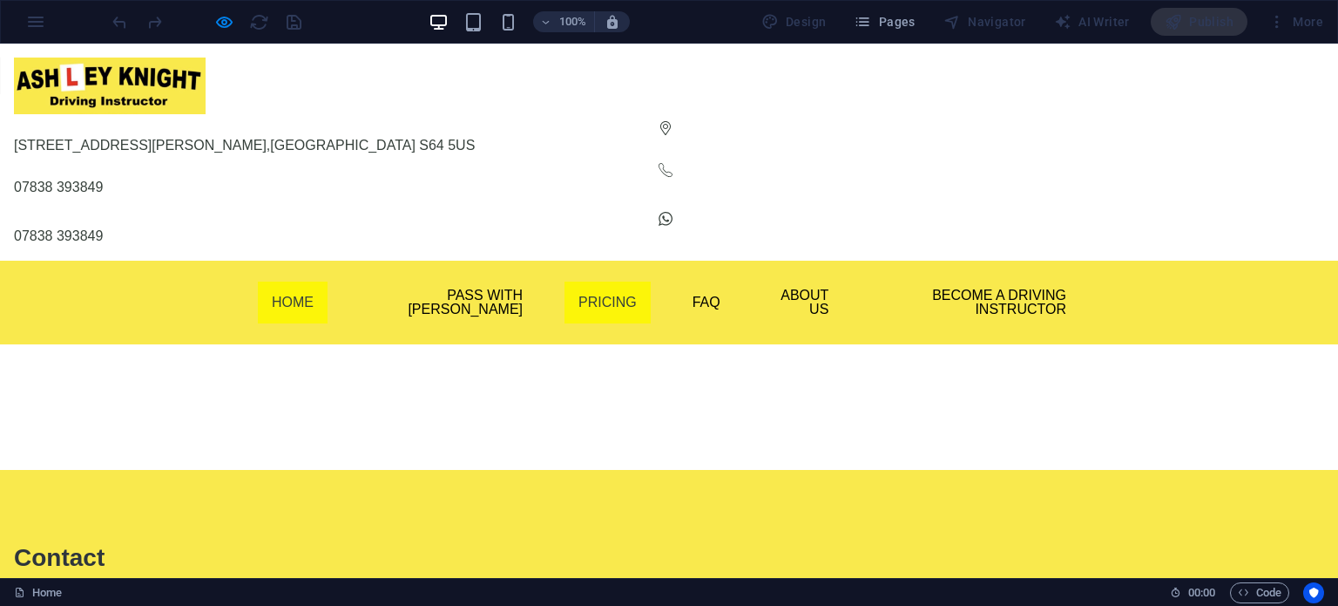
click at [565, 281] on link "Pricing" at bounding box center [608, 302] width 86 height 42
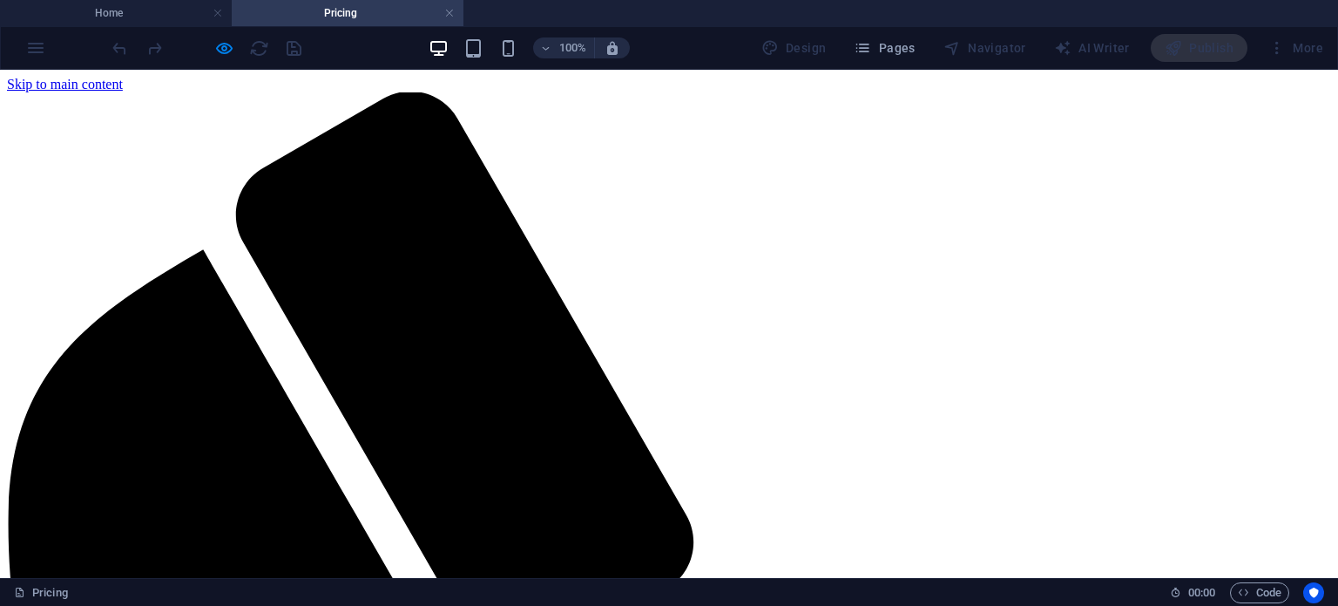
scroll to position [0, 0]
click at [447, 16] on link at bounding box center [449, 13] width 10 height 17
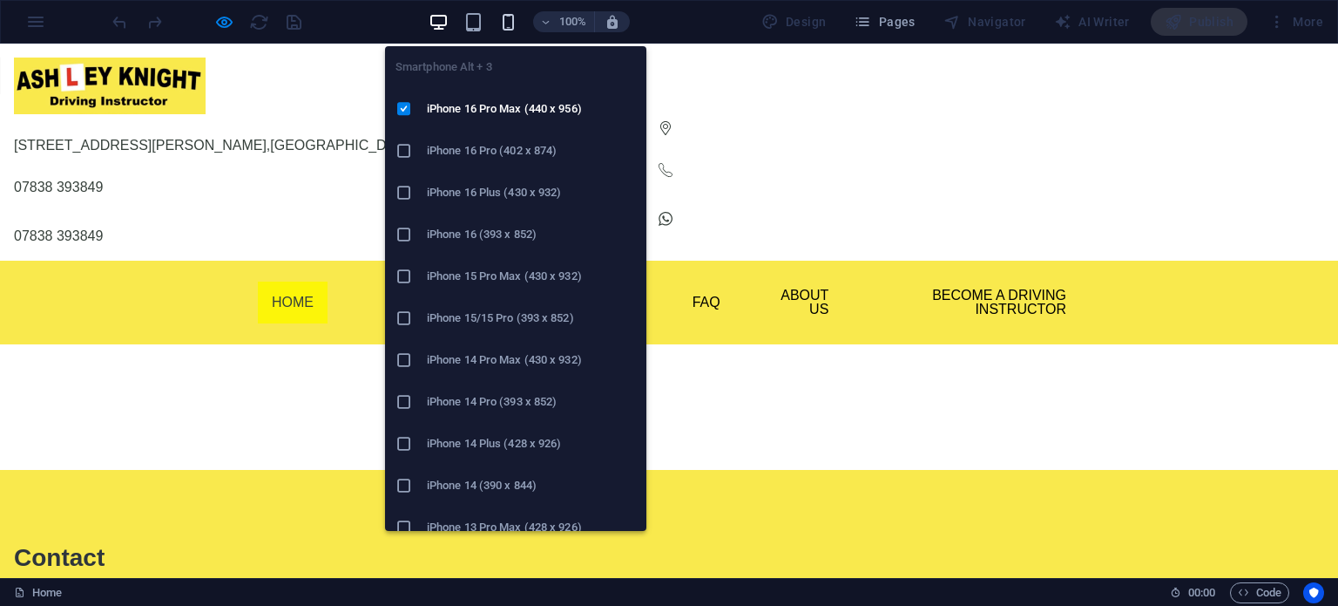
click at [512, 18] on icon "button" at bounding box center [508, 22] width 20 height 20
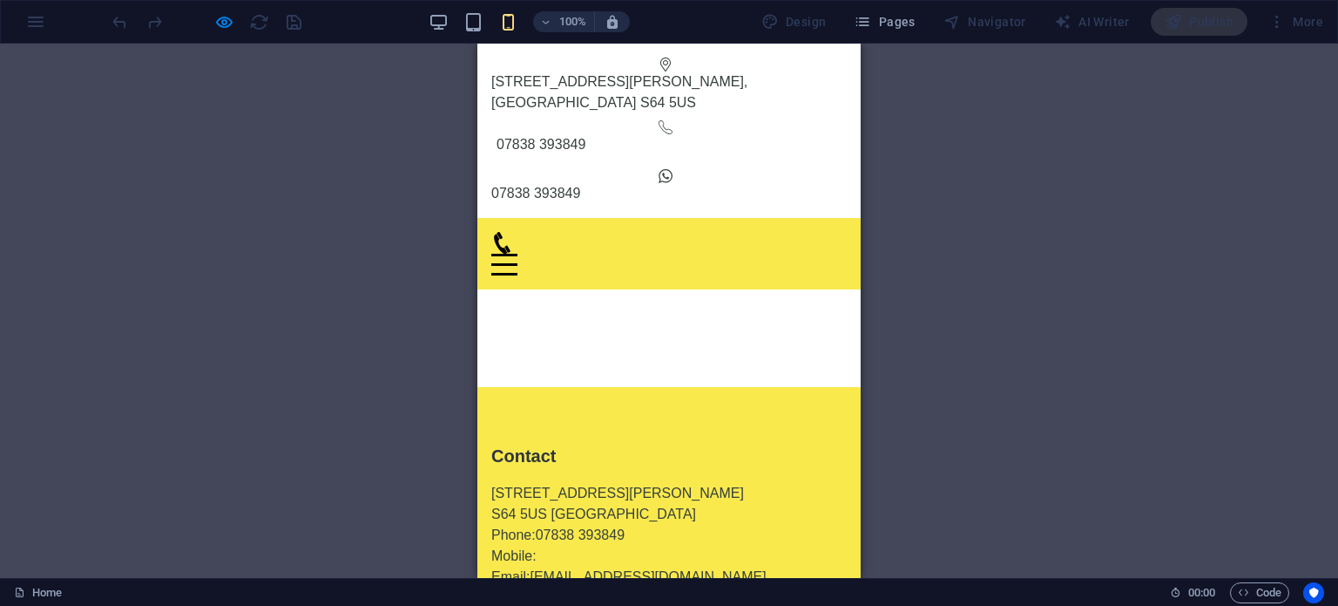
click at [518, 254] on div "Menu" at bounding box center [504, 265] width 26 height 22
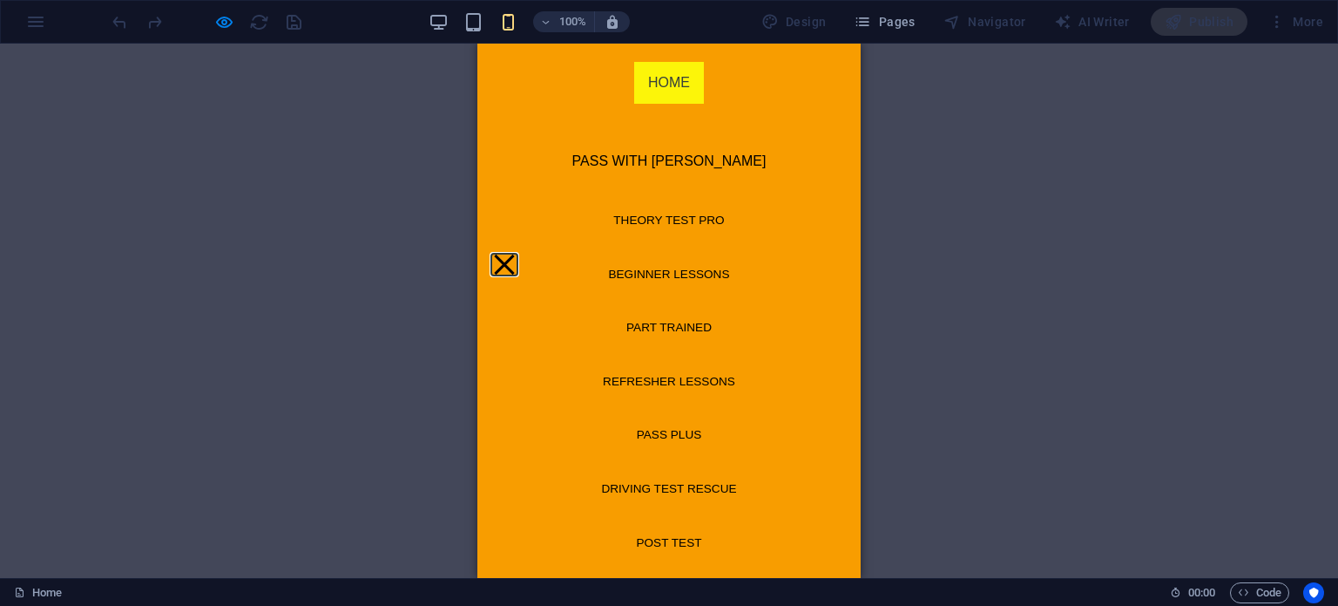
click at [514, 254] on button "Menu" at bounding box center [504, 264] width 20 height 20
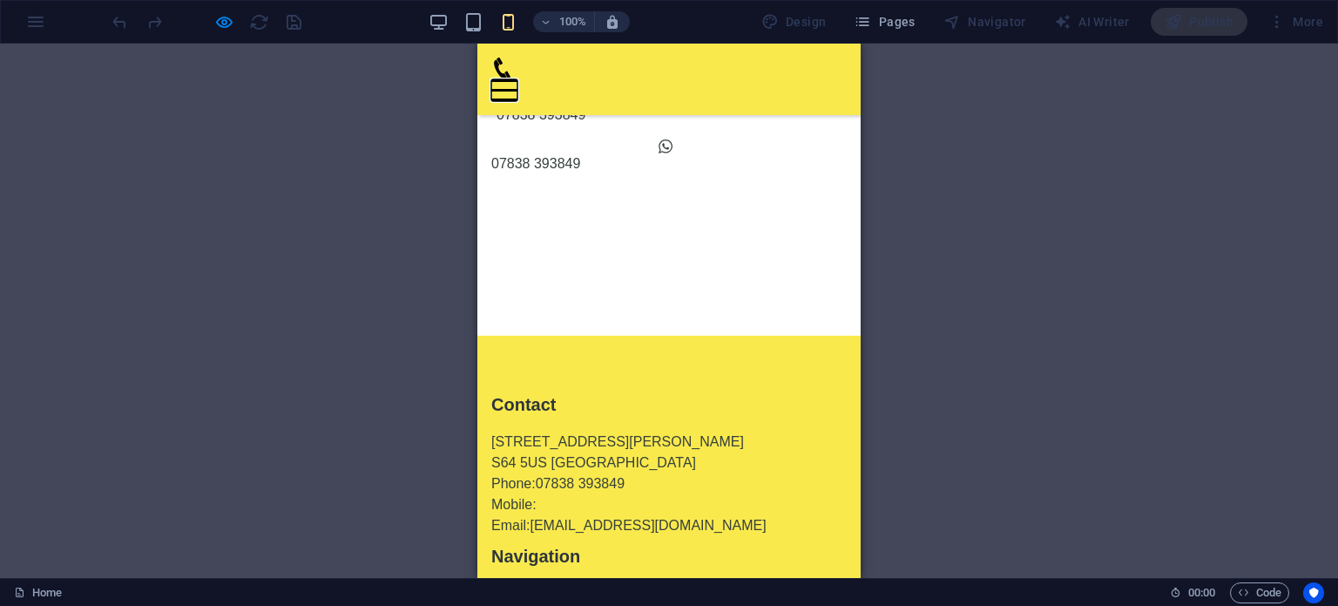
scroll to position [29, 0]
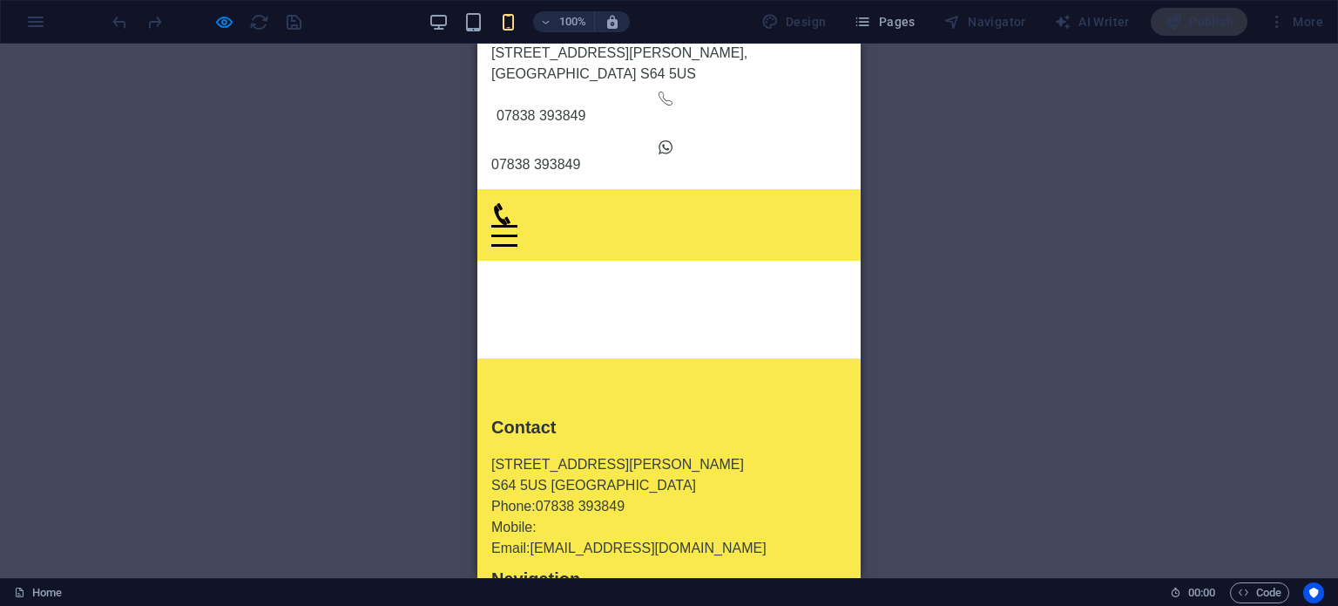
click at [807, 203] on div "Menu" at bounding box center [668, 225] width 355 height 44
click at [518, 225] on div "Menu" at bounding box center [504, 236] width 26 height 22
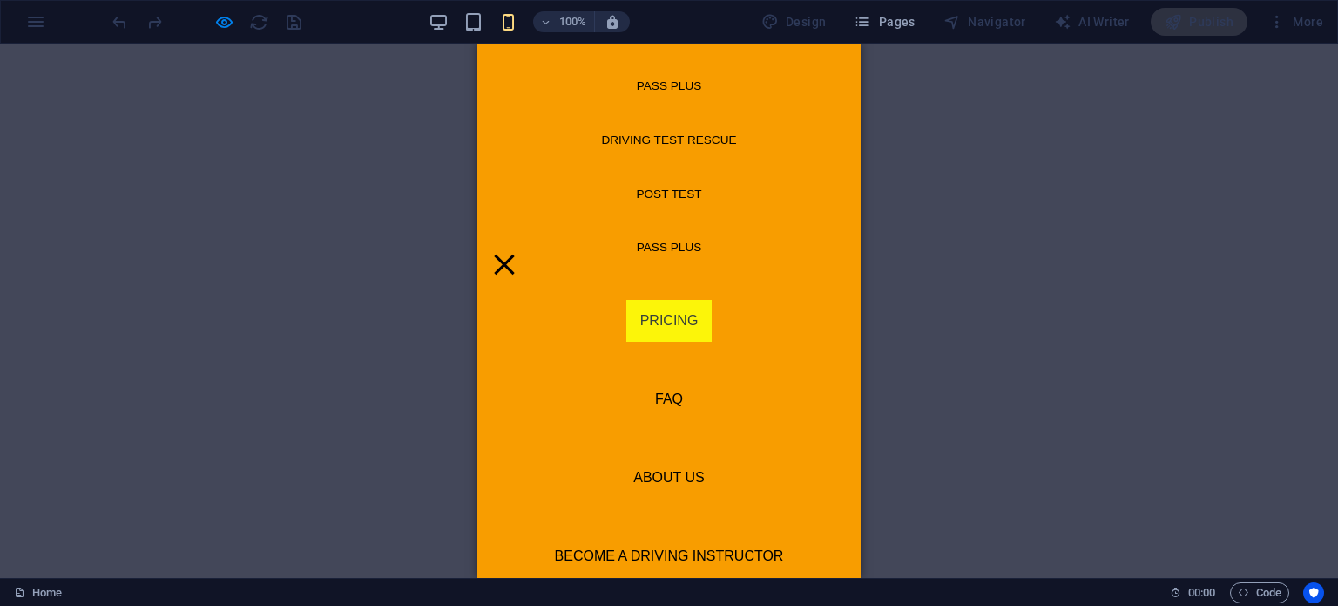
scroll to position [351, 0]
click at [661, 319] on link "Pricing" at bounding box center [669, 318] width 86 height 42
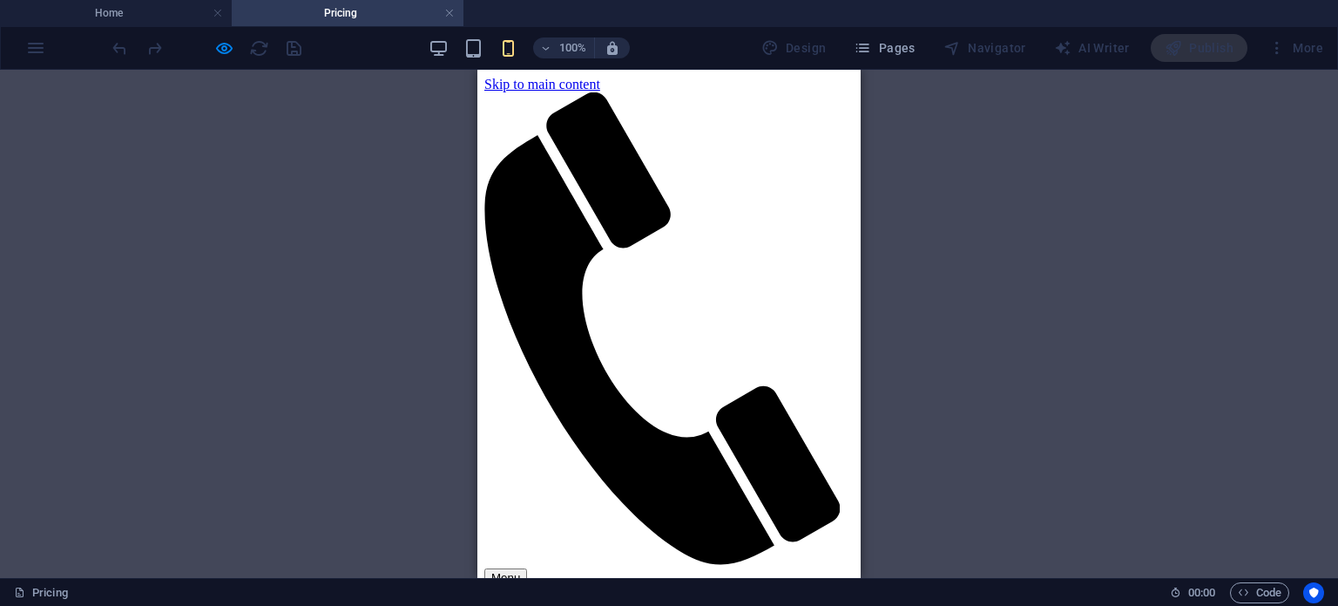
scroll to position [0, 0]
click at [125, 15] on h4 "Home" at bounding box center [116, 12] width 232 height 19
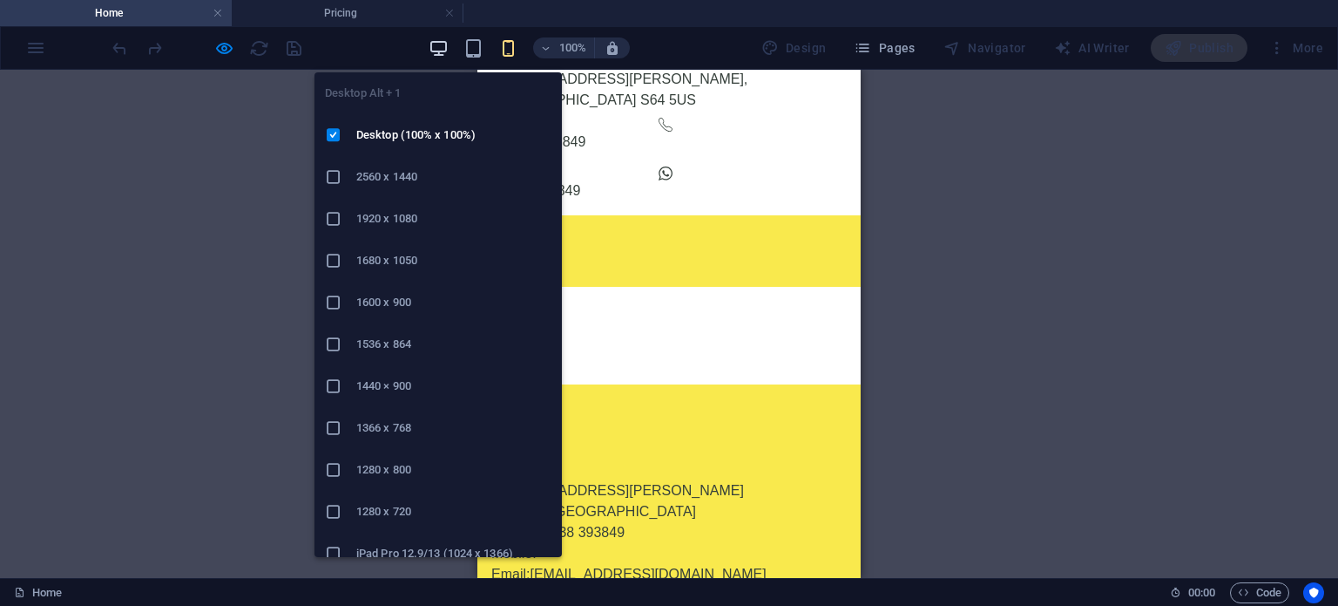
click at [446, 40] on icon "button" at bounding box center [439, 48] width 20 height 20
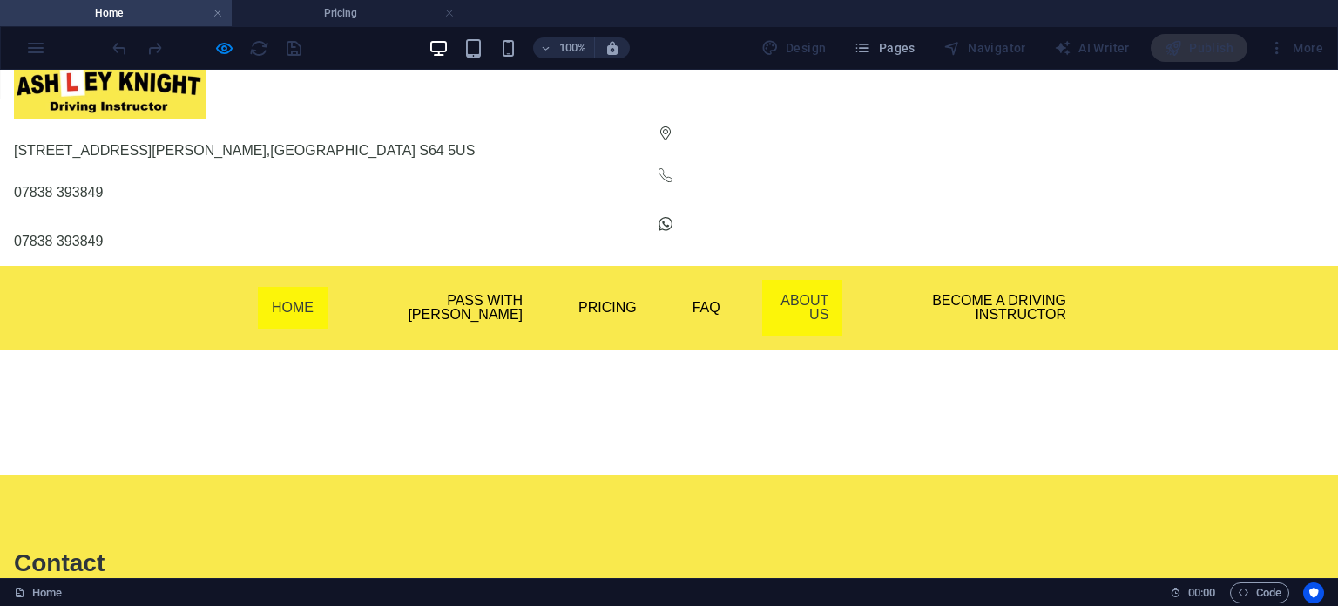
scroll to position [0, 0]
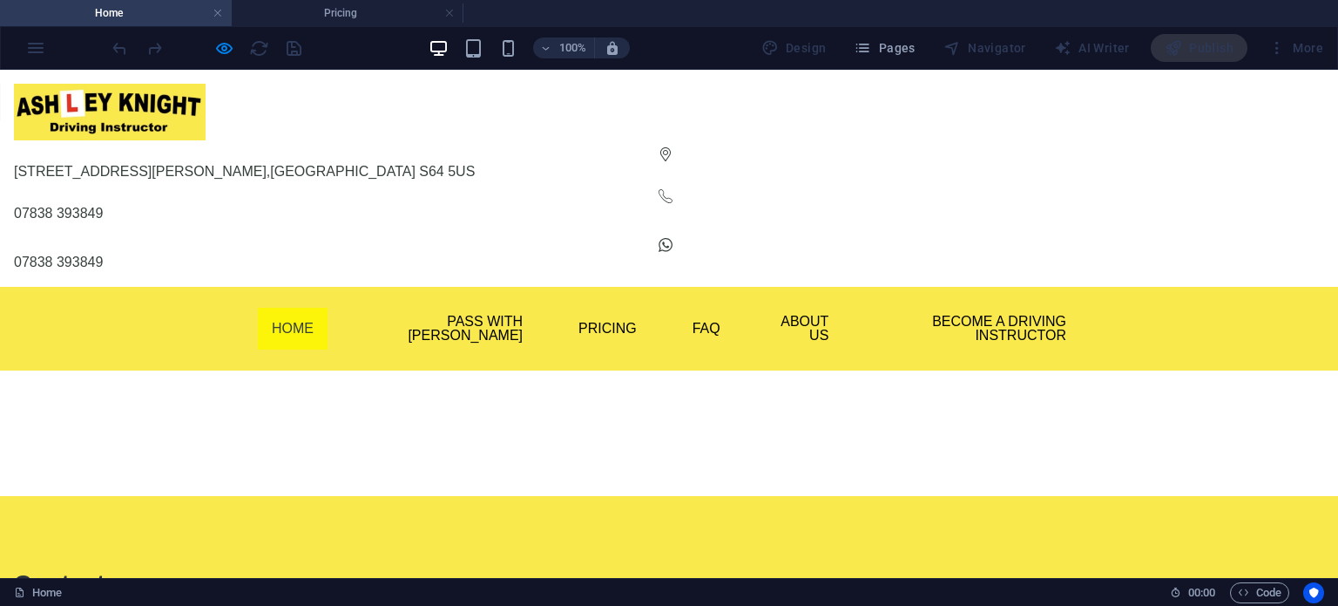
click at [206, 111] on img at bounding box center [110, 112] width 192 height 57
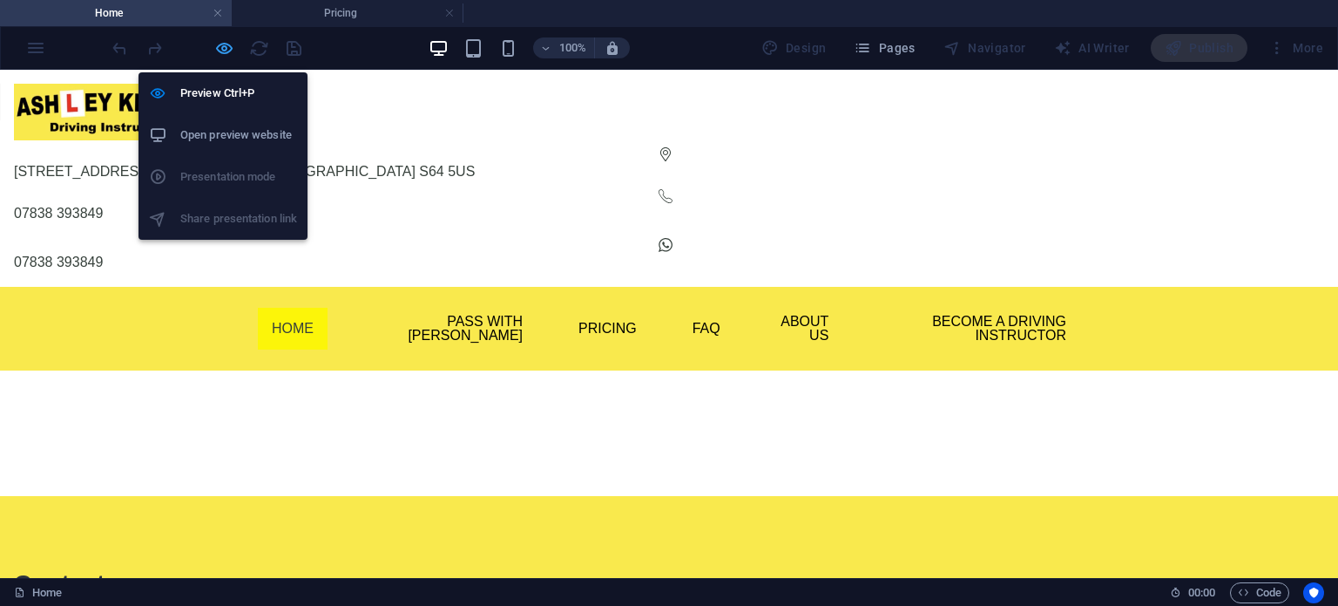
click at [226, 46] on icon "button" at bounding box center [224, 48] width 20 height 20
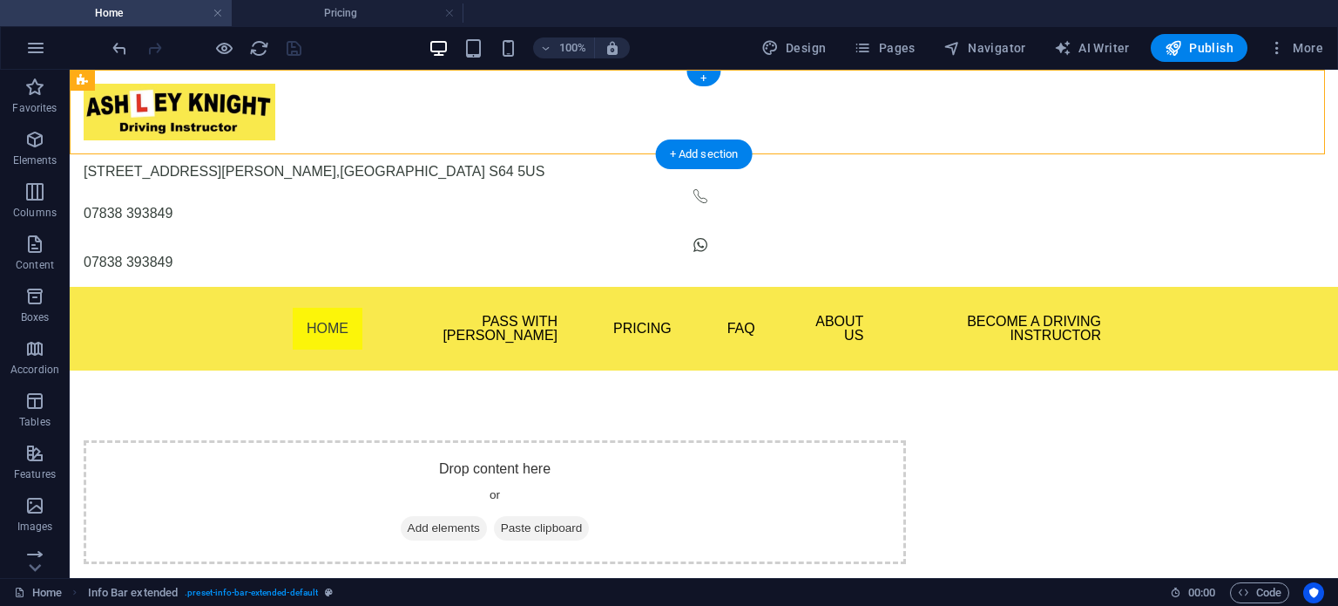
drag, startPoint x: 403, startPoint y: 118, endPoint x: 375, endPoint y: 136, distance: 34.1
click at [301, 137] on div at bounding box center [193, 112] width 218 height 57
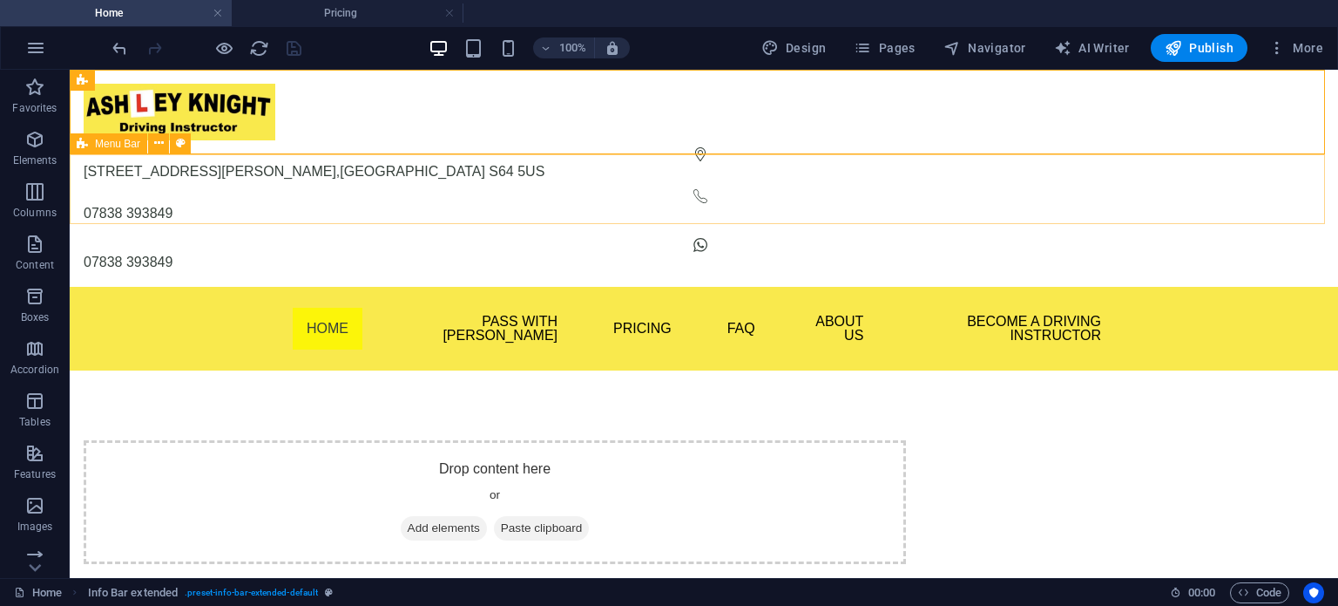
click at [121, 146] on span "Menu Bar" at bounding box center [117, 144] width 45 height 10
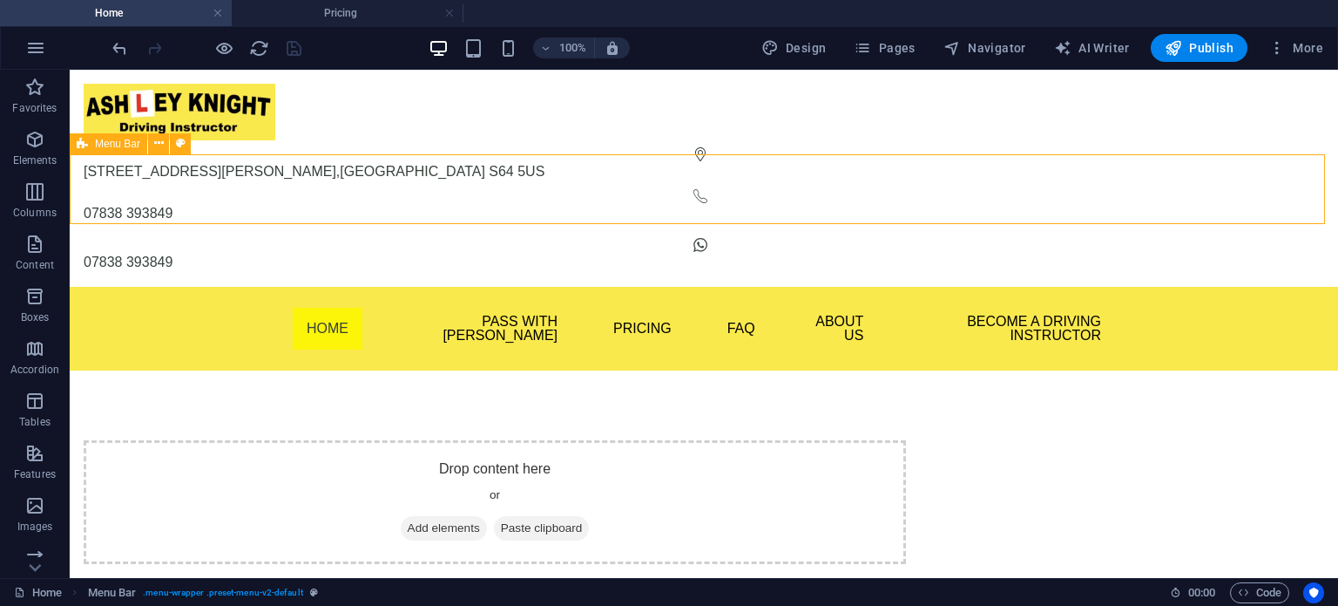
click at [121, 146] on span "Menu Bar" at bounding box center [117, 144] width 45 height 10
select select "rem"
select select "hover_box_bottom"
select select "px"
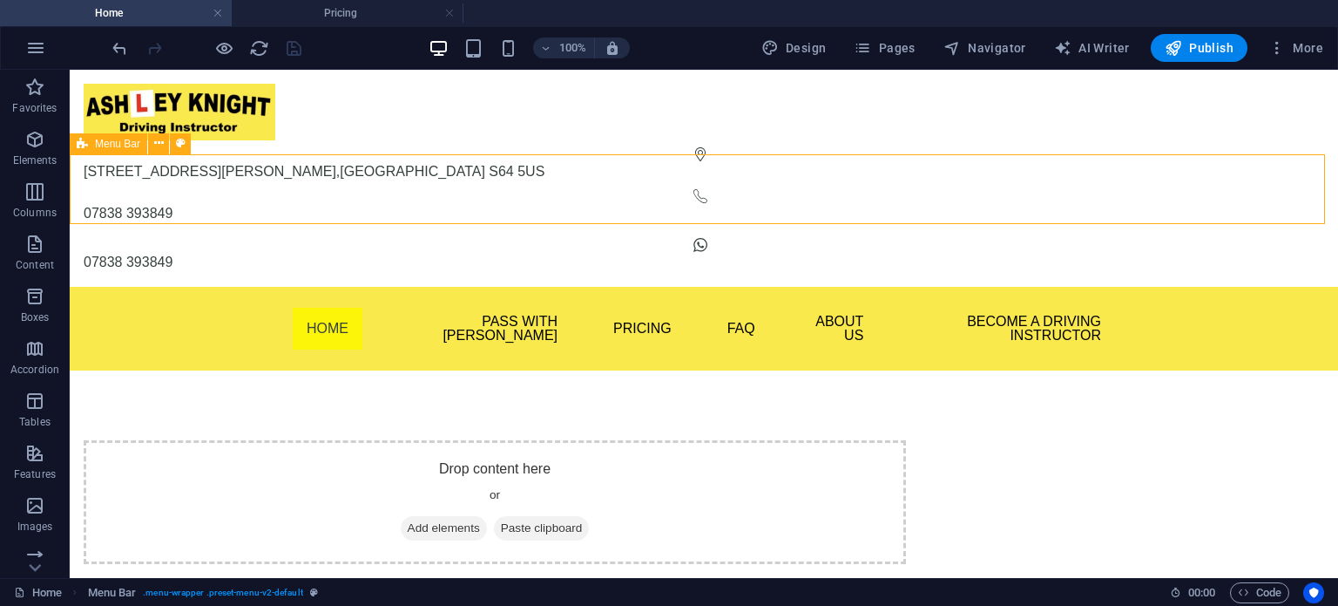
select select "rem"
select select
select select "px"
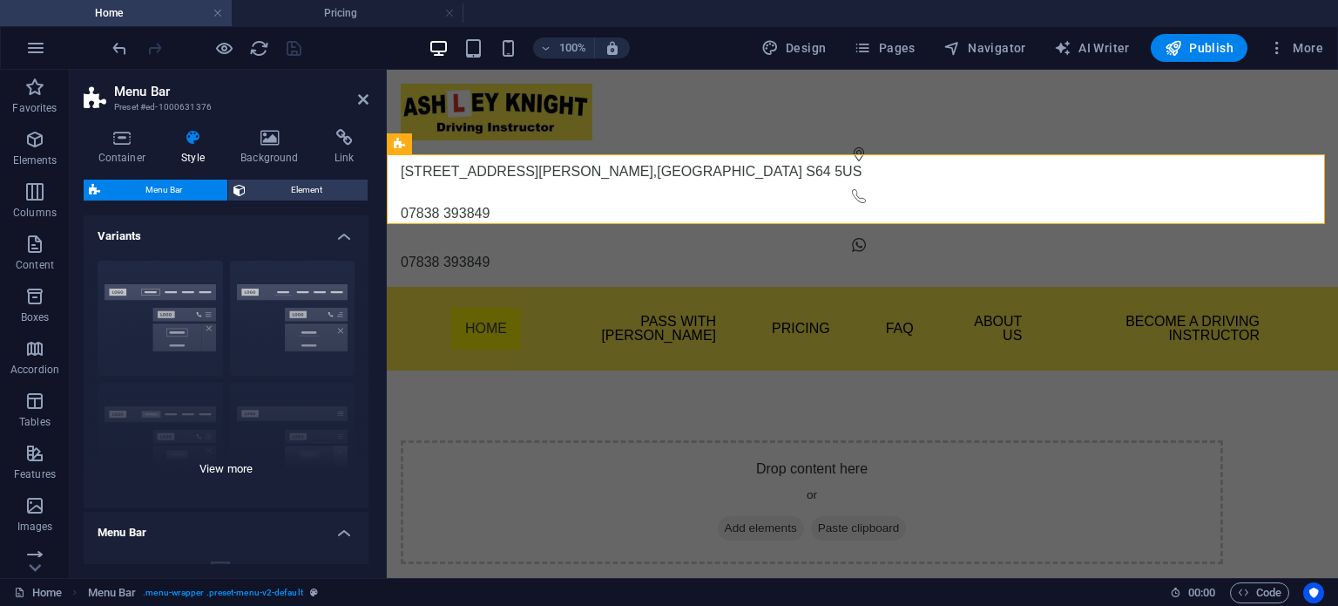
click at [148, 295] on div "Border Centered Default Fixed Loki Trigger Wide XXL" at bounding box center [226, 377] width 285 height 261
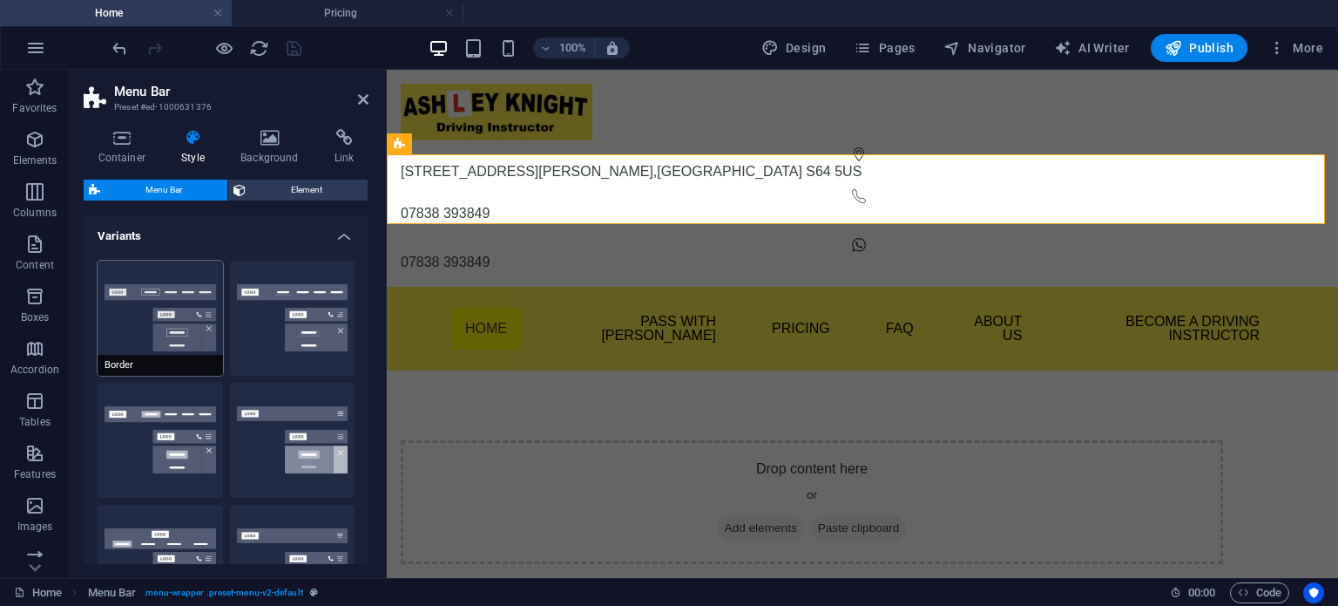
click at [124, 299] on button "Border" at bounding box center [160, 318] width 125 height 115
select select "hover_border"
type input "1"
type input "3"
type input "1"
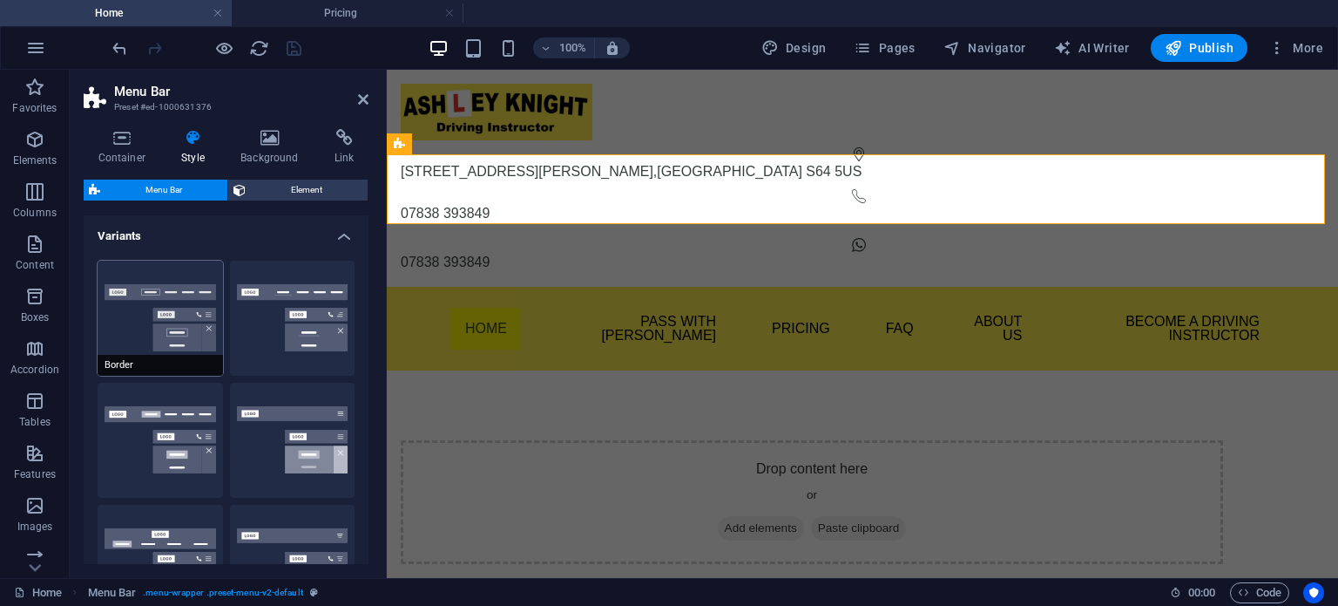
select select "link-special-font"
type input "1.1"
select select "rem"
select select
type input "1"
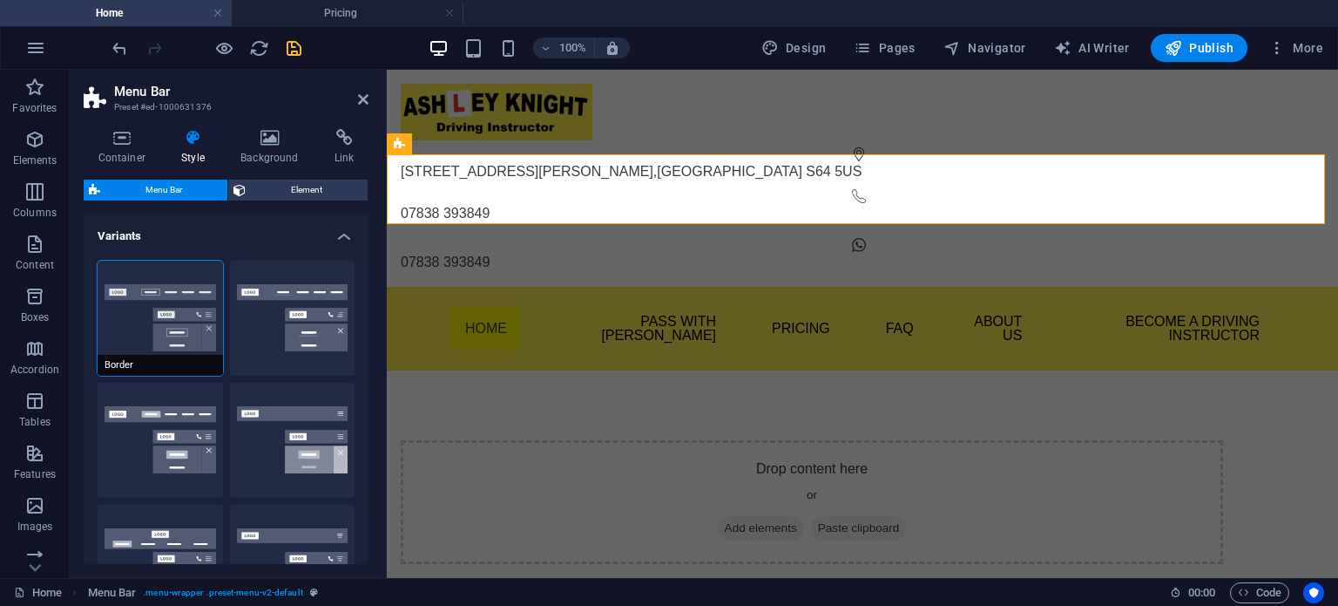
select select
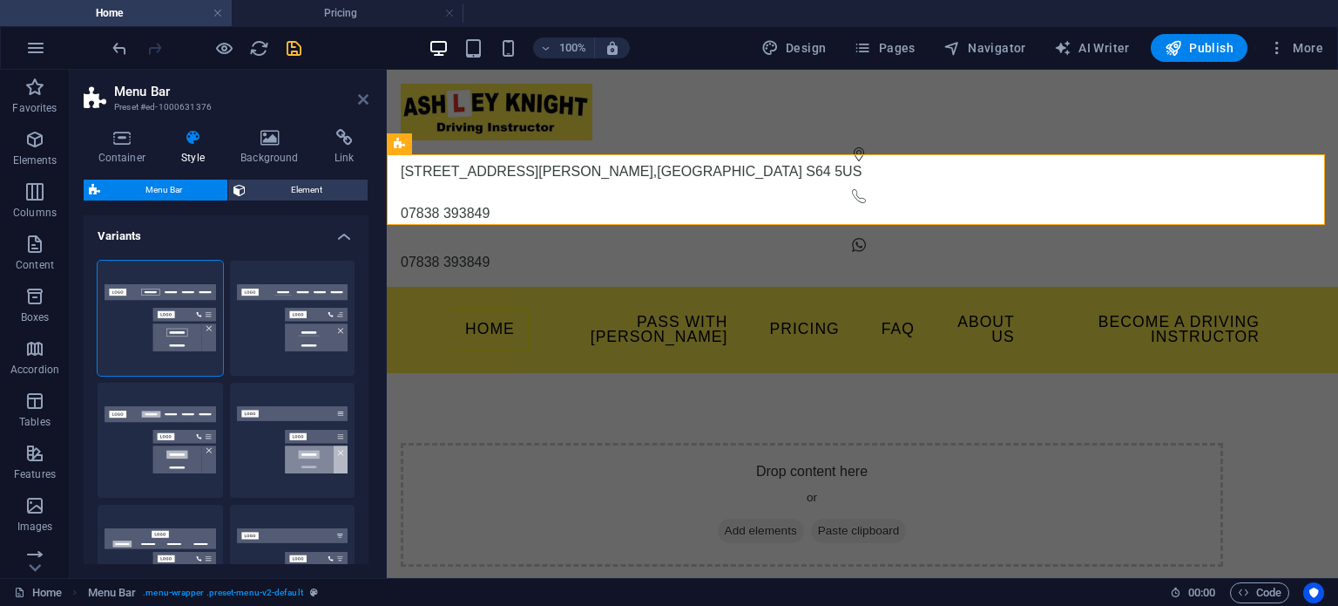
click at [360, 101] on icon at bounding box center [363, 99] width 10 height 14
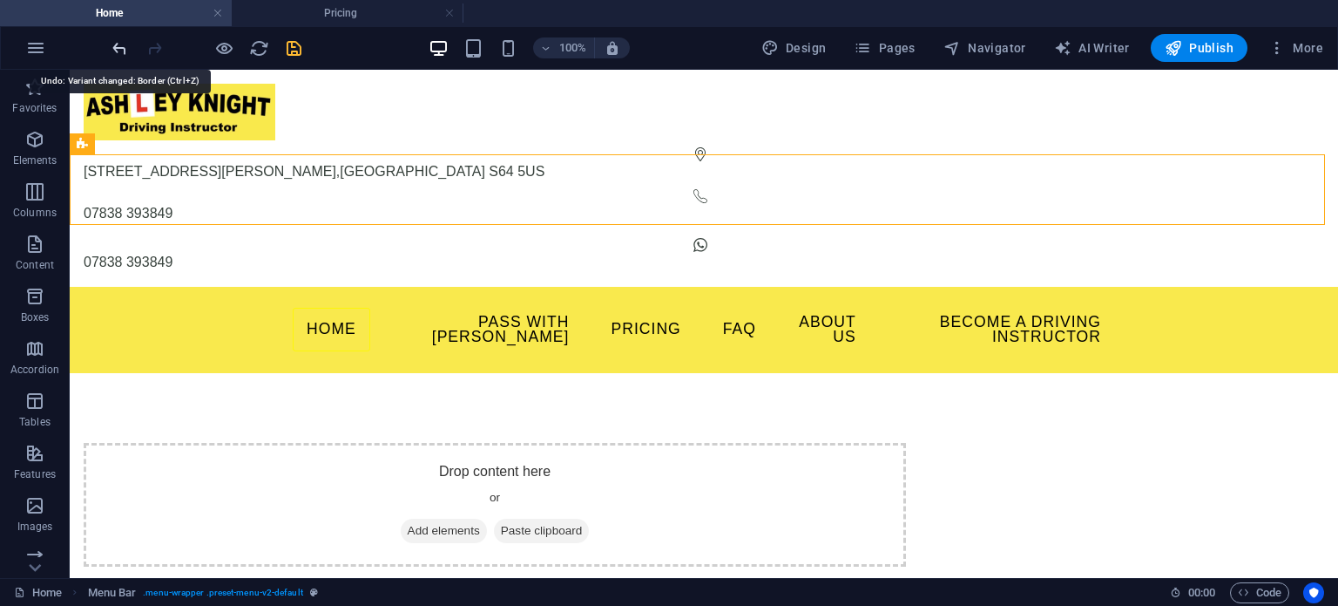
click at [112, 51] on icon "undo" at bounding box center [120, 48] width 20 height 20
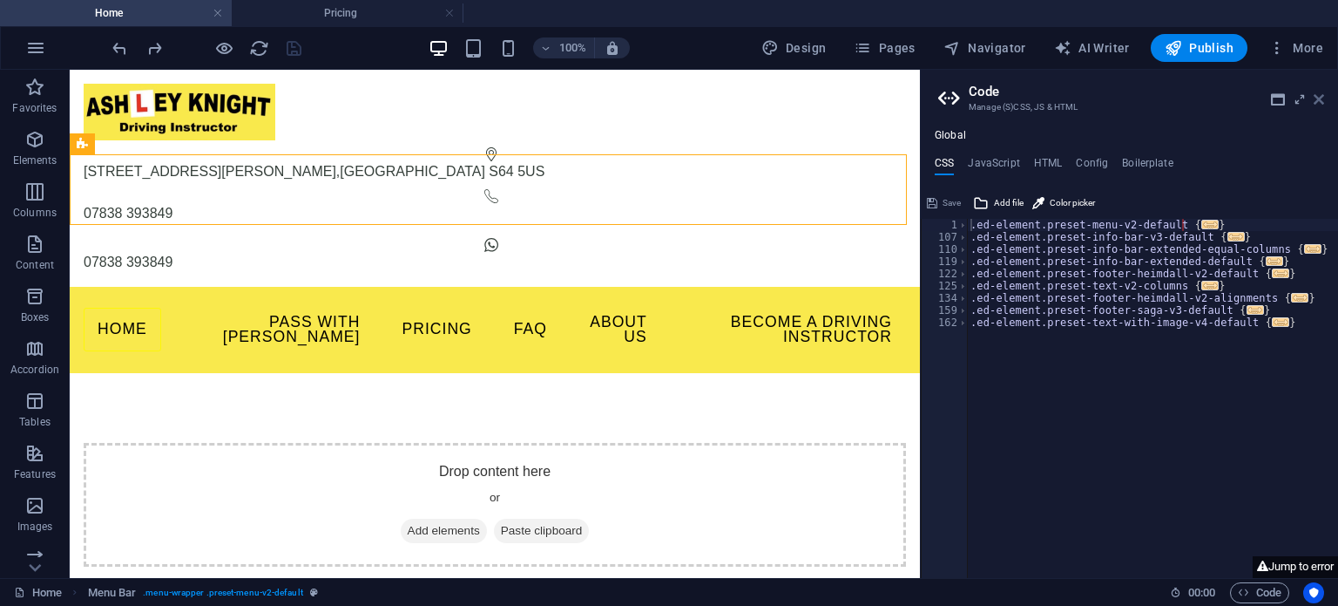
drag, startPoint x: 1319, startPoint y: 99, endPoint x: 1234, endPoint y: 27, distance: 111.9
click at [1319, 99] on icon at bounding box center [1319, 99] width 10 height 14
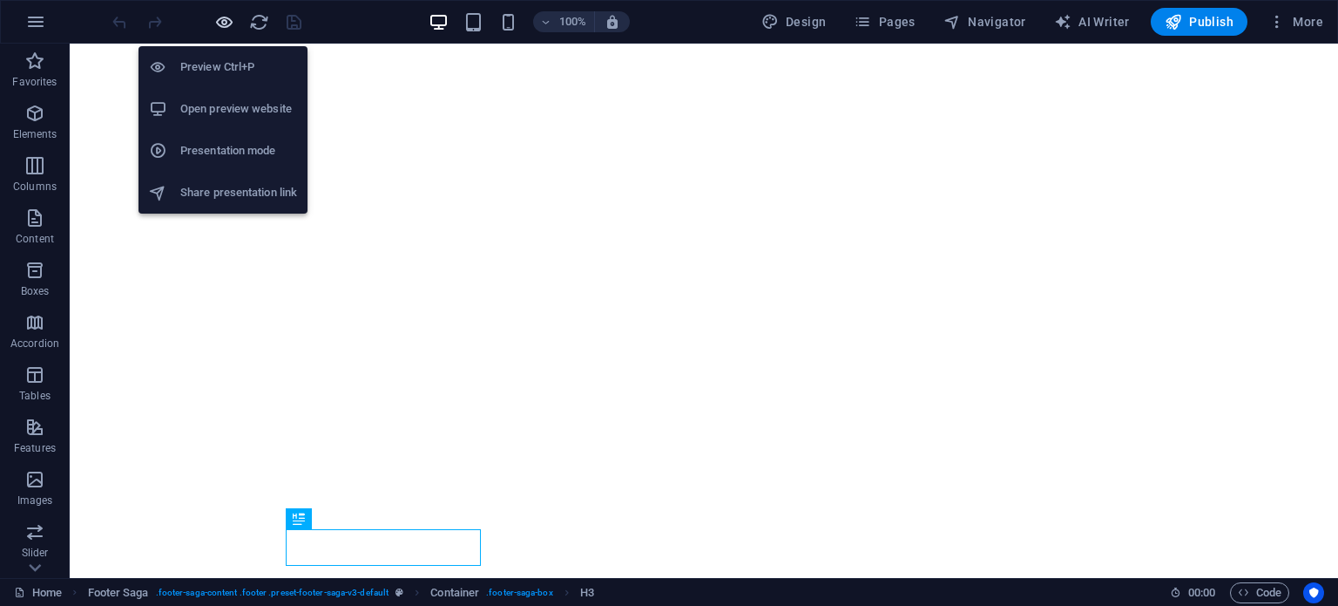
click at [217, 24] on icon "button" at bounding box center [224, 22] width 20 height 20
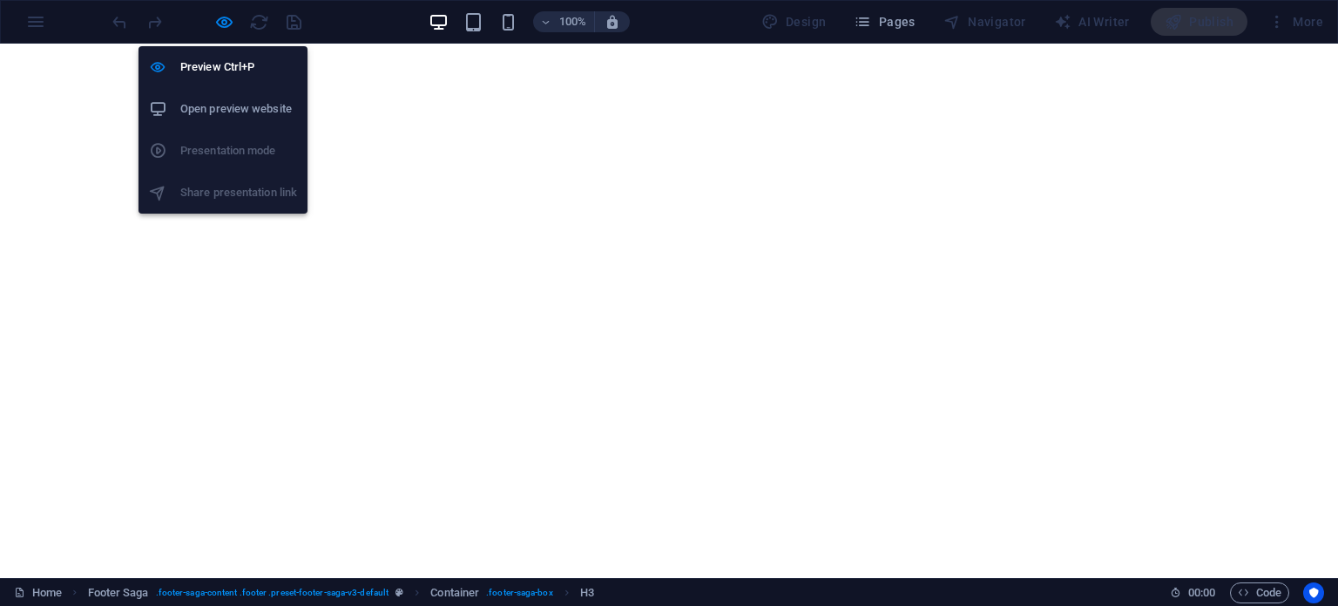
click at [212, 105] on h6 "Open preview website" at bounding box center [238, 108] width 117 height 21
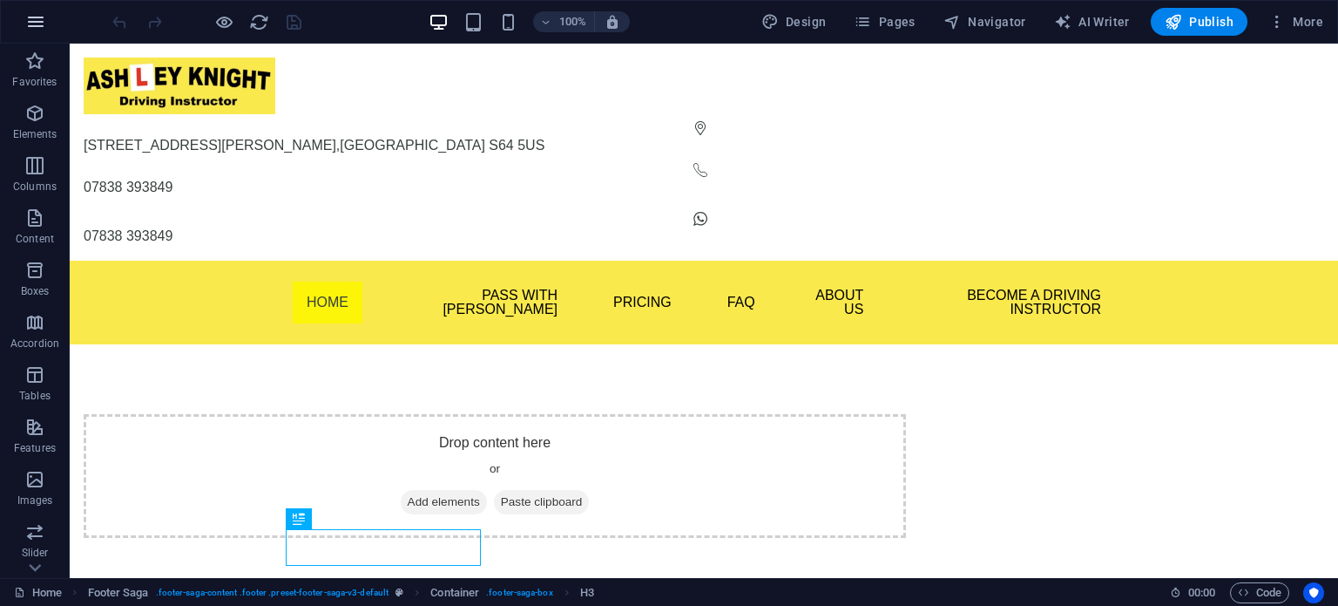
click at [45, 24] on icon "button" at bounding box center [35, 21] width 21 height 21
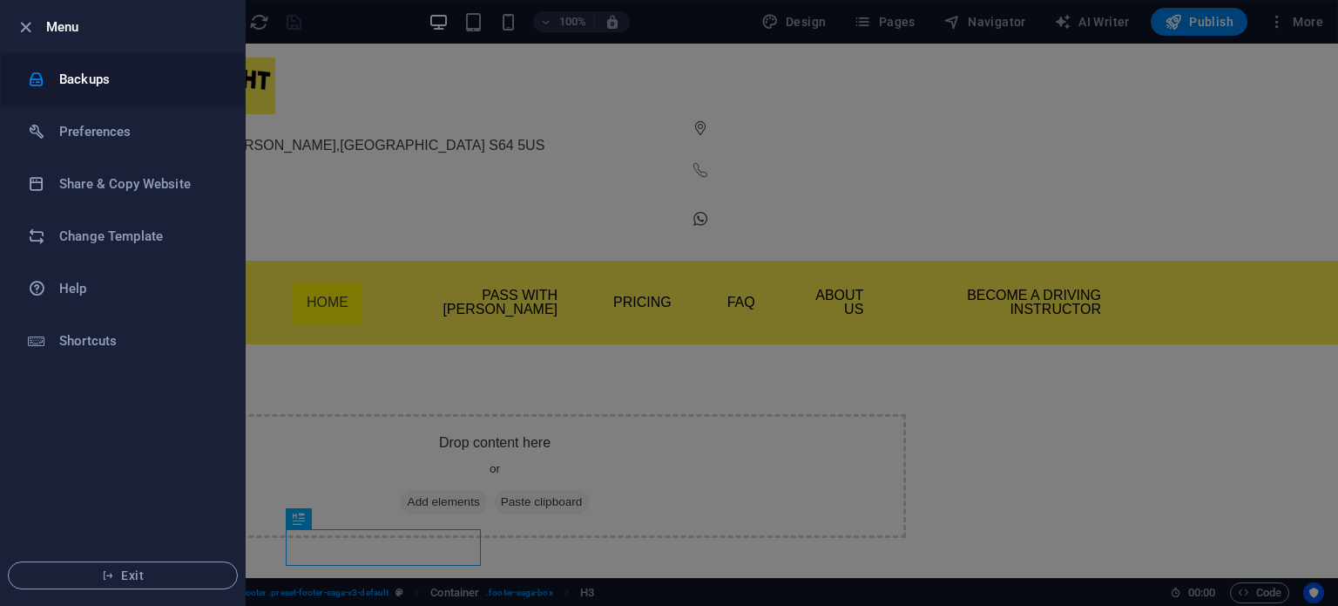
click at [102, 78] on h6 "Backups" at bounding box center [139, 79] width 161 height 21
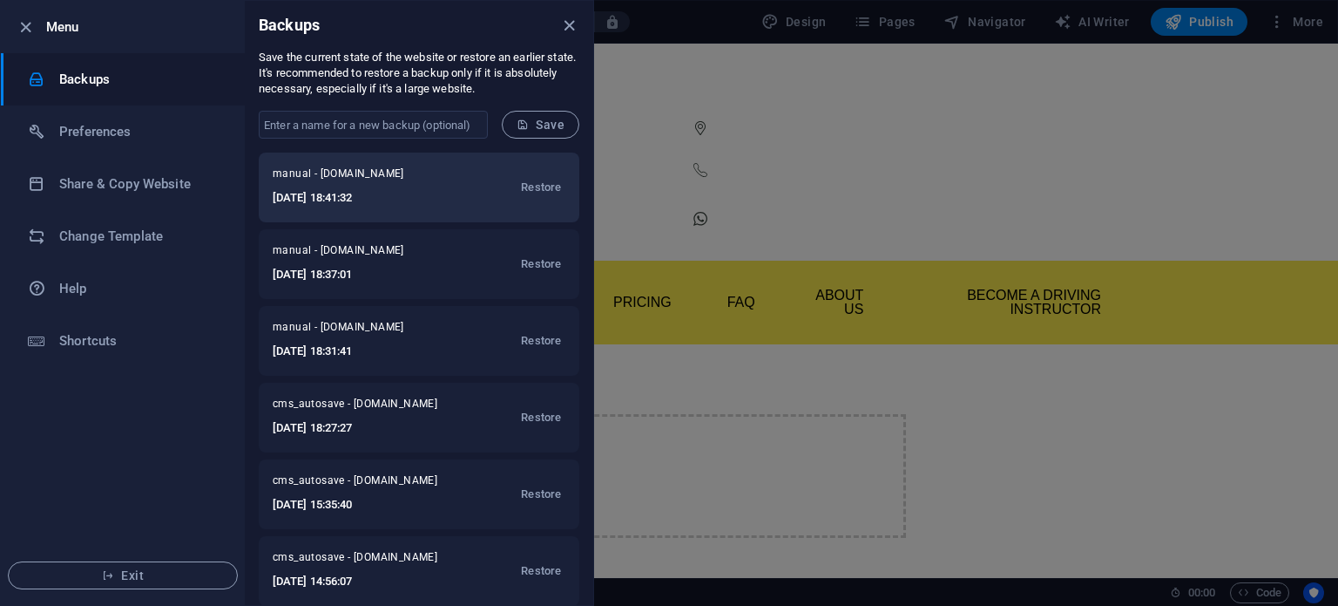
click at [398, 173] on span "manual - [DOMAIN_NAME]" at bounding box center [358, 176] width 171 height 21
click at [544, 180] on span "Restore" at bounding box center [541, 187] width 40 height 21
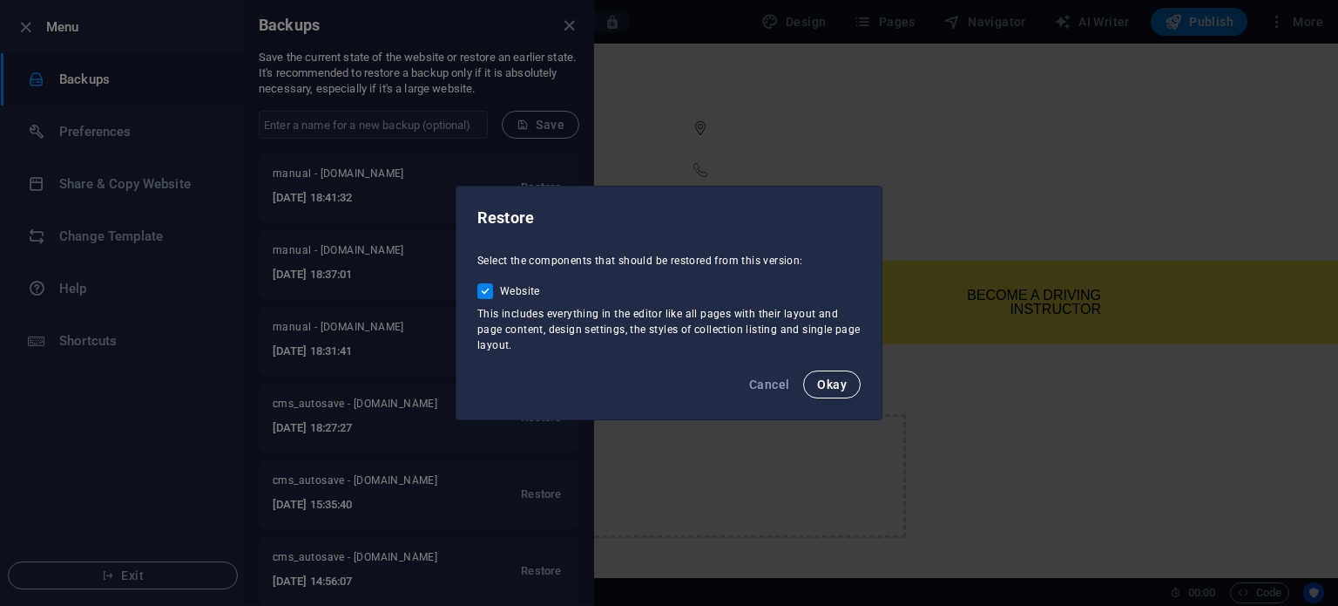
click at [821, 388] on span "Okay" at bounding box center [832, 384] width 30 height 14
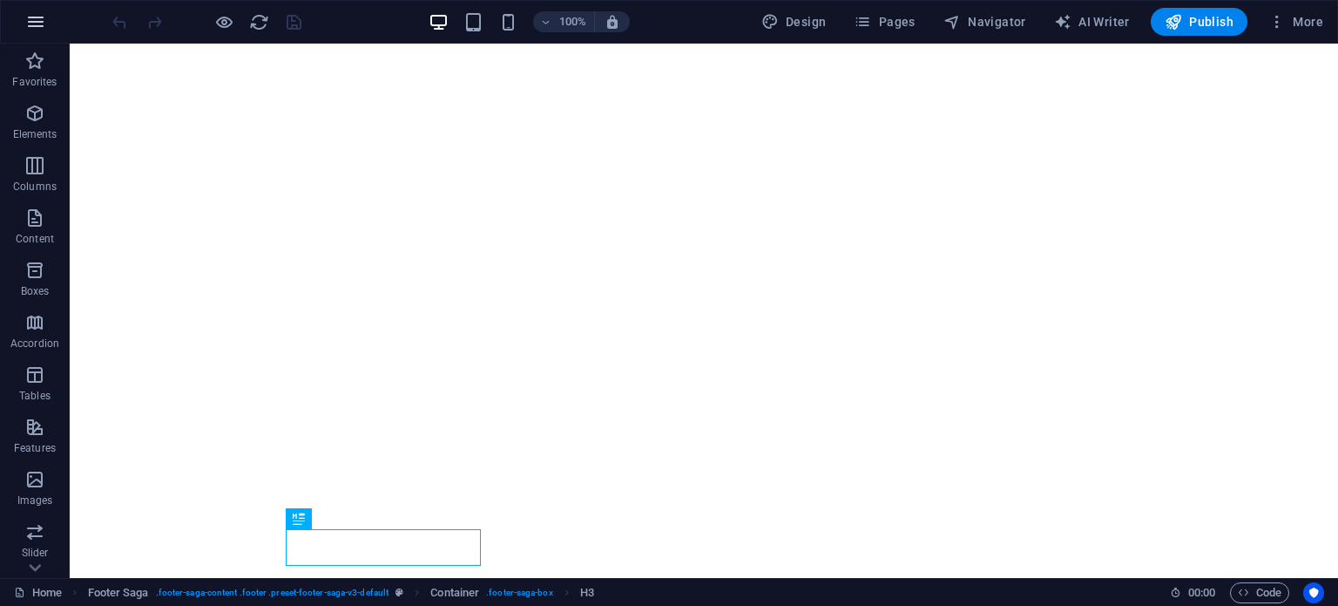
click at [42, 27] on icon "button" at bounding box center [35, 21] width 21 height 21
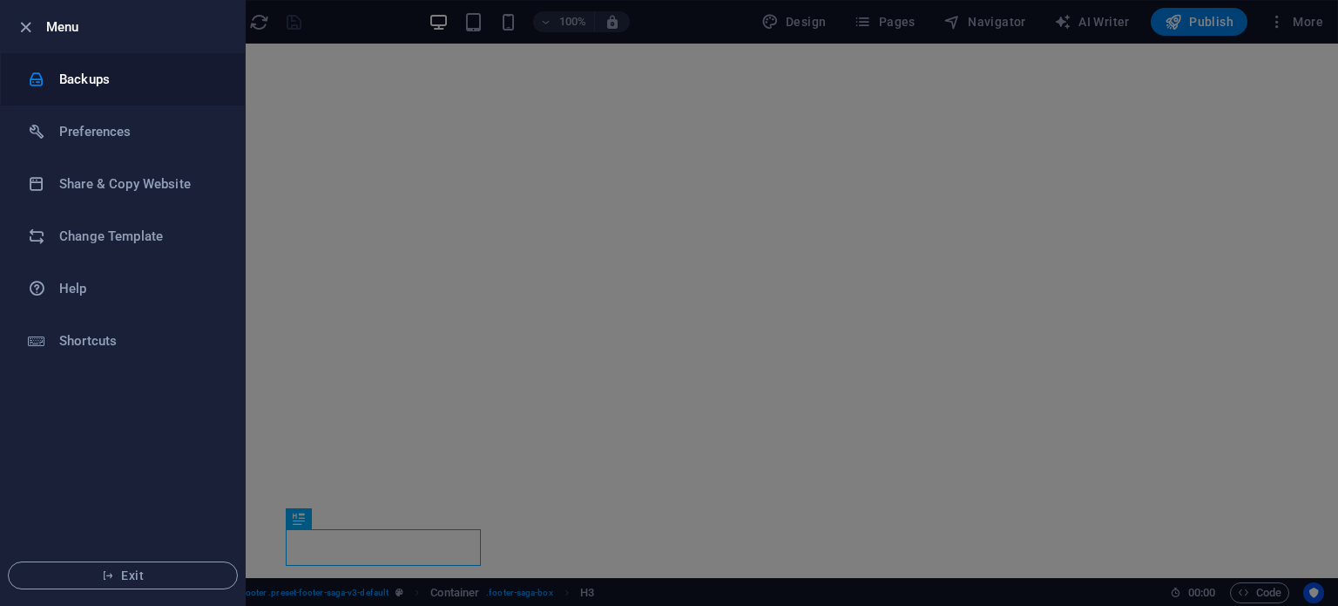
click at [105, 81] on h6 "Backups" at bounding box center [139, 79] width 161 height 21
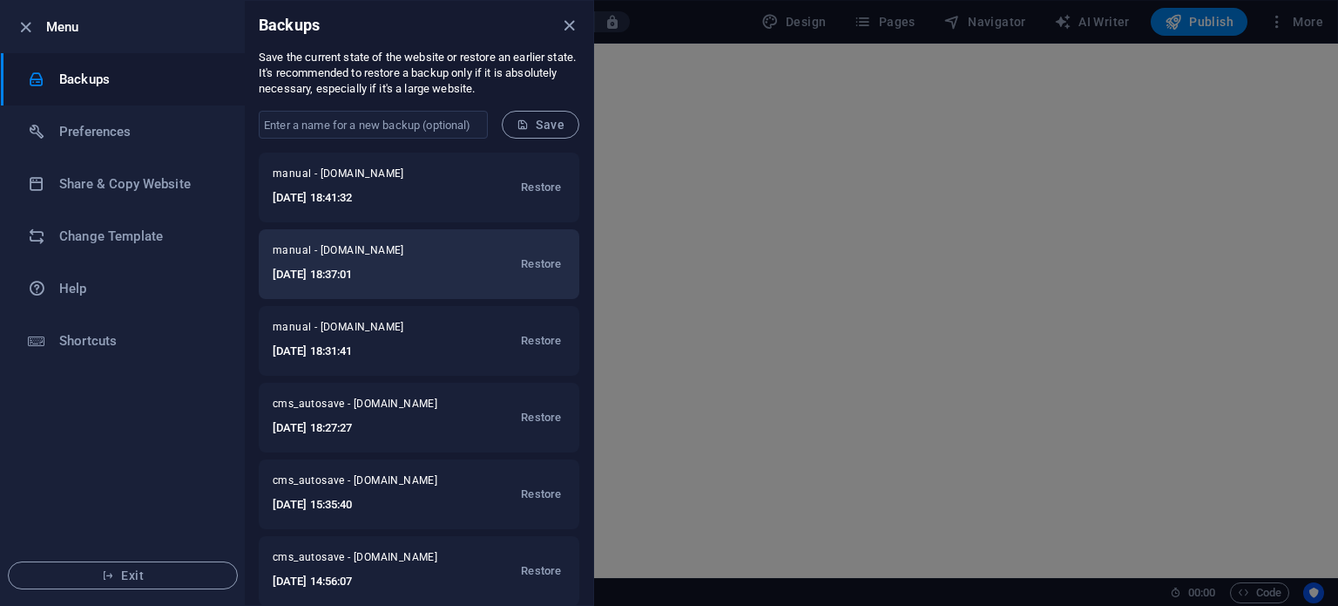
click at [408, 245] on span "manual - [DOMAIN_NAME]" at bounding box center [358, 253] width 171 height 21
click at [545, 267] on span "Restore" at bounding box center [541, 264] width 40 height 21
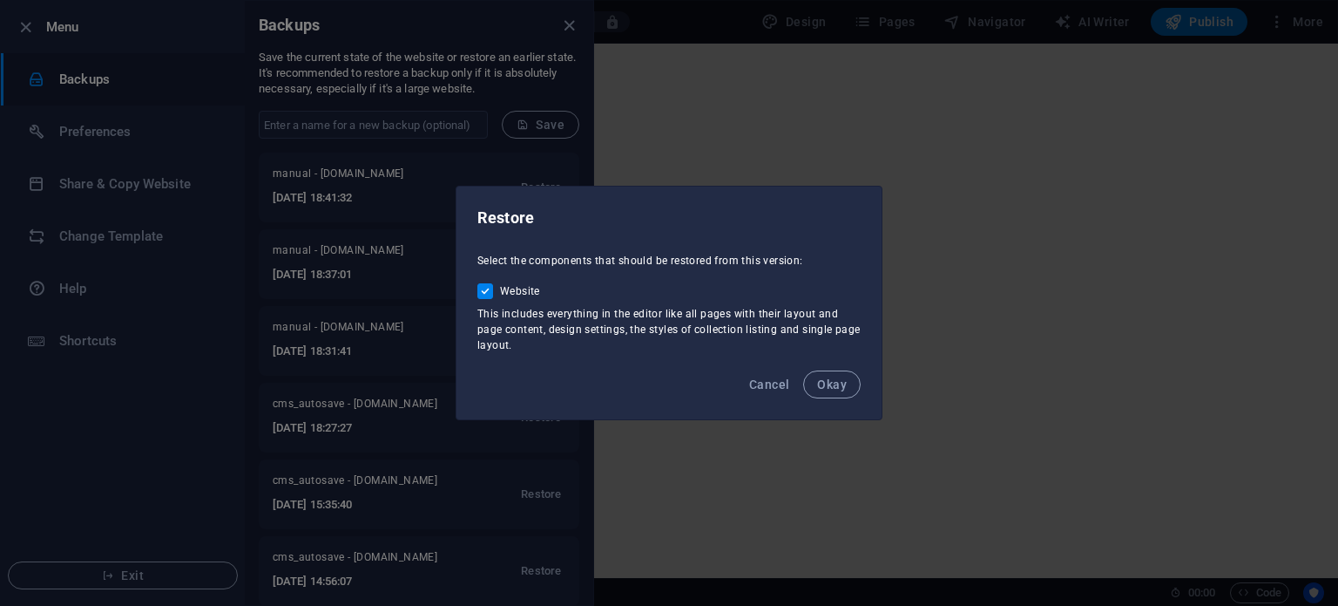
click at [488, 288] on input "Website" at bounding box center [488, 291] width 23 height 16
drag, startPoint x: 846, startPoint y: 381, endPoint x: 577, endPoint y: 333, distance: 273.5
click at [846, 380] on span "Okay" at bounding box center [832, 384] width 58 height 28
click at [544, 300] on div "Website This includes everything in the editor like all pages with their layout…" at bounding box center [668, 317] width 383 height 71
click at [509, 287] on span "Website" at bounding box center [520, 291] width 40 height 14
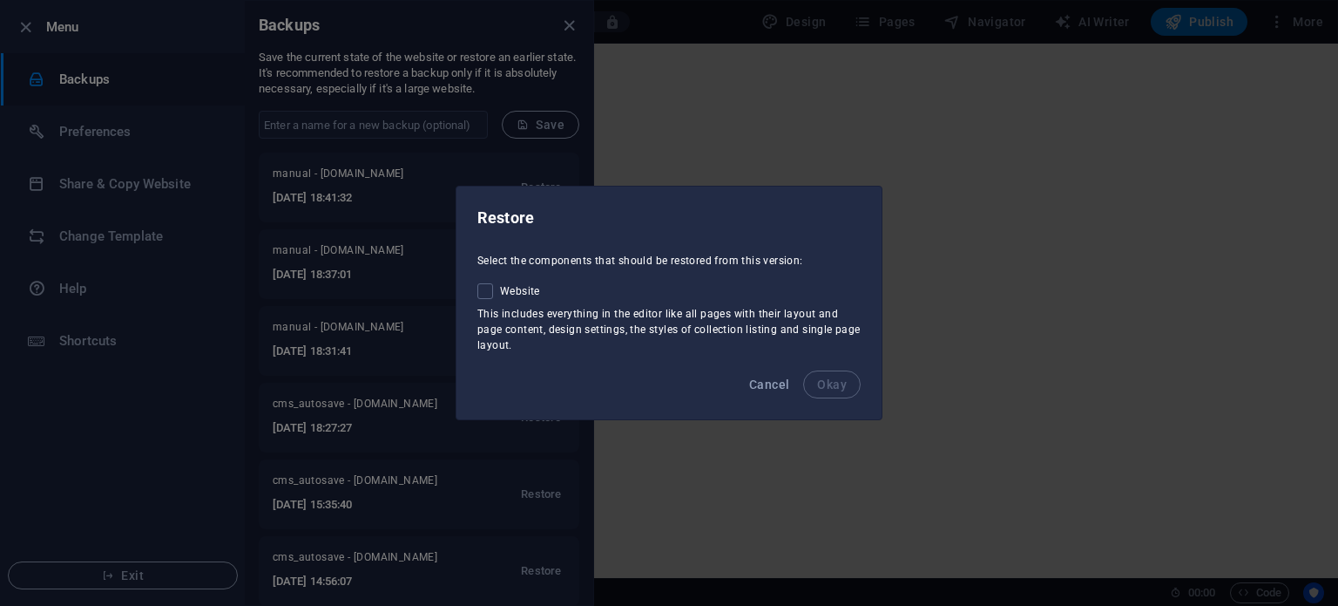
click at [500, 287] on input "Website" at bounding box center [488, 291] width 23 height 16
checkbox input "true"
click at [835, 382] on span "Okay" at bounding box center [832, 384] width 30 height 14
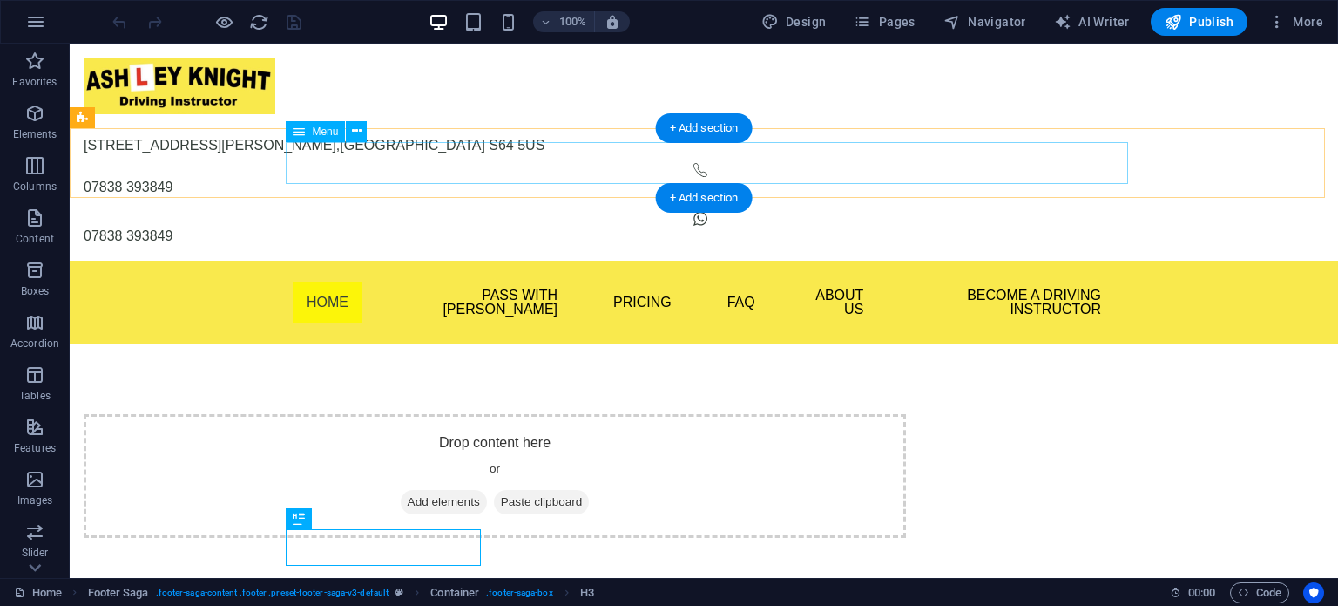
click at [446, 274] on nav "Home Pass With Ash Theory Test Pro Beginner Lessons Part Trained Refresher Less…" at bounding box center [704, 302] width 822 height 56
